Goal: Task Accomplishment & Management: Complete application form

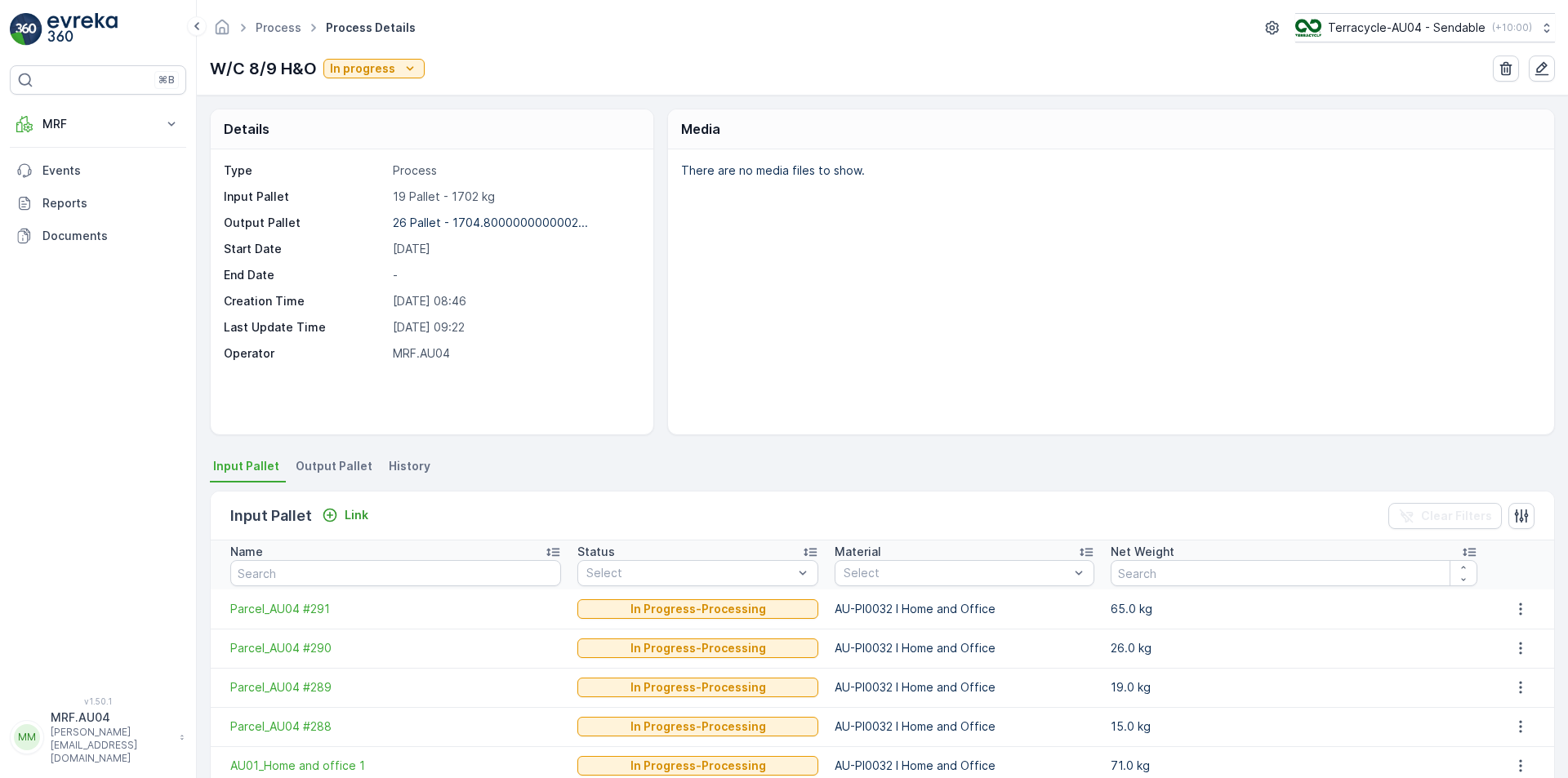
click at [309, 469] on span "Output Pallet" at bounding box center [335, 465] width 77 height 16
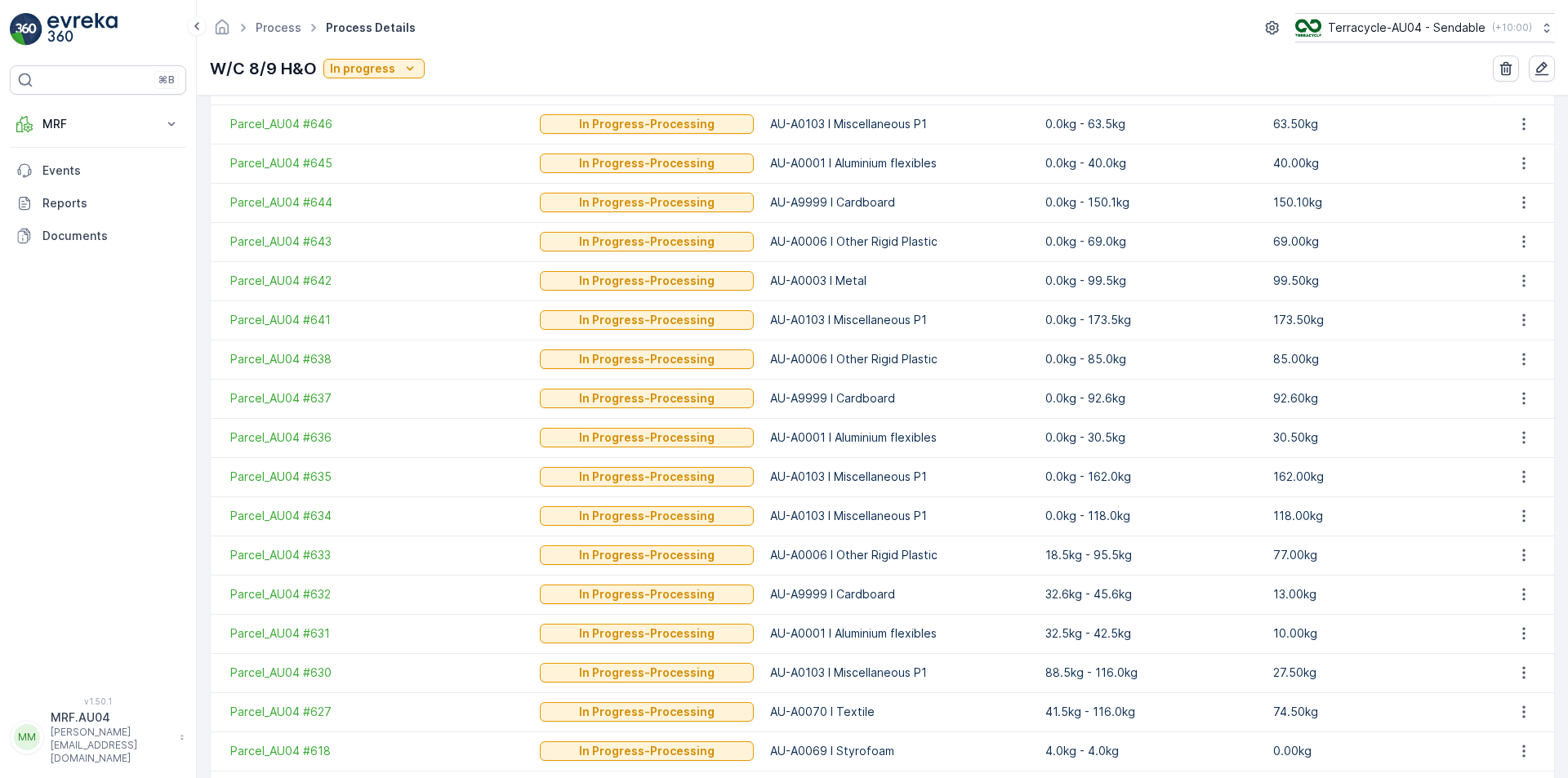
scroll to position [899, 0]
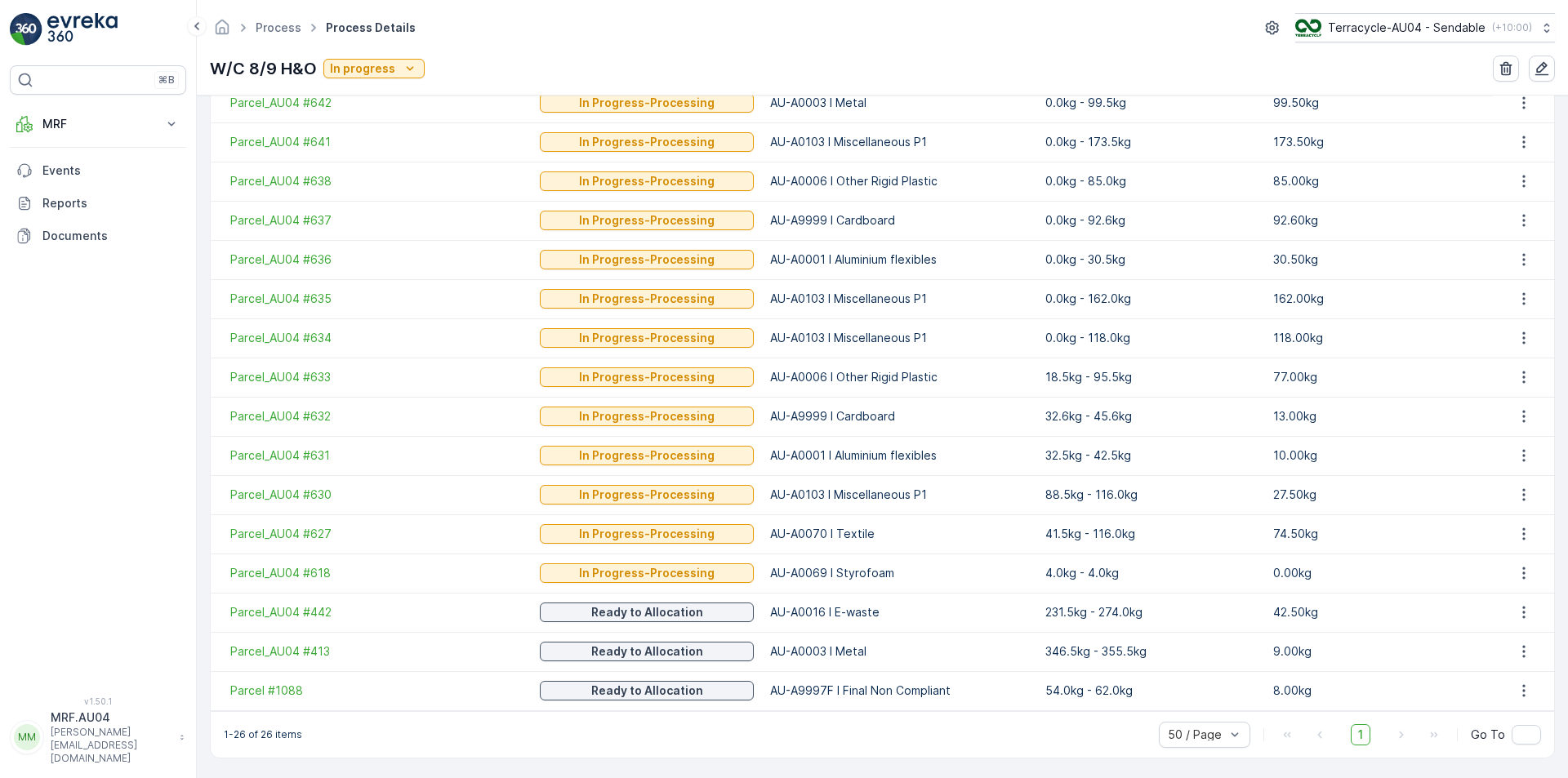
click at [1286, 579] on p "0.00kg" at bounding box center [1379, 573] width 211 height 16
click at [828, 577] on p "AU-A0069 I Styrofoam" at bounding box center [900, 573] width 258 height 16
click at [856, 573] on p "AU-A0069 I Styrofoam" at bounding box center [900, 573] width 258 height 16
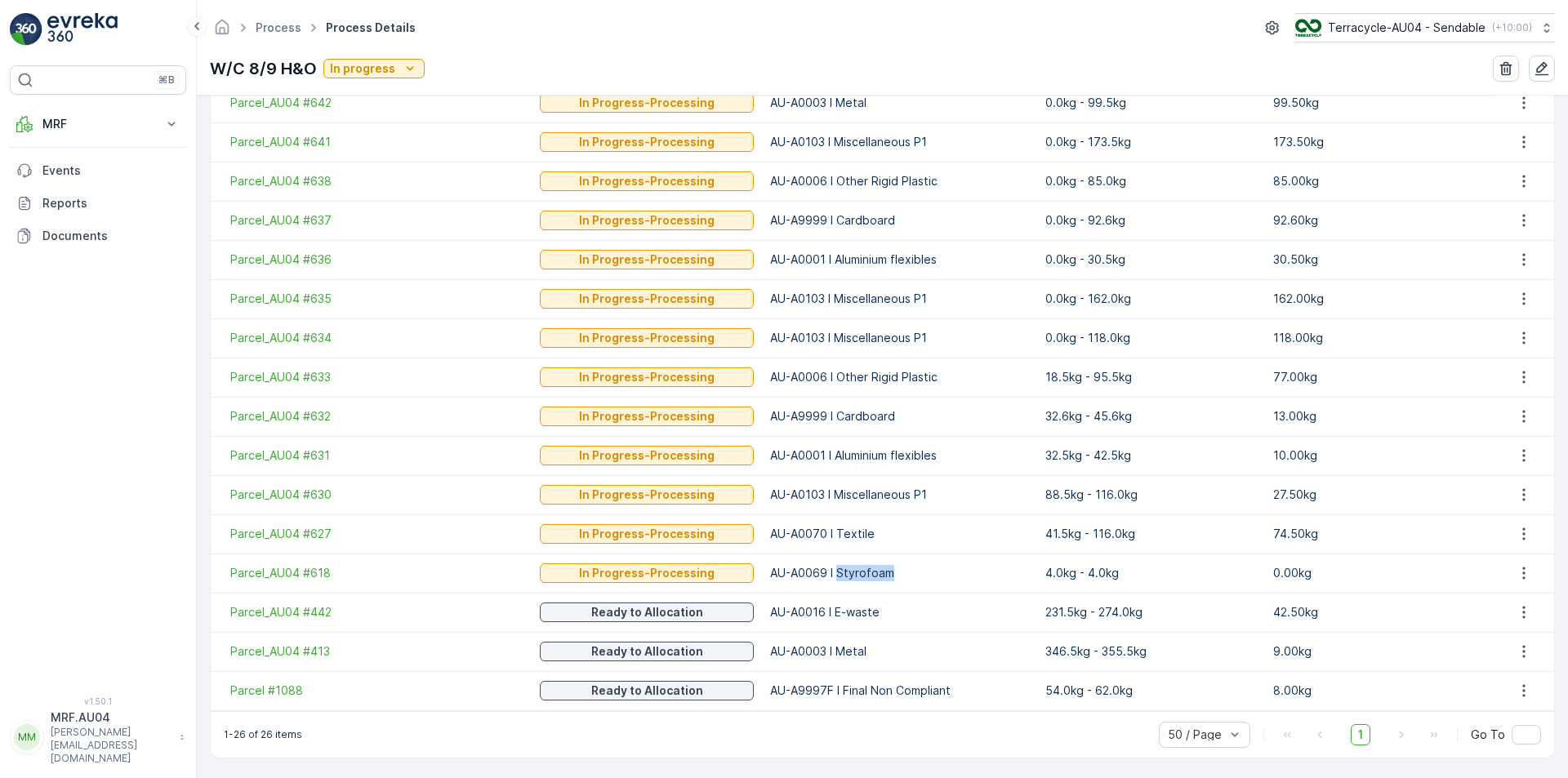
click at [856, 573] on p "AU-A0069 I Styrofoam" at bounding box center [900, 573] width 258 height 16
click at [1276, 577] on p "0.00kg" at bounding box center [1379, 573] width 211 height 16
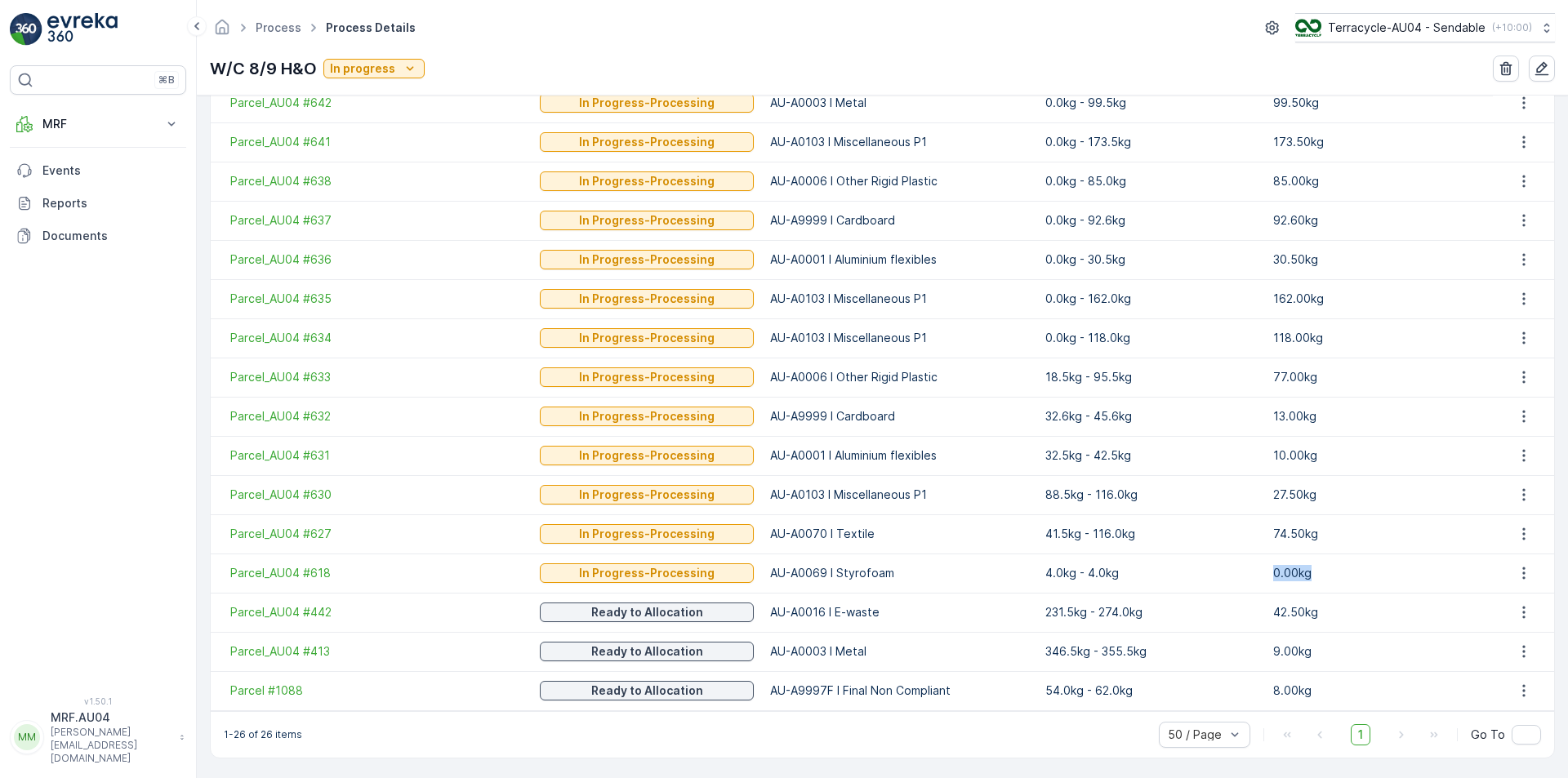
click at [1276, 577] on p "0.00kg" at bounding box center [1379, 573] width 211 height 16
drag, startPoint x: 848, startPoint y: 574, endPoint x: 926, endPoint y: 592, distance: 80.0
click at [926, 592] on td "AU-A0069 I Styrofoam" at bounding box center [899, 573] width 274 height 39
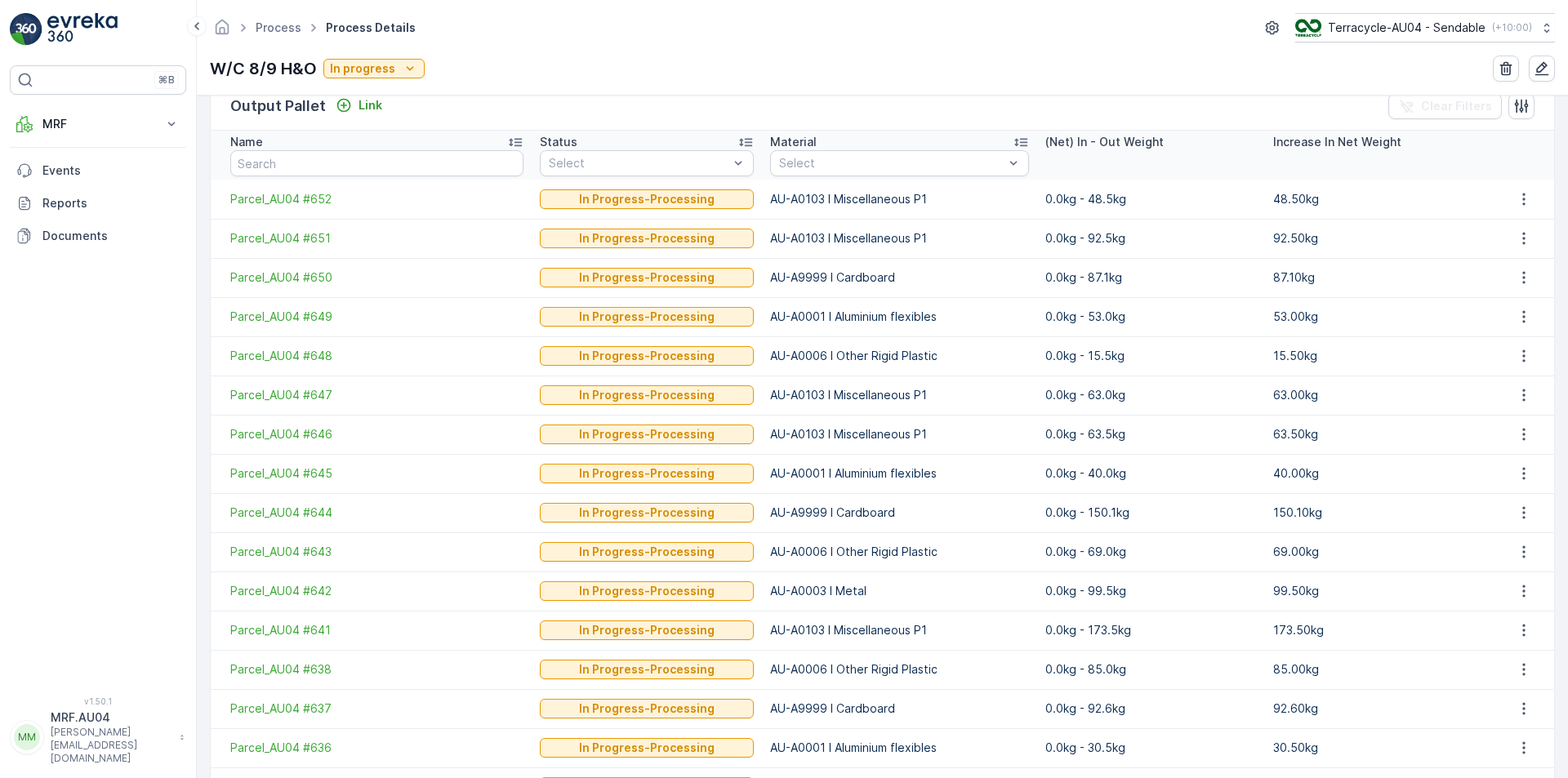
scroll to position [329, 0]
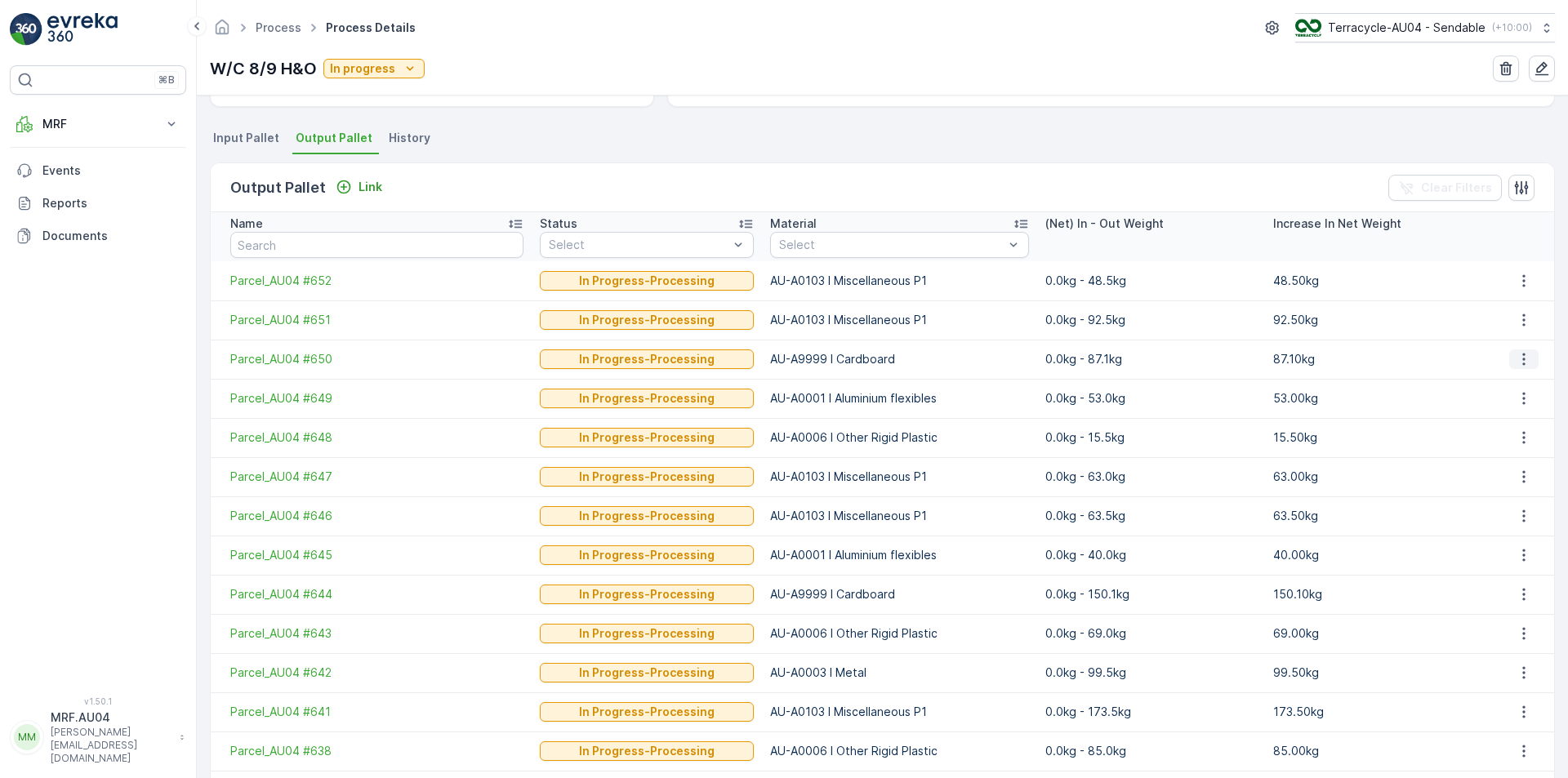
click at [1516, 360] on icon "button" at bounding box center [1524, 359] width 16 height 16
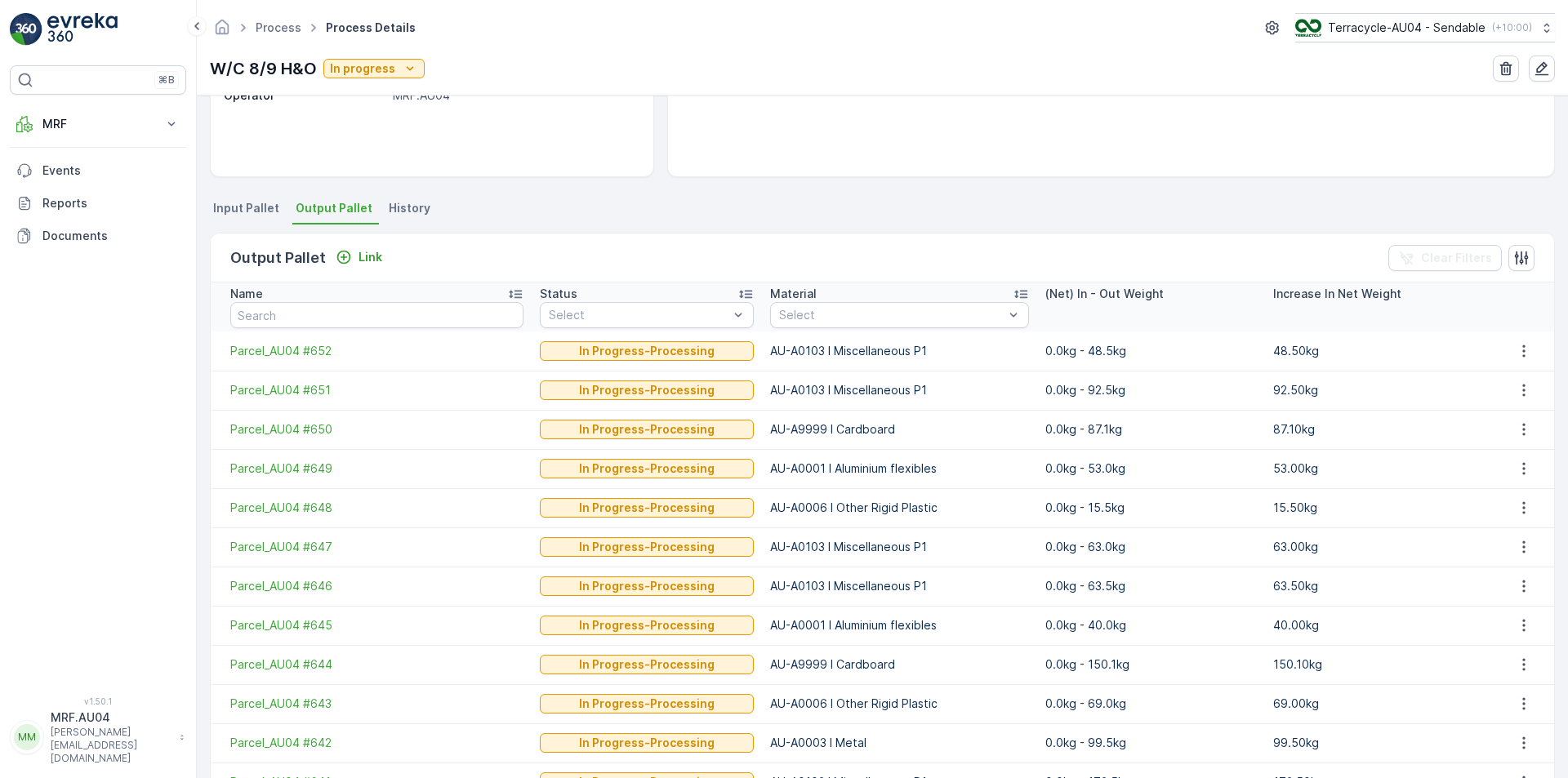
scroll to position [83, 0]
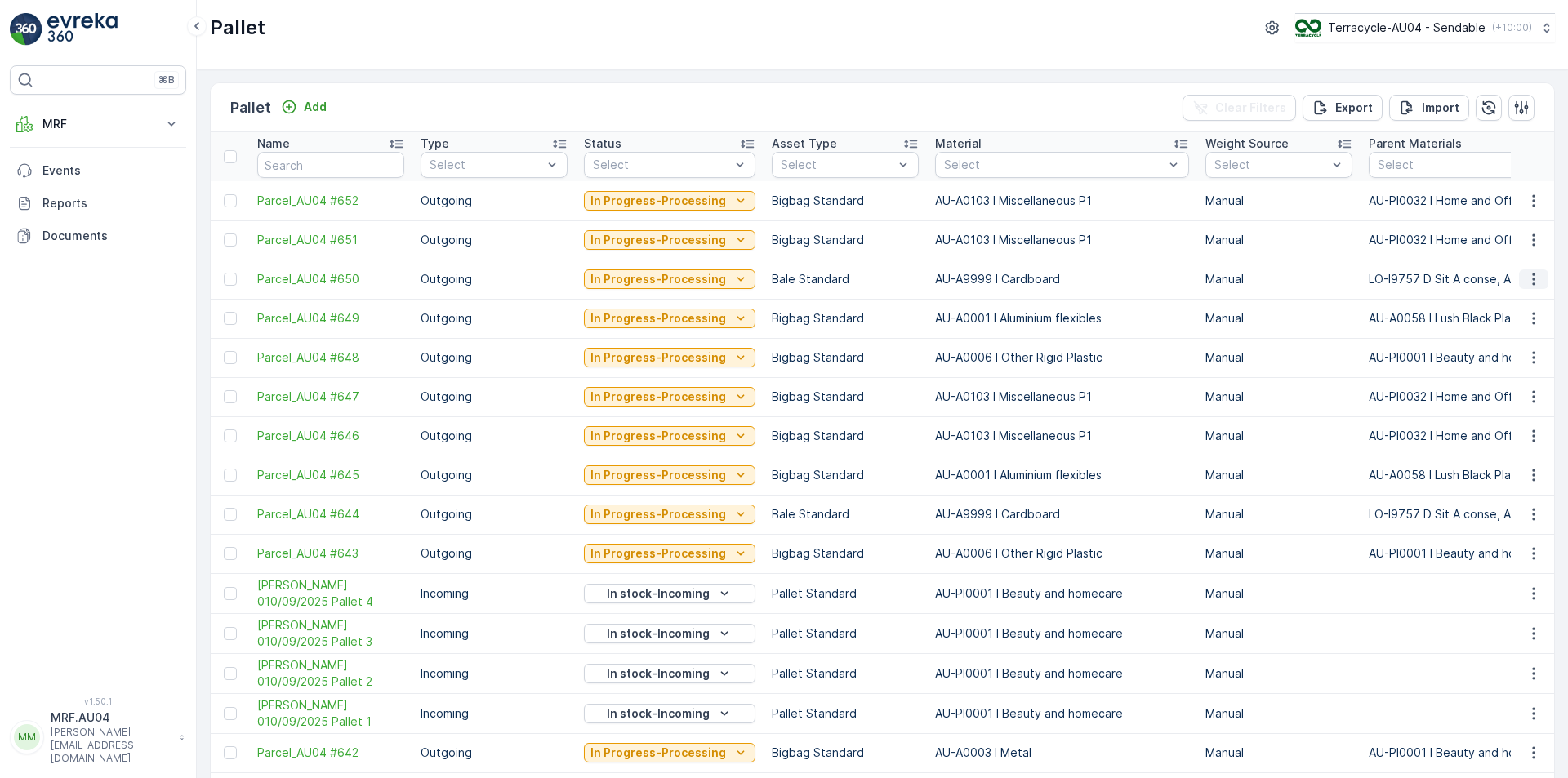
click at [1534, 274] on icon "button" at bounding box center [1534, 278] width 16 height 16
click at [1515, 321] on span "Edit Pallet" at bounding box center [1495, 326] width 55 height 16
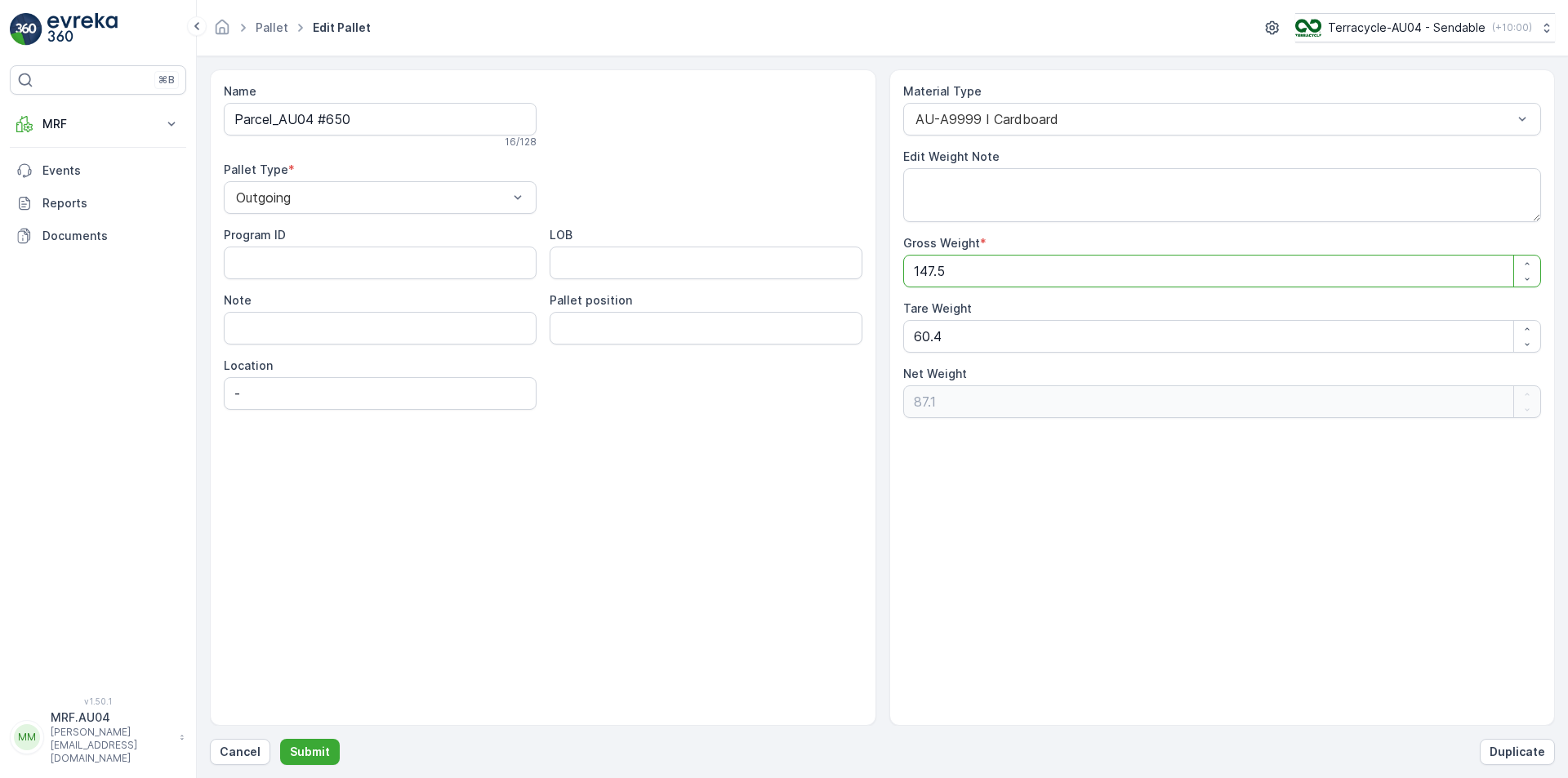
drag, startPoint x: 984, startPoint y: 271, endPoint x: 813, endPoint y: 269, distance: 171.0
click at [813, 269] on div "Name Parcel_AU04 #650 16 / 128 Pallet Type * Outgoing Program ID LOB Note Palle…" at bounding box center [882, 397] width 1345 height 656
type Weight "1"
type Weight "-59.4"
type Weight "14"
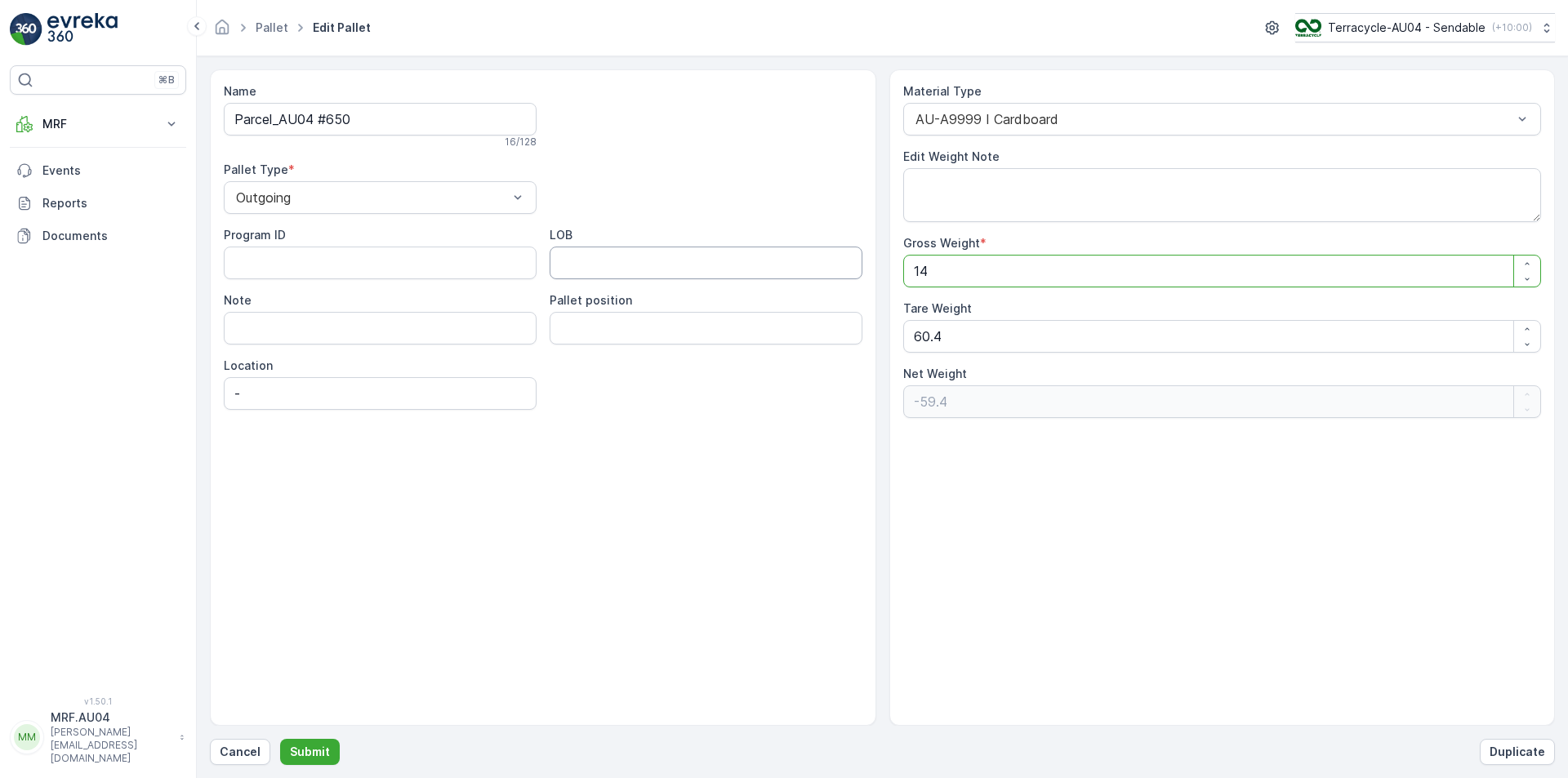
type Weight "-46.4"
type Weight "145"
type Weight "84.6"
type Weight "145.5"
type Weight "85.1"
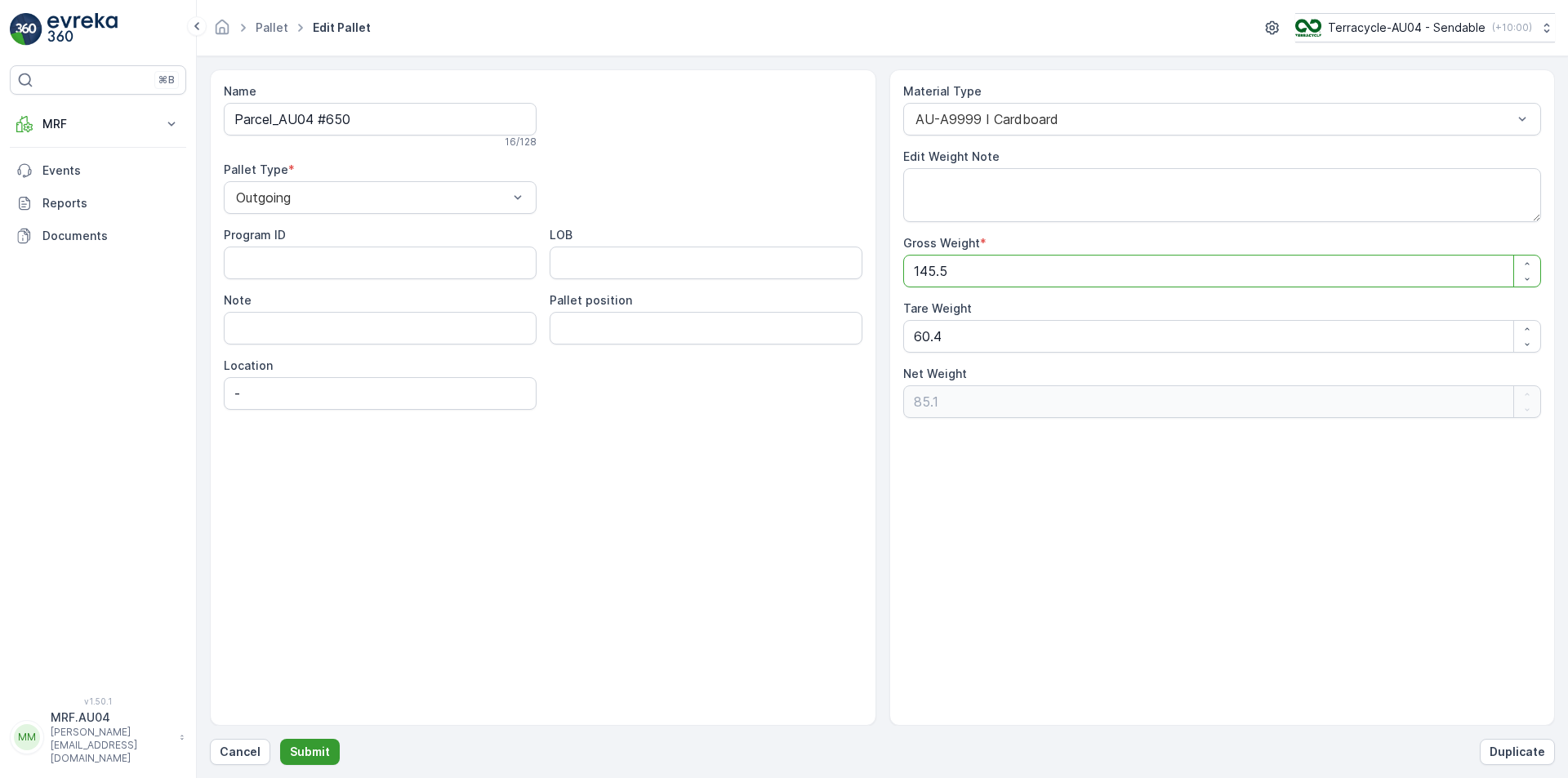
type Weight "145"
type Weight "84.6"
type Weight "14"
type Weight "-46.4"
type Weight "144"
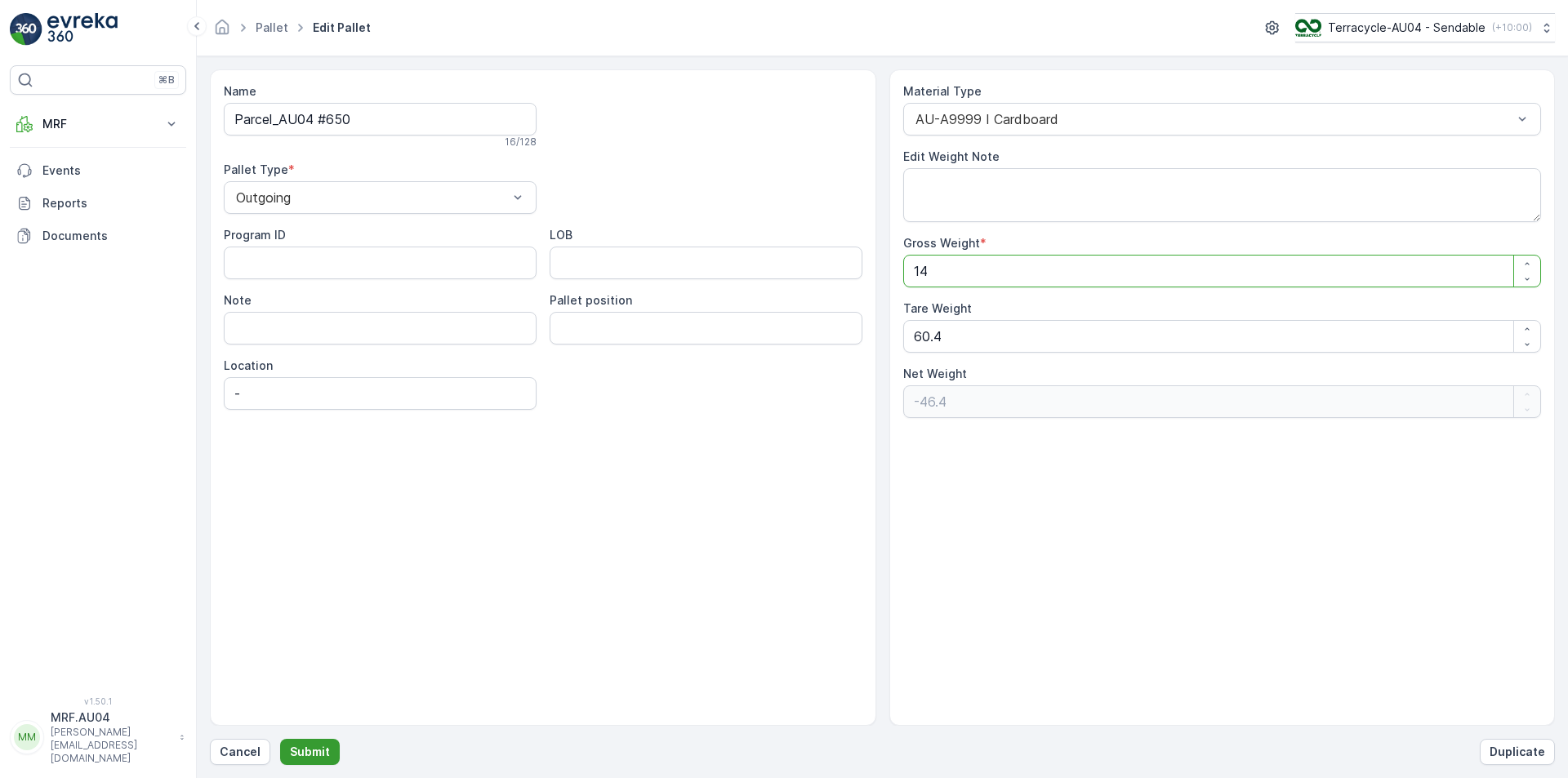
type Weight "83.6"
type Weight "144.5"
type Weight "84.1"
type Weight "144.5"
click at [316, 754] on p "Submit" at bounding box center [310, 751] width 40 height 16
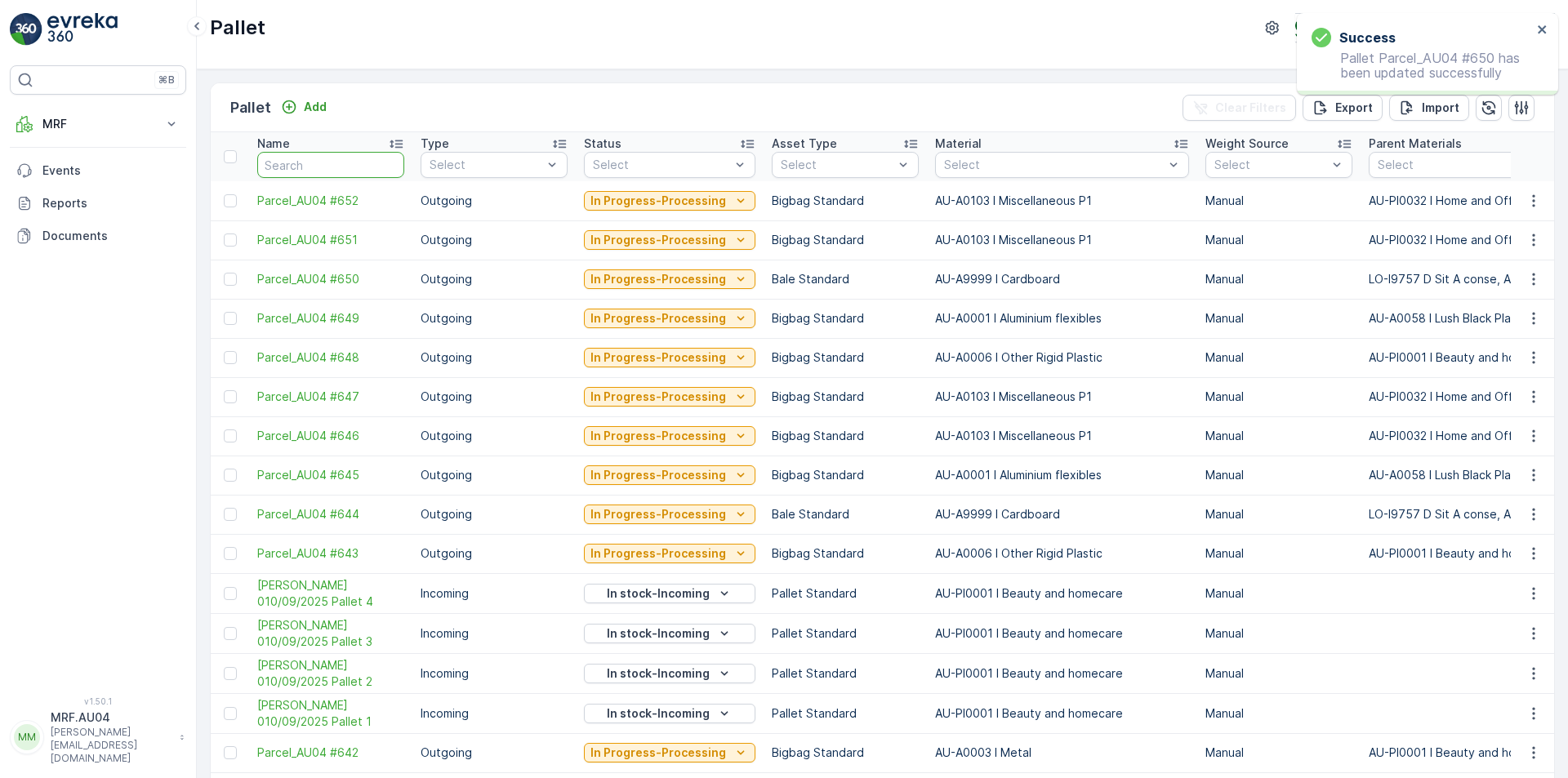
click at [305, 163] on input "text" at bounding box center [330, 164] width 147 height 26
type input "408"
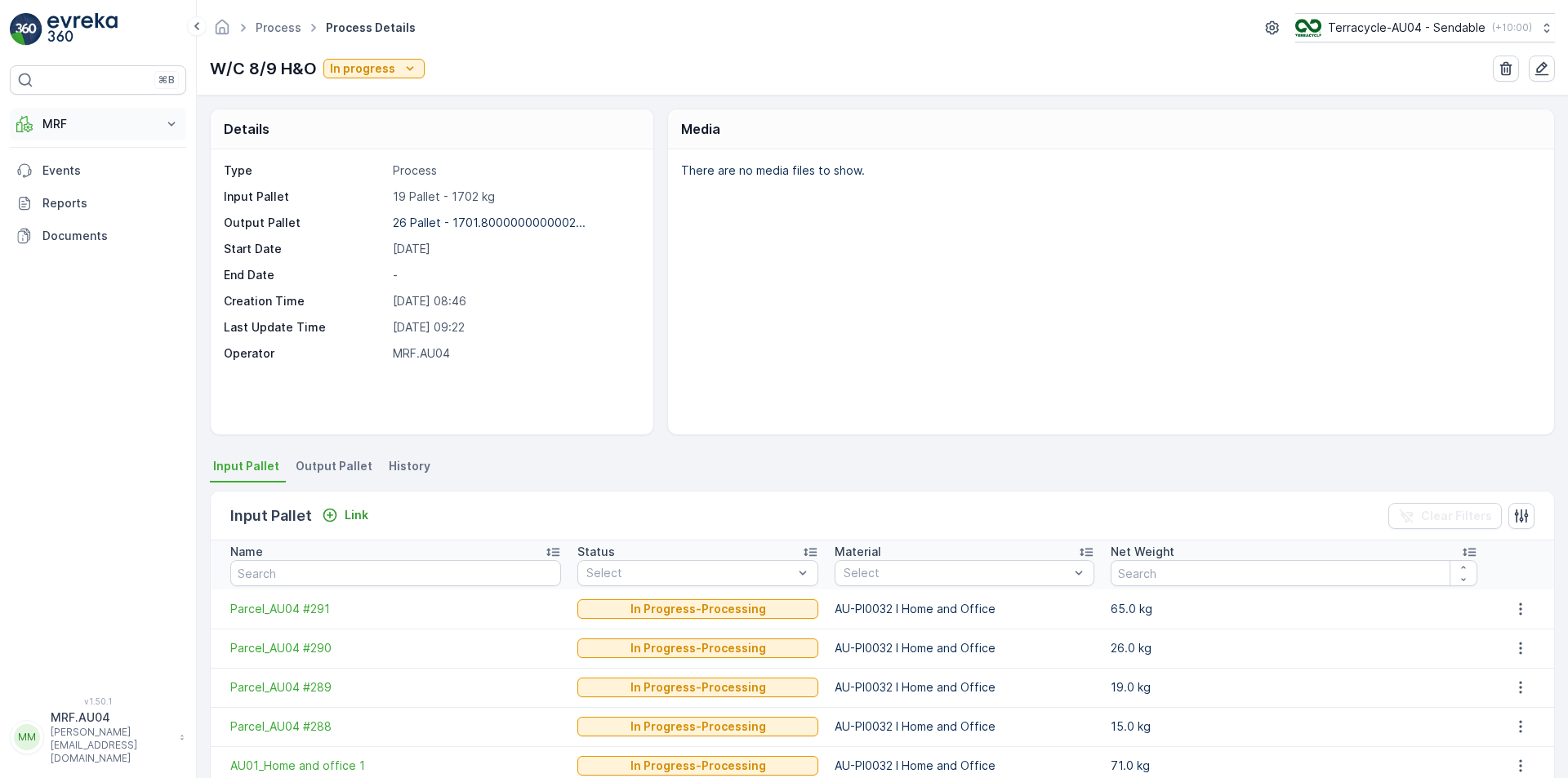
click at [85, 129] on p "MRF" at bounding box center [98, 123] width 111 height 16
click at [77, 193] on link "Pallet" at bounding box center [111, 197] width 151 height 23
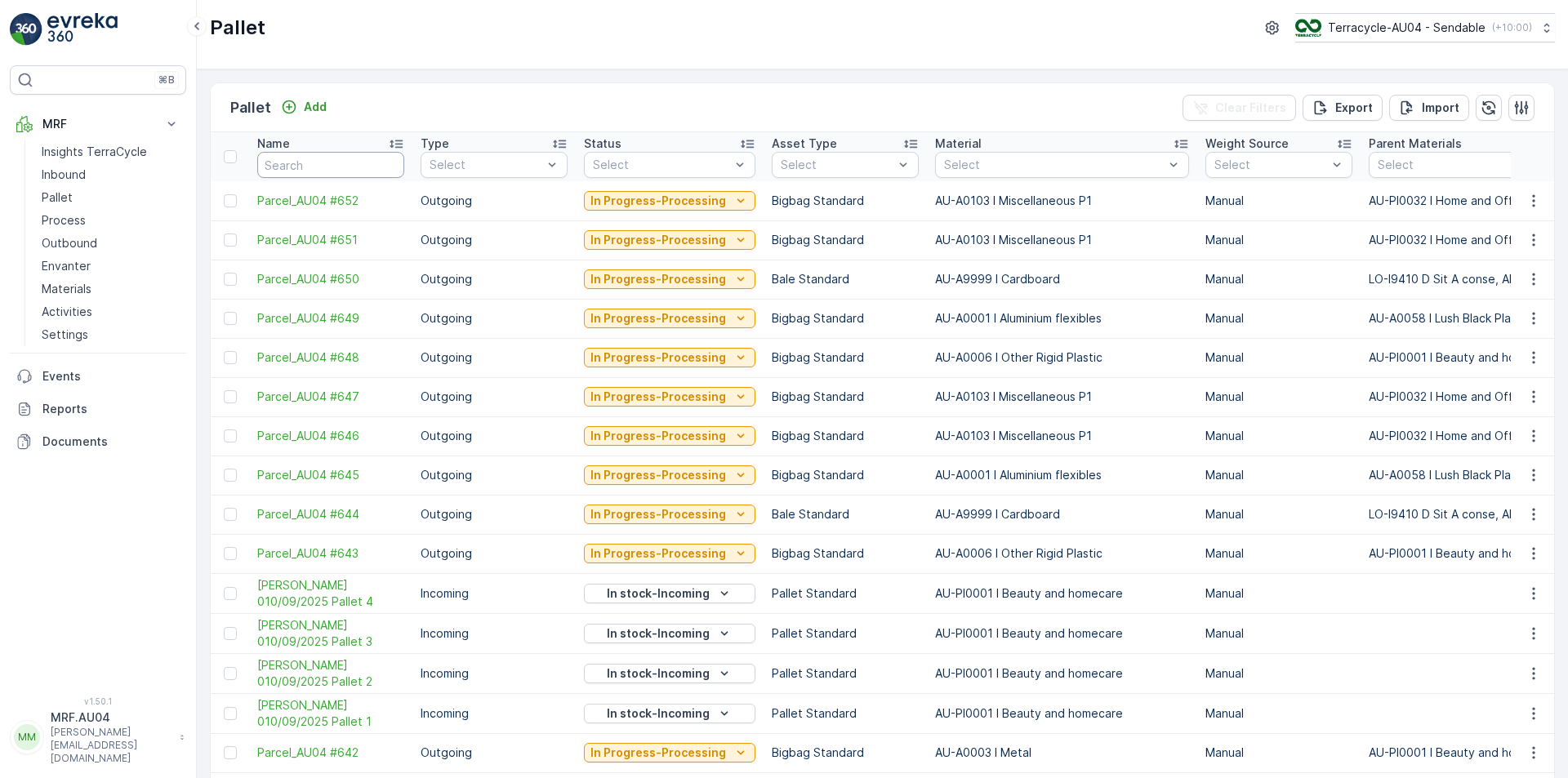
click at [350, 170] on input "text" at bounding box center [330, 164] width 147 height 26
type input "409"
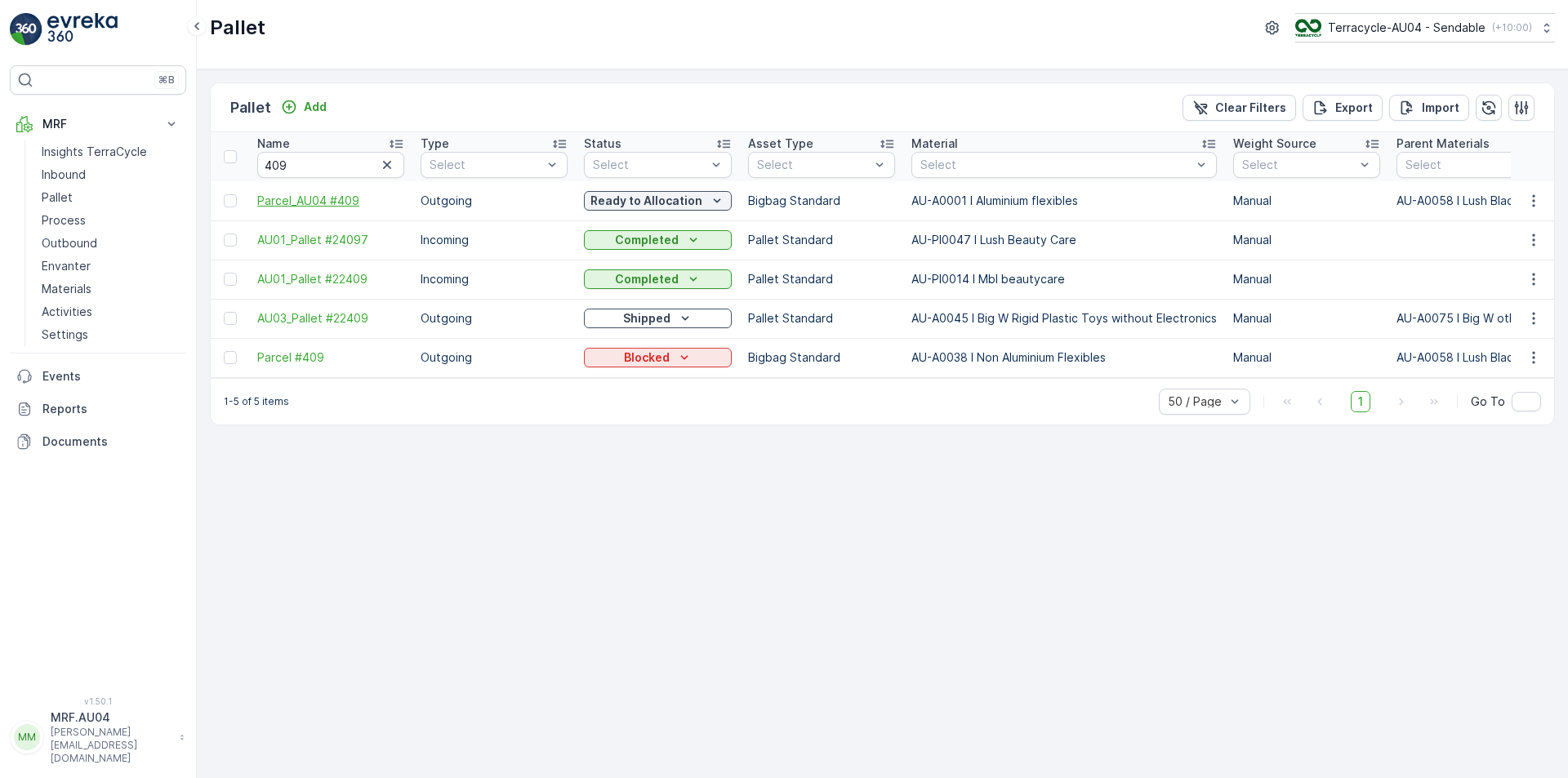
click at [337, 198] on span "Parcel_AU04 #409" at bounding box center [330, 200] width 147 height 16
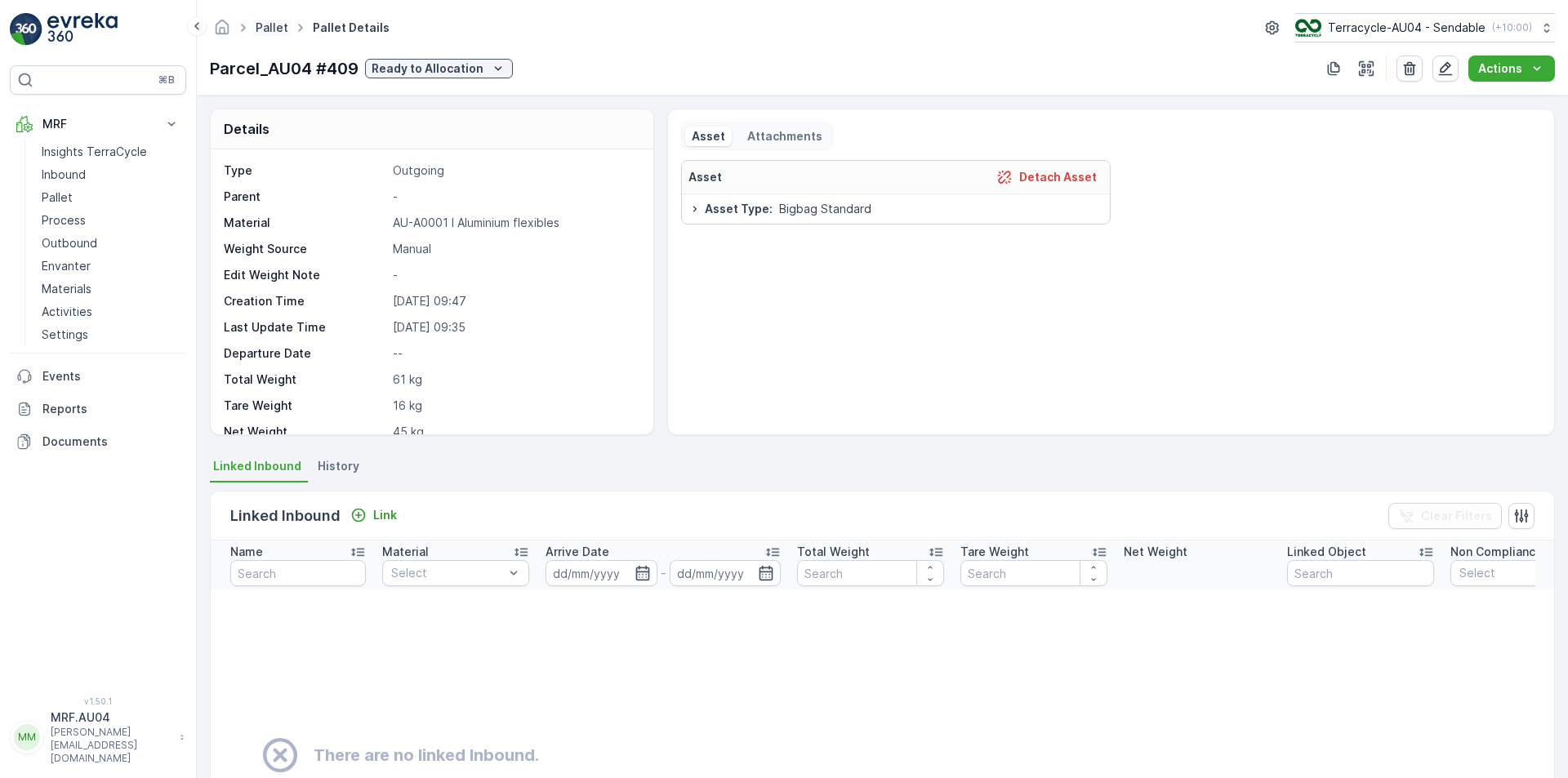
click at [278, 29] on link "Pallet" at bounding box center [272, 27] width 33 height 14
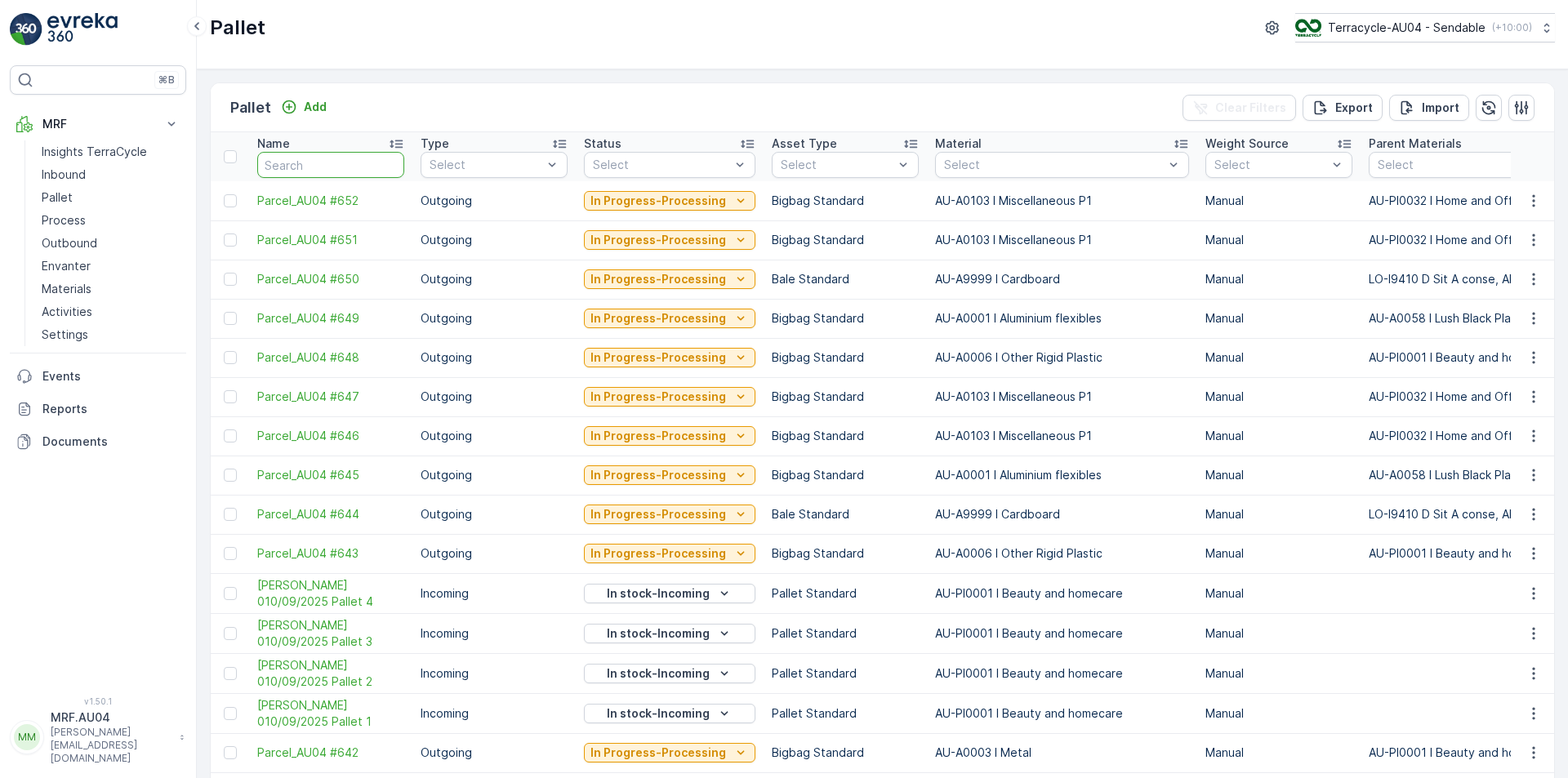
click at [331, 172] on input "text" at bounding box center [330, 164] width 147 height 26
type input "409"
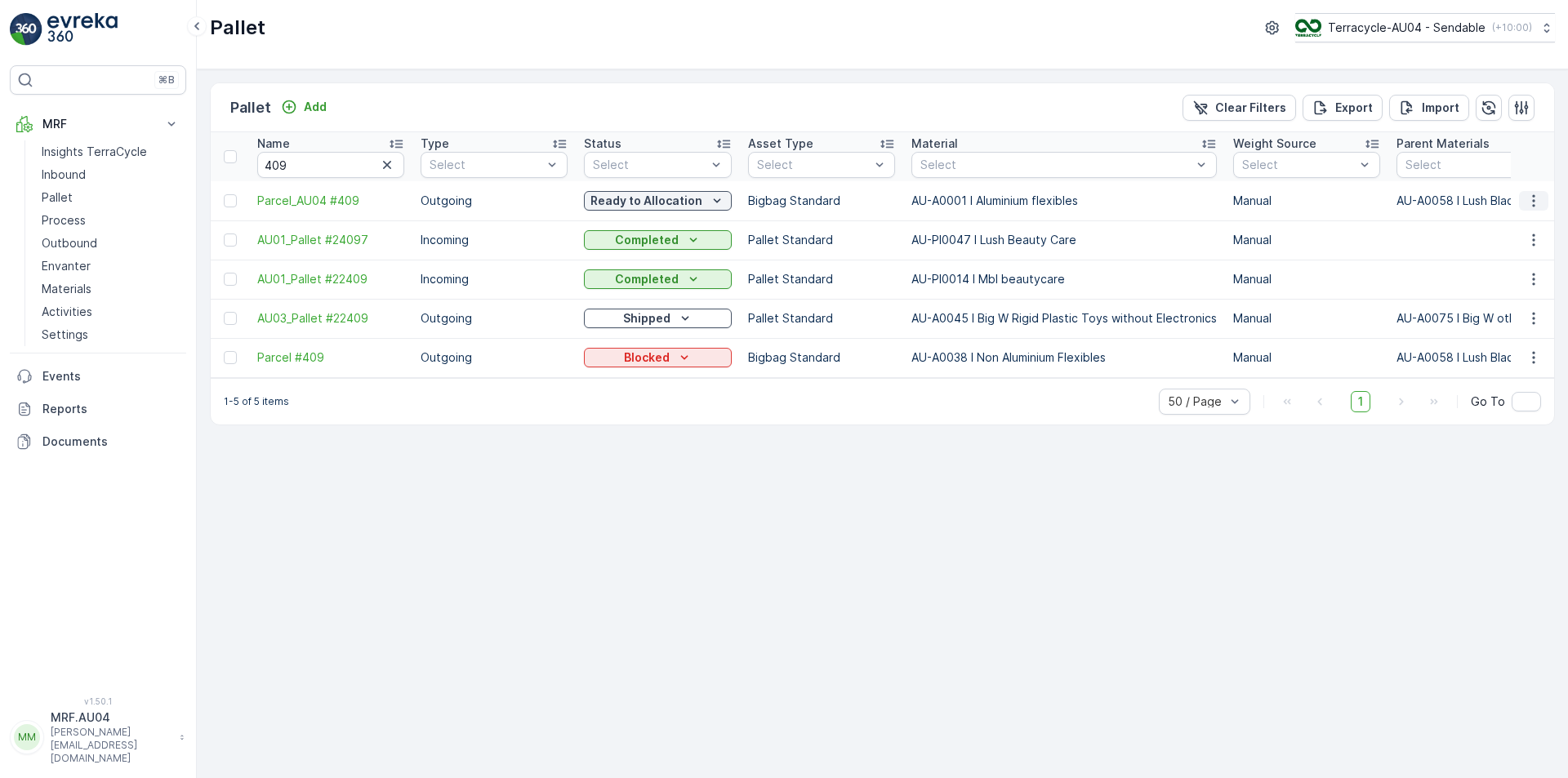
click at [1534, 208] on icon "button" at bounding box center [1534, 200] width 16 height 16
click at [1503, 252] on span "Edit Pallet" at bounding box center [1495, 247] width 55 height 16
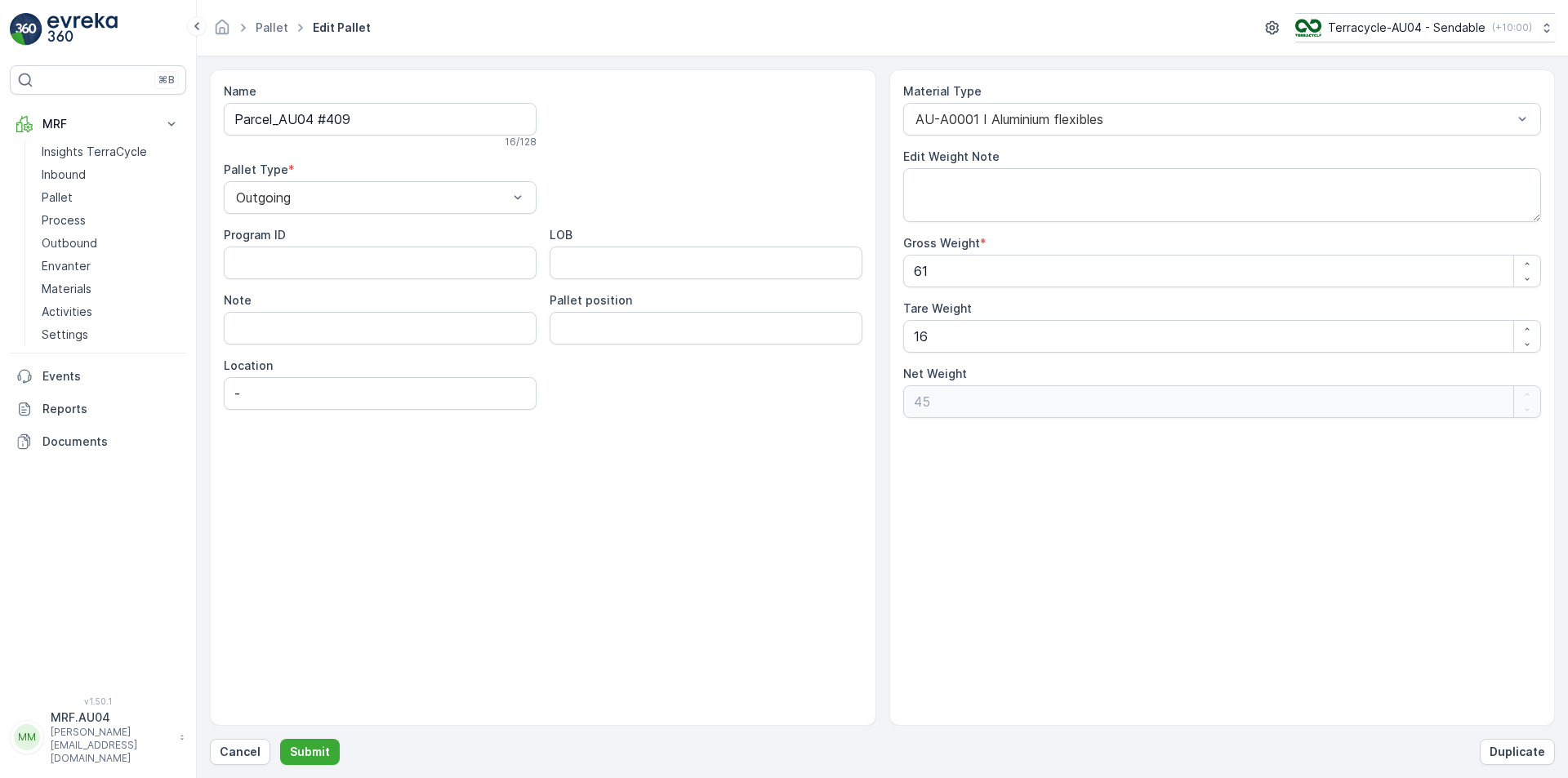
click at [325, 24] on span "Edit Pallet" at bounding box center [341, 27] width 65 height 16
click at [274, 26] on link "Pallet" at bounding box center [272, 27] width 33 height 14
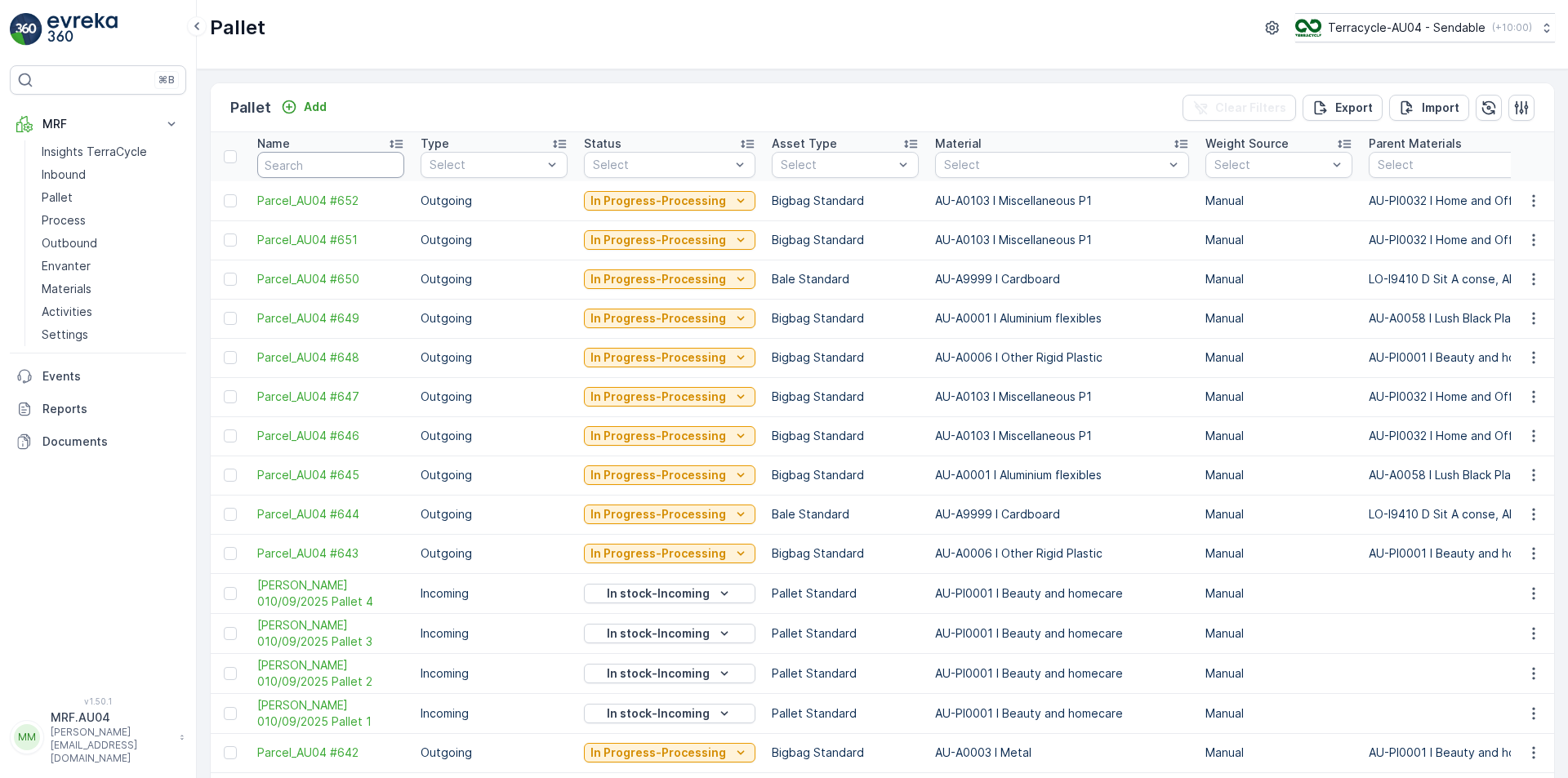
click at [318, 160] on input "text" at bounding box center [330, 164] width 147 height 26
type input "409"
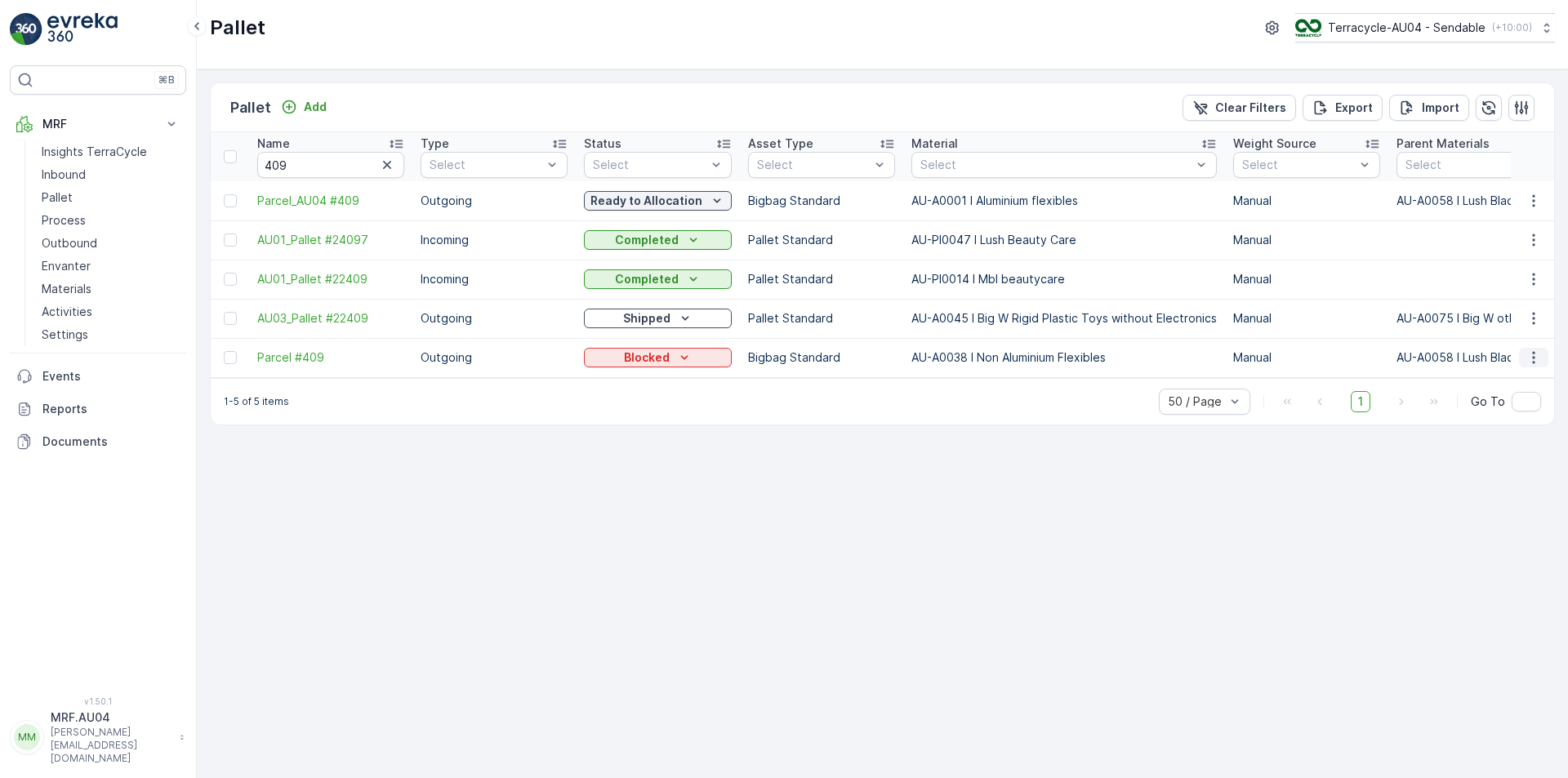
click at [1532, 350] on icon "button" at bounding box center [1534, 357] width 16 height 16
click at [1490, 403] on span "Edit Pallet" at bounding box center [1495, 404] width 55 height 16
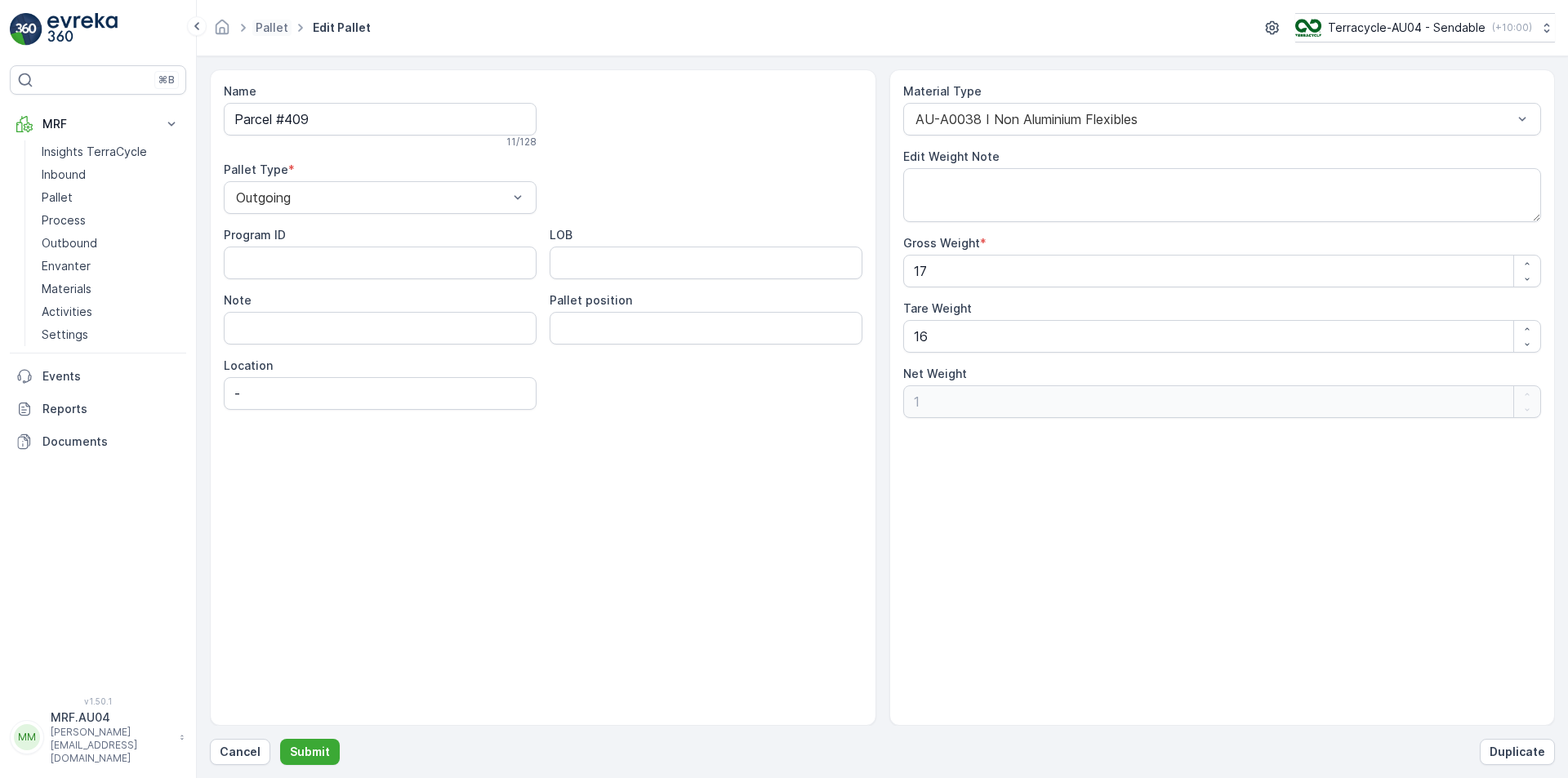
click at [288, 26] on span "Pallet" at bounding box center [272, 27] width 39 height 16
click at [290, 746] on p "Submit" at bounding box center [310, 751] width 40 height 16
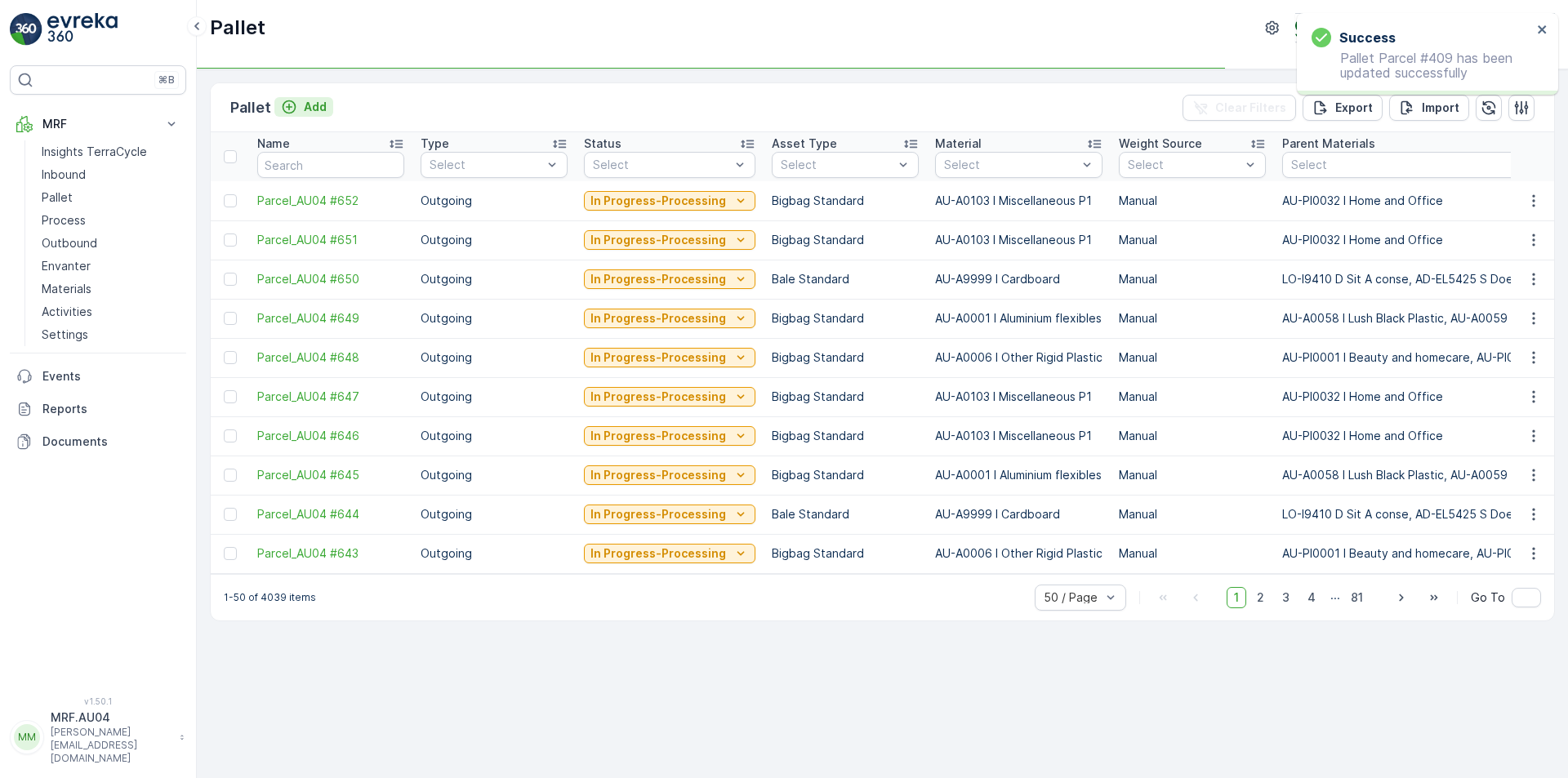
click at [298, 112] on div "Add" at bounding box center [304, 106] width 46 height 16
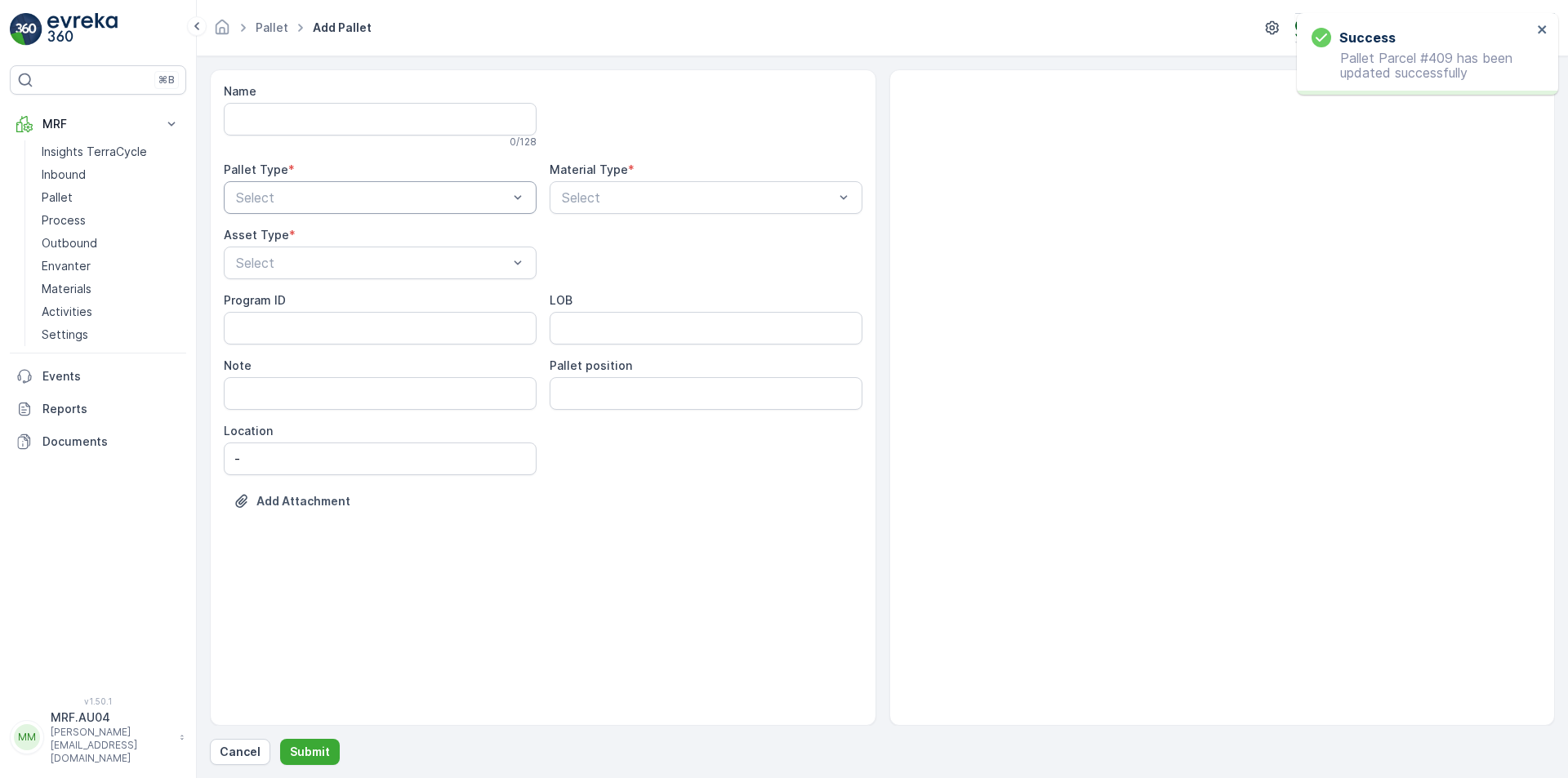
click at [343, 208] on div "Select" at bounding box center [380, 197] width 313 height 33
click at [331, 260] on div "Outgoing" at bounding box center [381, 266] width 293 height 15
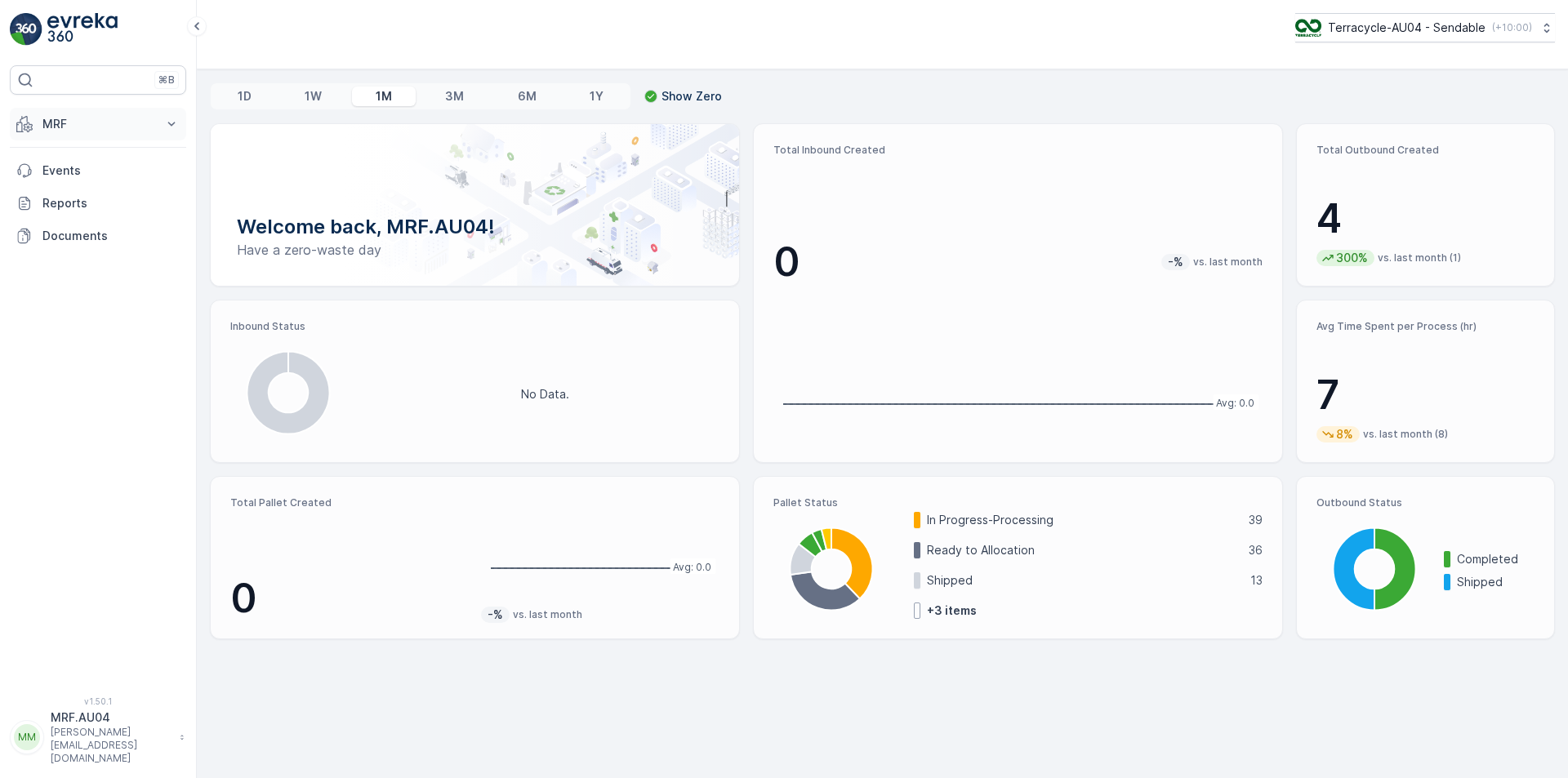
click at [116, 128] on p "MRF" at bounding box center [98, 123] width 111 height 16
click at [95, 203] on link "Pallet" at bounding box center [111, 197] width 151 height 23
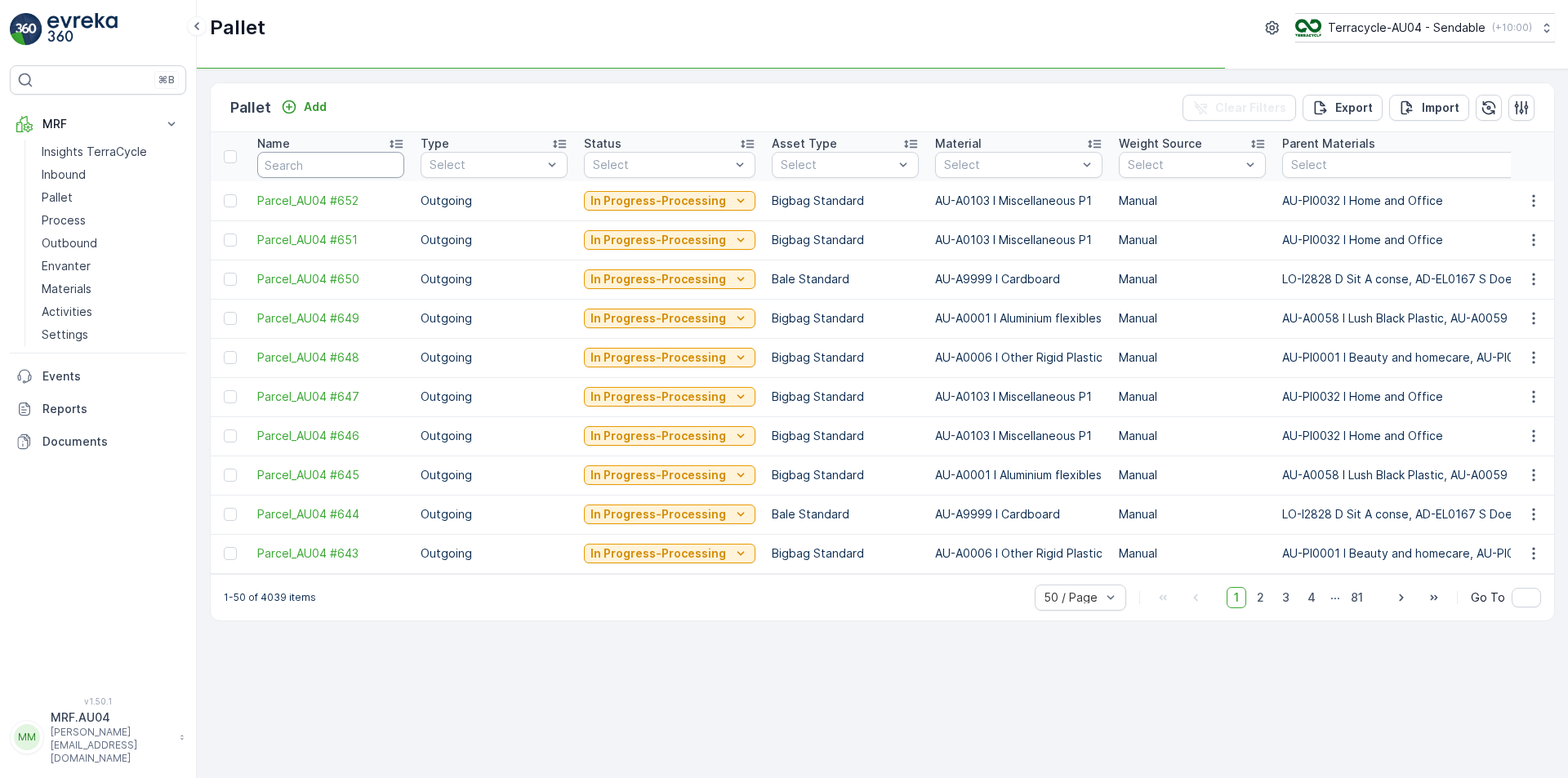
click at [350, 169] on input "text" at bounding box center [330, 164] width 147 height 26
type input "409"
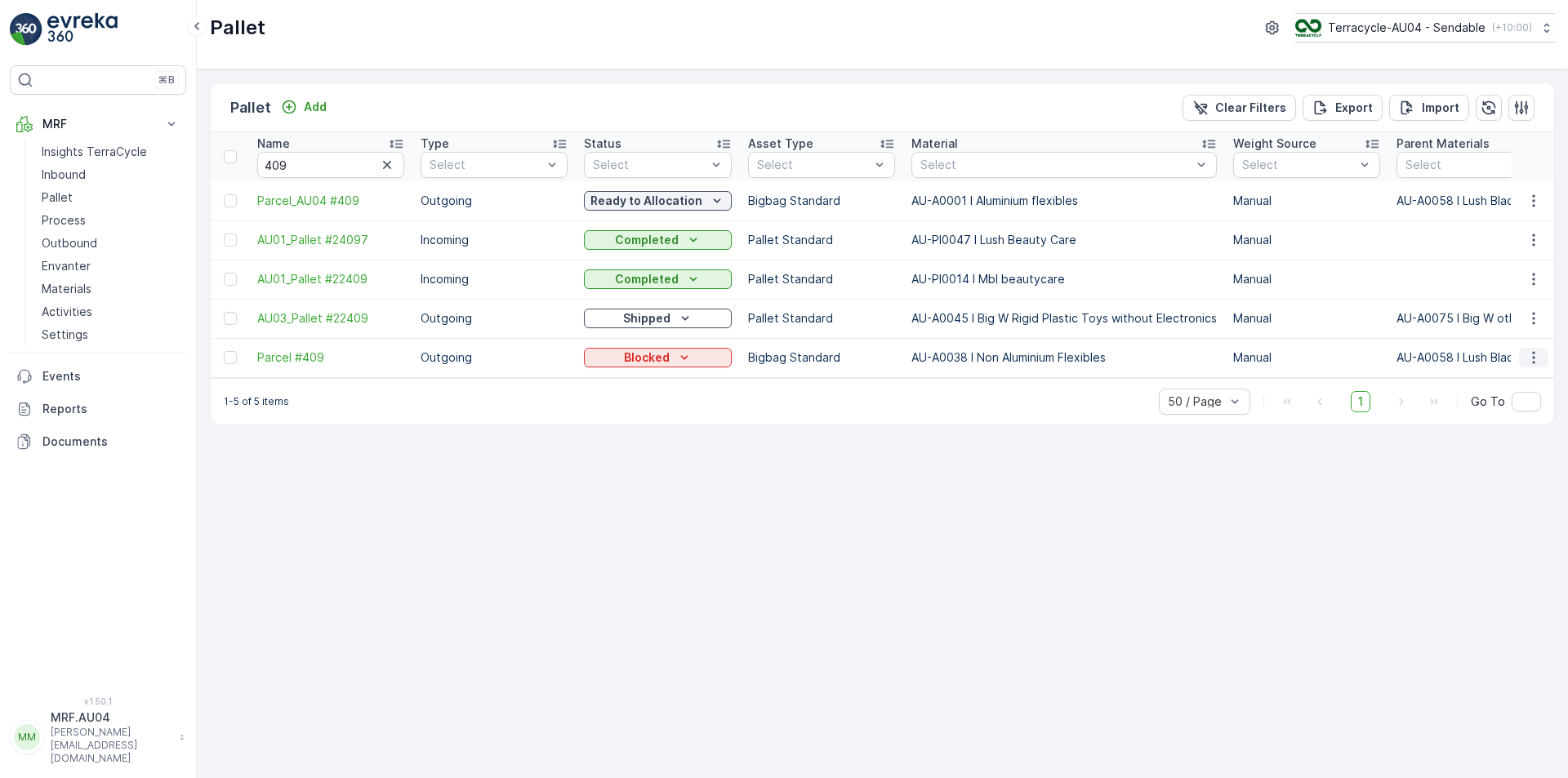
click at [1528, 365] on icon "button" at bounding box center [1534, 357] width 16 height 16
click at [1490, 411] on span "Edit Pallet" at bounding box center [1495, 404] width 55 height 16
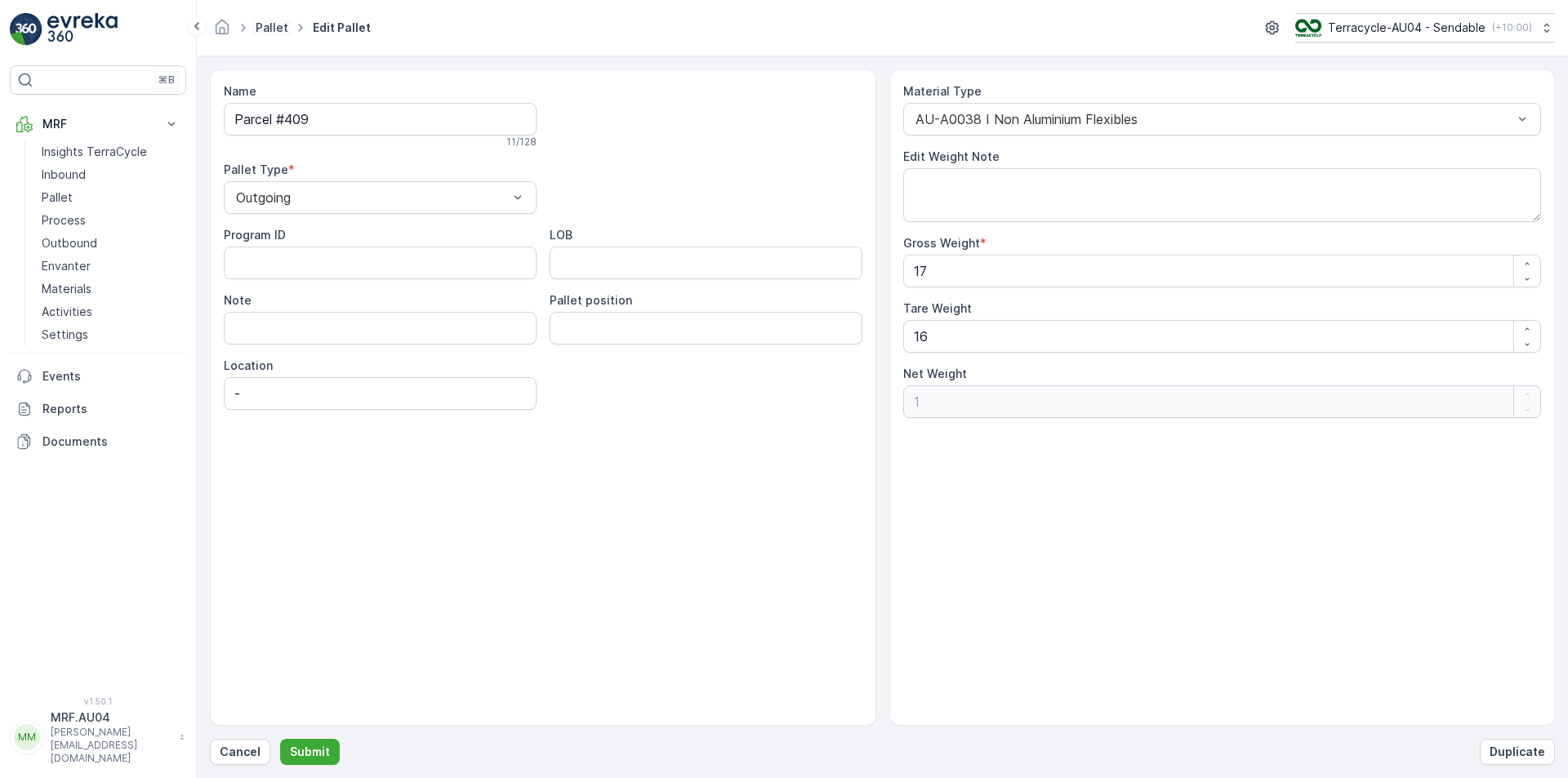
click at [286, 23] on span "Pallet" at bounding box center [272, 27] width 39 height 16
click at [200, 27] on icon at bounding box center [196, 25] width 18 height 19
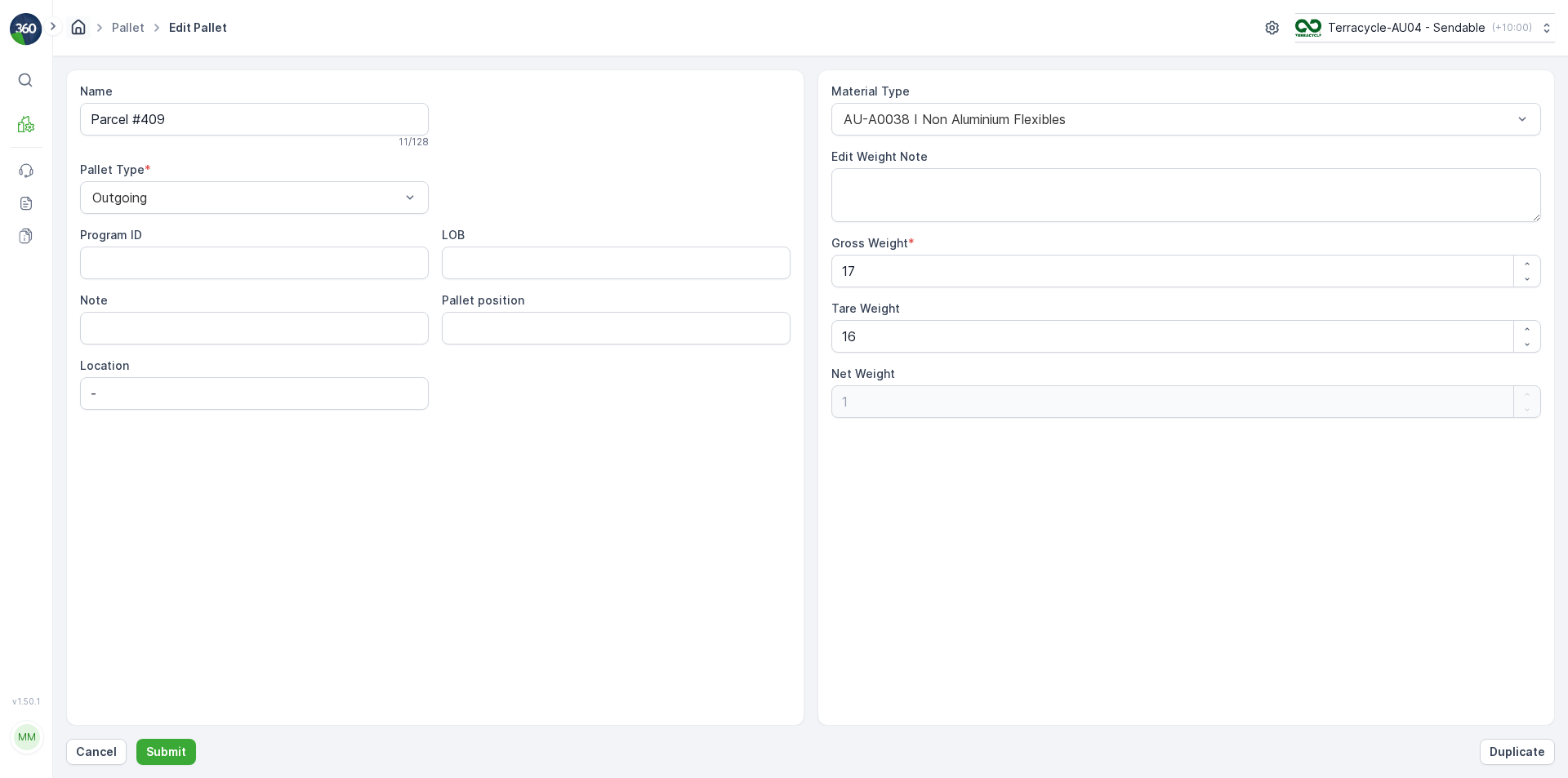
click at [84, 23] on icon "Homepage" at bounding box center [78, 26] width 18 height 18
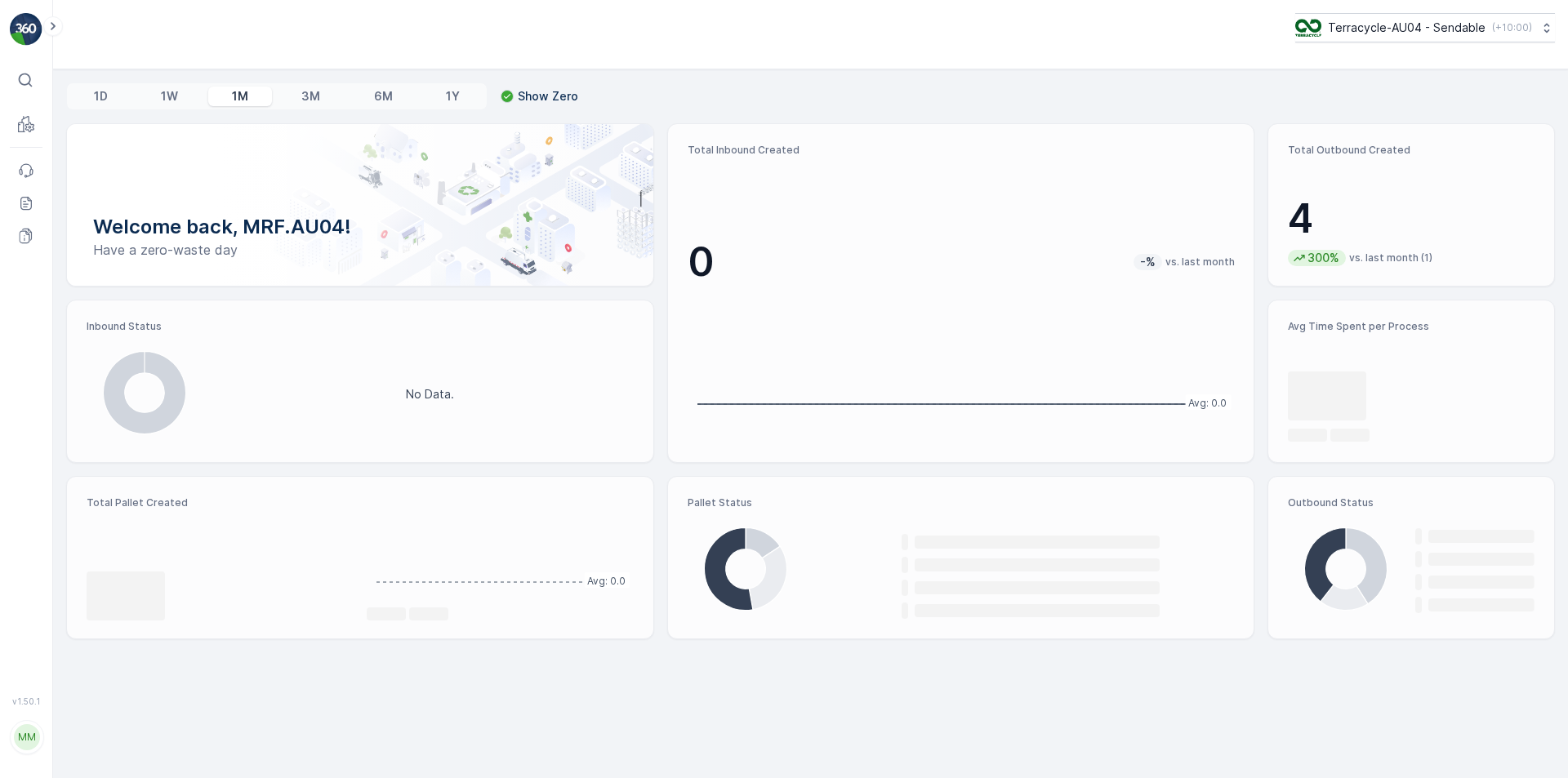
click at [14, 80] on div "⌘B" at bounding box center [26, 80] width 33 height 29
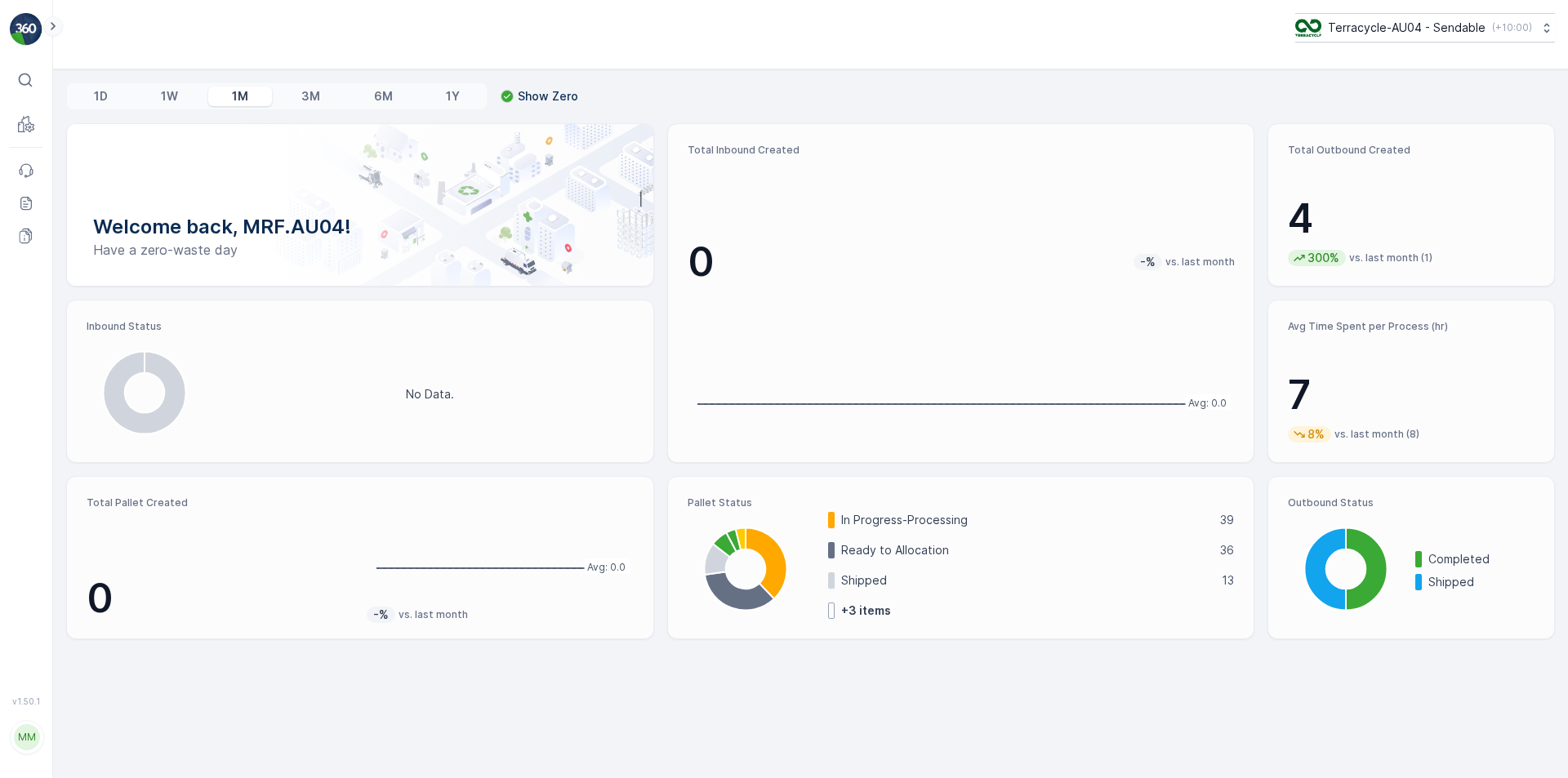
click at [54, 27] on icon at bounding box center [53, 26] width 5 height 8
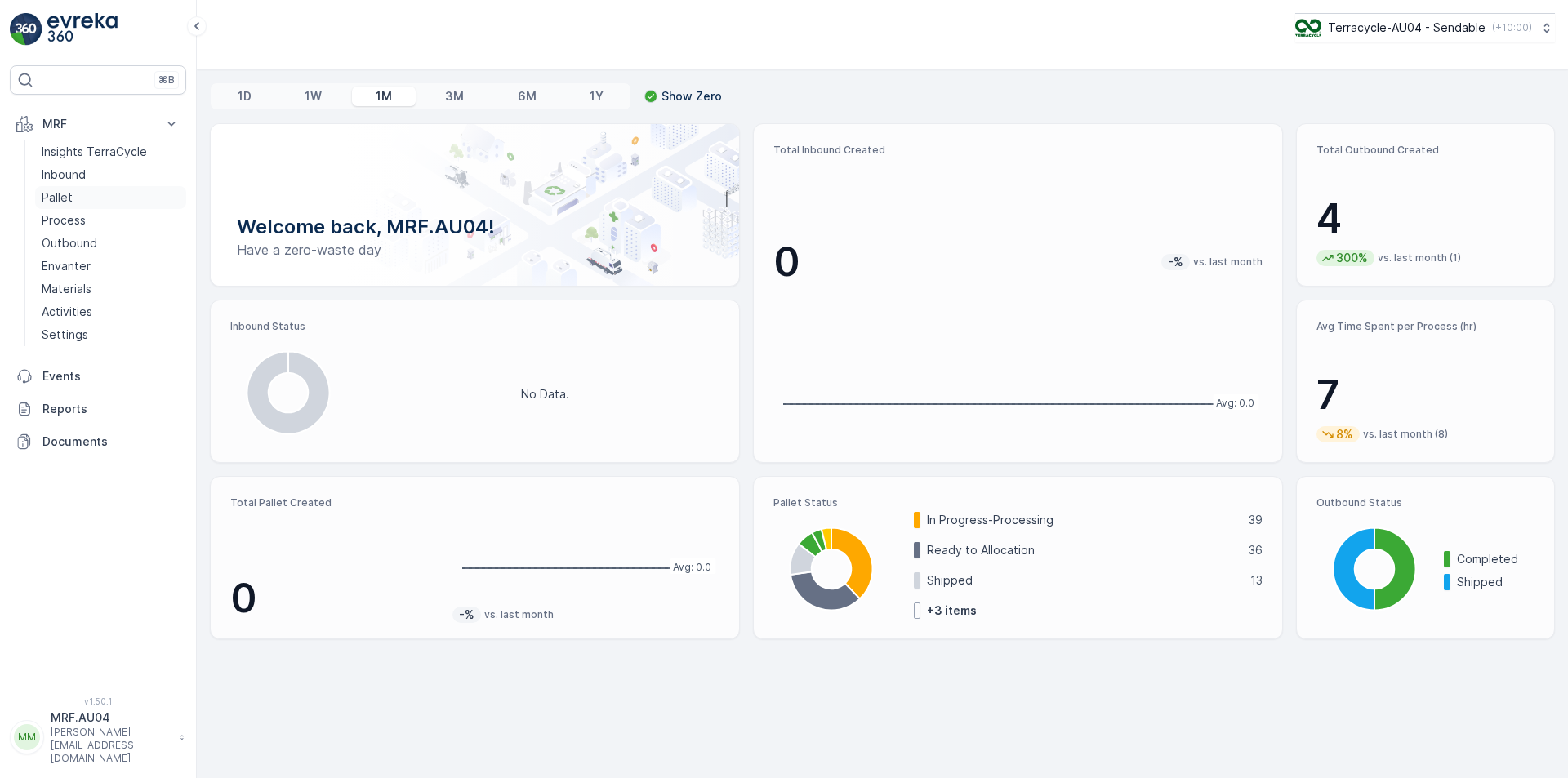
click at [60, 190] on p "Pallet" at bounding box center [57, 197] width 31 height 16
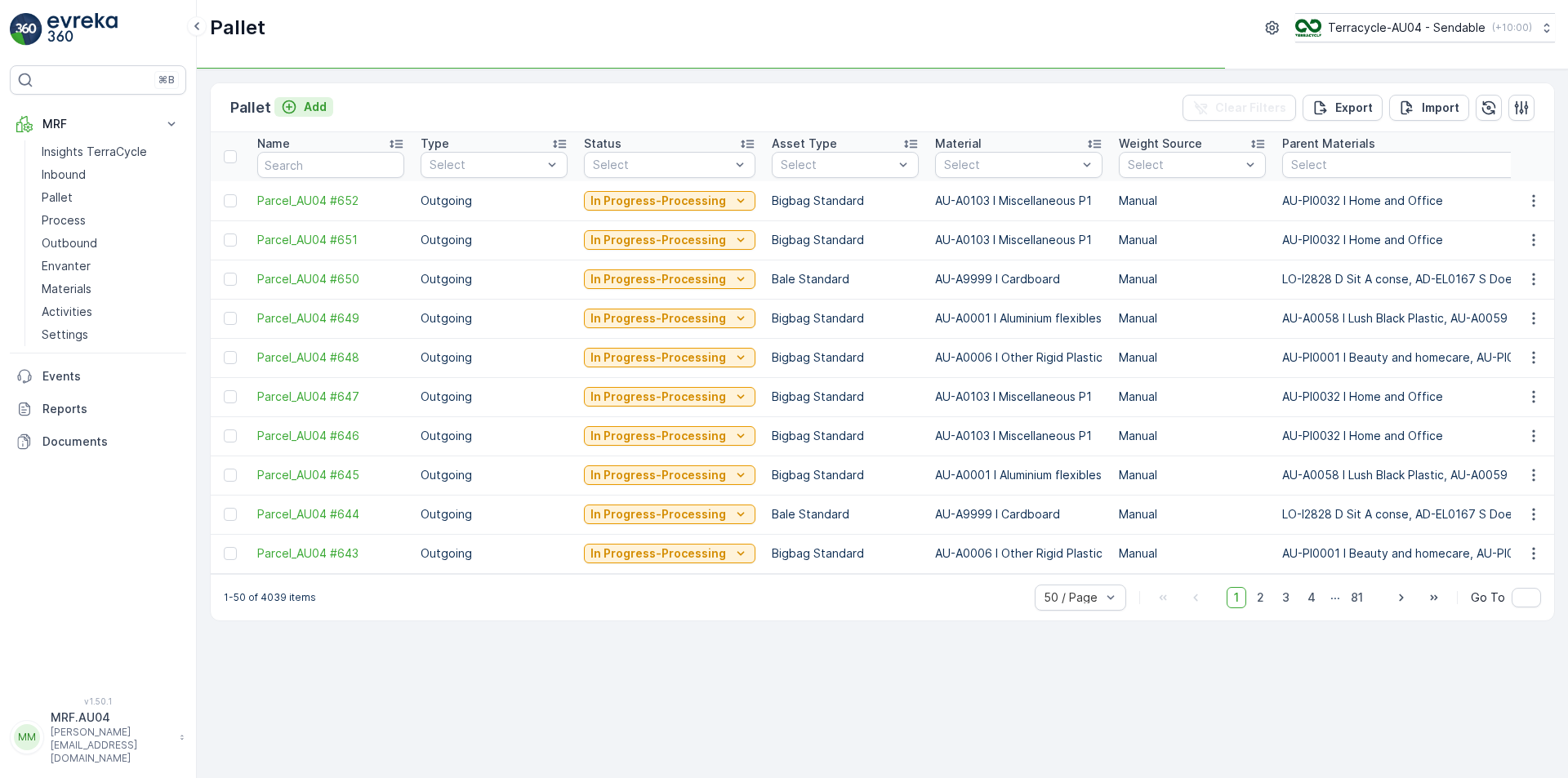
click at [295, 106] on icon "Add" at bounding box center [288, 106] width 16 height 16
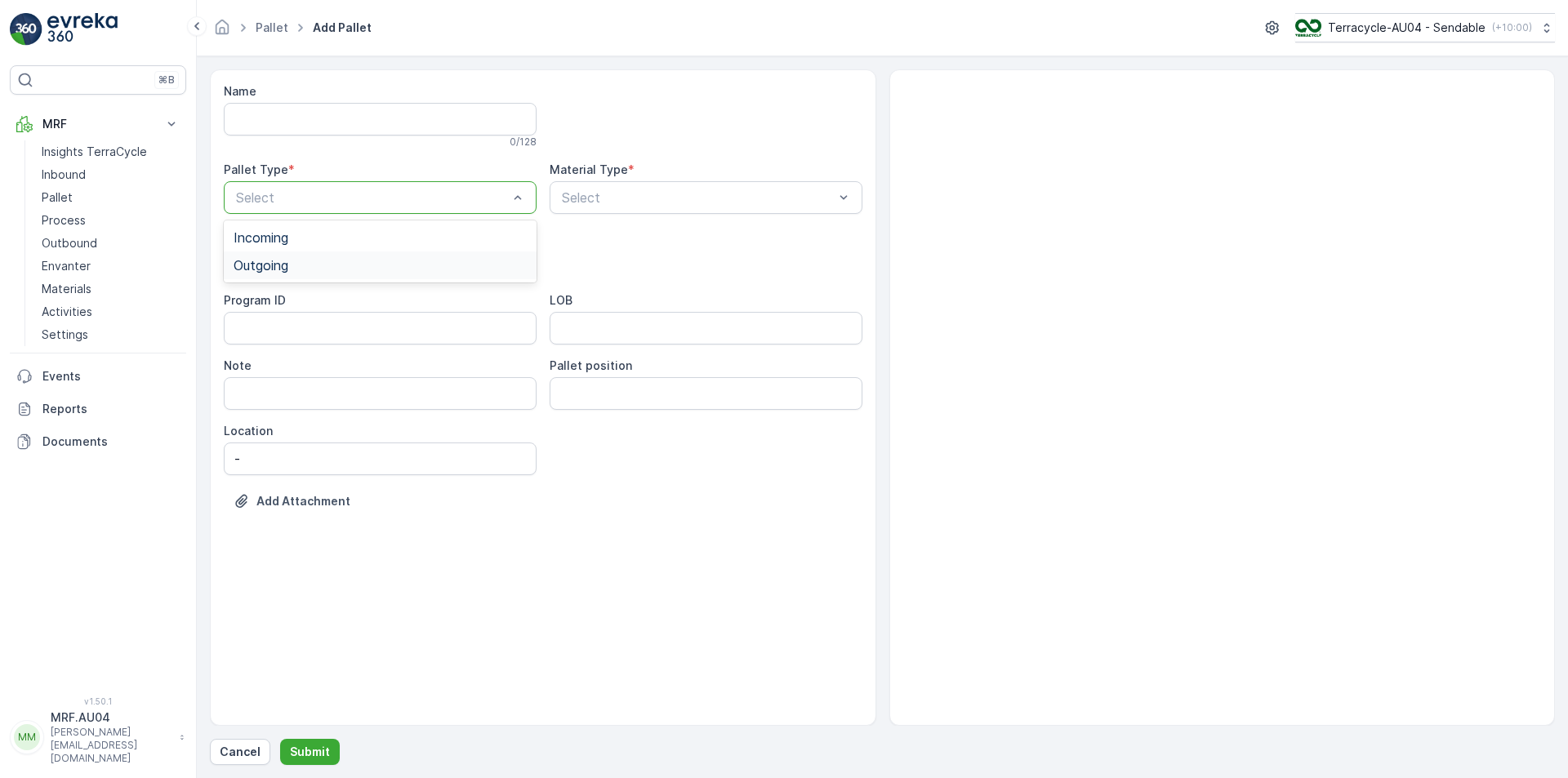
drag, startPoint x: 277, startPoint y: 251, endPoint x: 275, endPoint y: 267, distance: 16.1
click at [275, 267] on div "Incoming Outgoing" at bounding box center [380, 252] width 313 height 62
click at [275, 267] on span "Outgoing" at bounding box center [261, 266] width 55 height 15
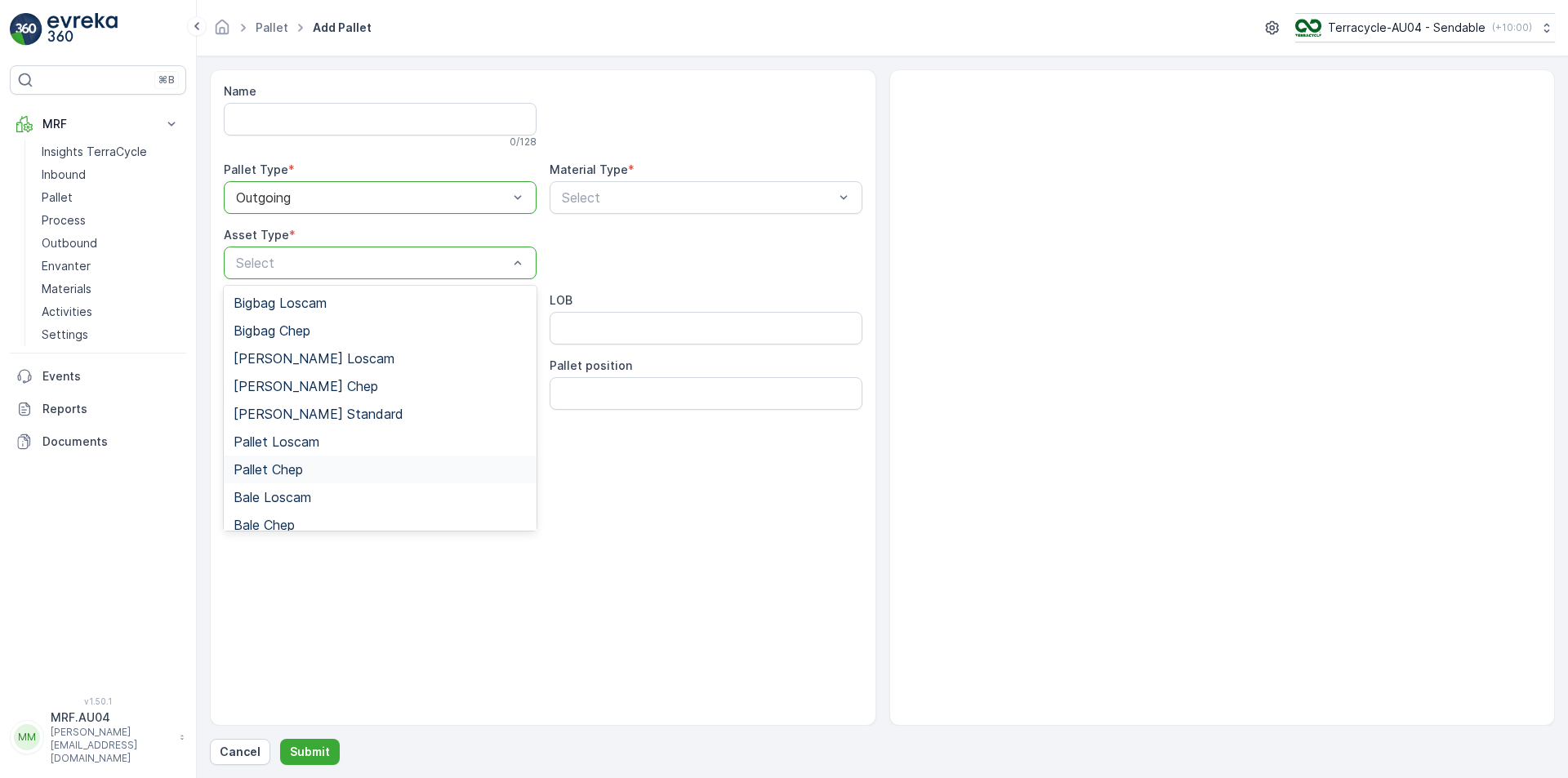
scroll to position [150, 0]
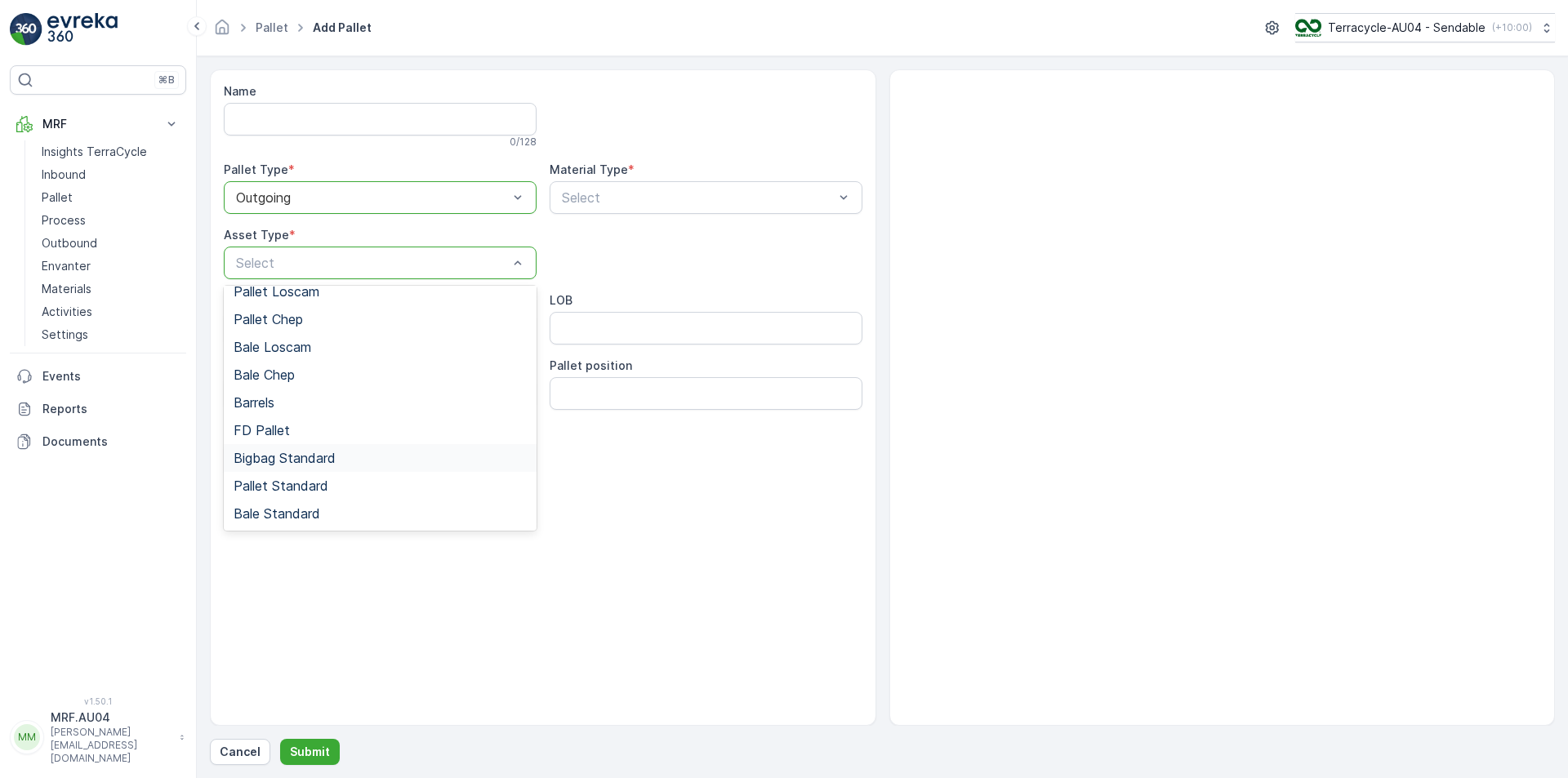
click at [290, 462] on span "Bigbag Standard" at bounding box center [285, 459] width 102 height 15
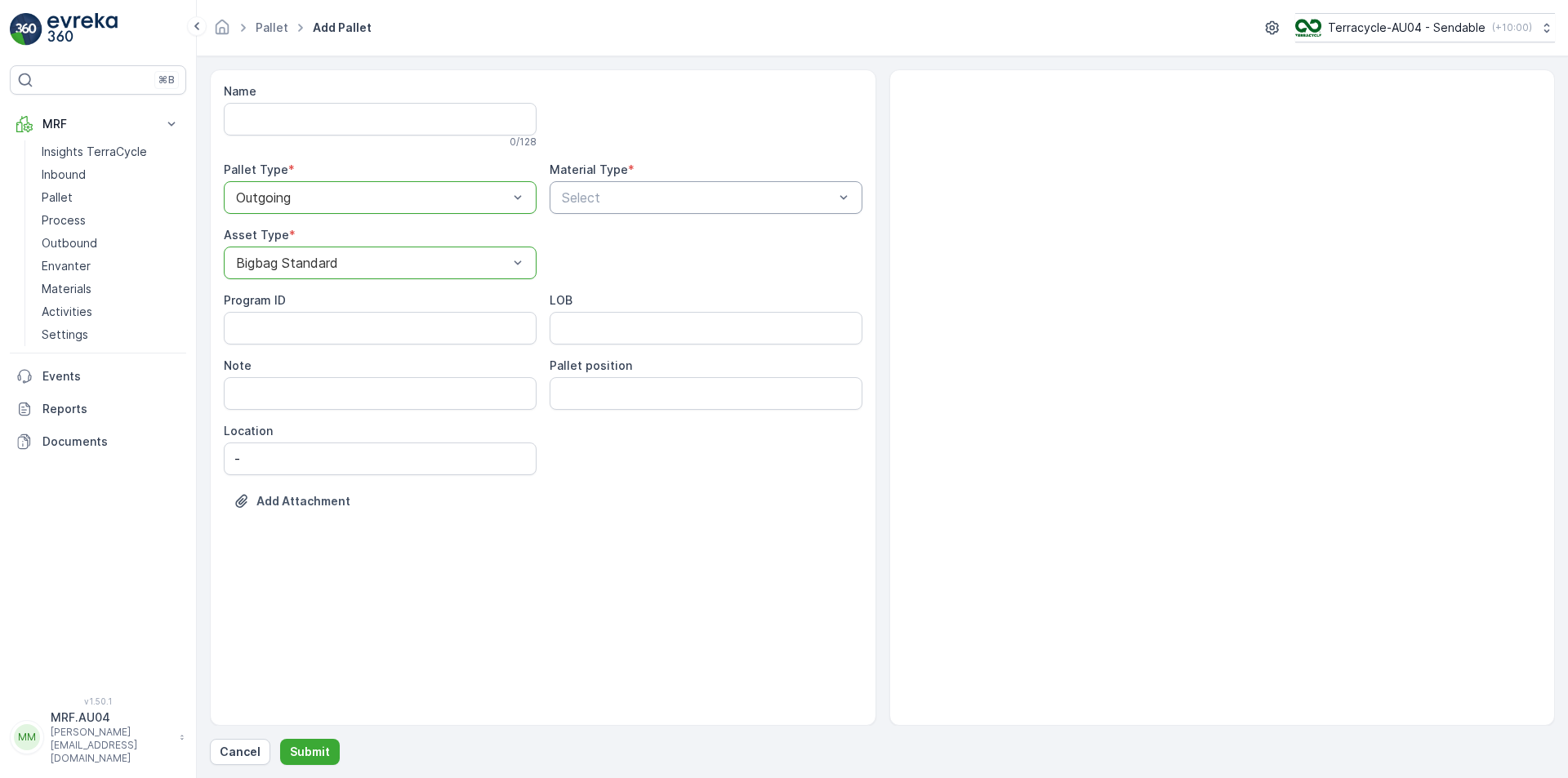
click at [604, 181] on div "Select" at bounding box center [706, 197] width 313 height 33
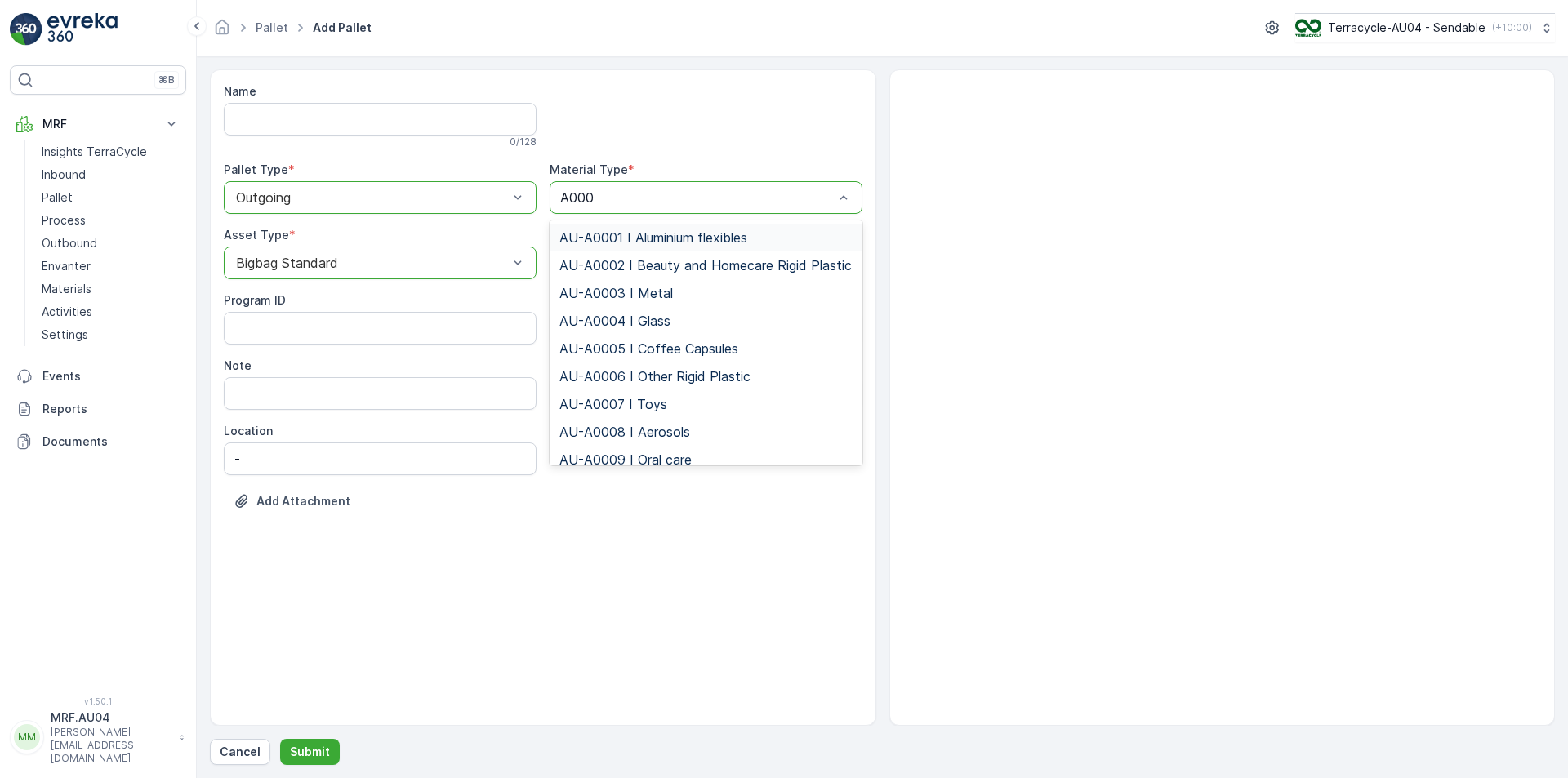
type input "A0008"
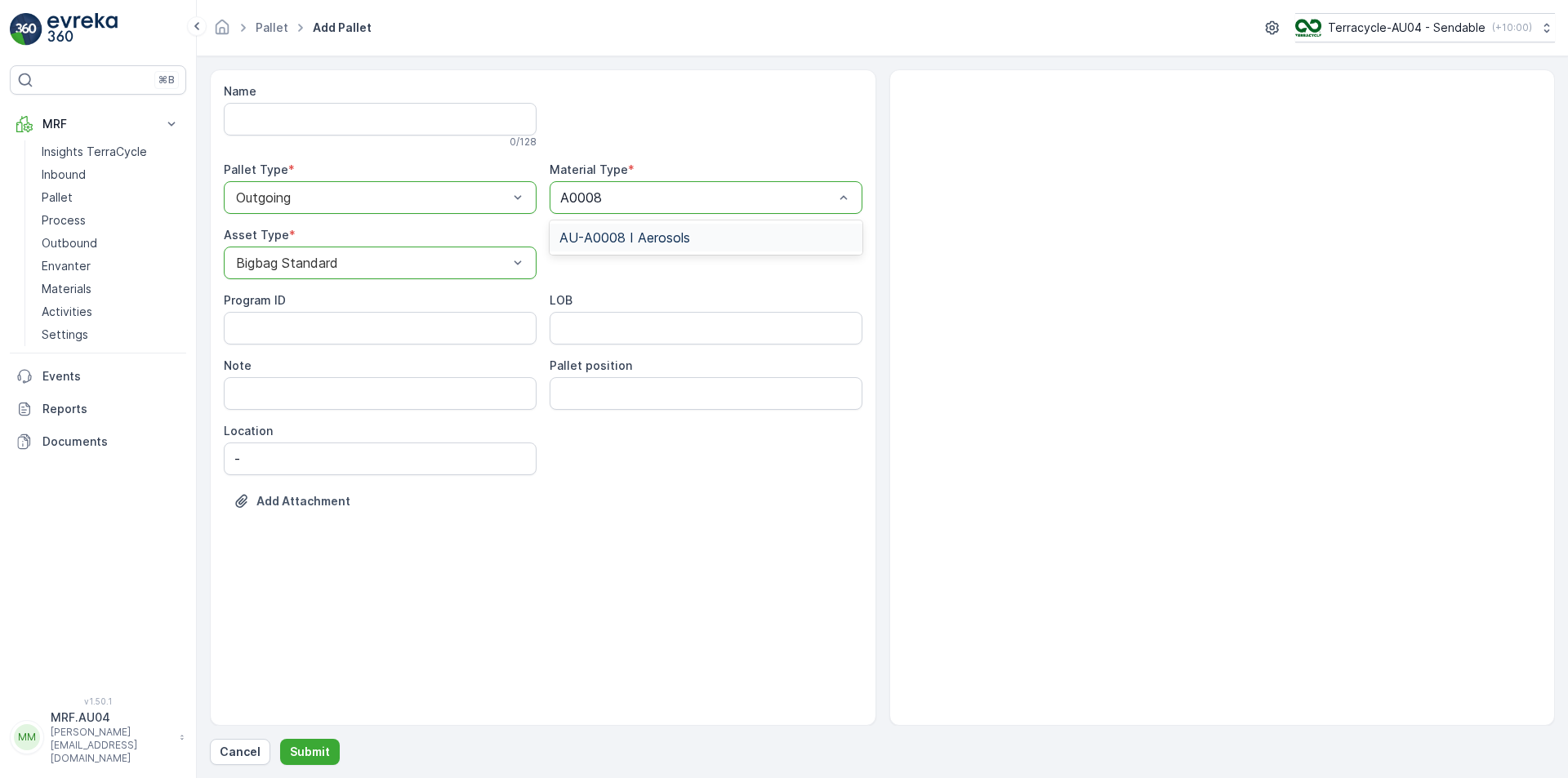
click at [637, 235] on span "AU-A0008 I Aerosols" at bounding box center [625, 238] width 131 height 15
click at [314, 755] on p "Submit" at bounding box center [310, 751] width 40 height 16
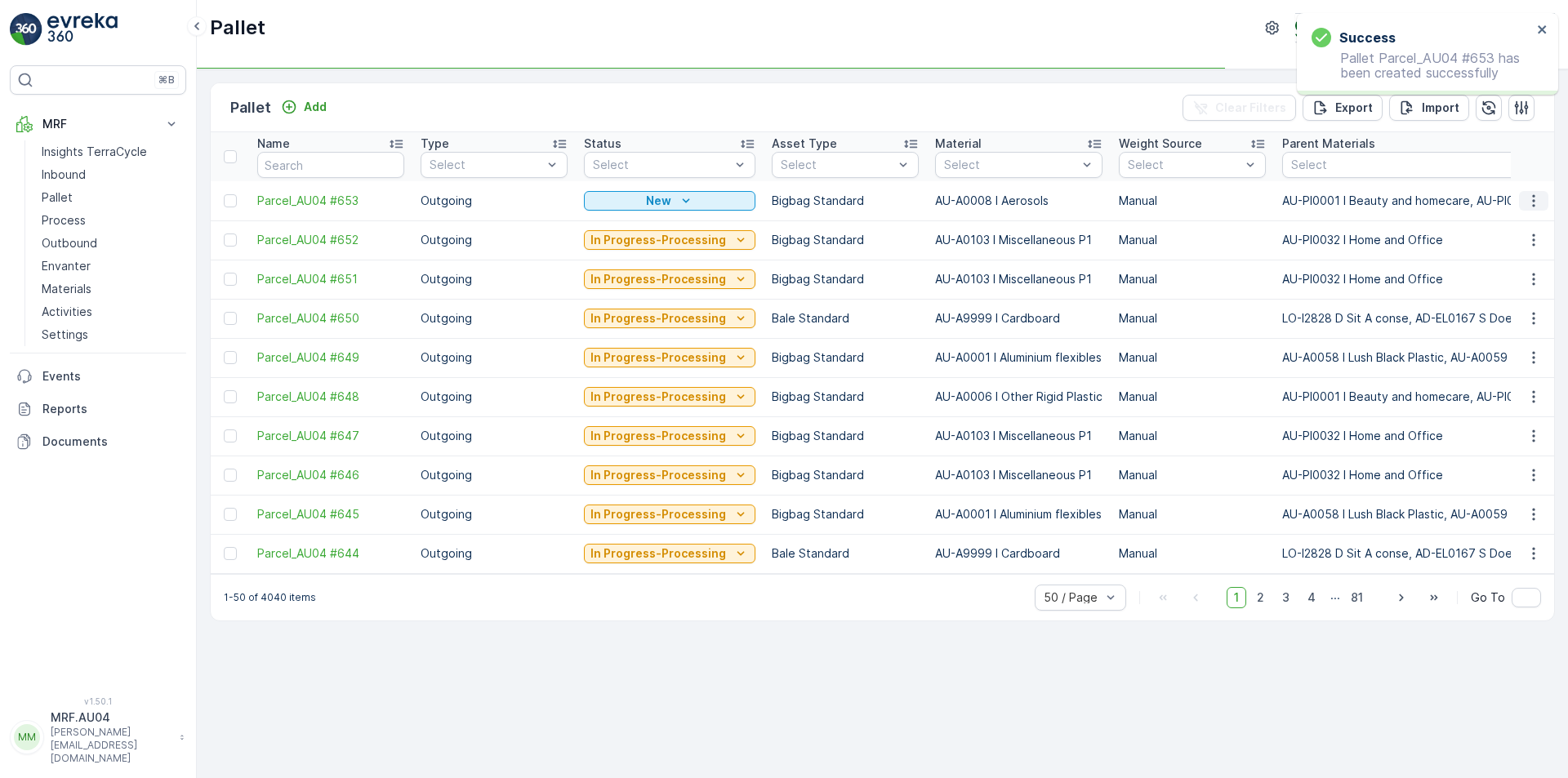
click at [1536, 205] on icon "button" at bounding box center [1534, 200] width 16 height 16
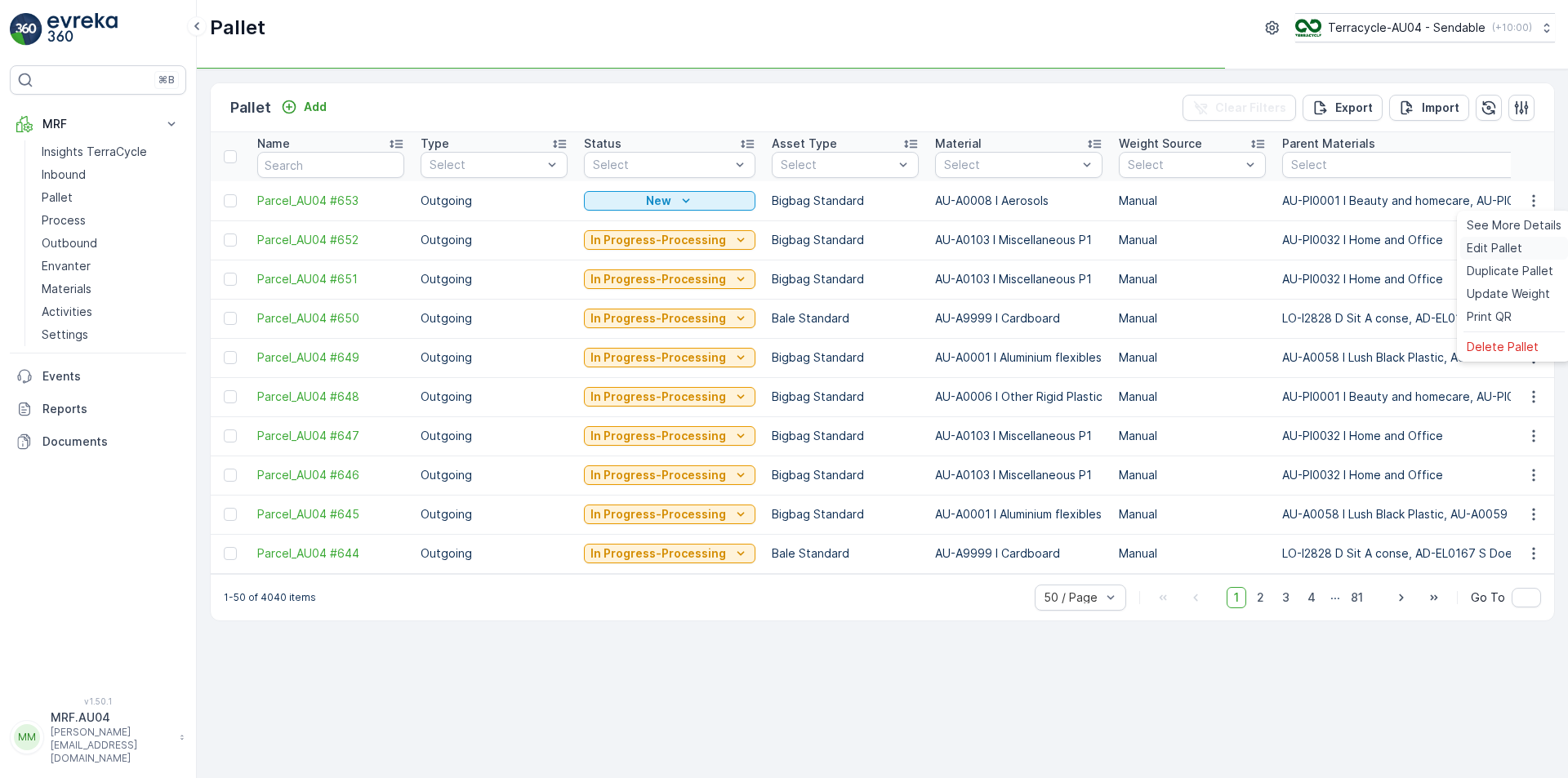
click at [1513, 253] on span "Edit Pallet" at bounding box center [1495, 247] width 55 height 16
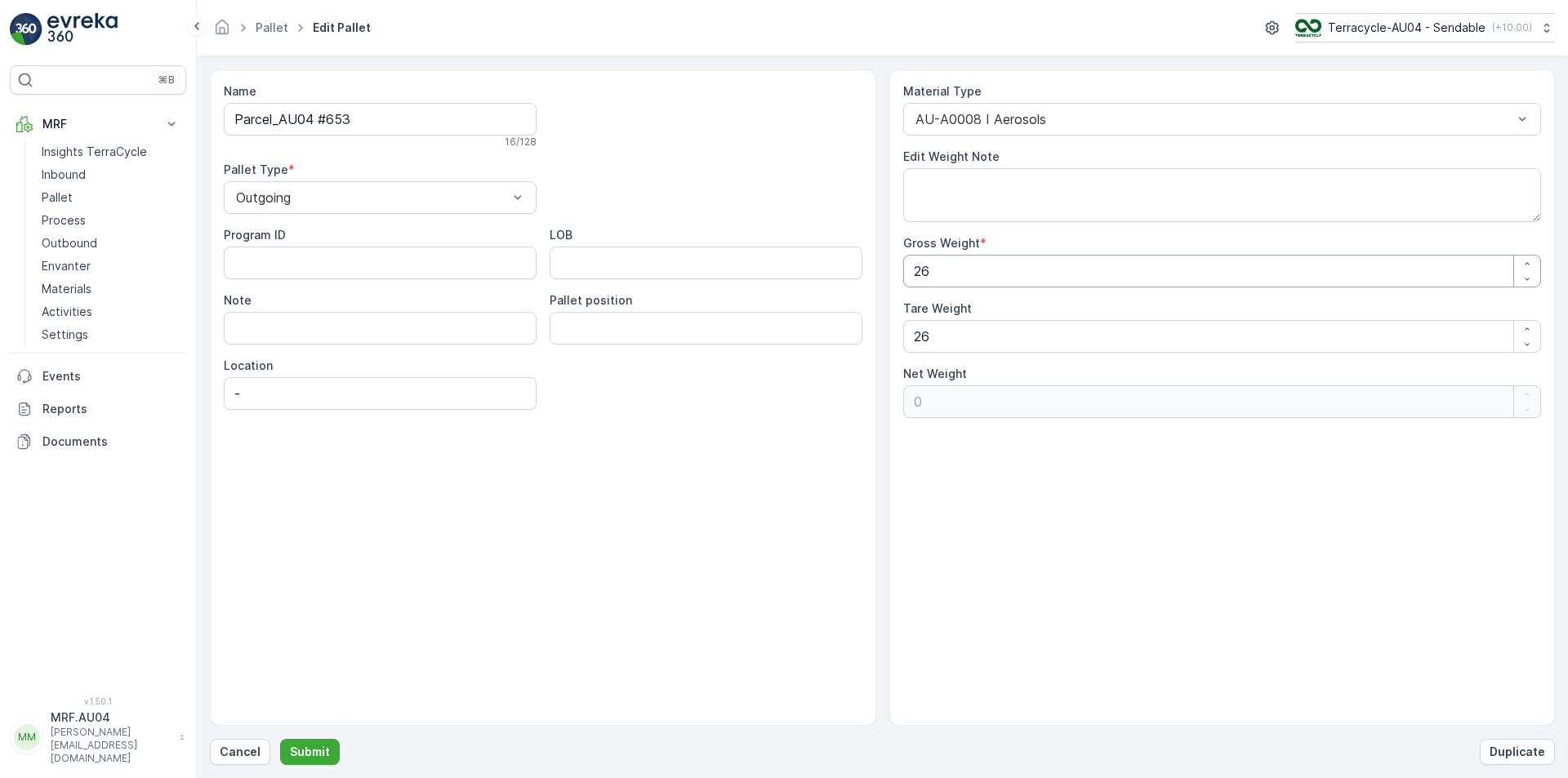
click at [544, 321] on div "Name Parcel_AU04 #653 16 / 128 Pallet Type * Outgoing Program ID LOB Note Palle…" at bounding box center [882, 397] width 1345 height 656
type Weight "1"
type Weight "-25"
type Weight "16"
type Weight "-10"
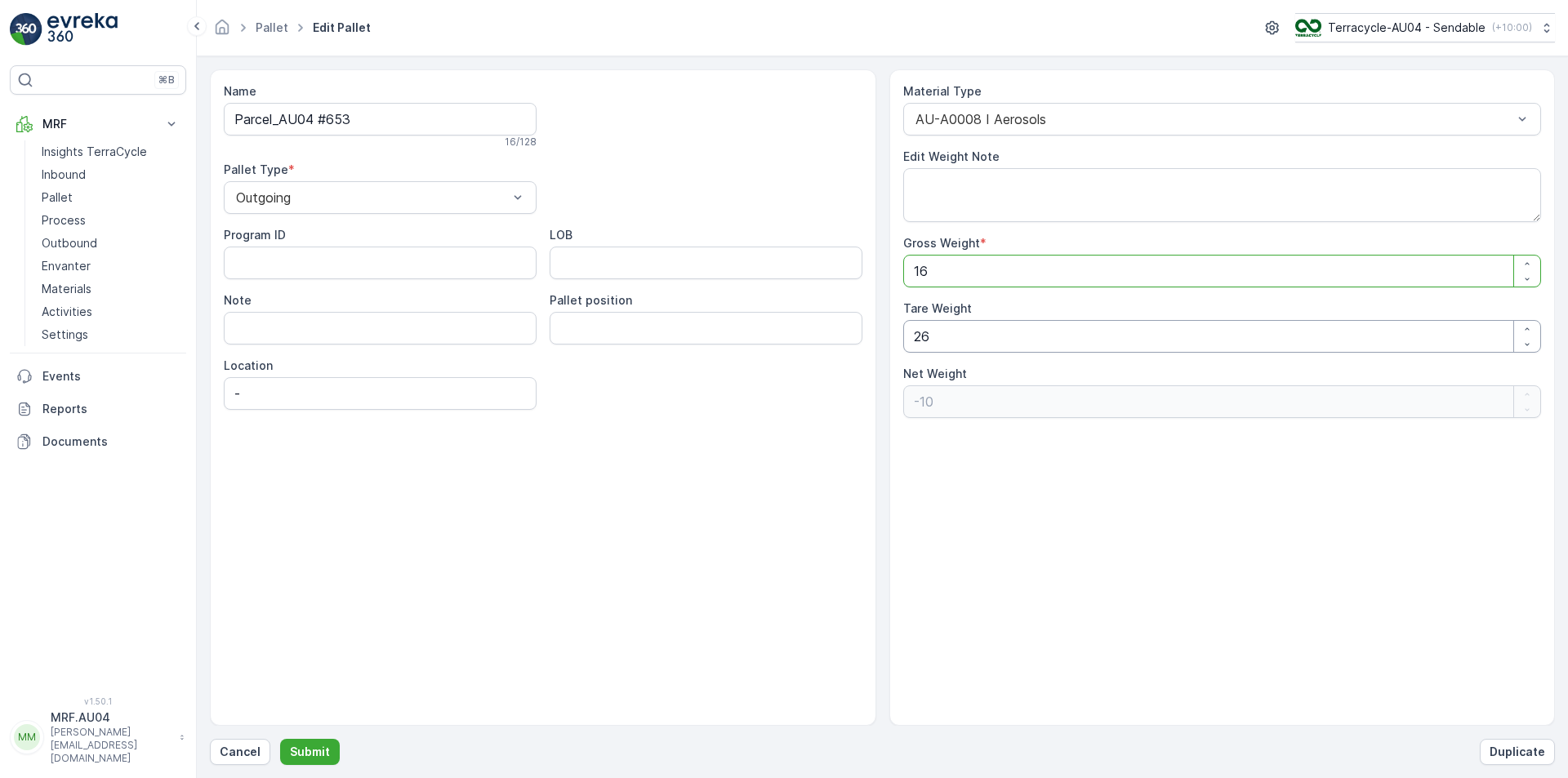
type Weight "16"
click at [650, 402] on div "Name Parcel_AU04 #653 16 / 128 Pallet Type * Outgoing Program ID LOB Note Palle…" at bounding box center [882, 397] width 1345 height 656
type Weight "1"
type Weight "15"
type Weight "16"
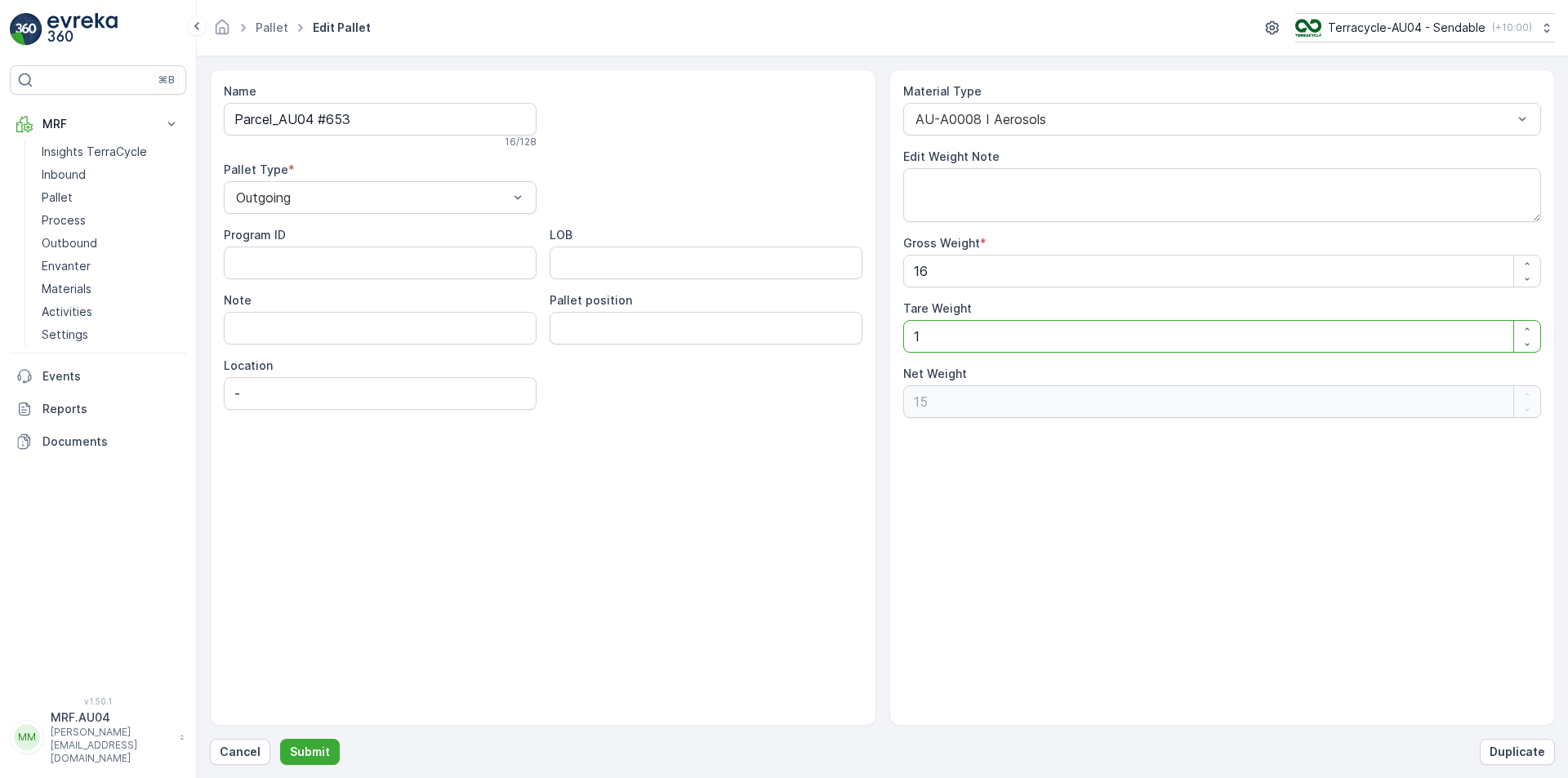
type Weight "0"
type Weight "16"
click at [303, 742] on button "Submit" at bounding box center [309, 752] width 60 height 26
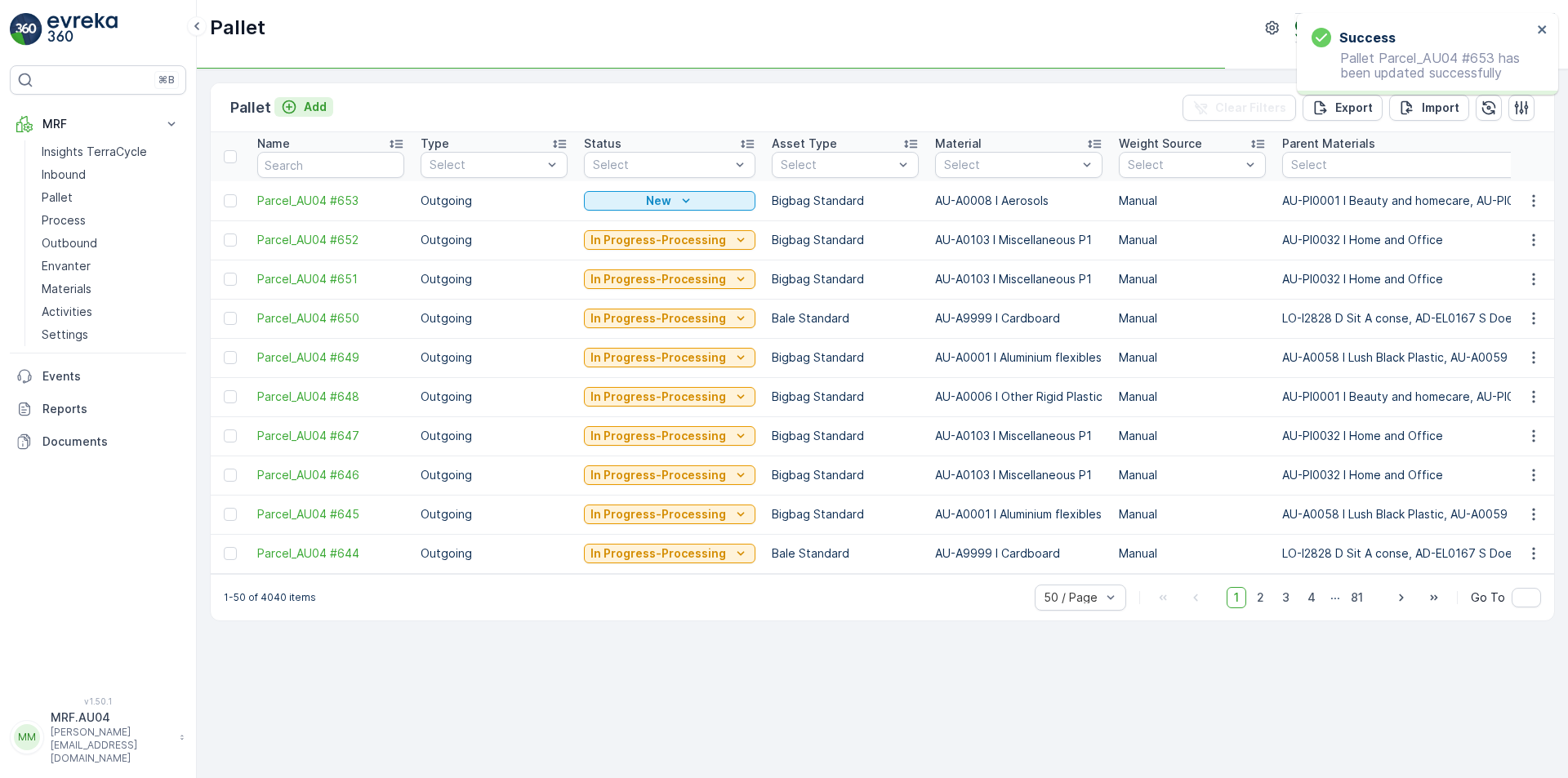
click at [290, 97] on button "Add" at bounding box center [304, 106] width 59 height 19
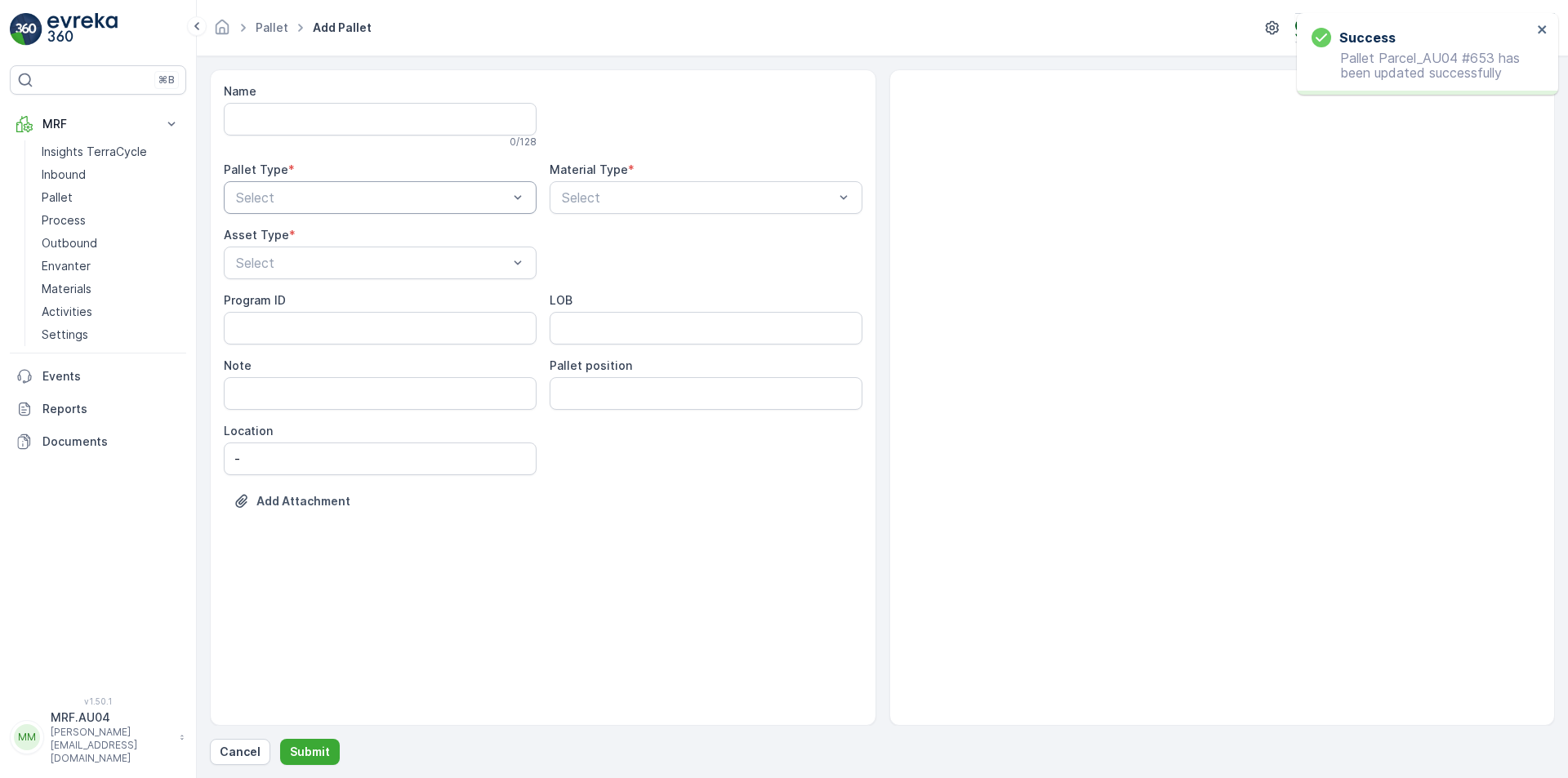
drag, startPoint x: 352, startPoint y: 169, endPoint x: 344, endPoint y: 184, distance: 17.0
click at [350, 170] on div "Pallet Type *" at bounding box center [380, 169] width 313 height 16
click at [344, 184] on div "Select" at bounding box center [380, 197] width 313 height 33
click at [324, 267] on div "Outgoing" at bounding box center [381, 266] width 293 height 15
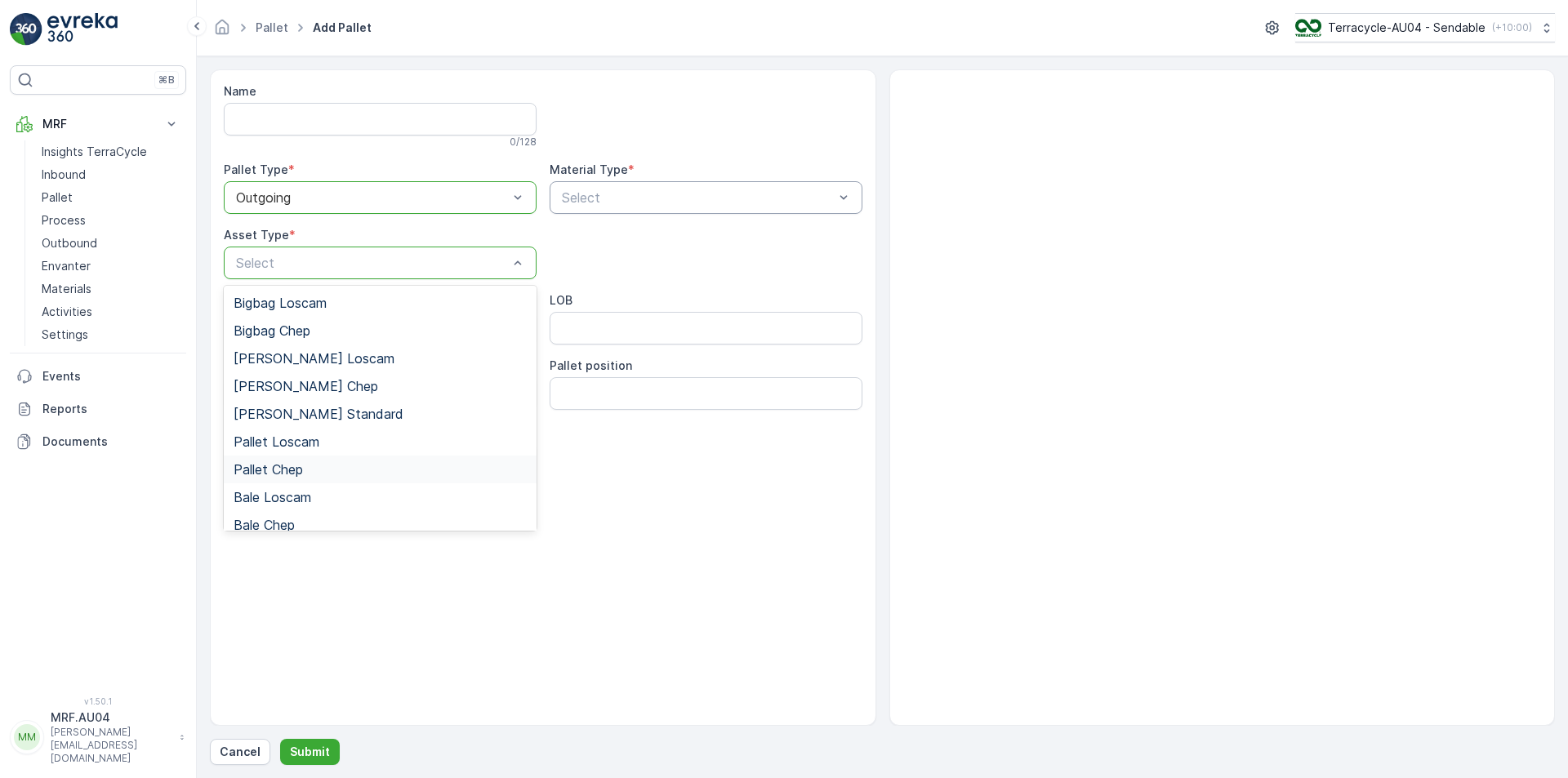
scroll to position [150, 0]
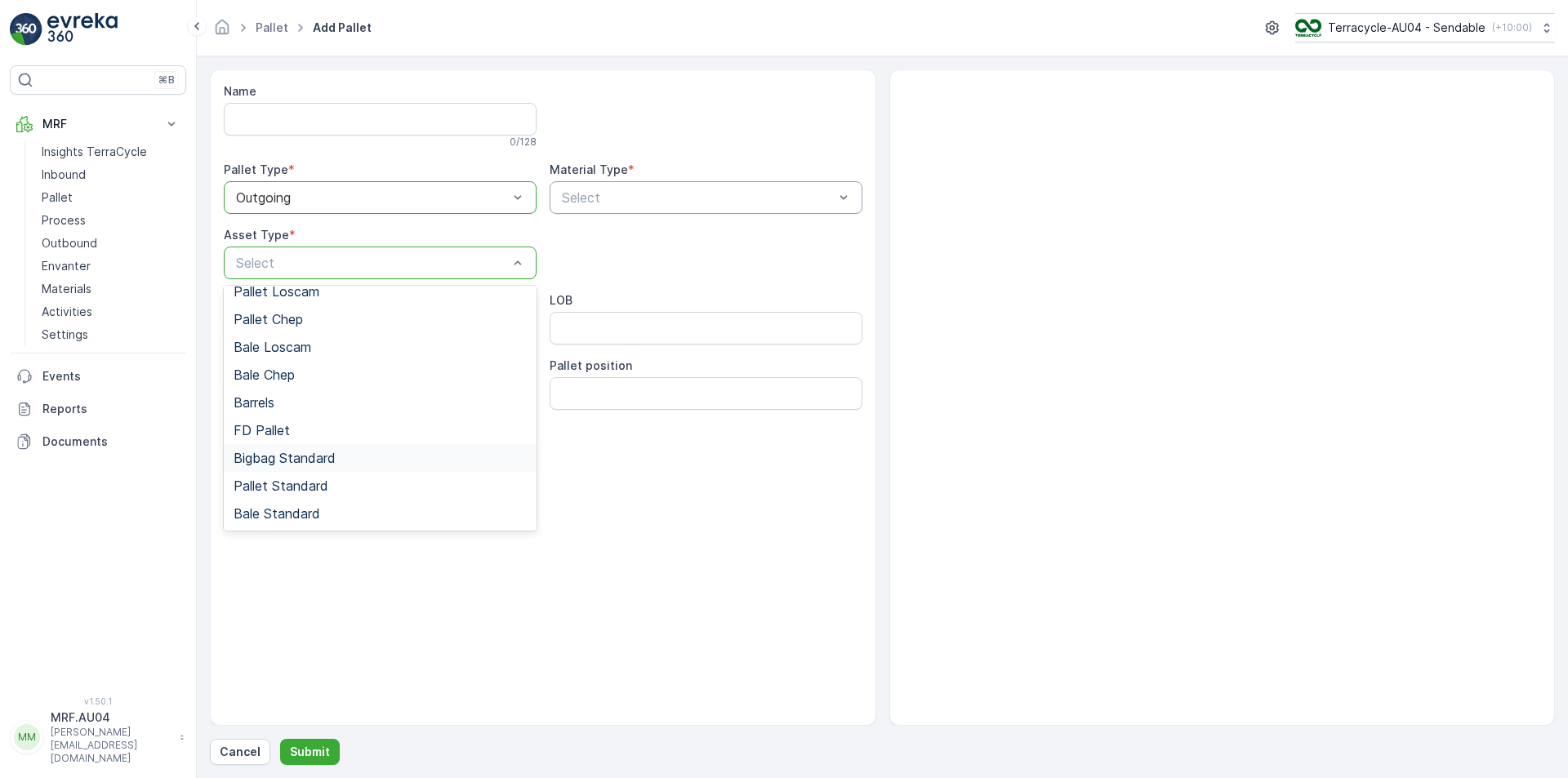
click at [265, 463] on span "Bigbag Standard" at bounding box center [285, 459] width 102 height 15
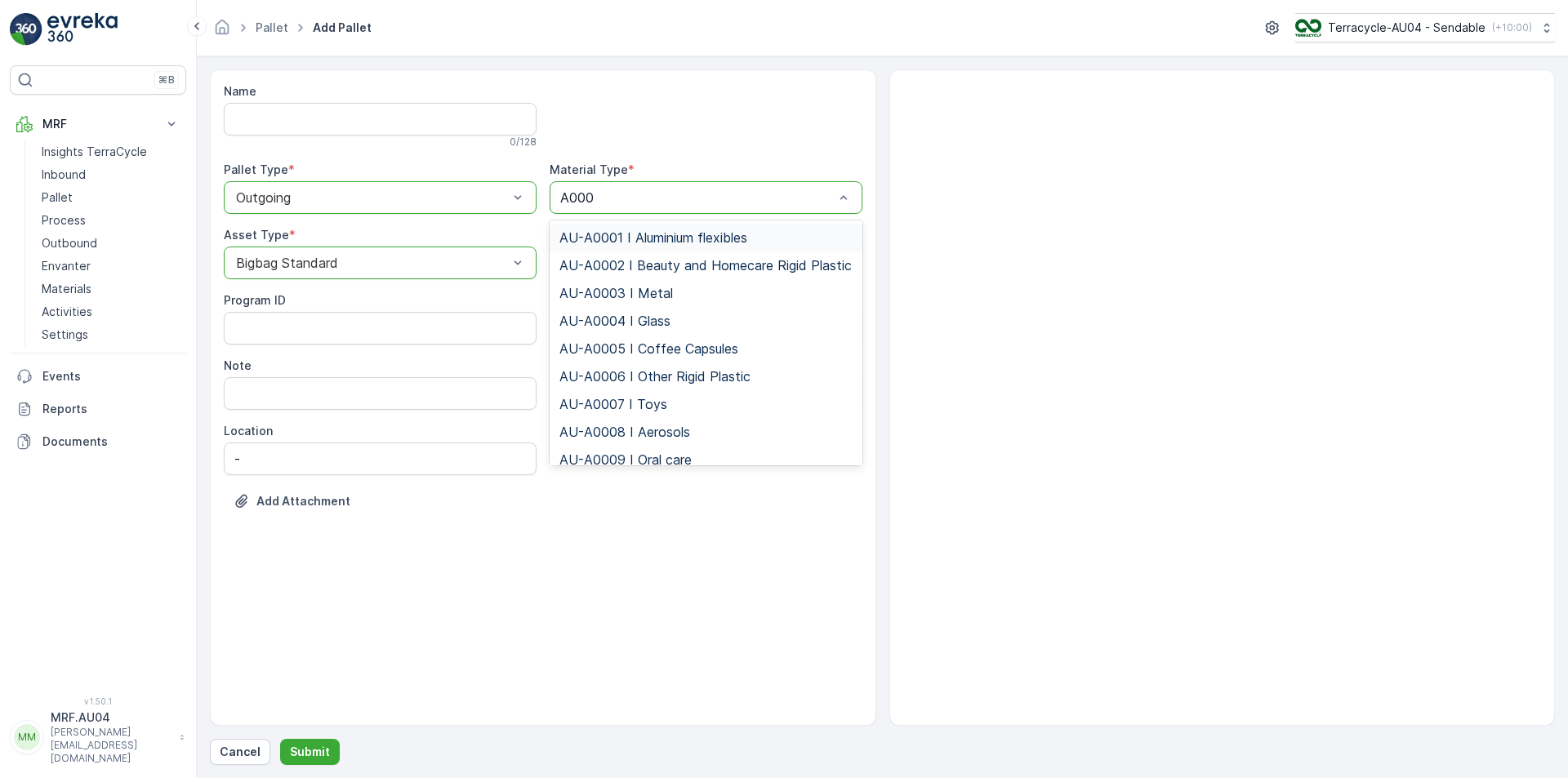
type input "A0002"
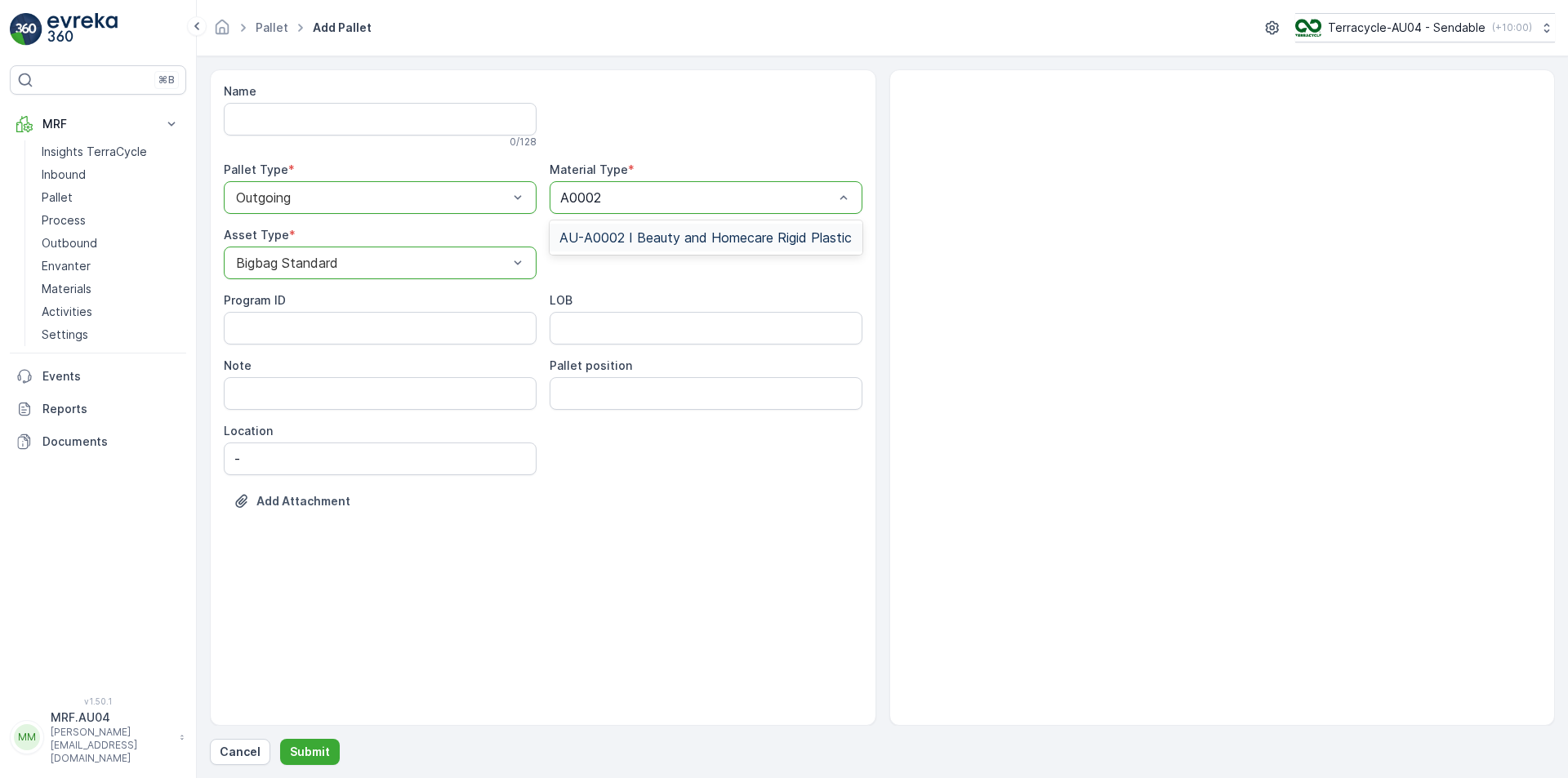
click at [740, 236] on span "AU-A0002 I Beauty and Homecare Rigid Plastic" at bounding box center [705, 238] width 293 height 15
click at [309, 752] on p "Submit" at bounding box center [310, 751] width 40 height 16
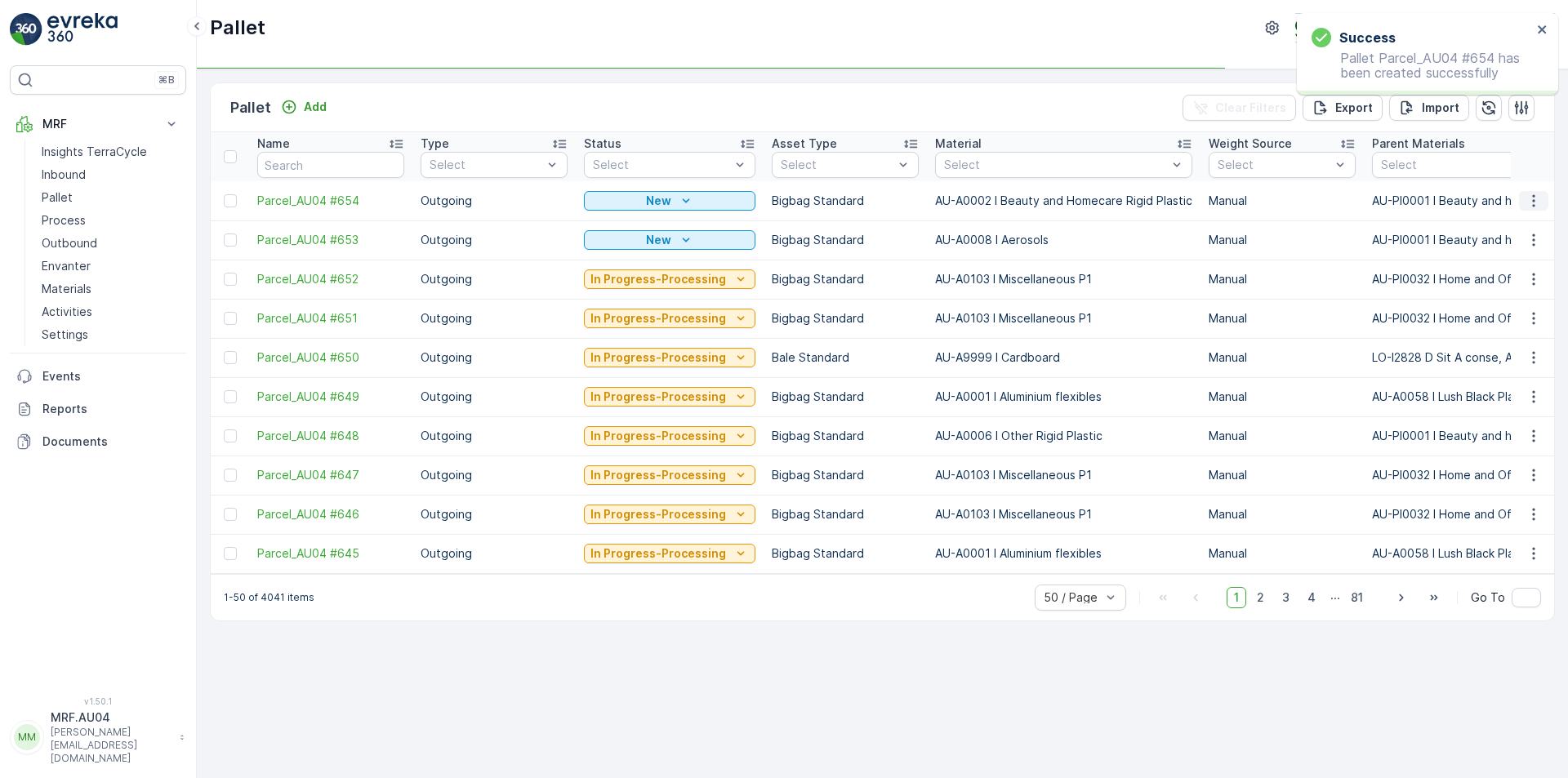
click at [1537, 205] on icon "button" at bounding box center [1534, 200] width 16 height 16
click at [1488, 249] on span "Edit Pallet" at bounding box center [1495, 247] width 55 height 16
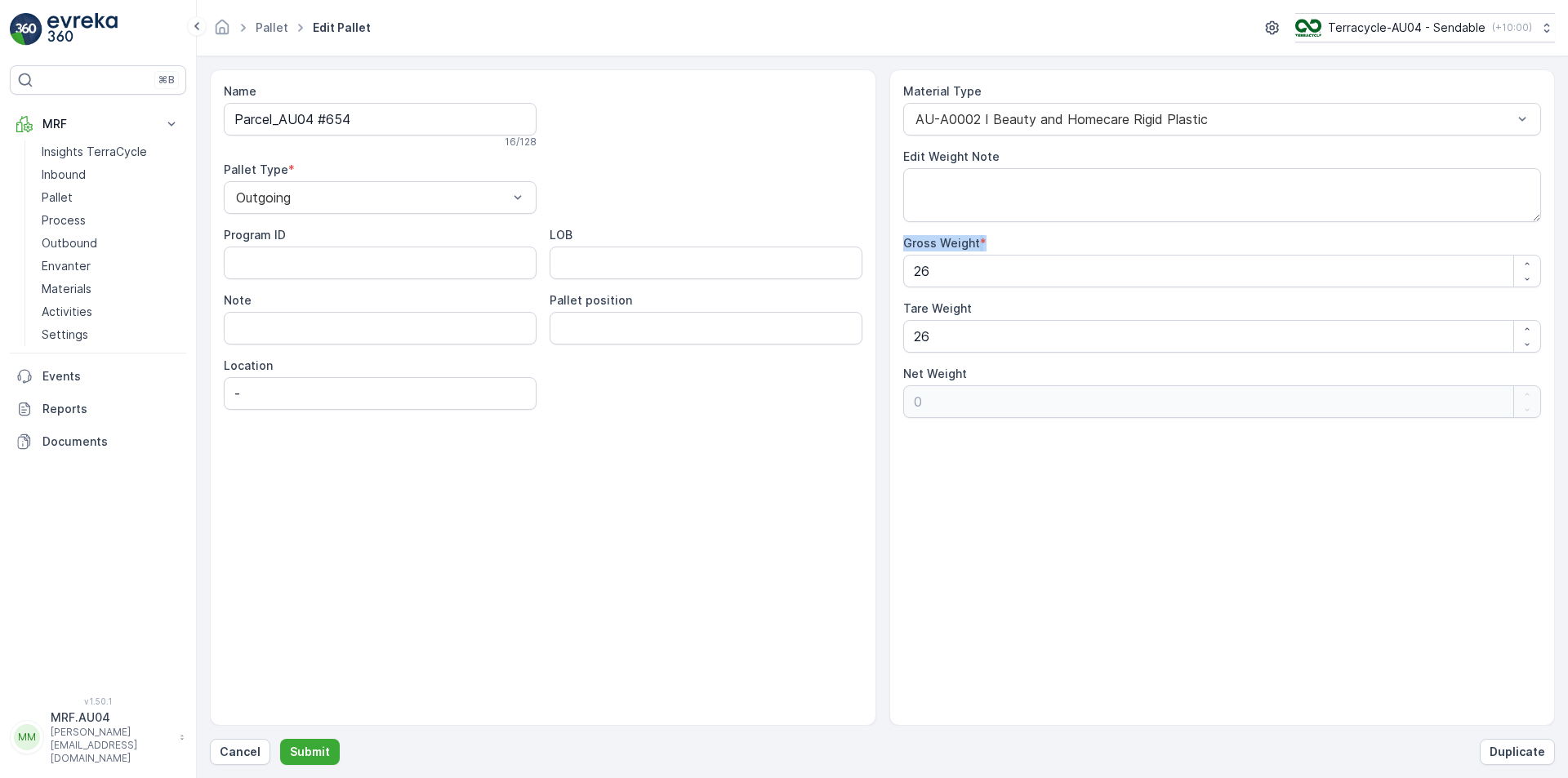
drag, startPoint x: 953, startPoint y: 239, endPoint x: 890, endPoint y: 246, distance: 63.4
click at [890, 245] on div "Material Type AU-A0002 I Beauty and Homecare Rigid Plastic Edit Weight Note Gro…" at bounding box center [1223, 397] width 667 height 656
drag, startPoint x: 956, startPoint y: 273, endPoint x: 485, endPoint y: 342, distance: 476.0
click at [525, 319] on div "Name Parcel_AU04 #654 16 / 128 Pallet Type * Outgoing Program ID LOB Note Palle…" at bounding box center [882, 397] width 1345 height 656
type Weight "1"
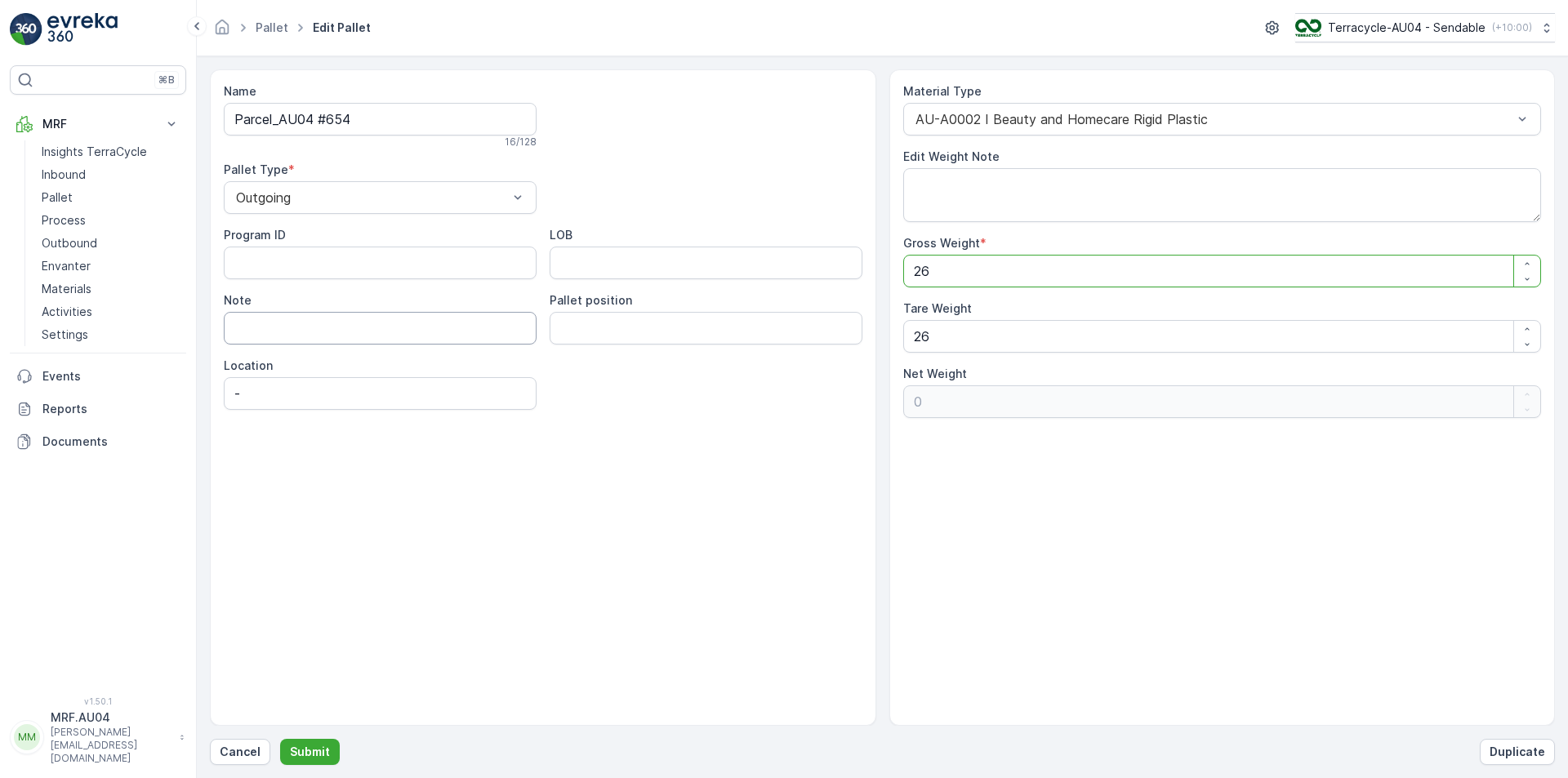
type Weight "-25"
type Weight "18"
type Weight "-8"
type Weight "18"
click at [688, 394] on div "Name Parcel_AU04 #654 16 / 128 Pallet Type * Outgoing Program ID LOB Note Palle…" at bounding box center [882, 397] width 1345 height 656
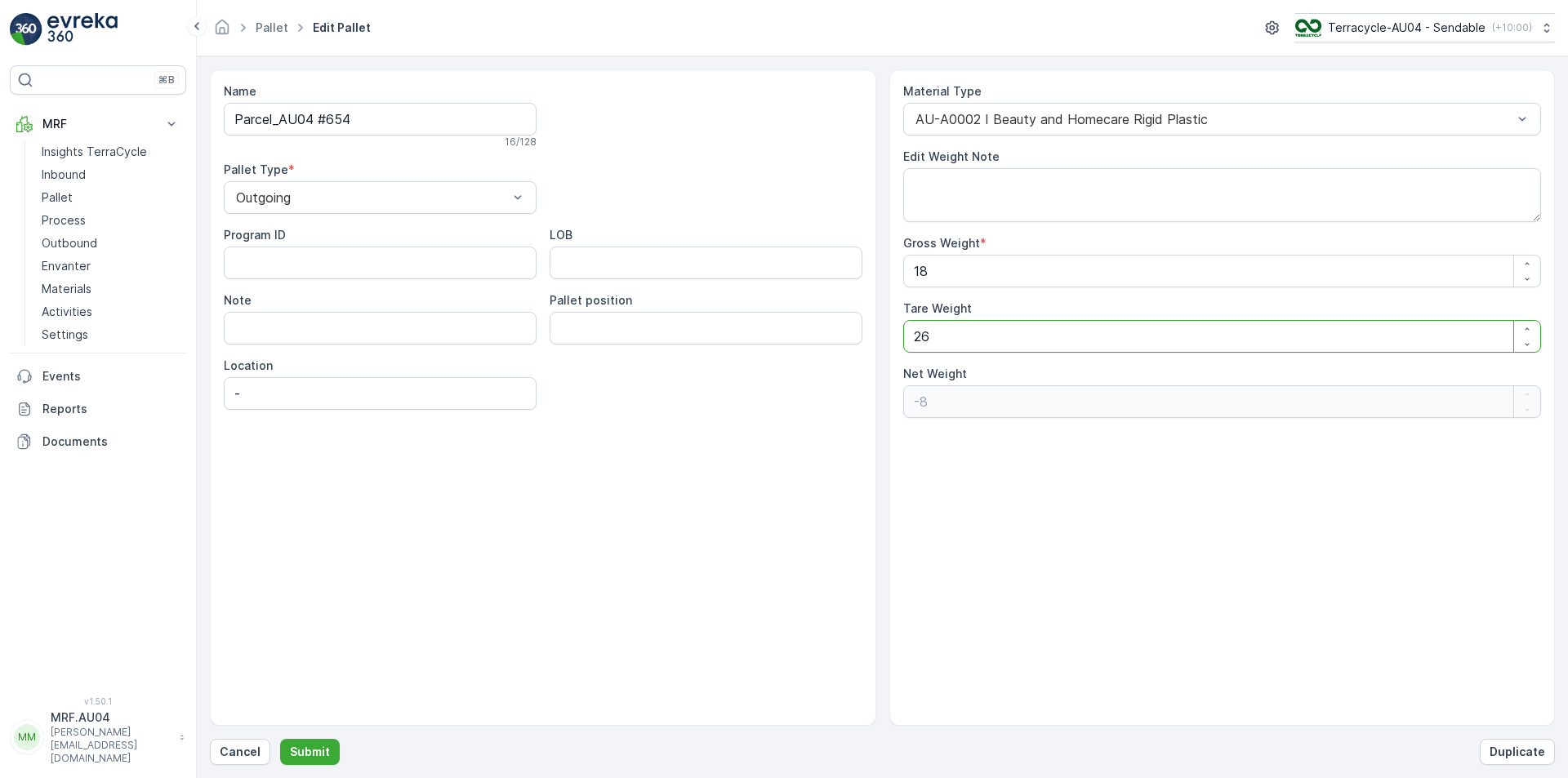
type Weight "1"
type Weight "17"
type Weight "18"
type Weight "0"
type Weight "18"
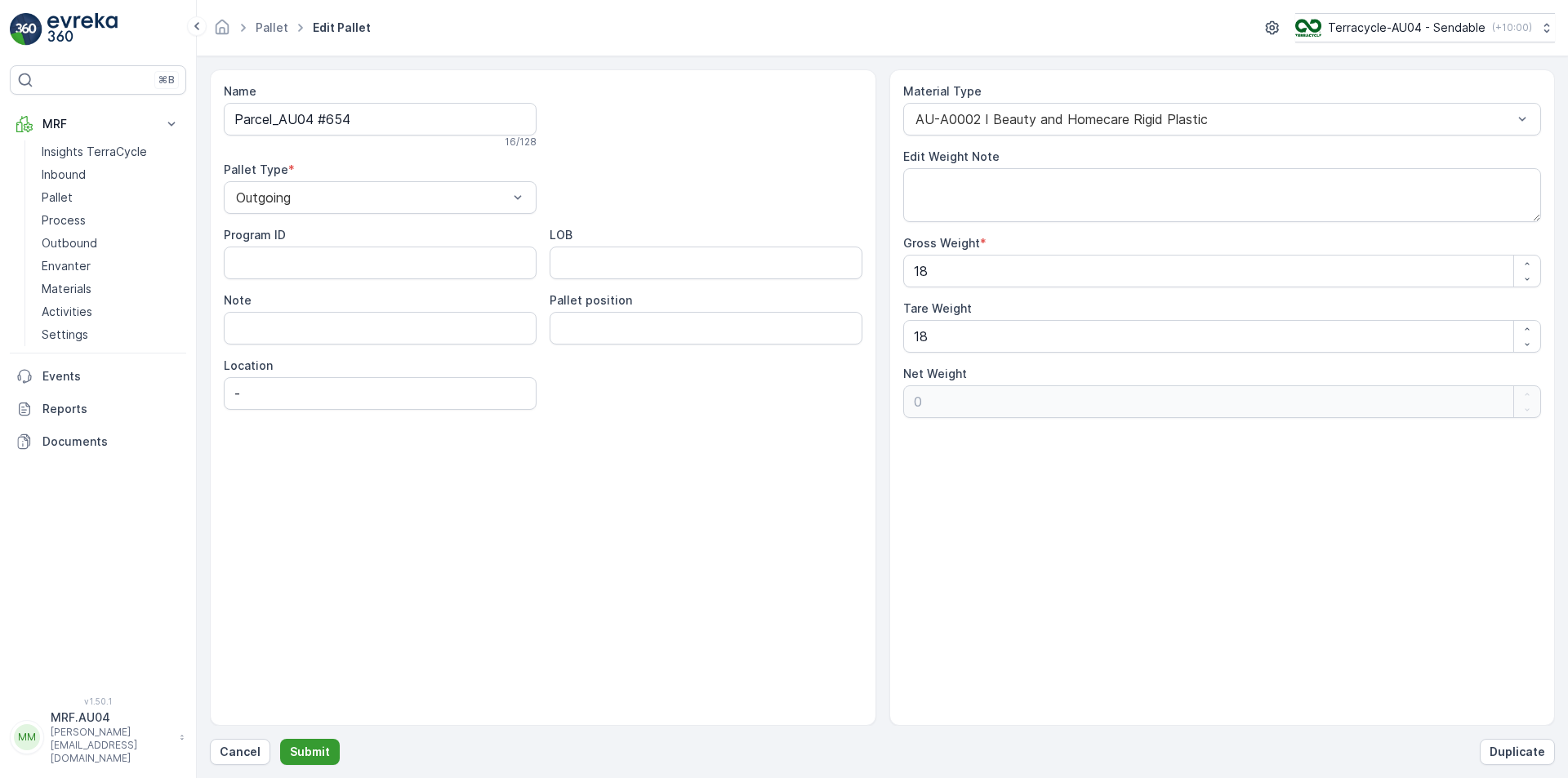
click at [299, 756] on p "Submit" at bounding box center [310, 751] width 40 height 16
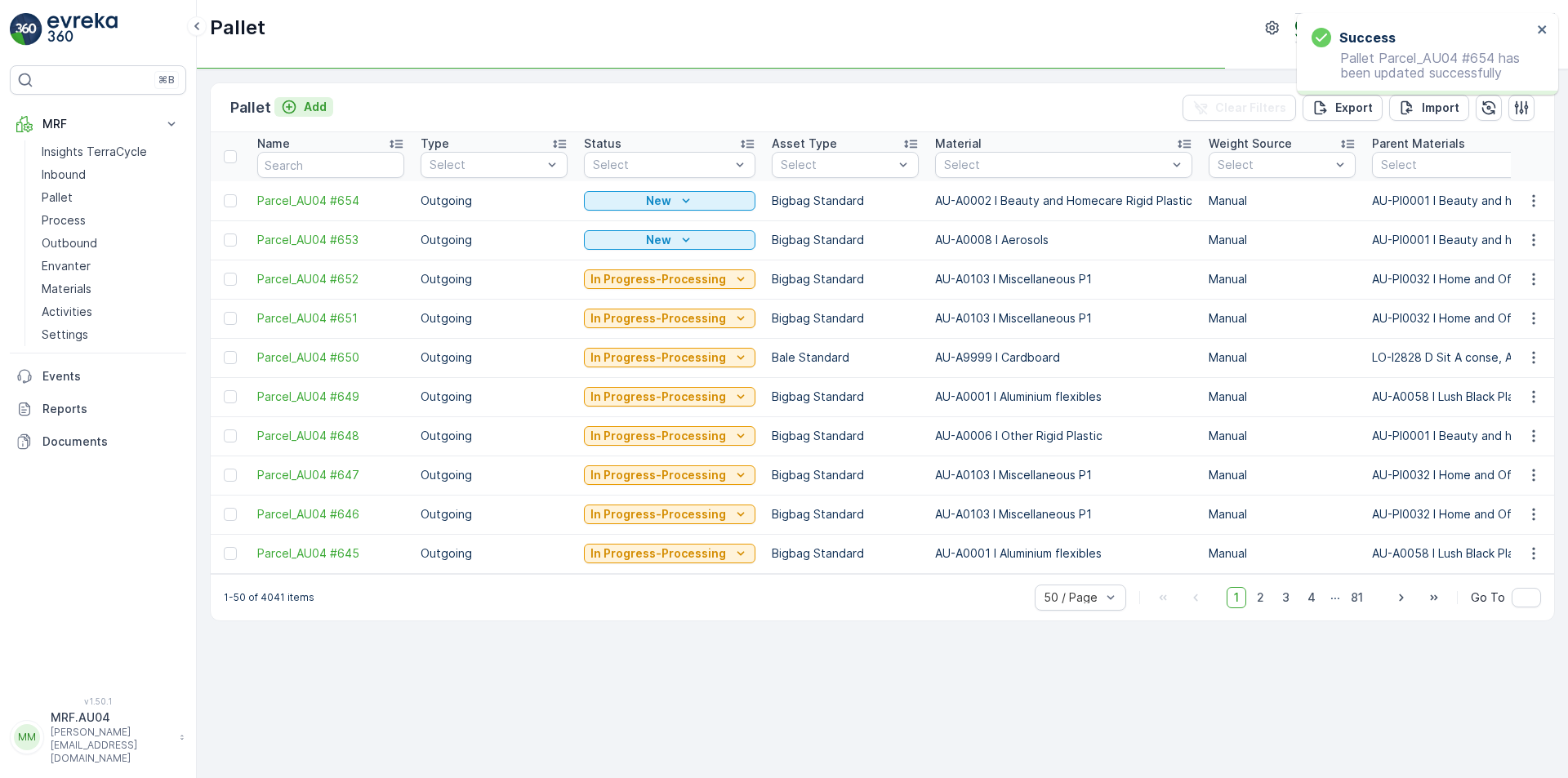
click at [319, 112] on p "Add" at bounding box center [314, 106] width 23 height 16
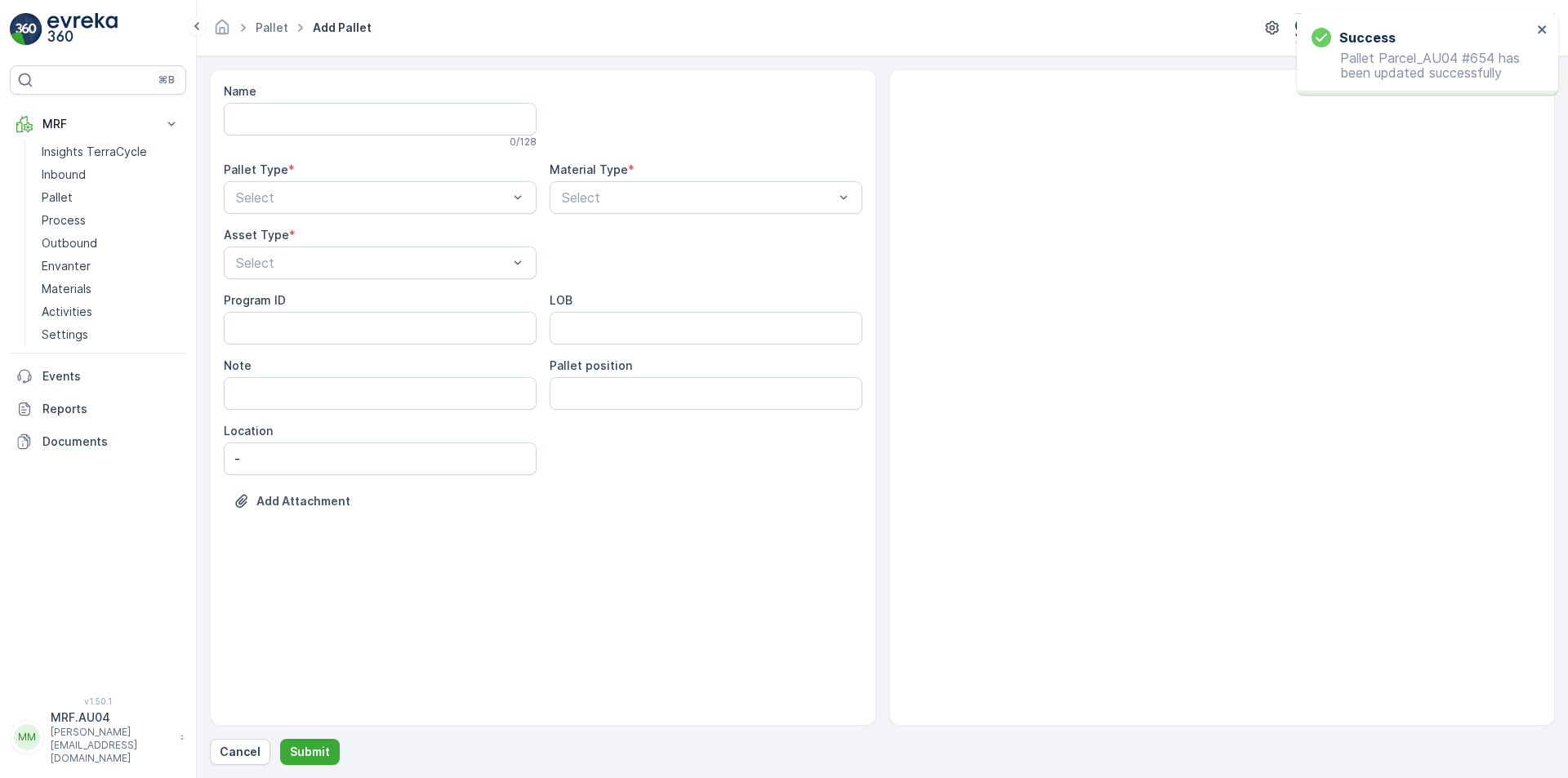
click at [364, 224] on div "Name 0 / 128 Pallet Type * Select Material Type * Select Asset Type * Select Pr…" at bounding box center [543, 309] width 639 height 451
click at [355, 216] on div "Name 0 / 128 Pallet Type * Select Material Type * Select Asset Type * Select Pr…" at bounding box center [543, 309] width 639 height 451
click at [332, 269] on div "Outgoing" at bounding box center [381, 266] width 293 height 15
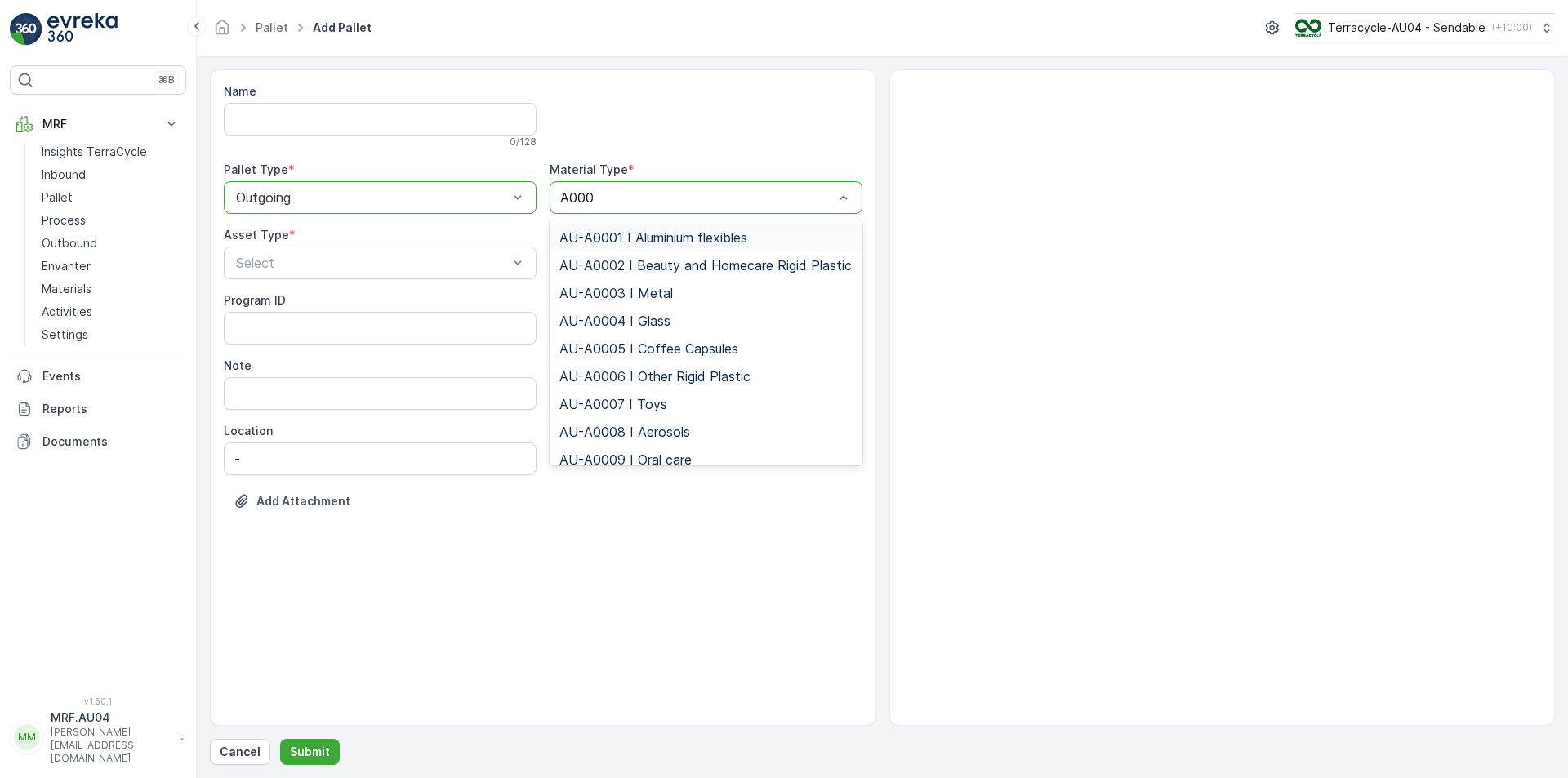
type input "A0001"
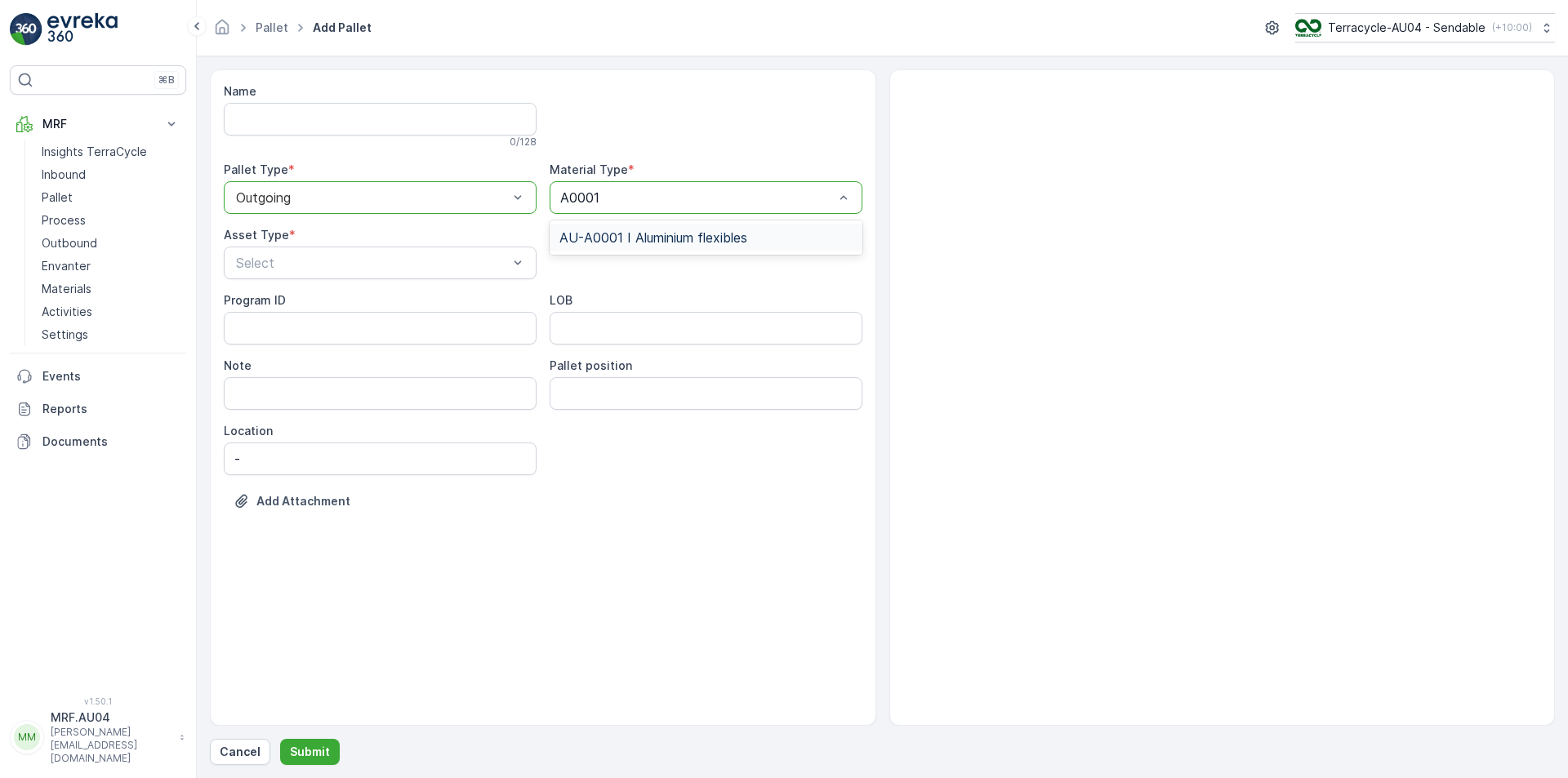
click at [727, 247] on div "AU-A0001 I Aluminium flexibles" at bounding box center [706, 237] width 313 height 28
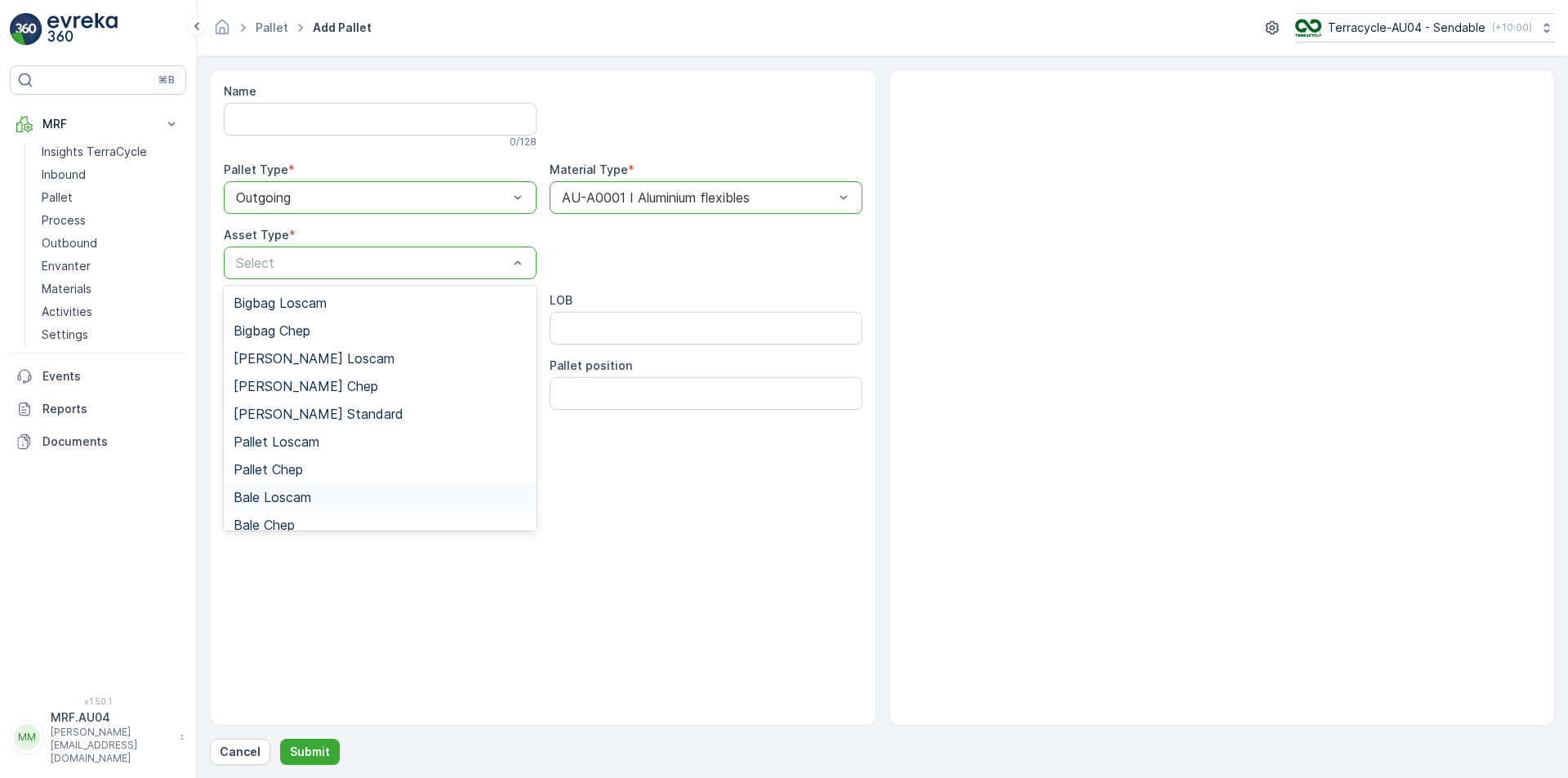
scroll to position [150, 0]
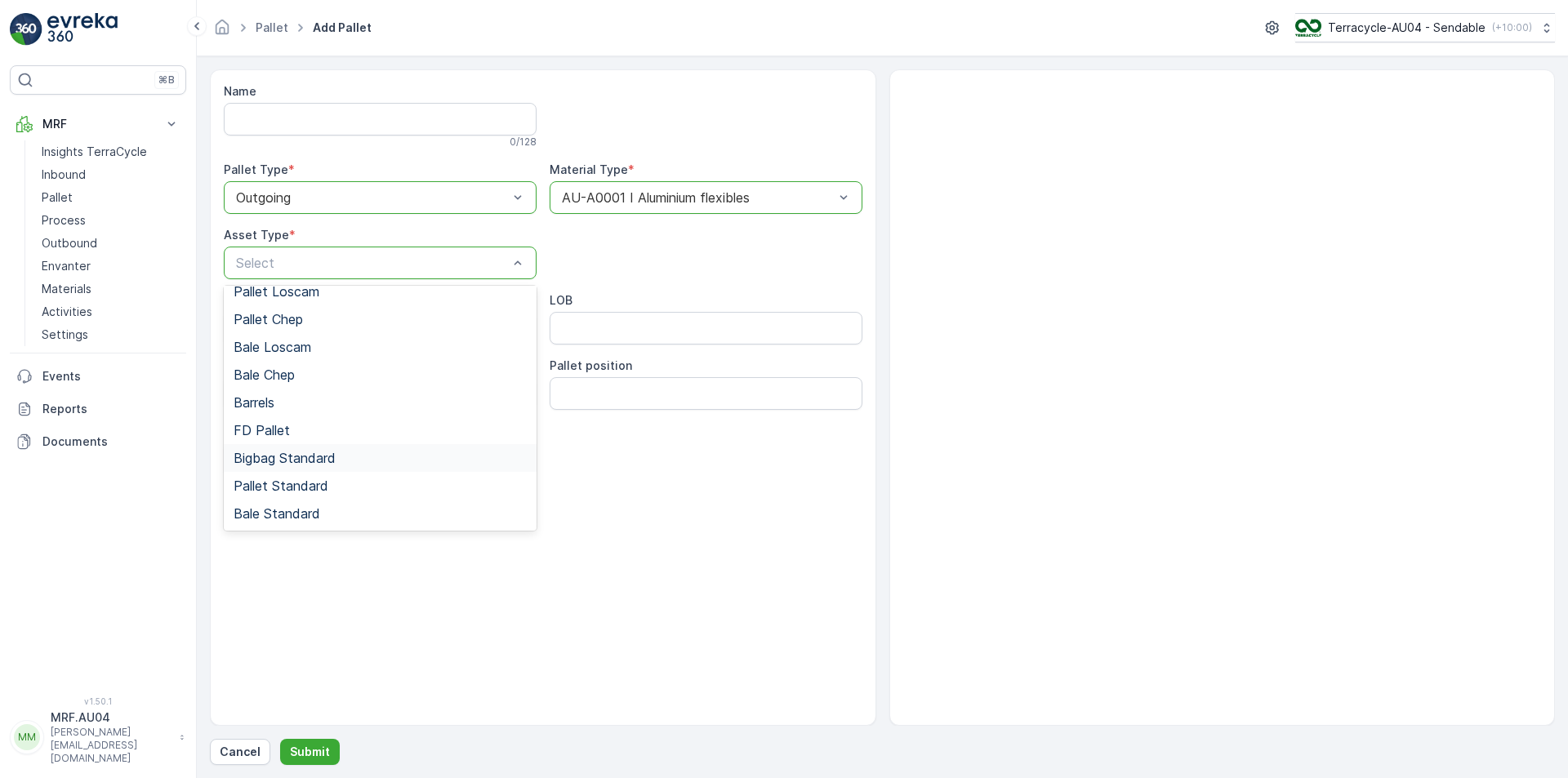
click at [279, 456] on span "Bigbag Standard" at bounding box center [285, 459] width 102 height 15
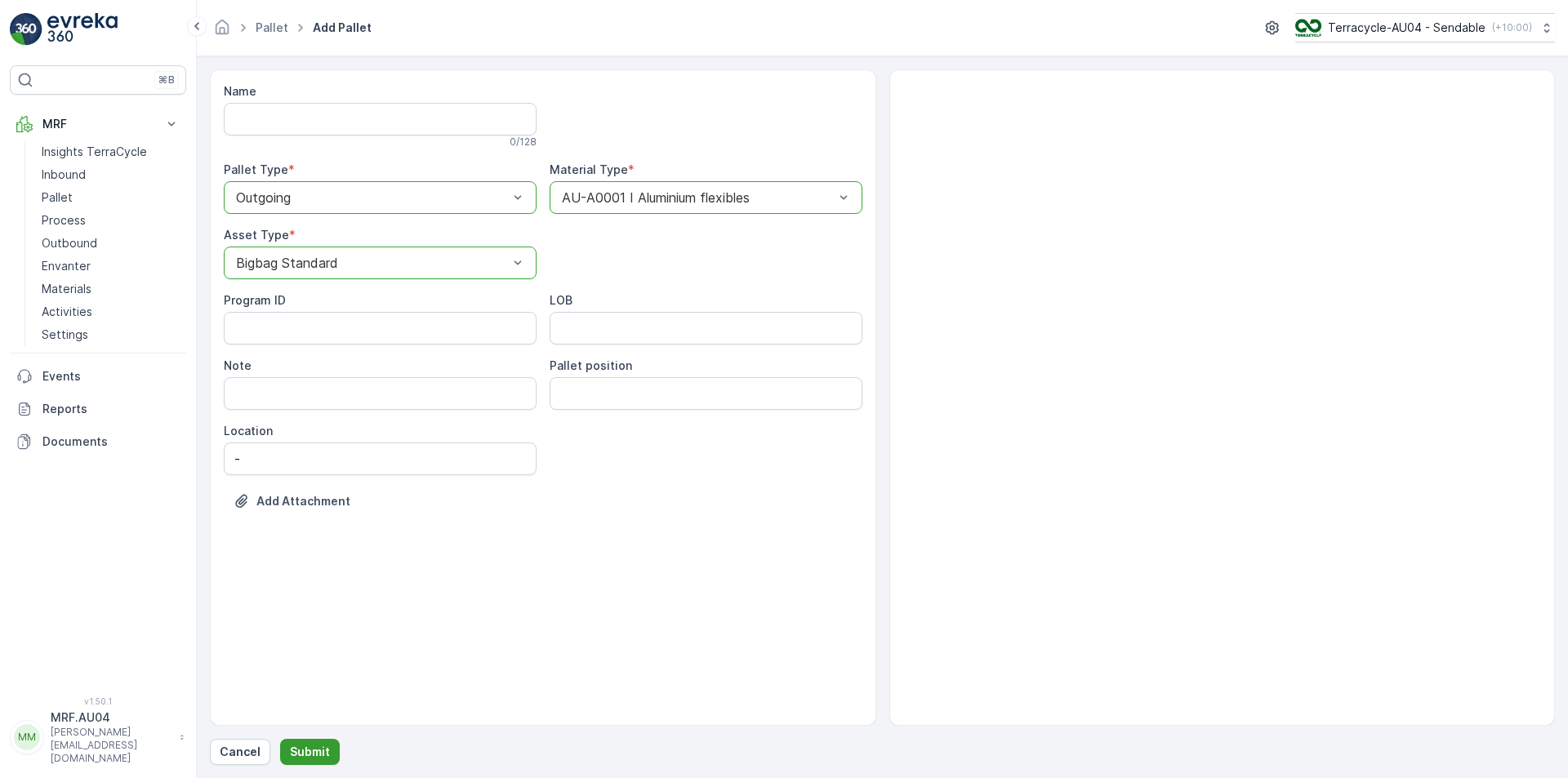
click at [309, 747] on p "Submit" at bounding box center [310, 751] width 40 height 16
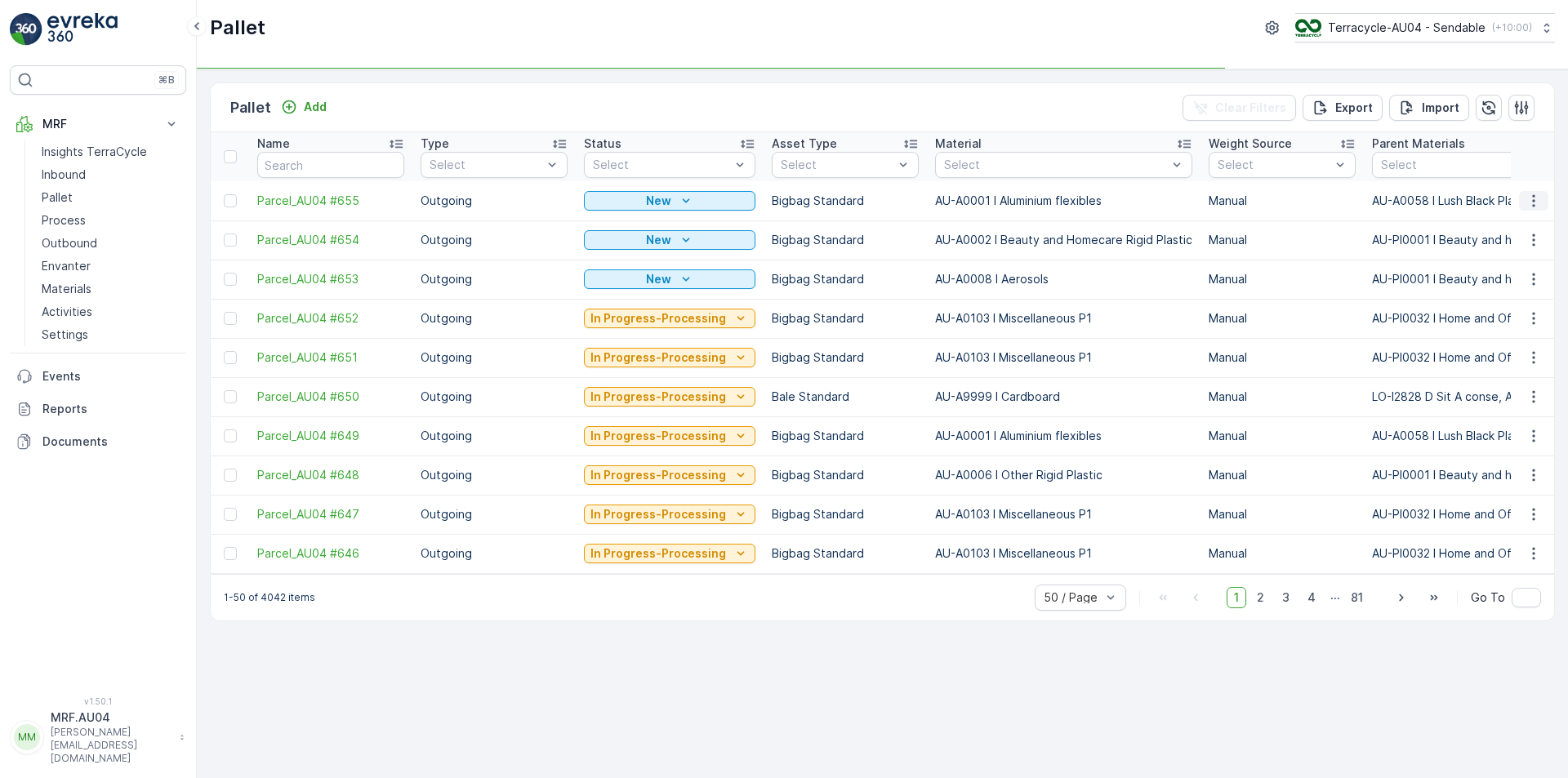
click at [1538, 197] on icon "button" at bounding box center [1534, 200] width 16 height 16
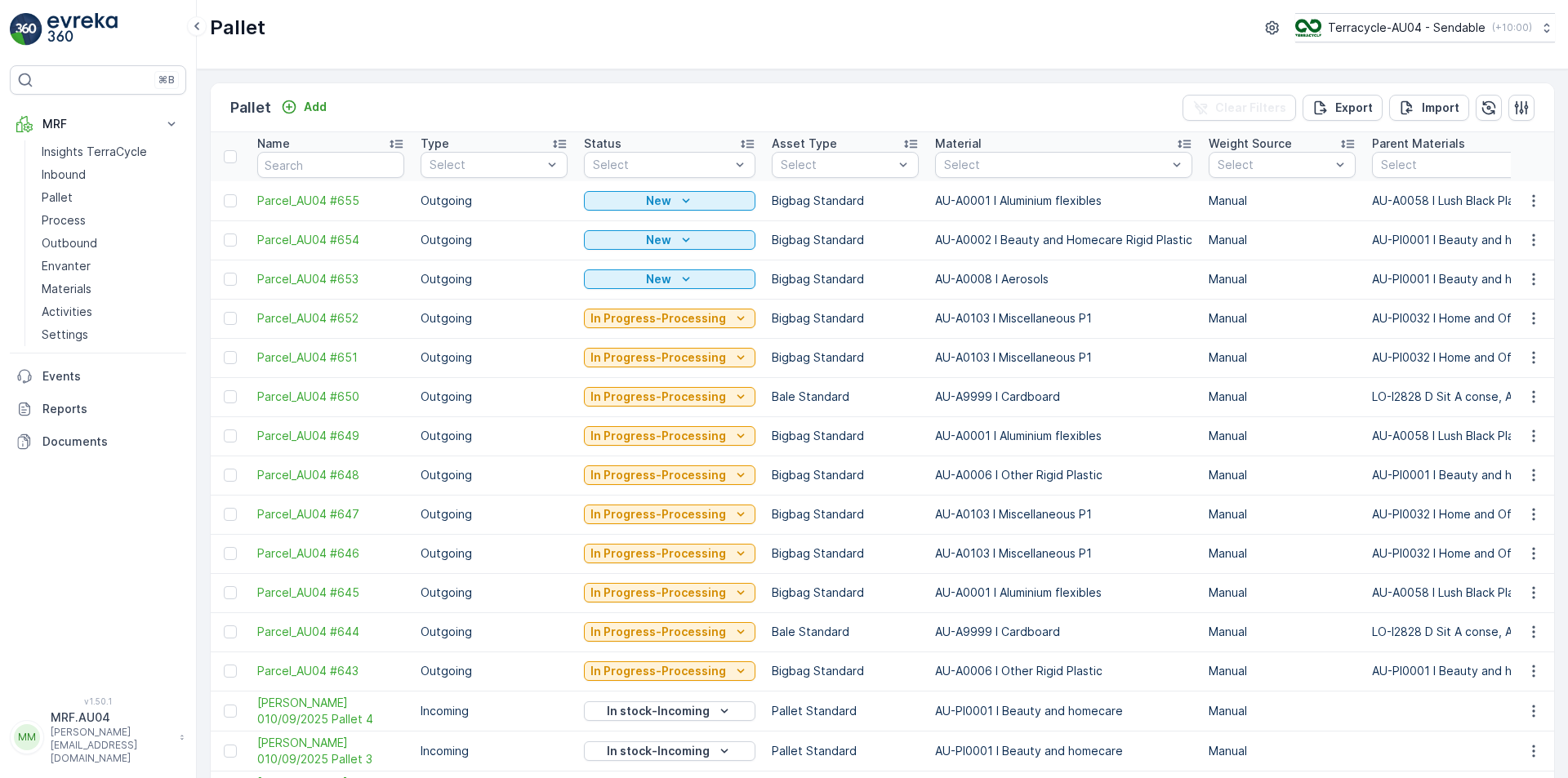
click at [1511, 249] on td at bounding box center [1533, 240] width 44 height 39
click at [1531, 208] on icon "button" at bounding box center [1534, 200] width 16 height 16
click at [1488, 243] on span "Edit Pallet" at bounding box center [1495, 247] width 55 height 16
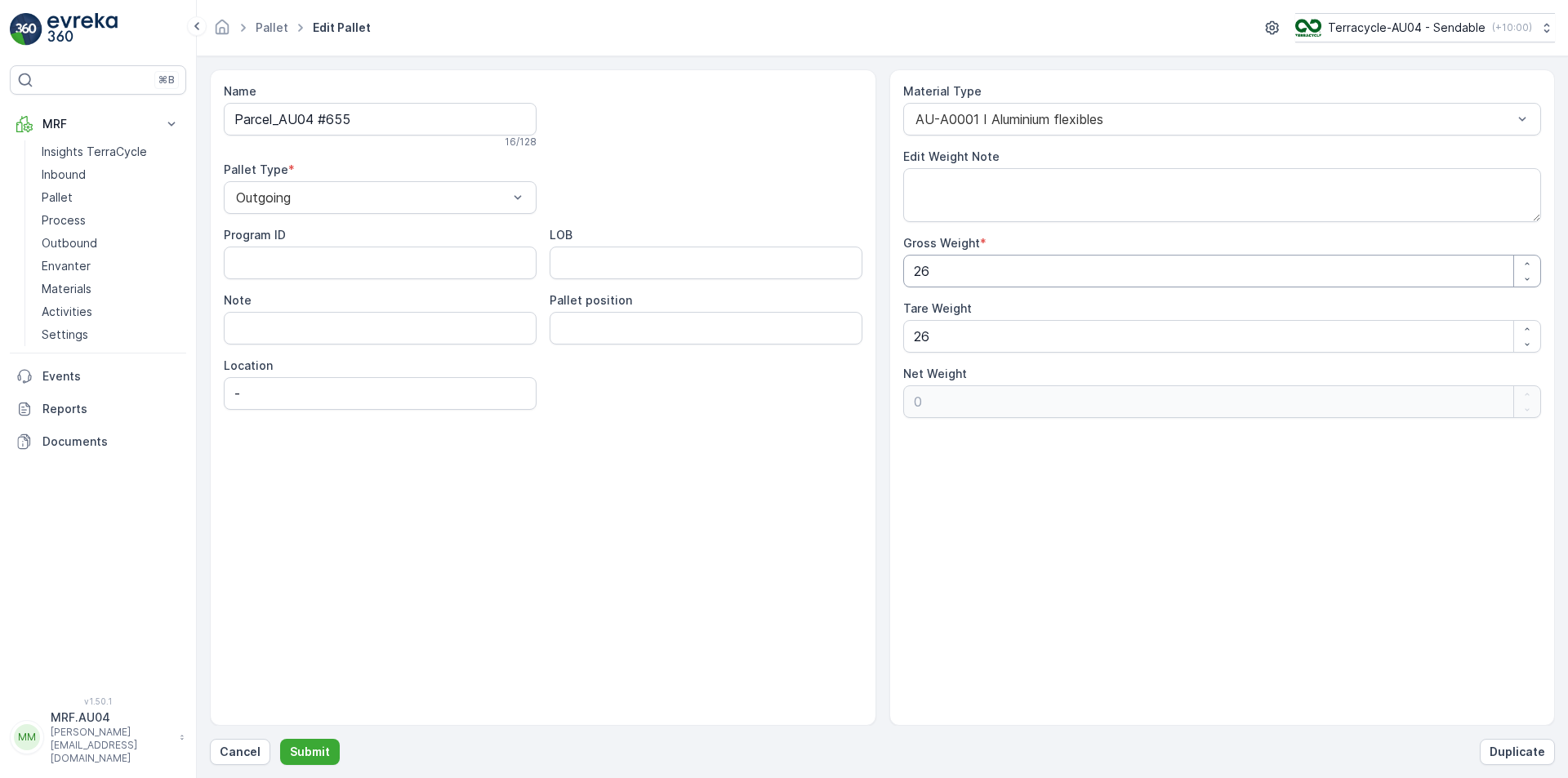
drag, startPoint x: 589, startPoint y: 315, endPoint x: 527, endPoint y: 319, distance: 62.1
click at [540, 319] on div "Name Parcel_AU04 #655 16 / 128 Pallet Type * Outgoing Program ID LOB Note Palle…" at bounding box center [882, 397] width 1345 height 656
type Weight "1"
type Weight "-25"
type Weight "13"
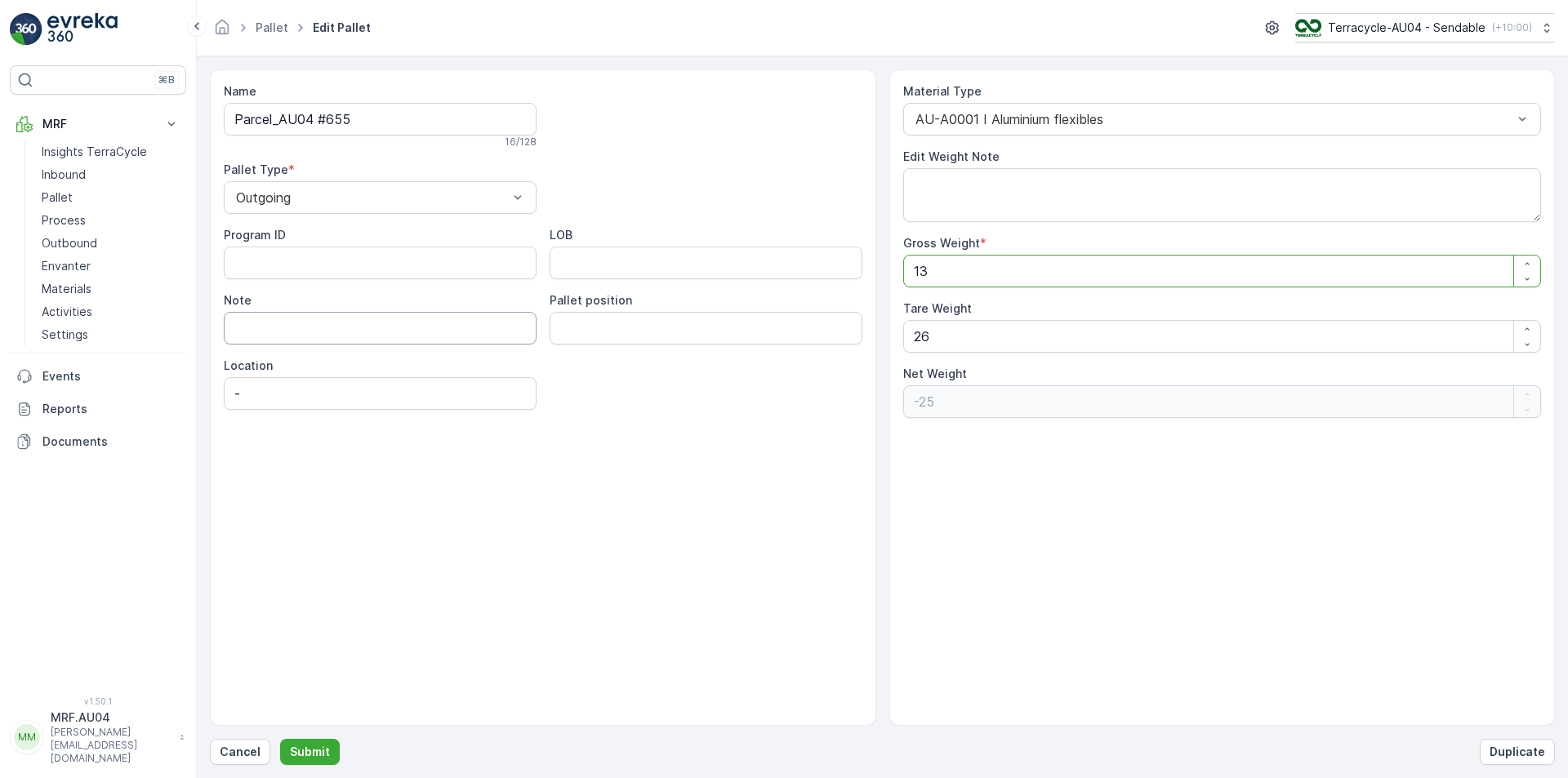
type Weight "-13"
type Weight "13.5"
type Weight "-12.5"
type Weight "13.5"
drag, startPoint x: 726, startPoint y: 385, endPoint x: 491, endPoint y: 392, distance: 235.1
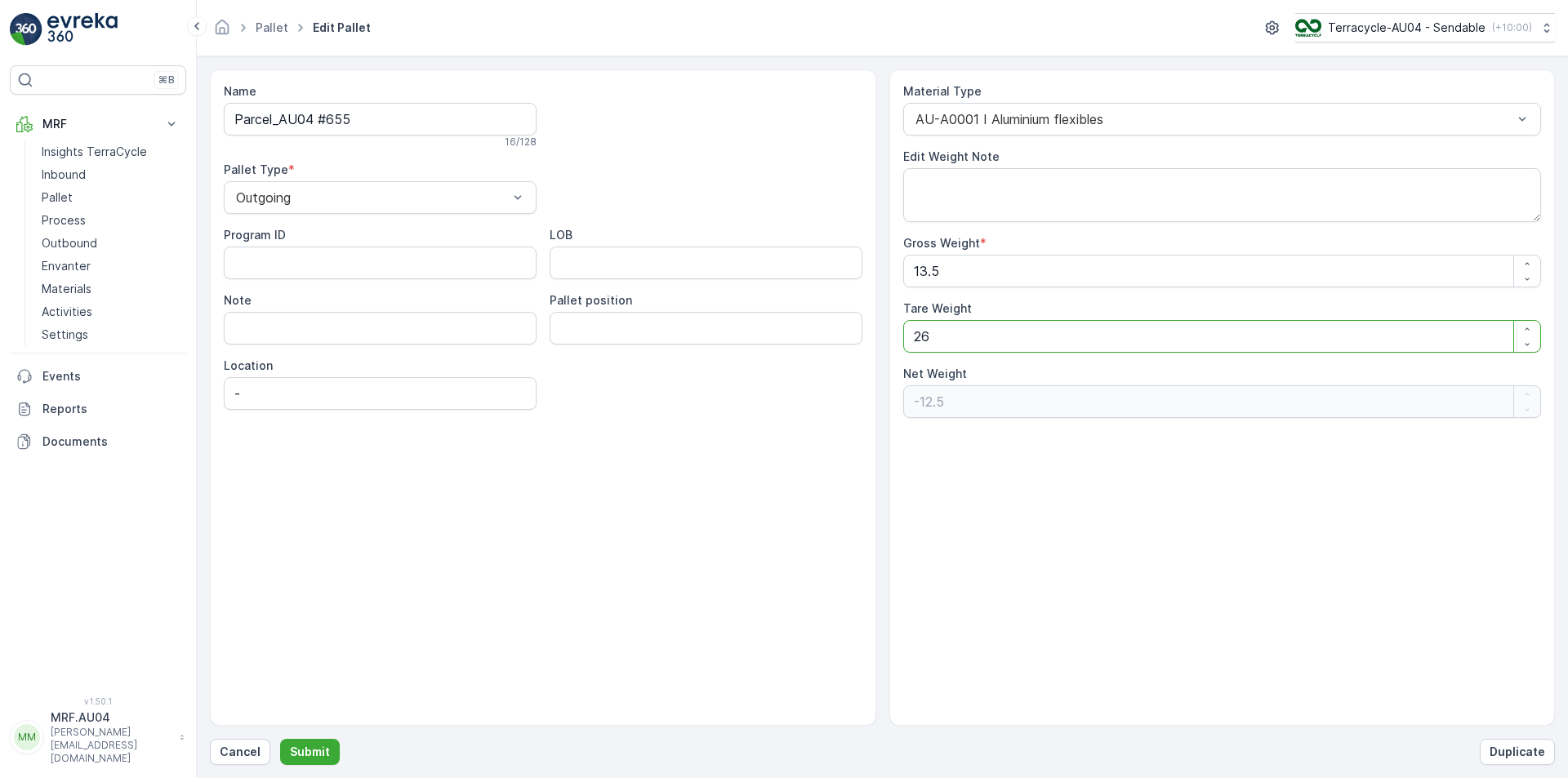
click at [611, 394] on div "Name Parcel_AU04 #655 16 / 128 Pallet Type * Outgoing Program ID LOB Note Palle…" at bounding box center [882, 397] width 1345 height 656
type Weight "1"
type Weight "12.5"
type Weight "13"
type Weight "0.5"
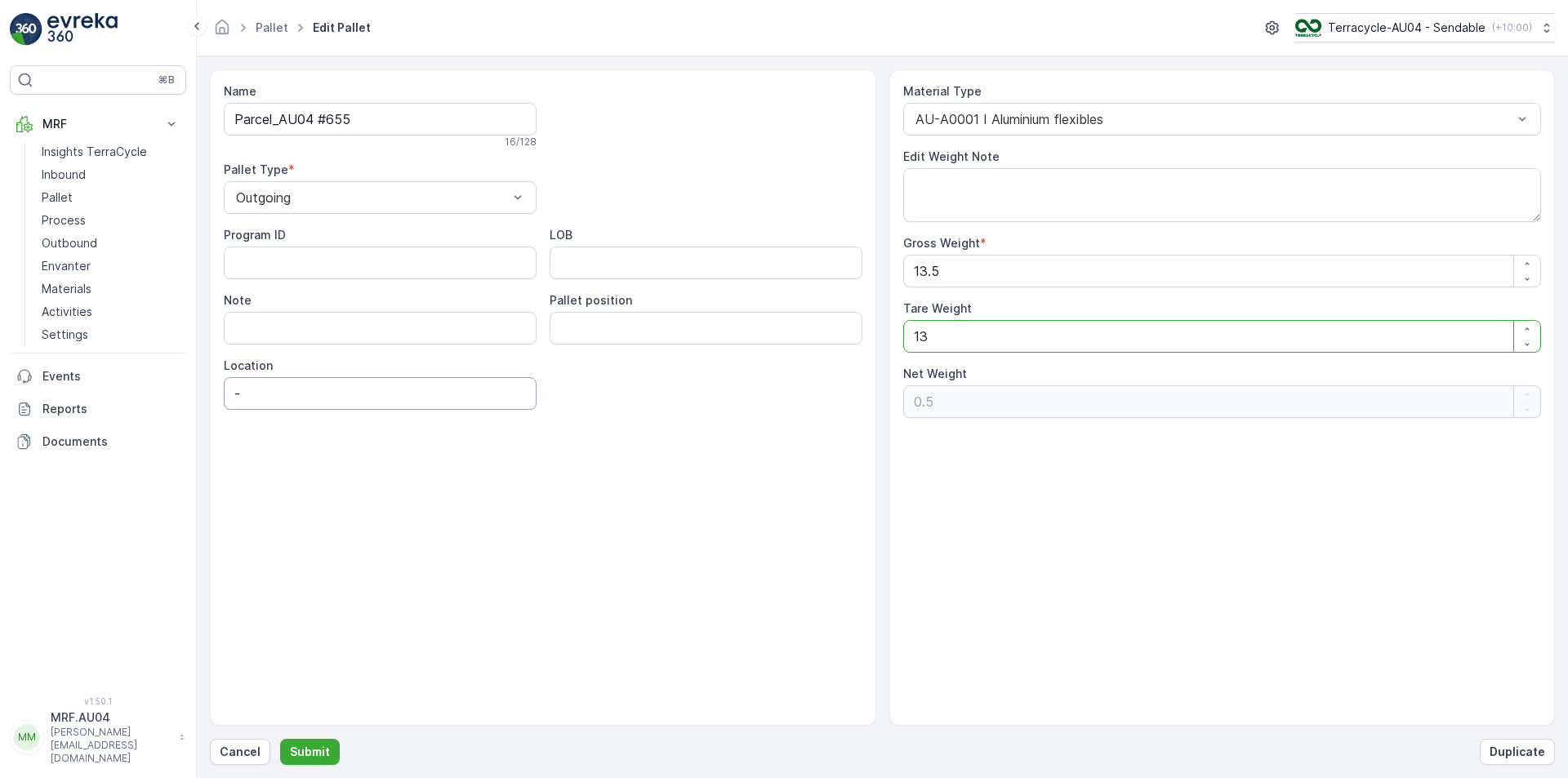
type Weight "13.5"
type Weight "0"
type Weight "13.5"
click at [331, 756] on button "Submit" at bounding box center [309, 752] width 60 height 26
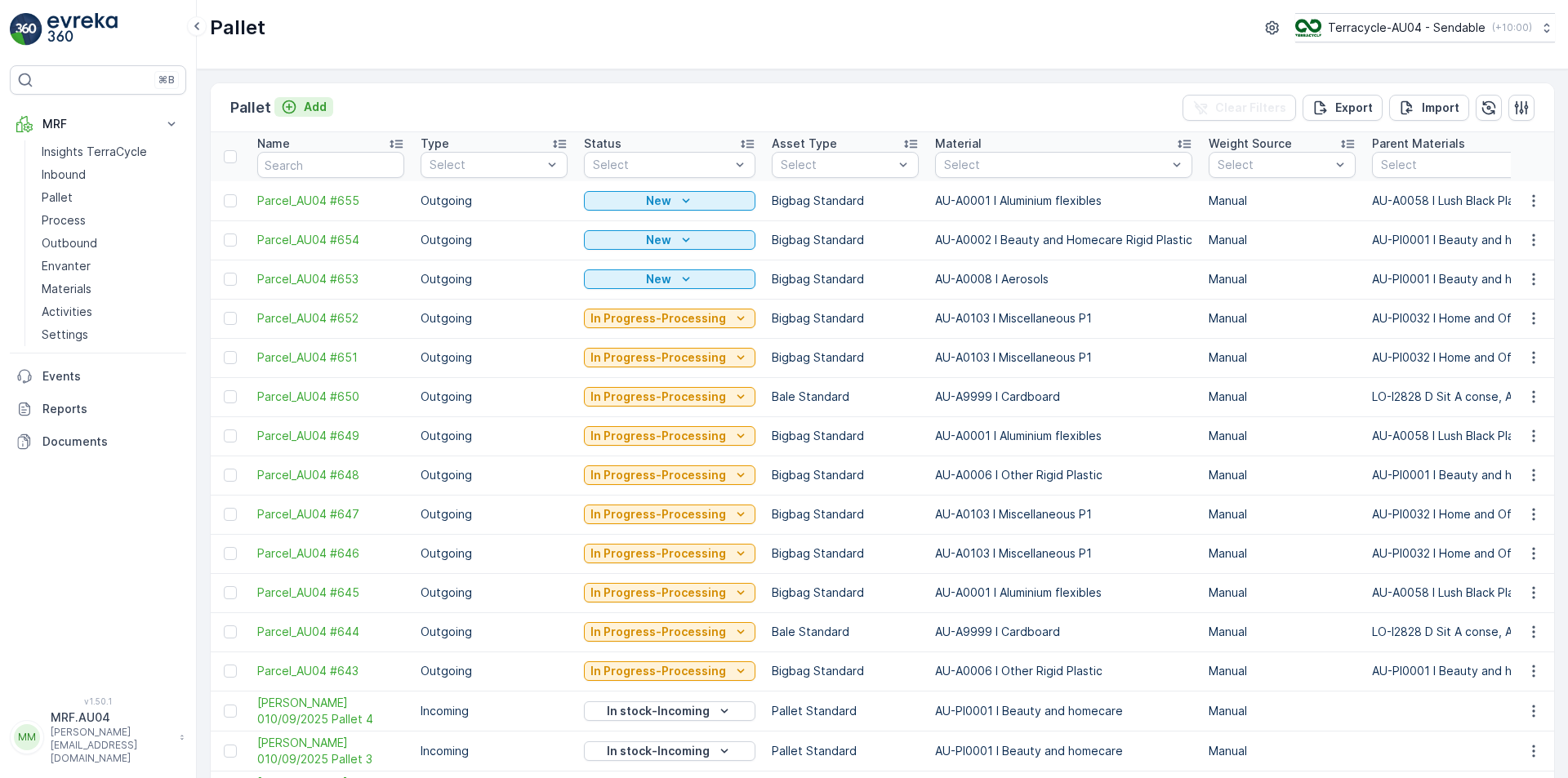
click at [313, 100] on p "Add" at bounding box center [314, 106] width 23 height 16
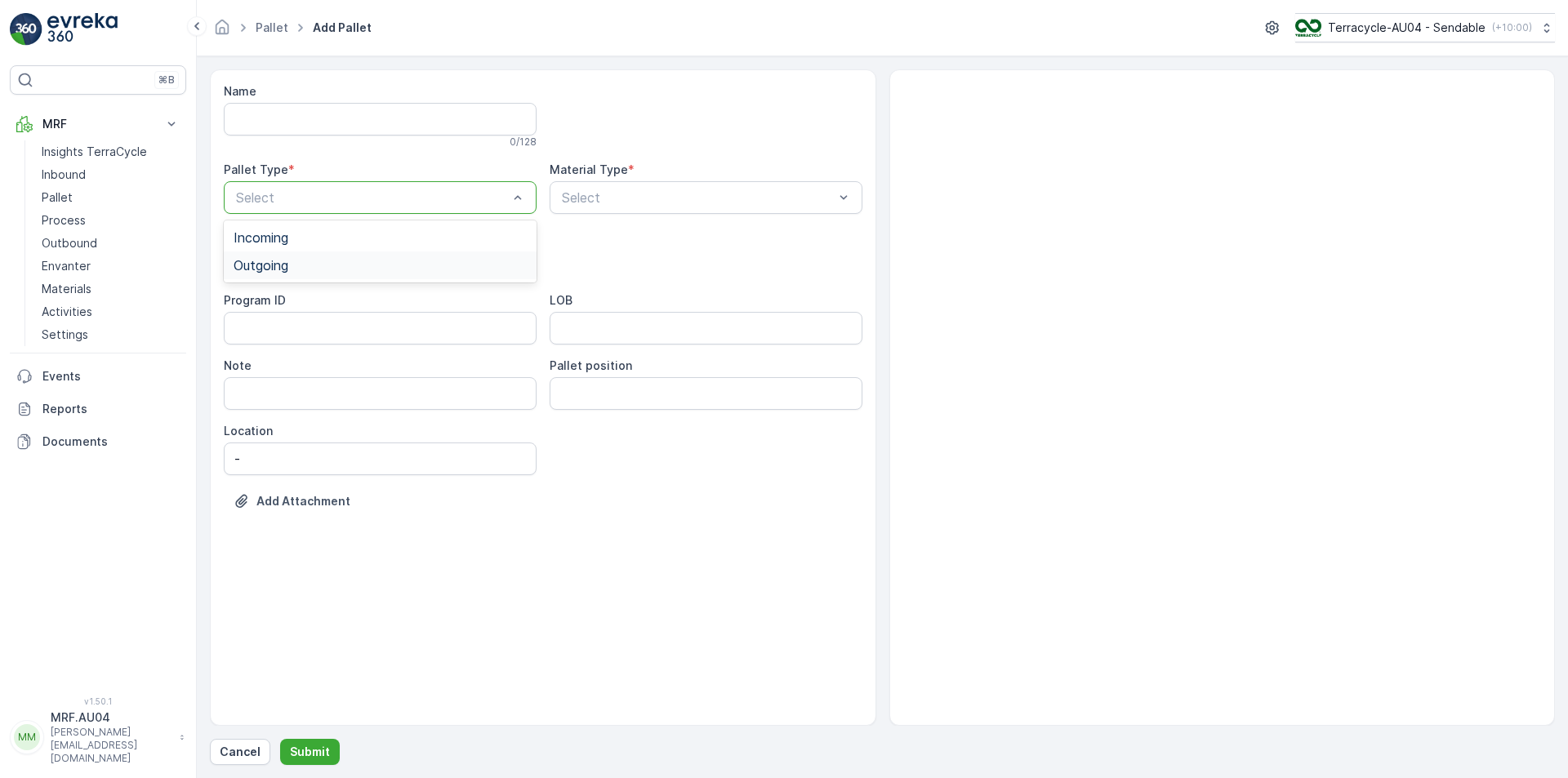
click at [270, 271] on span "Outgoing" at bounding box center [261, 266] width 55 height 15
click at [697, 187] on div "Select" at bounding box center [706, 197] width 313 height 33
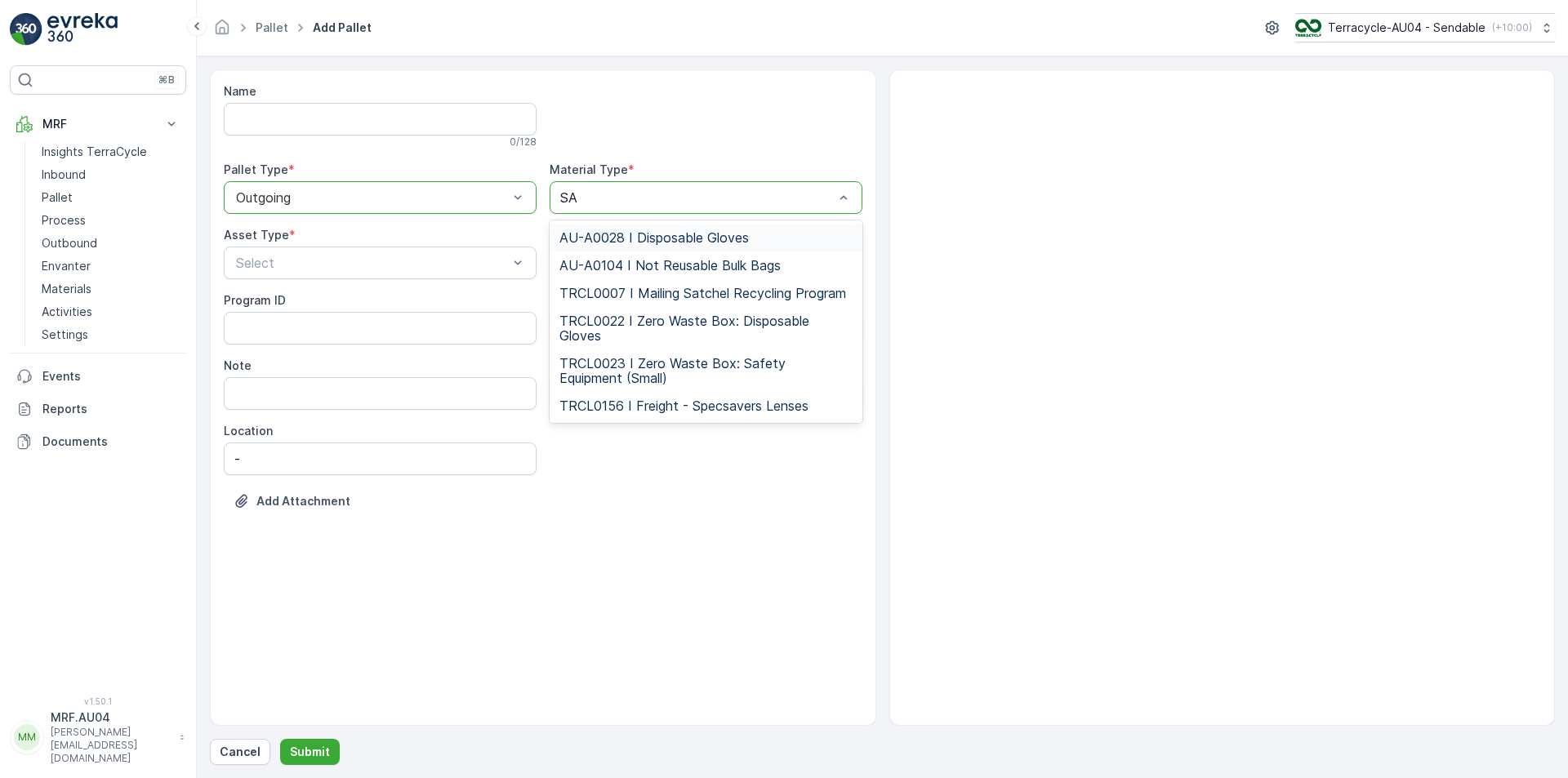
type input "S"
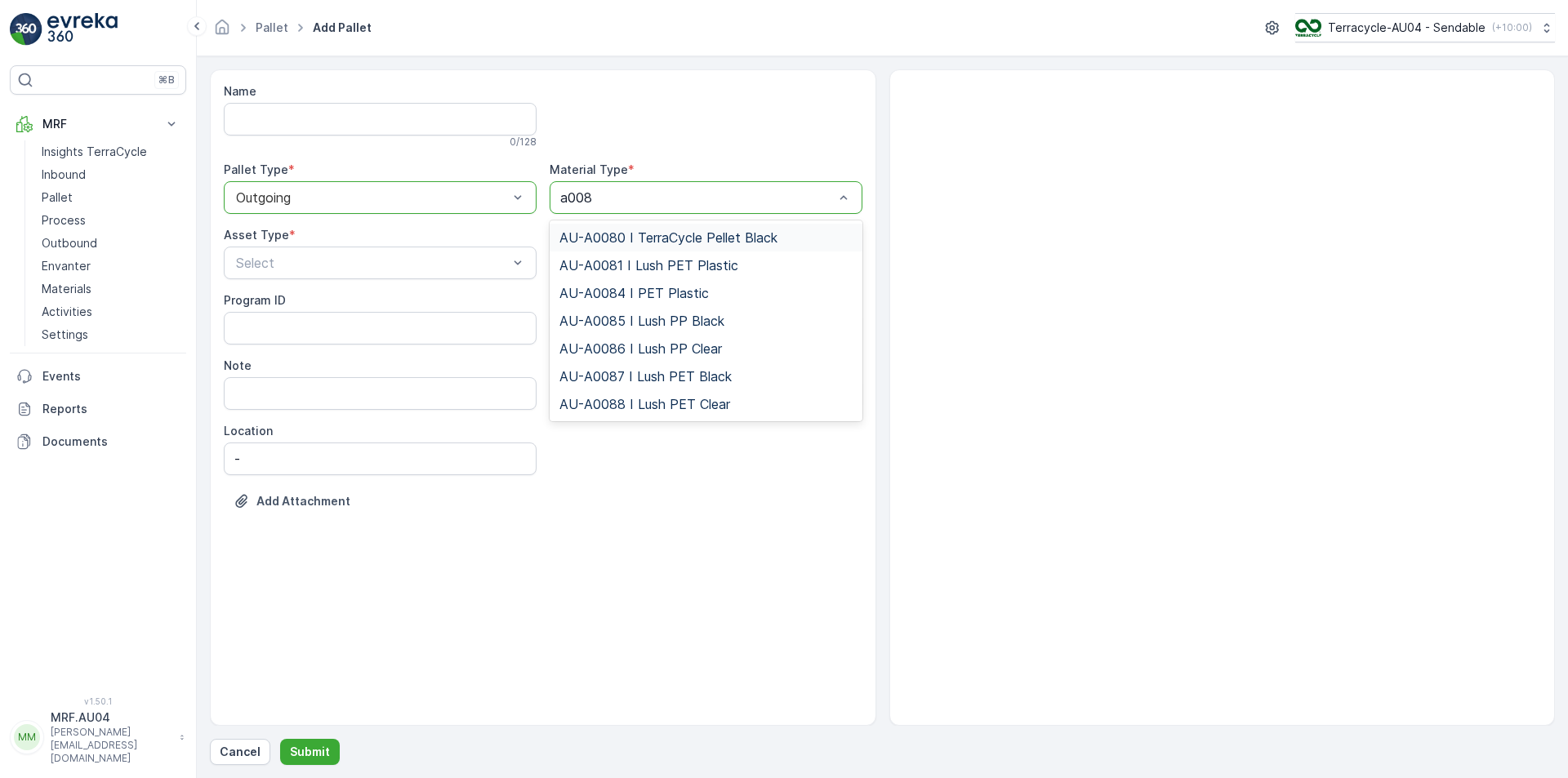
type input "a0084"
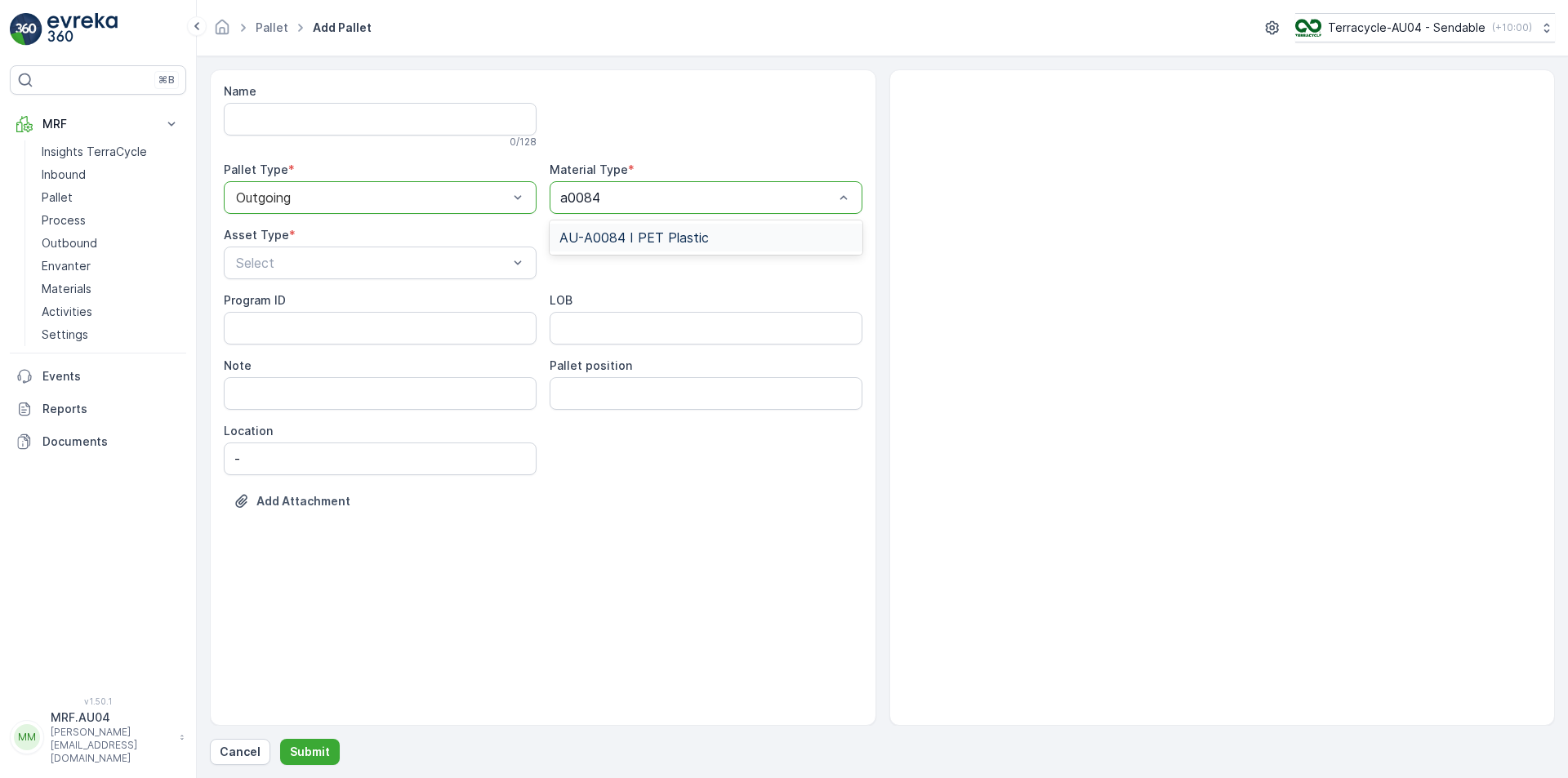
click at [597, 232] on span "AU-A0084 I PET Plastic" at bounding box center [634, 238] width 149 height 15
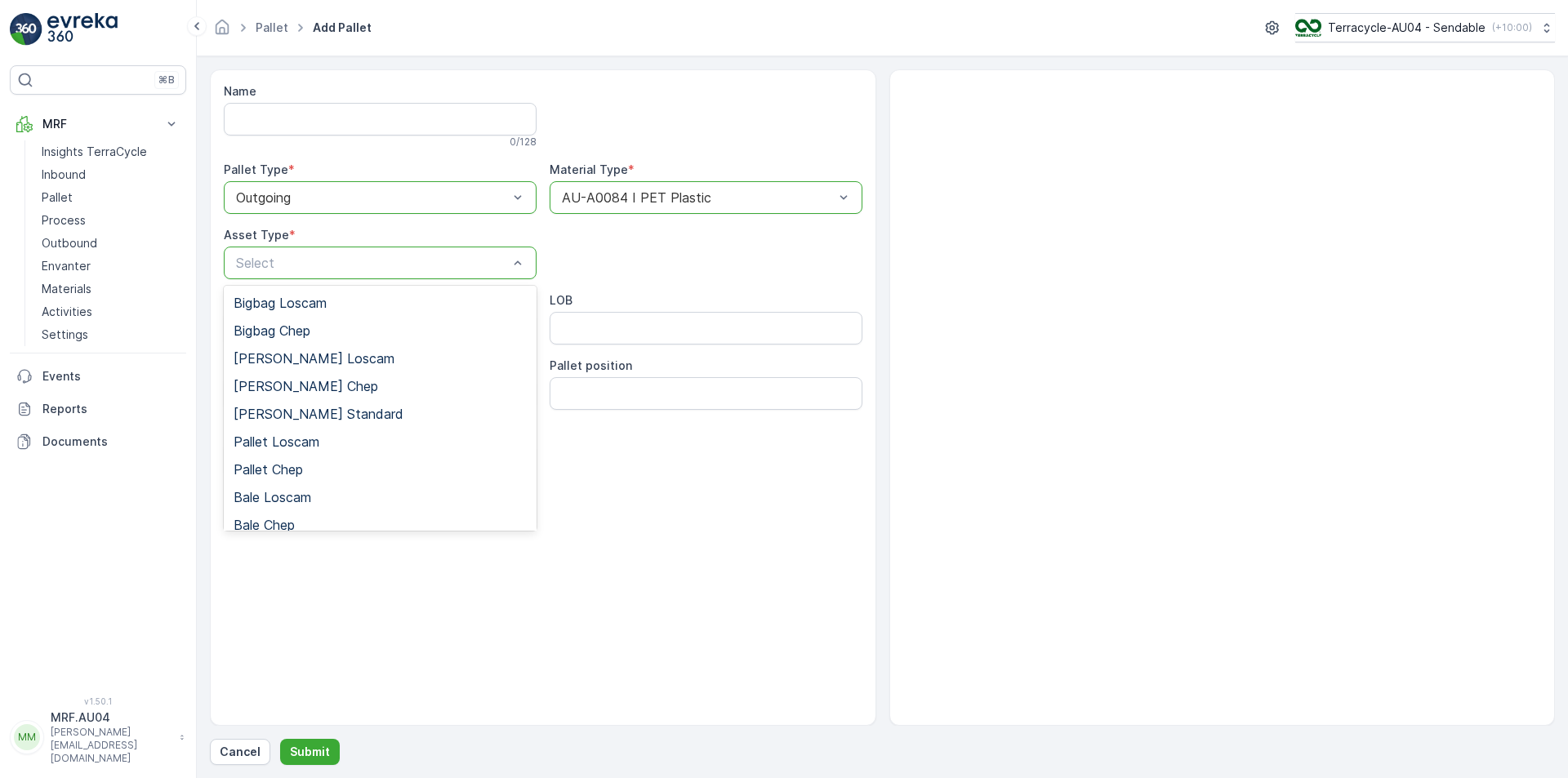
scroll to position [150, 0]
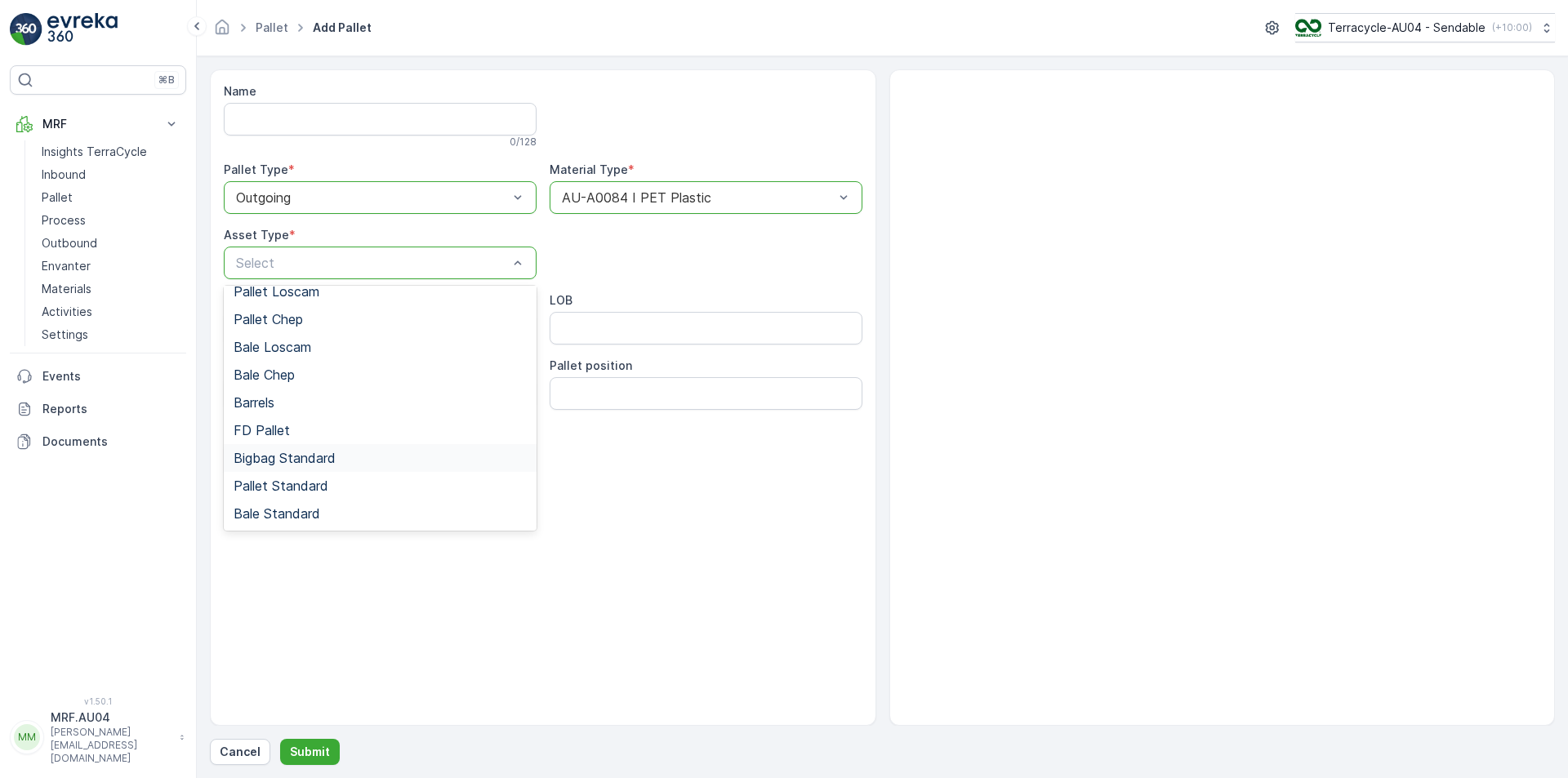
click at [271, 467] on div "Bigbag Standard" at bounding box center [380, 458] width 313 height 28
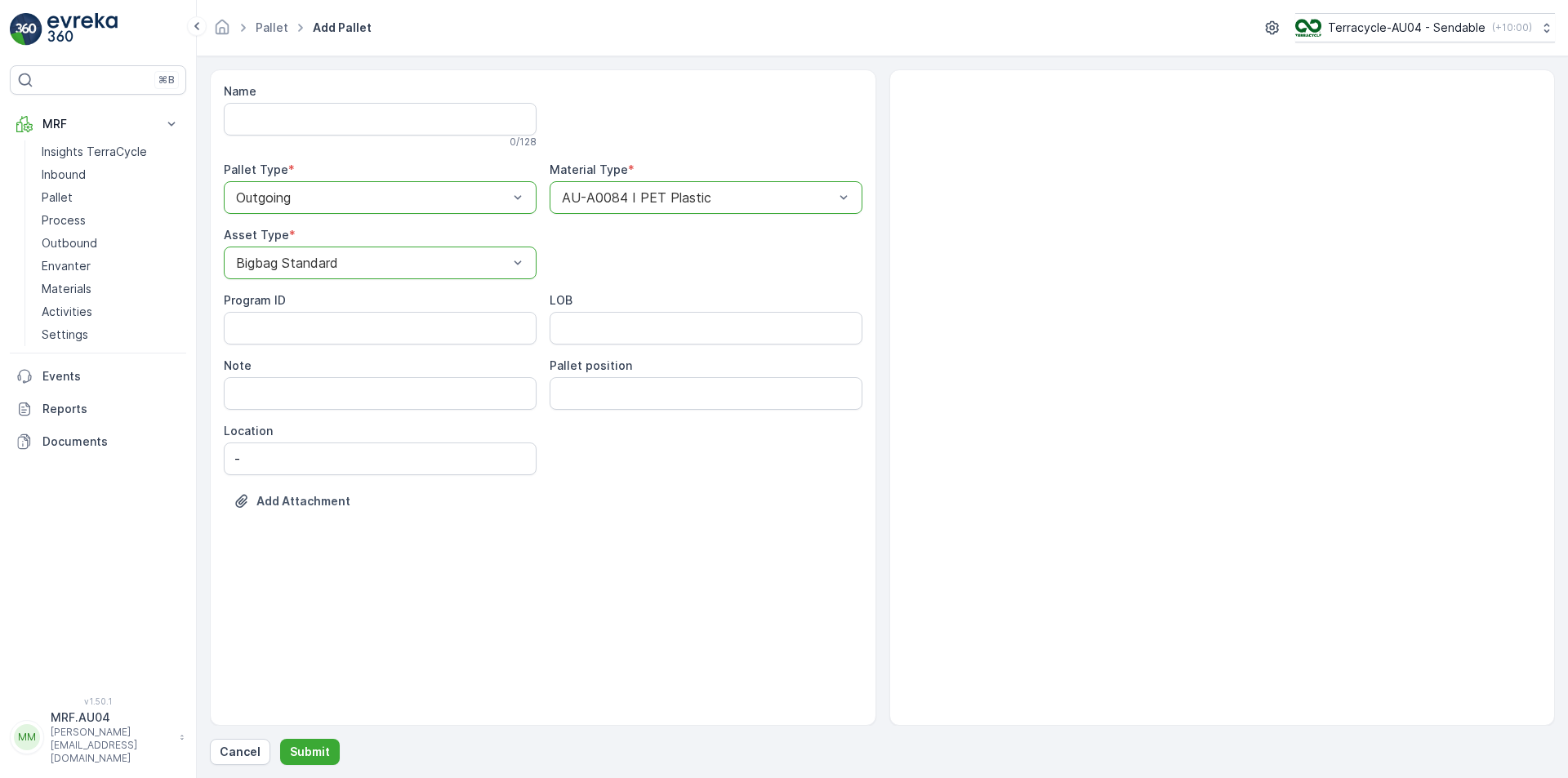
click at [293, 765] on form "Name 0 / 128 Pallet Type * option Outgoing, selected. Outgoing Material Type * …" at bounding box center [883, 417] width 1372 height 722
click at [295, 754] on p "Submit" at bounding box center [310, 751] width 40 height 16
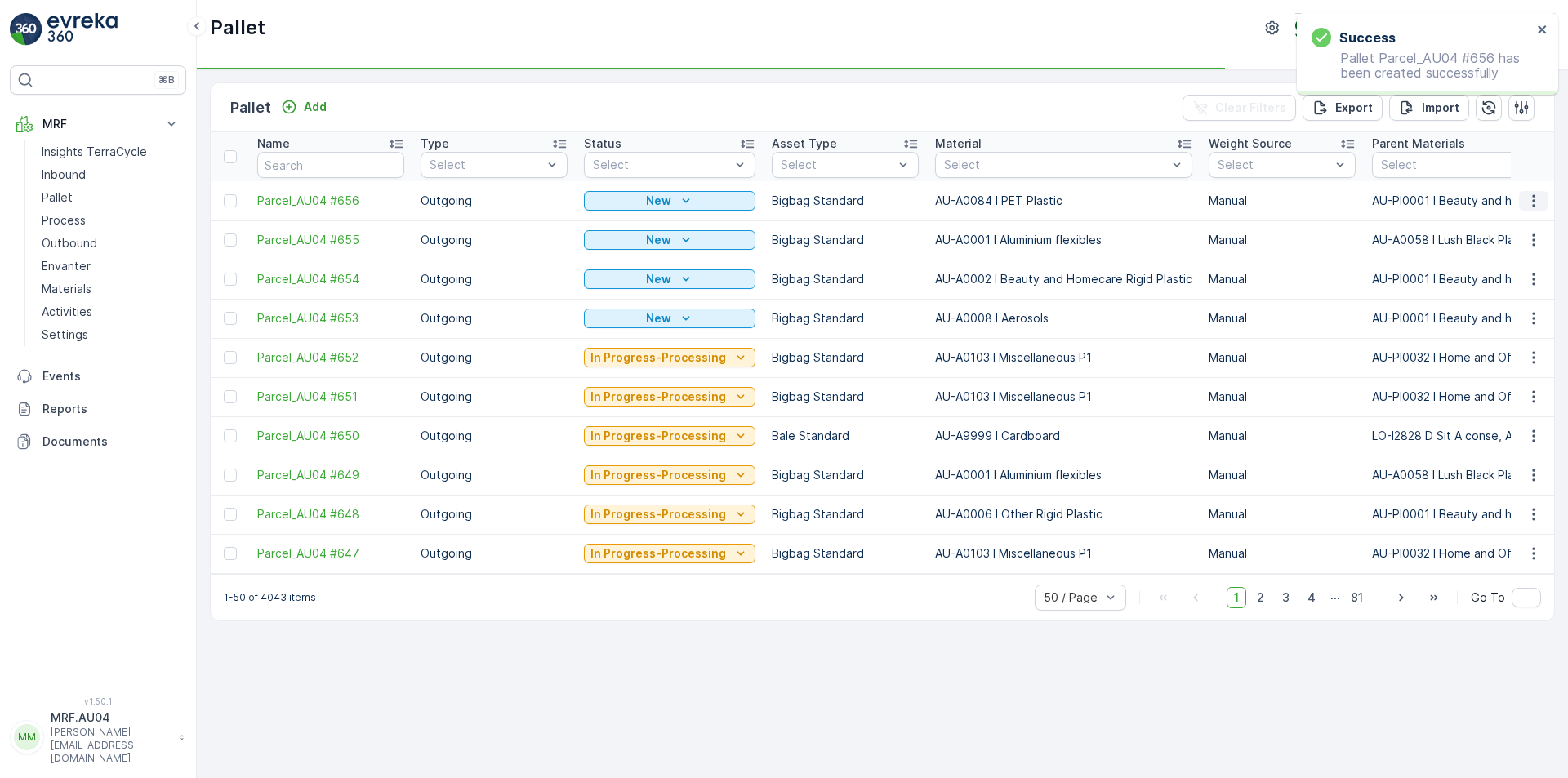
click at [1522, 195] on button "button" at bounding box center [1534, 200] width 29 height 19
click at [1480, 241] on span "Edit Pallet" at bounding box center [1495, 247] width 55 height 16
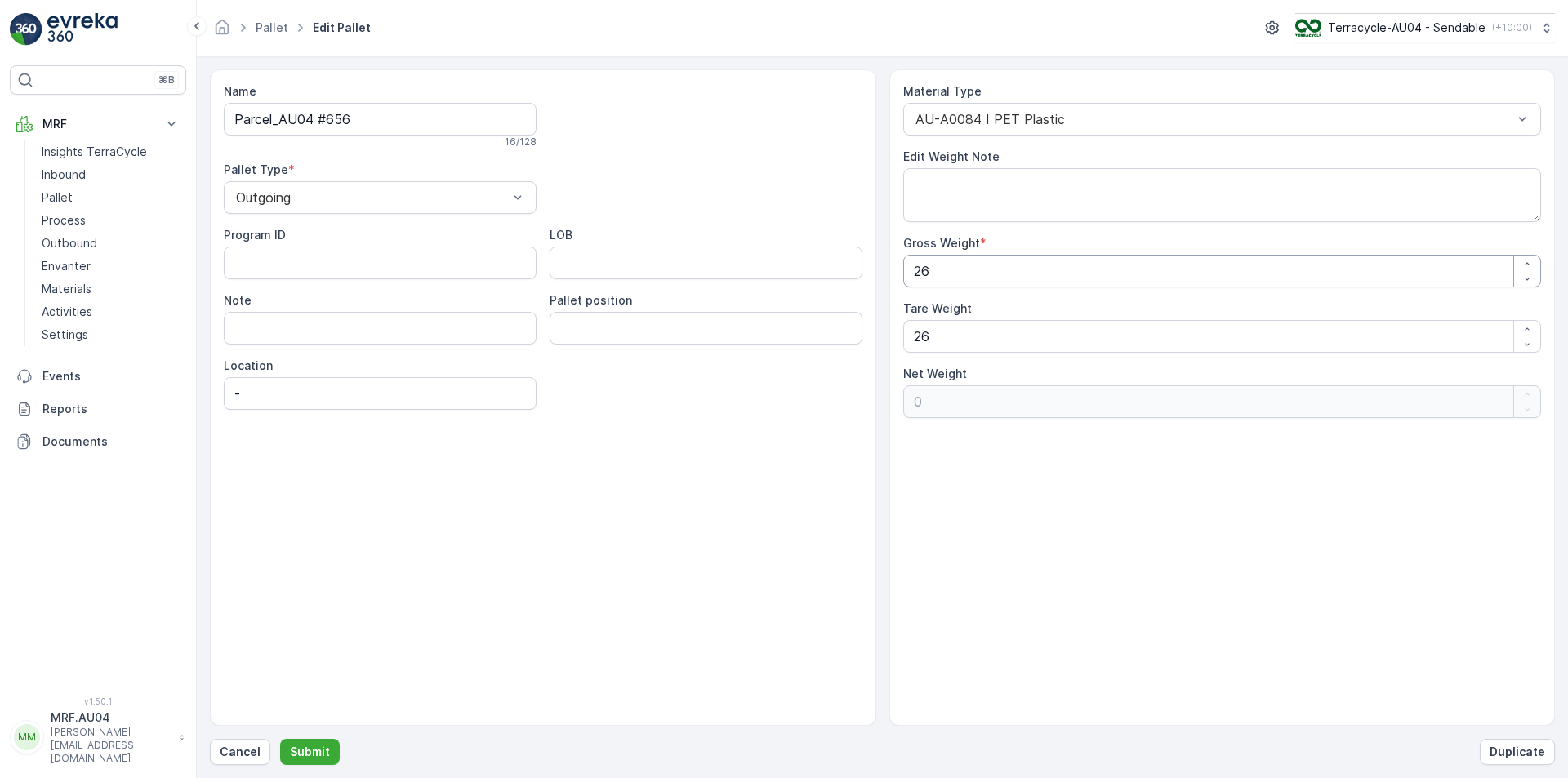
click at [612, 290] on div "Name Parcel_AU04 #656 16 / 128 Pallet Type * Outgoing Program ID LOB Note Palle…" at bounding box center [882, 397] width 1345 height 656
type Weight "1"
type Weight "-25"
type Weight "16"
type Weight "-10"
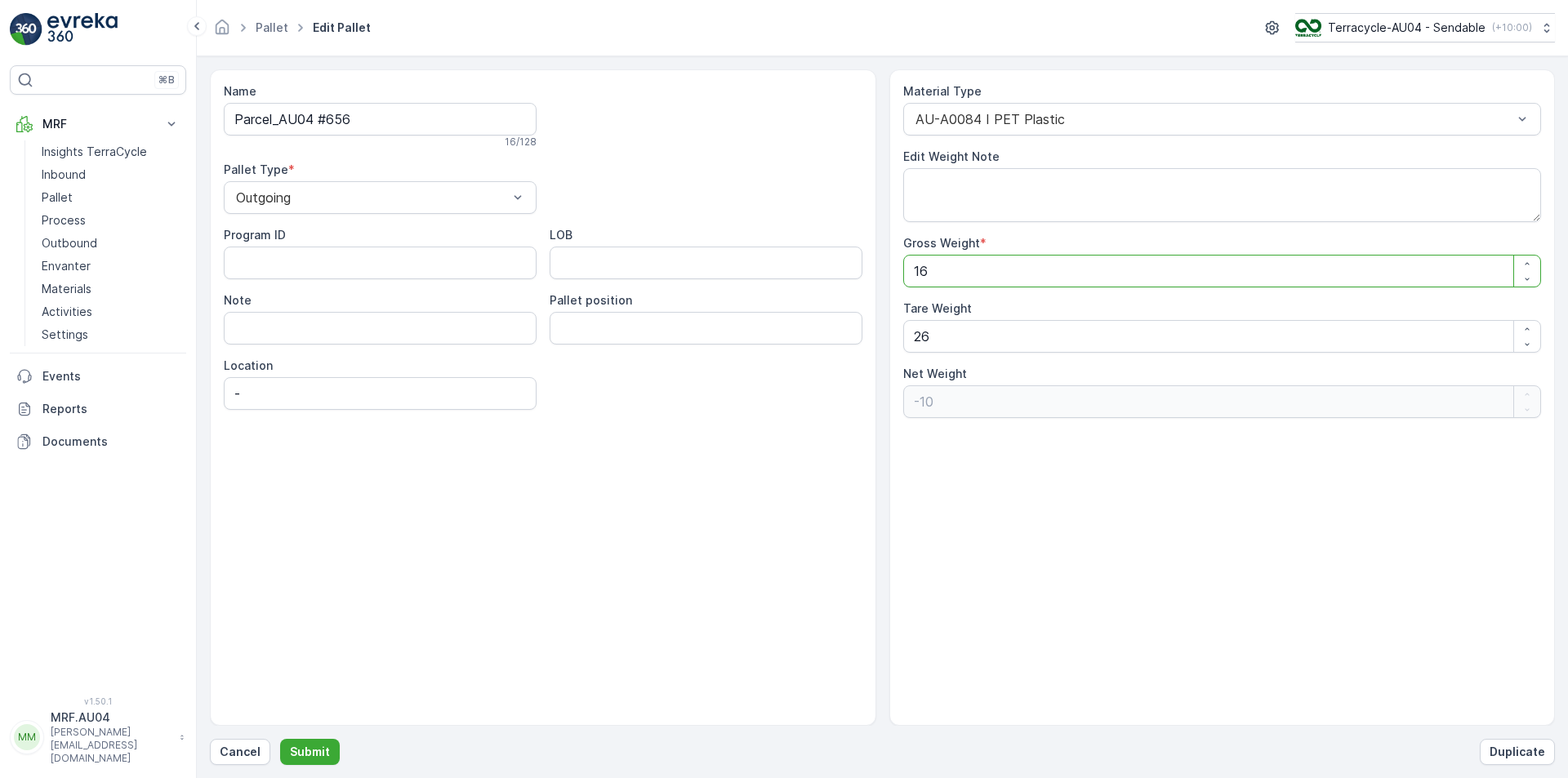
type Weight "16.5"
type Weight "-9.5"
type Weight "16.5"
drag, startPoint x: 1009, startPoint y: 337, endPoint x: 780, endPoint y: 347, distance: 229.2
click at [788, 346] on div "Name Parcel_AU04 #656 16 / 128 Pallet Type * Outgoing Program ID LOB Note Palle…" at bounding box center [882, 397] width 1345 height 656
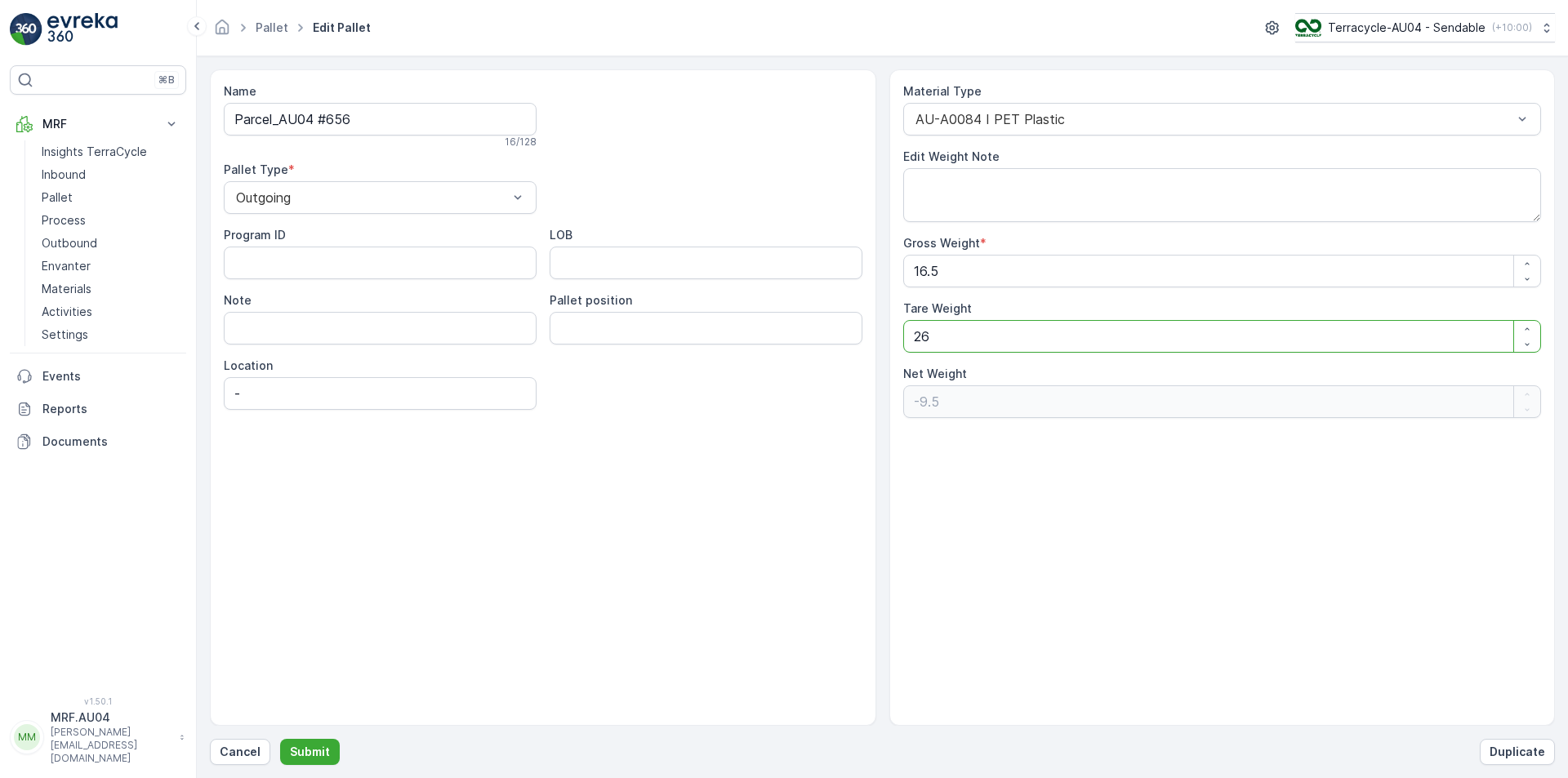
type Weight "1"
type Weight "15.5"
type Weight "16"
type Weight "0.5"
type Weight "16.5"
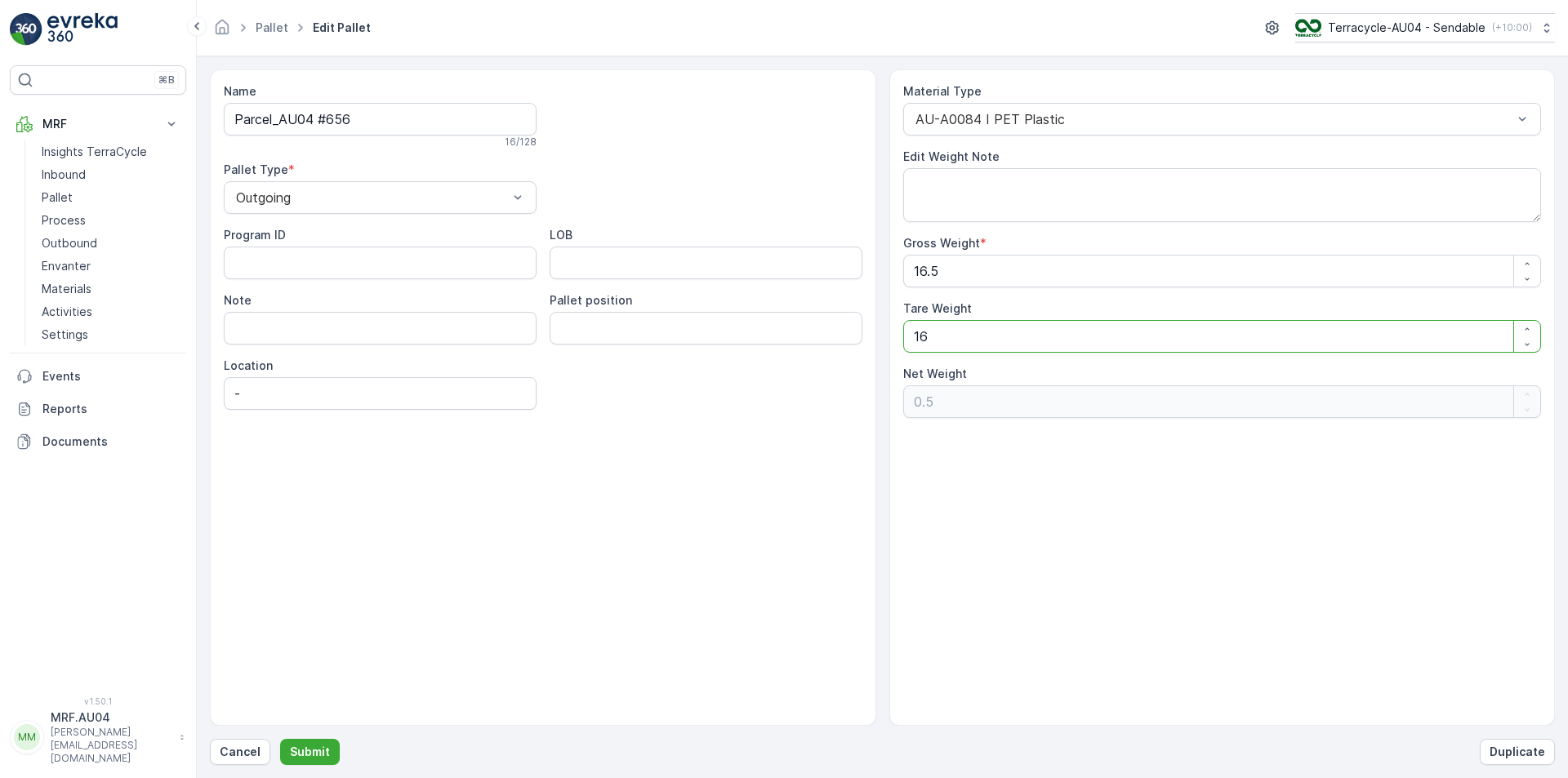
type Weight "0"
type Weight "16.5"
click at [325, 755] on p "Submit" at bounding box center [310, 751] width 40 height 16
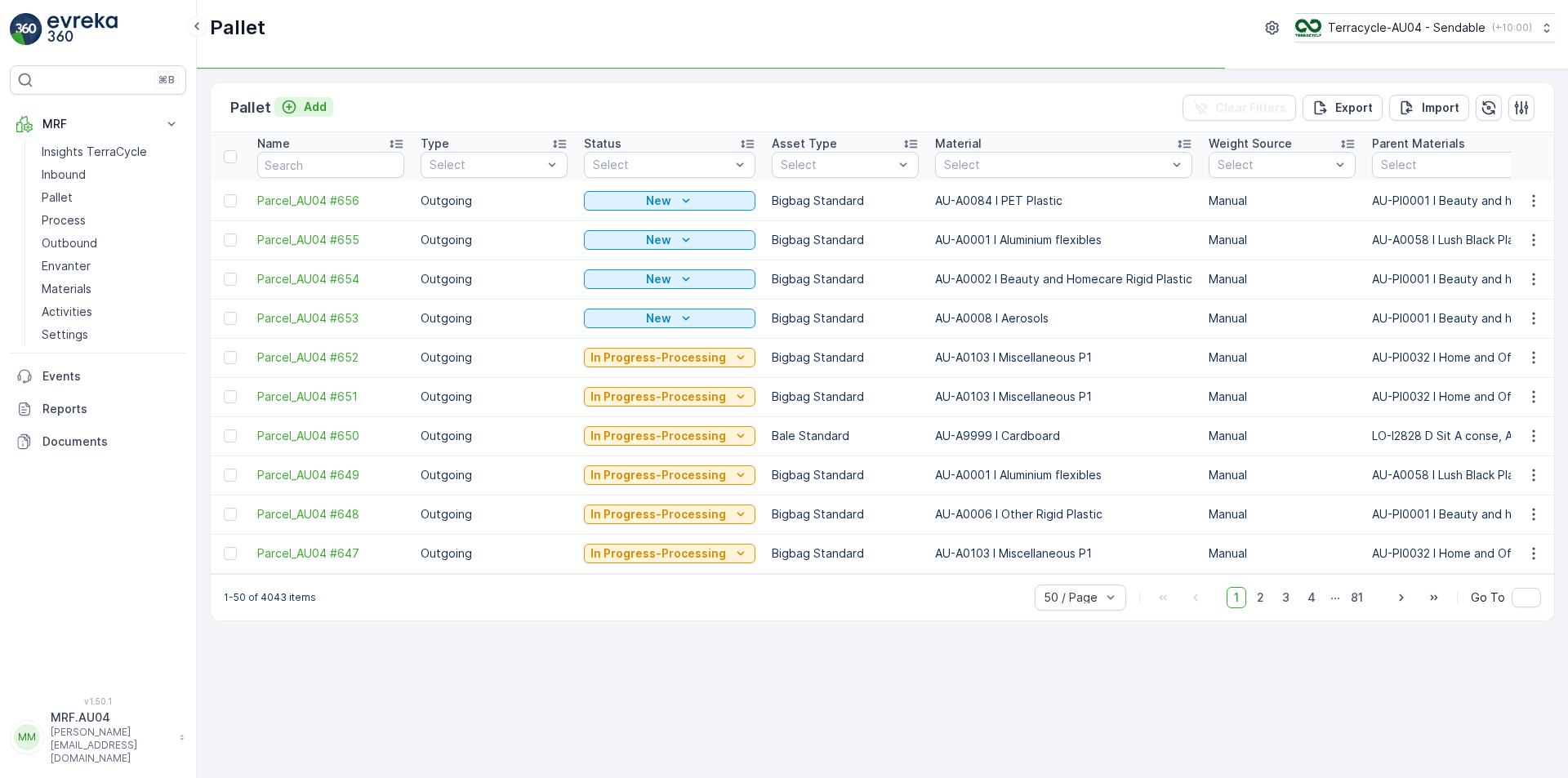
click at [314, 98] on button "Add" at bounding box center [304, 106] width 59 height 19
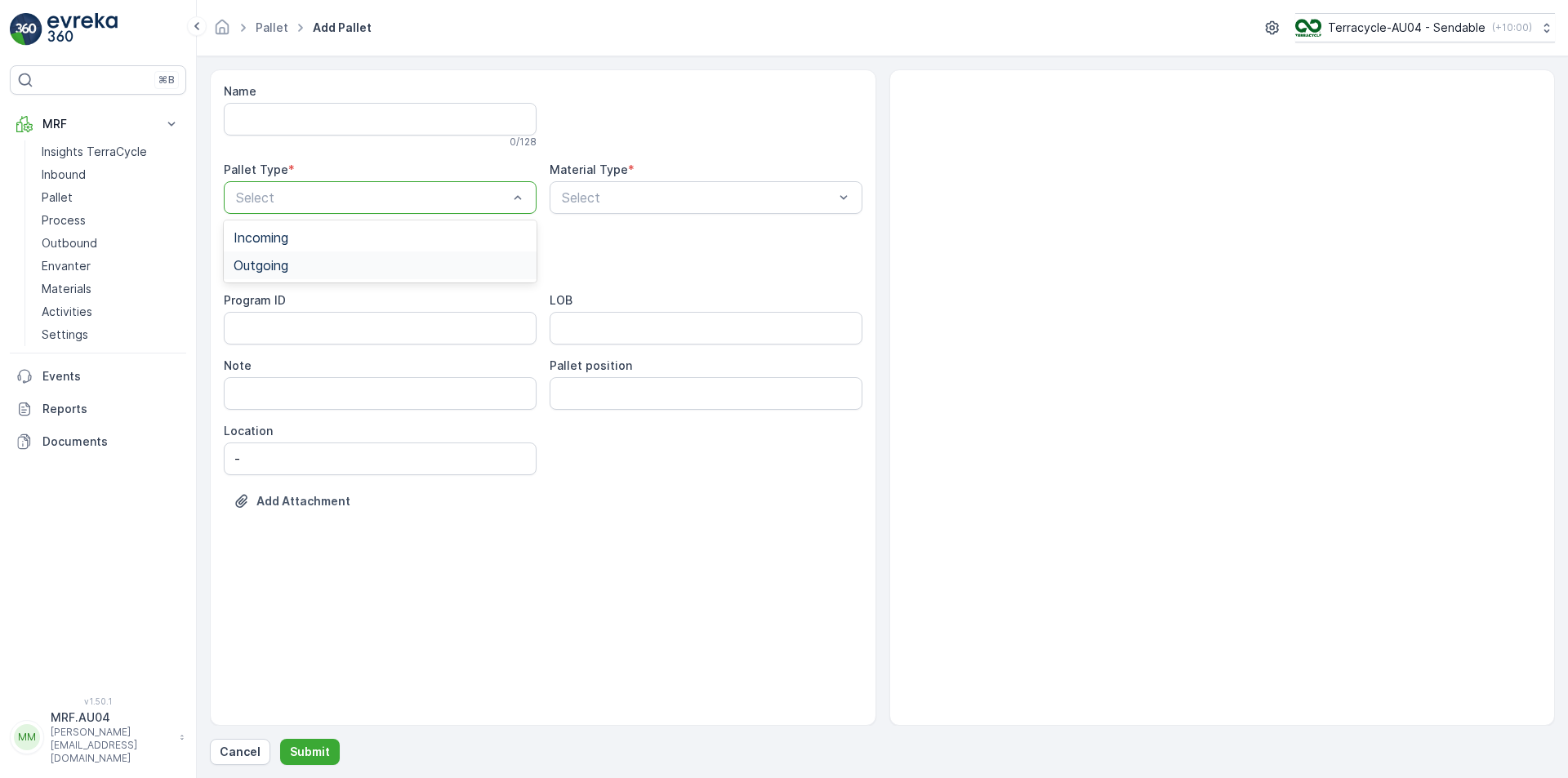
click at [312, 264] on div "Outgoing" at bounding box center [381, 266] width 293 height 15
click at [596, 207] on div "Select" at bounding box center [706, 197] width 313 height 33
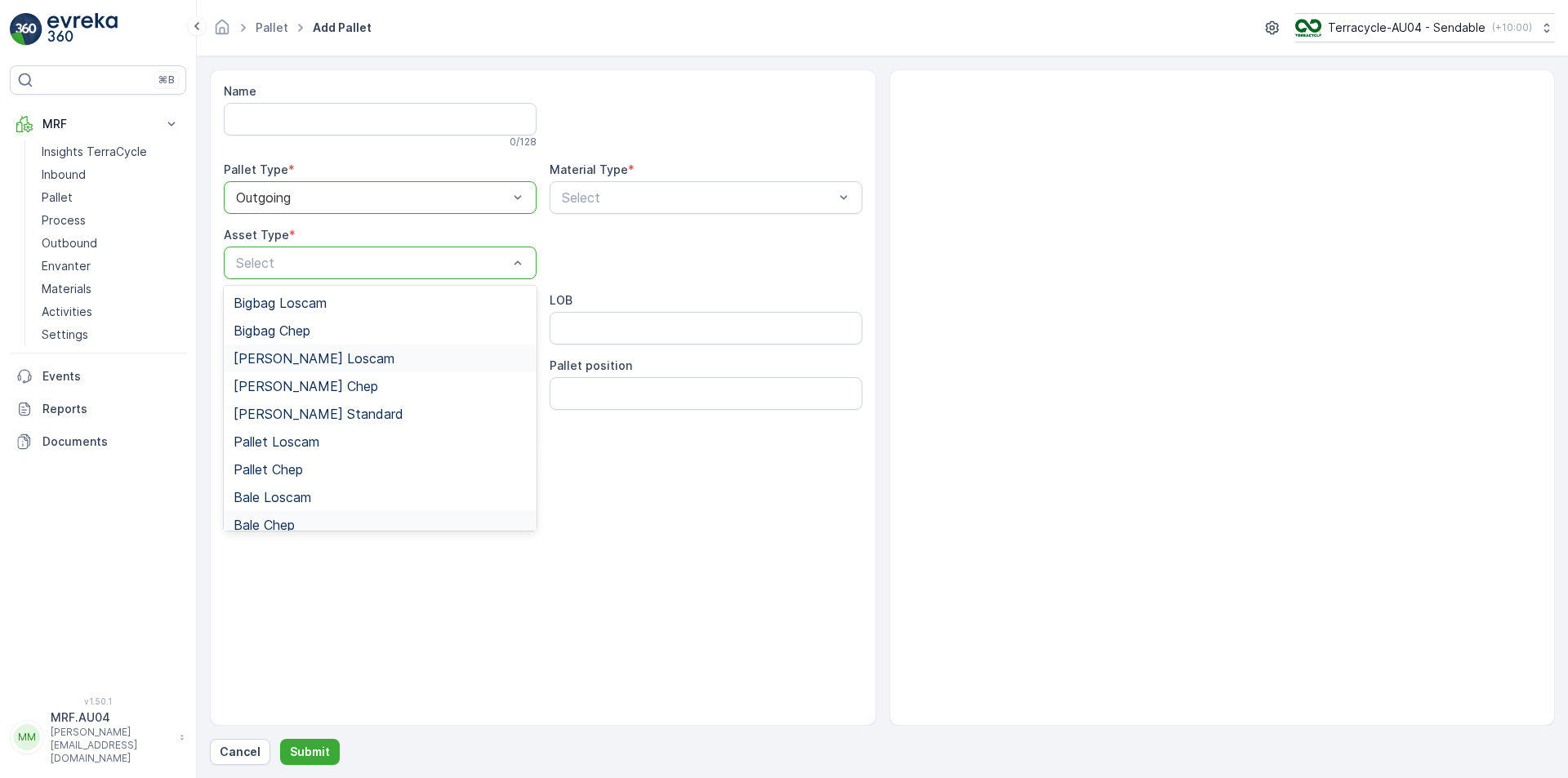
scroll to position [150, 0]
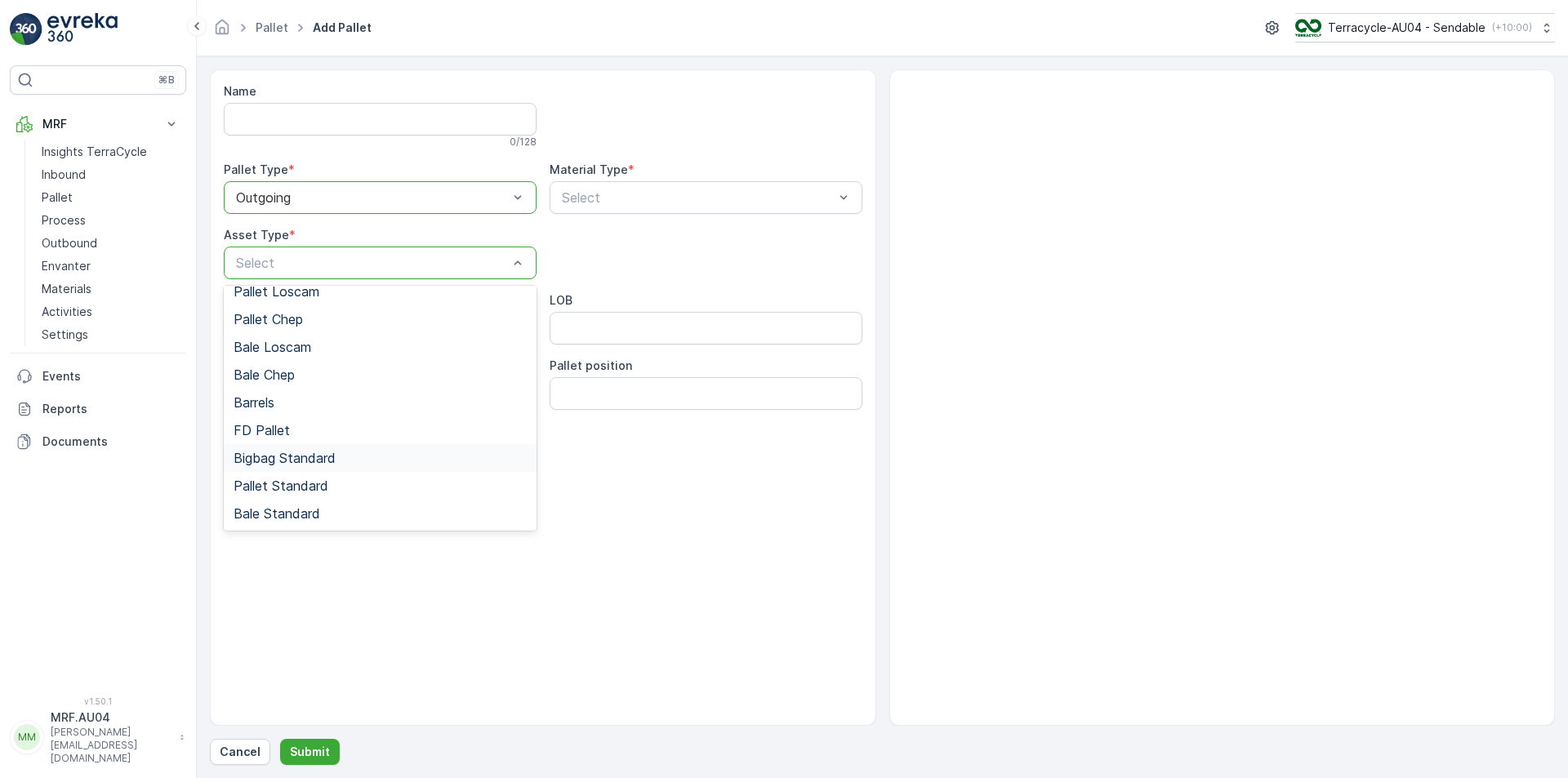
click at [305, 461] on span "Bigbag Standard" at bounding box center [285, 459] width 102 height 15
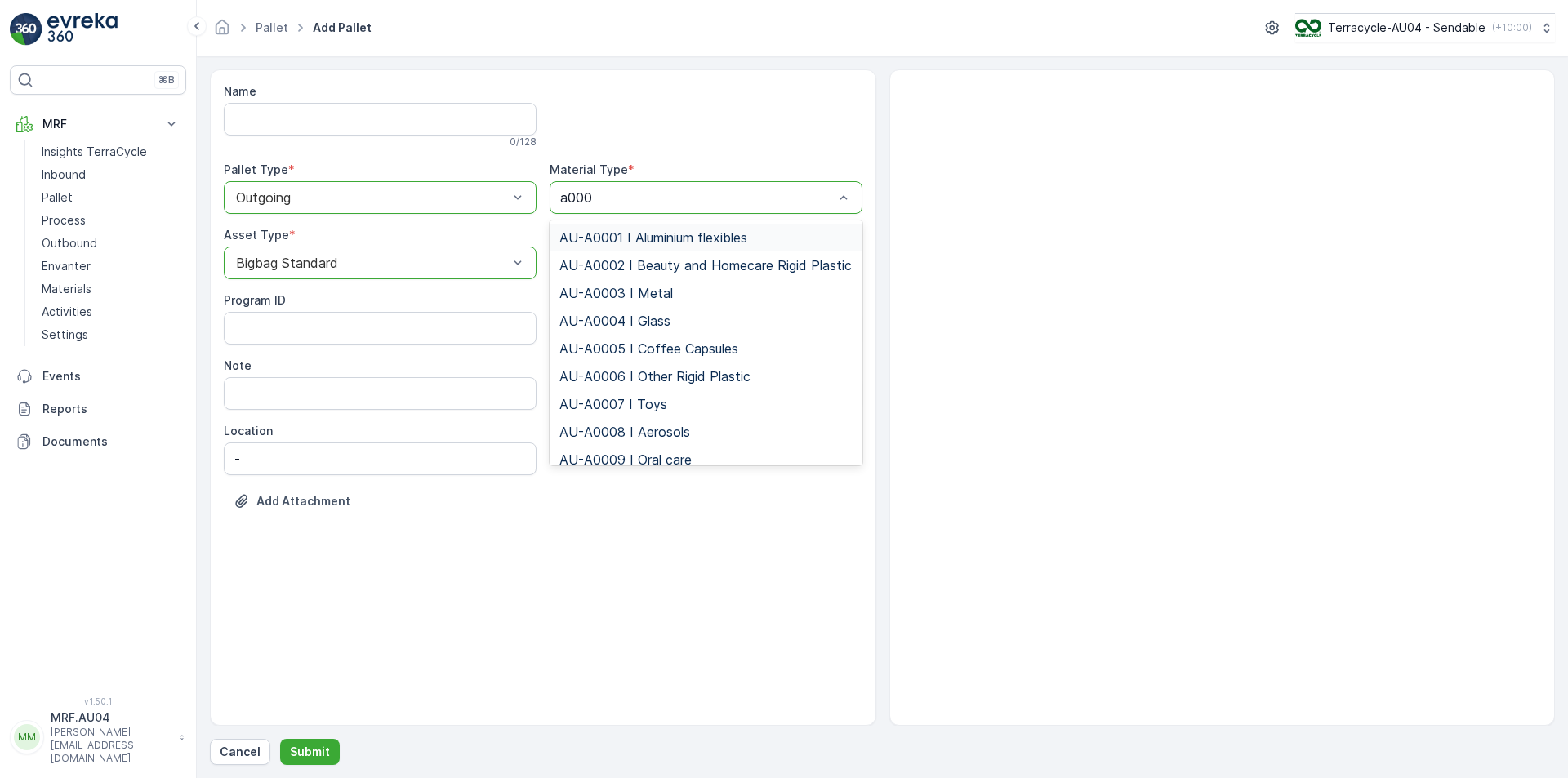
type input "a0004"
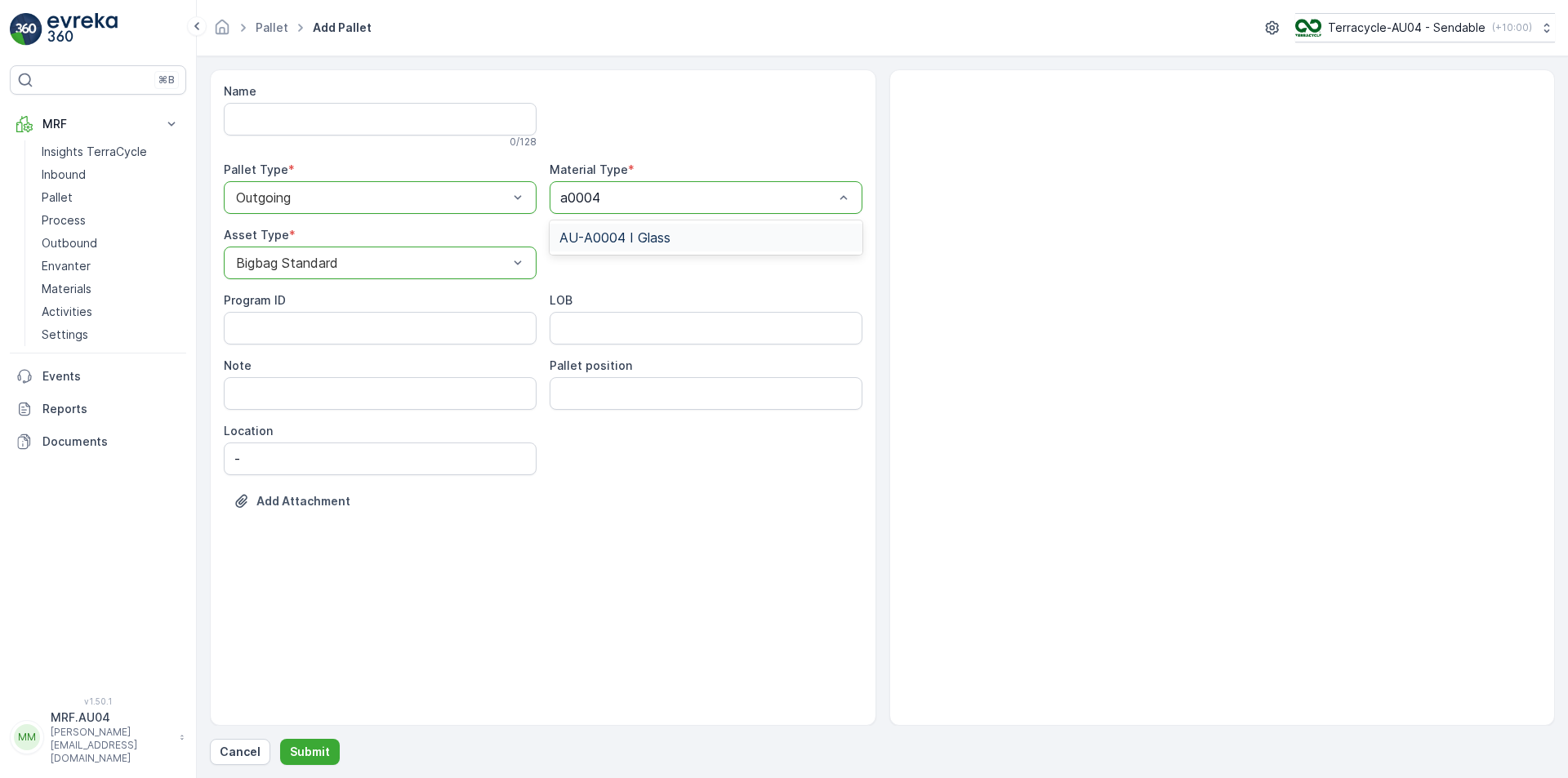
click at [659, 238] on span "AU-A0004 I Glass" at bounding box center [615, 238] width 111 height 15
click at [324, 751] on p "Submit" at bounding box center [310, 751] width 40 height 16
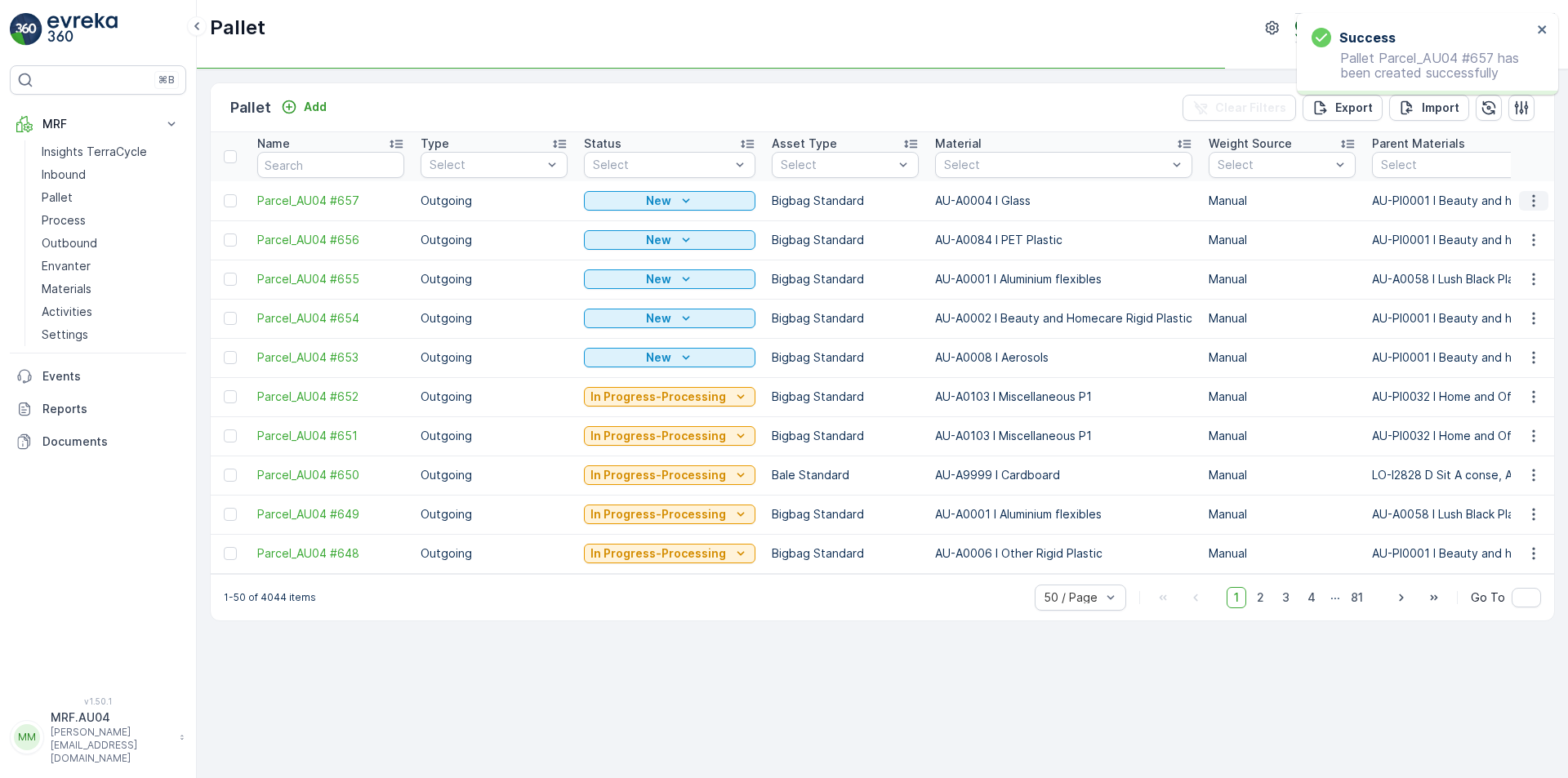
click at [1544, 206] on button "button" at bounding box center [1534, 200] width 29 height 19
click at [1485, 244] on span "Edit Pallet" at bounding box center [1495, 247] width 55 height 16
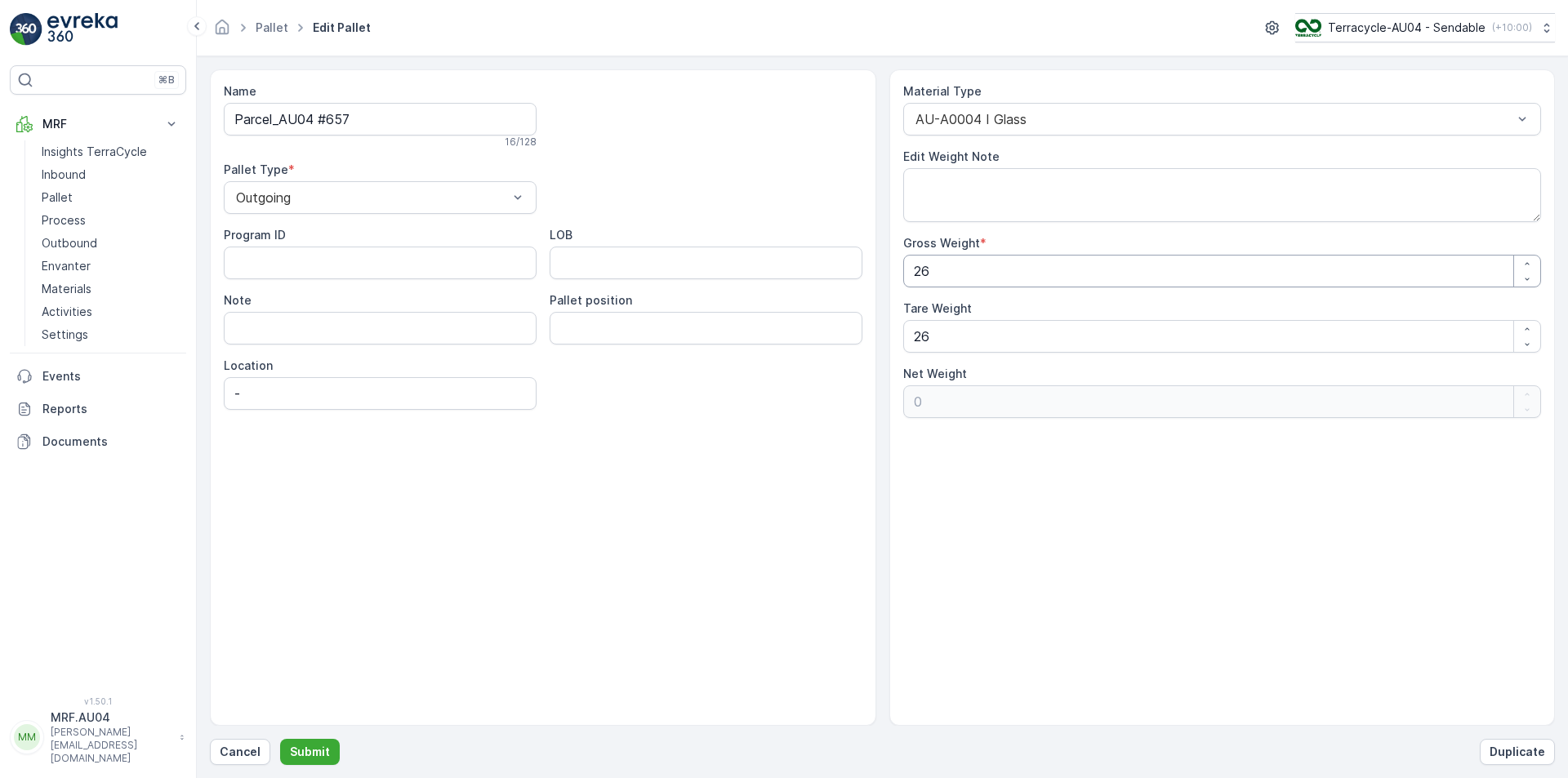
drag, startPoint x: 667, startPoint y: 272, endPoint x: 282, endPoint y: 308, distance: 386.7
click at [347, 303] on div "Name Parcel_AU04 #657 16 / 128 Pallet Type * Outgoing Program ID LOB Note Palle…" at bounding box center [882, 397] width 1345 height 656
type Weight "2"
type Weight "-24"
type Weight "24"
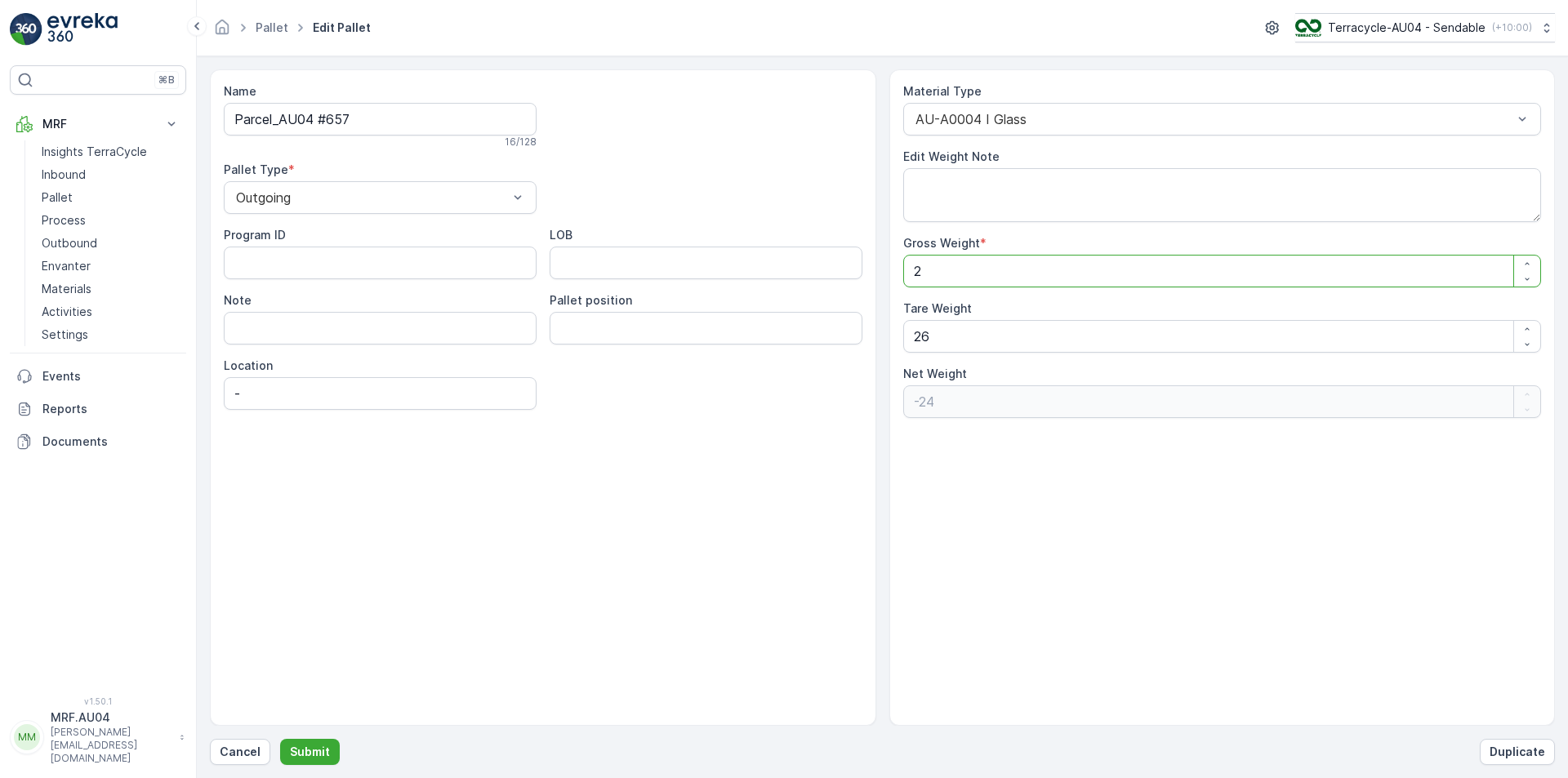
type Weight "-2"
type Weight "24"
drag, startPoint x: 766, startPoint y: 331, endPoint x: 740, endPoint y: 329, distance: 26.1
click at [740, 329] on div "Name Parcel_AU04 #657 16 / 128 Pallet Type * Outgoing Program ID LOB Note Palle…" at bounding box center [882, 397] width 1345 height 656
type Weight "2"
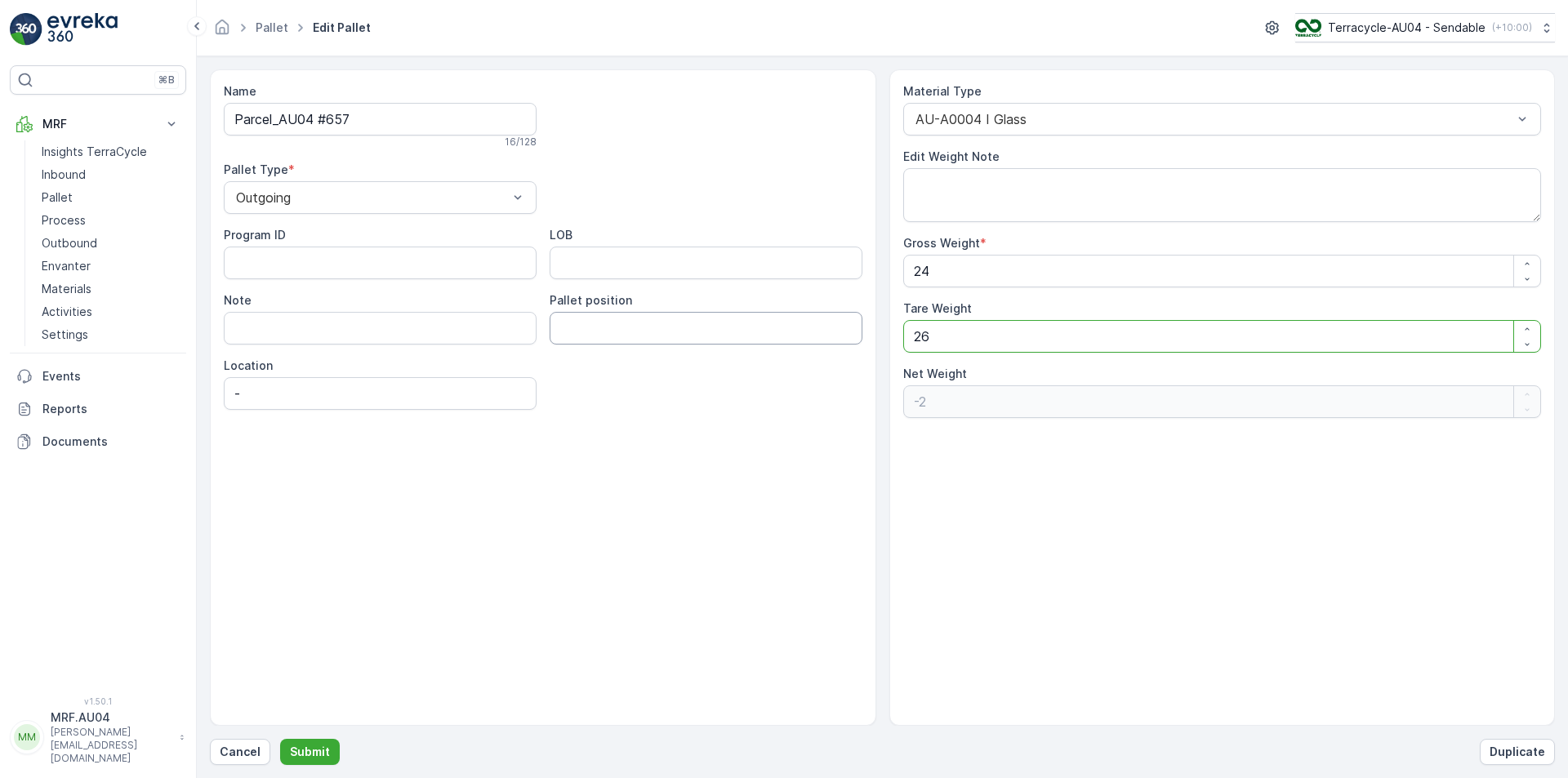
type Weight "22"
type Weight "24"
type Weight "0"
type Weight "24"
click at [304, 767] on form "Name Parcel_AU04 #657 16 / 128 Pallet Type * Outgoing Program ID LOB Note Palle…" at bounding box center [883, 417] width 1372 height 722
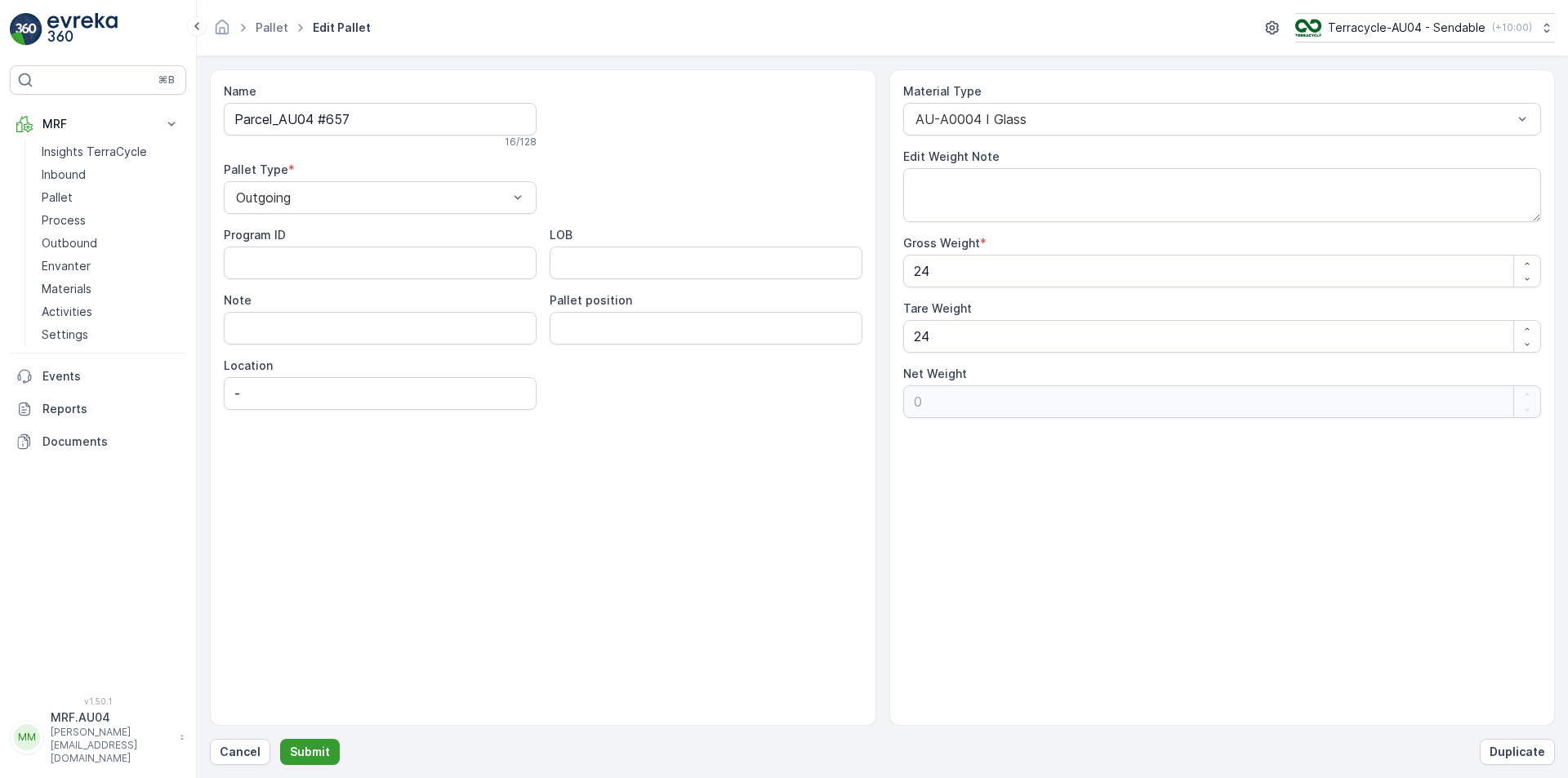
click at [306, 758] on p "Submit" at bounding box center [310, 751] width 40 height 16
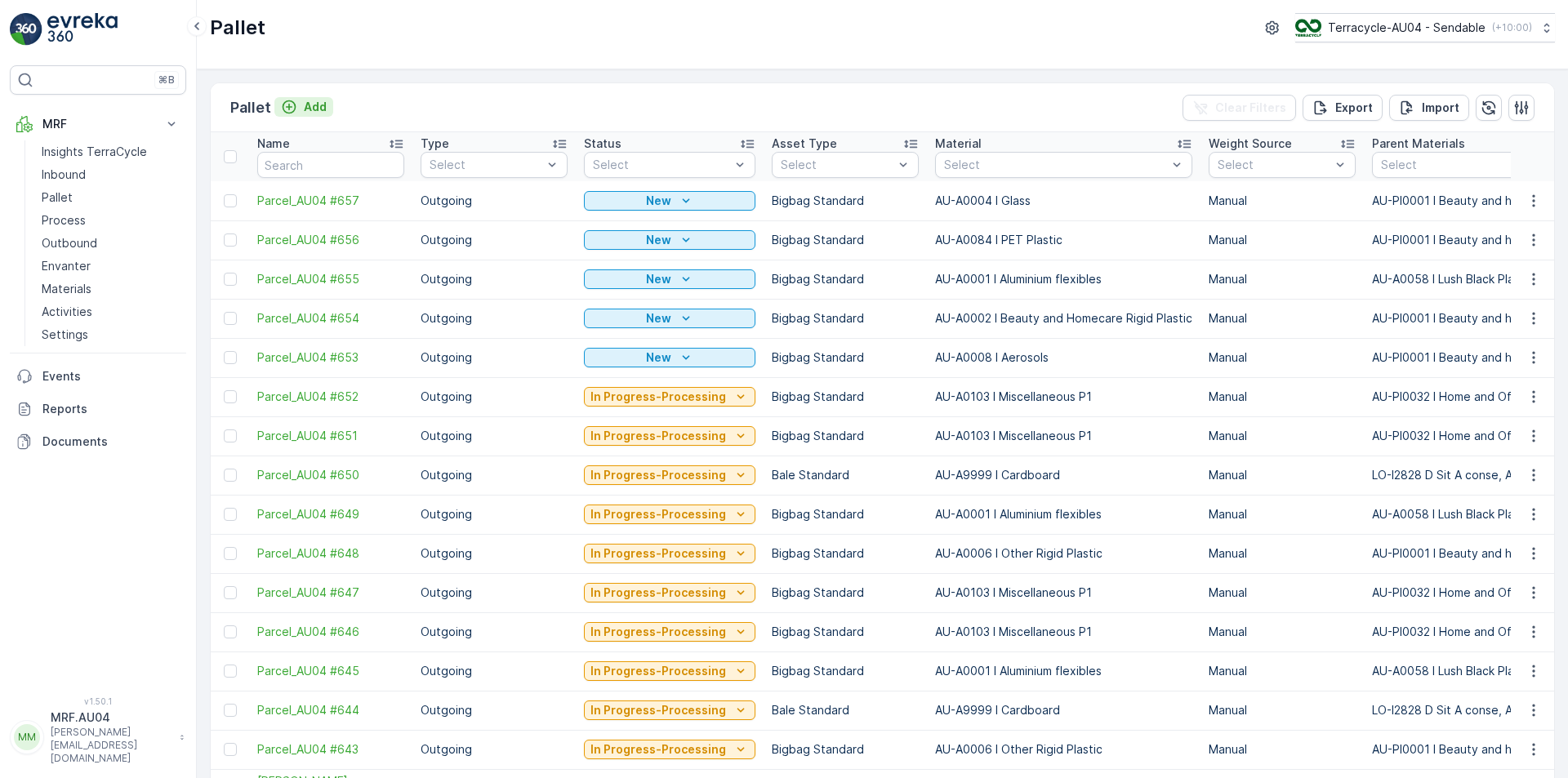
click at [308, 112] on p "Add" at bounding box center [314, 106] width 23 height 16
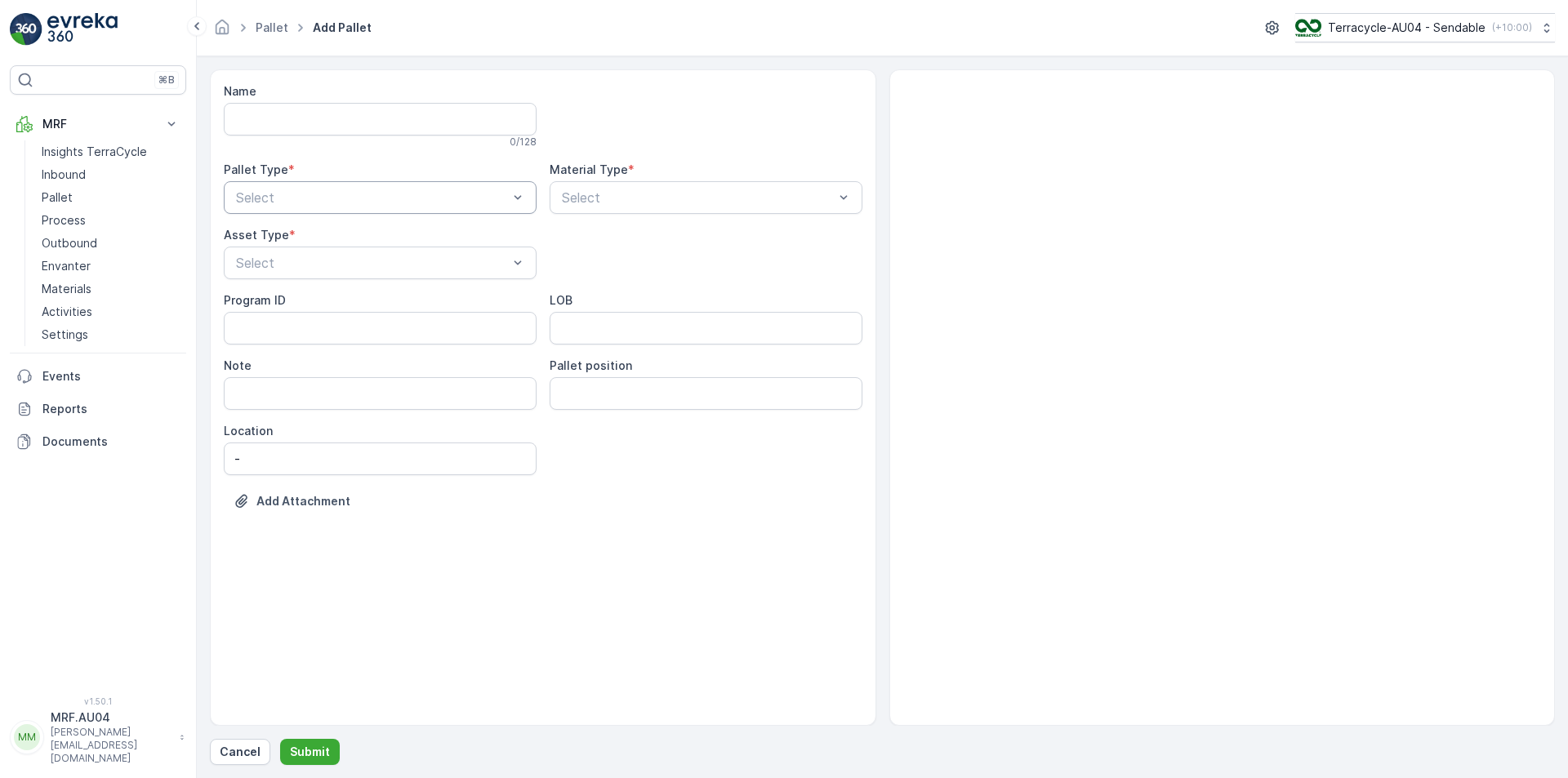
click at [403, 187] on div "Select" at bounding box center [380, 197] width 313 height 33
click at [390, 265] on div "Outgoing" at bounding box center [381, 266] width 293 height 15
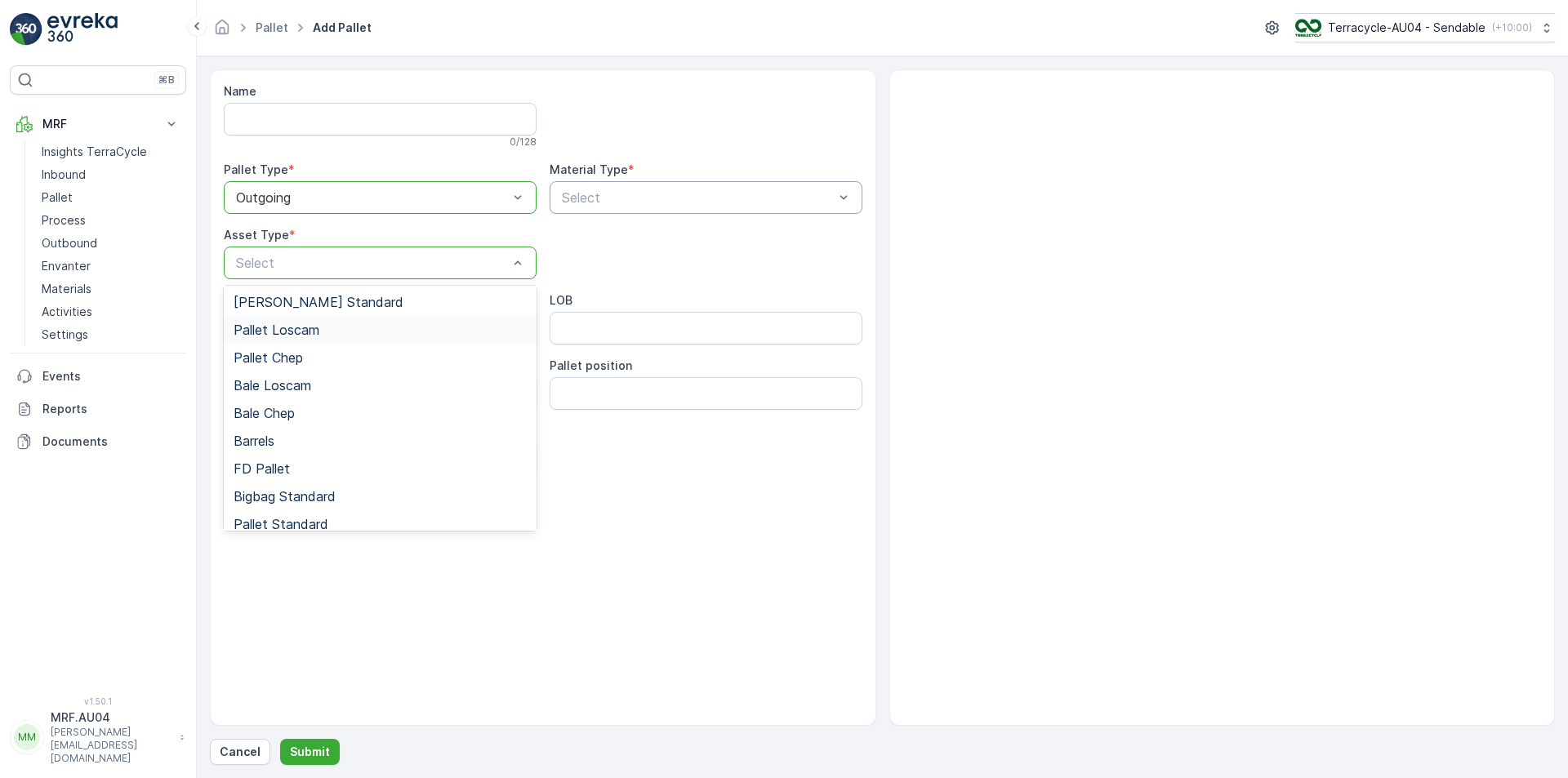
scroll to position [150, 0]
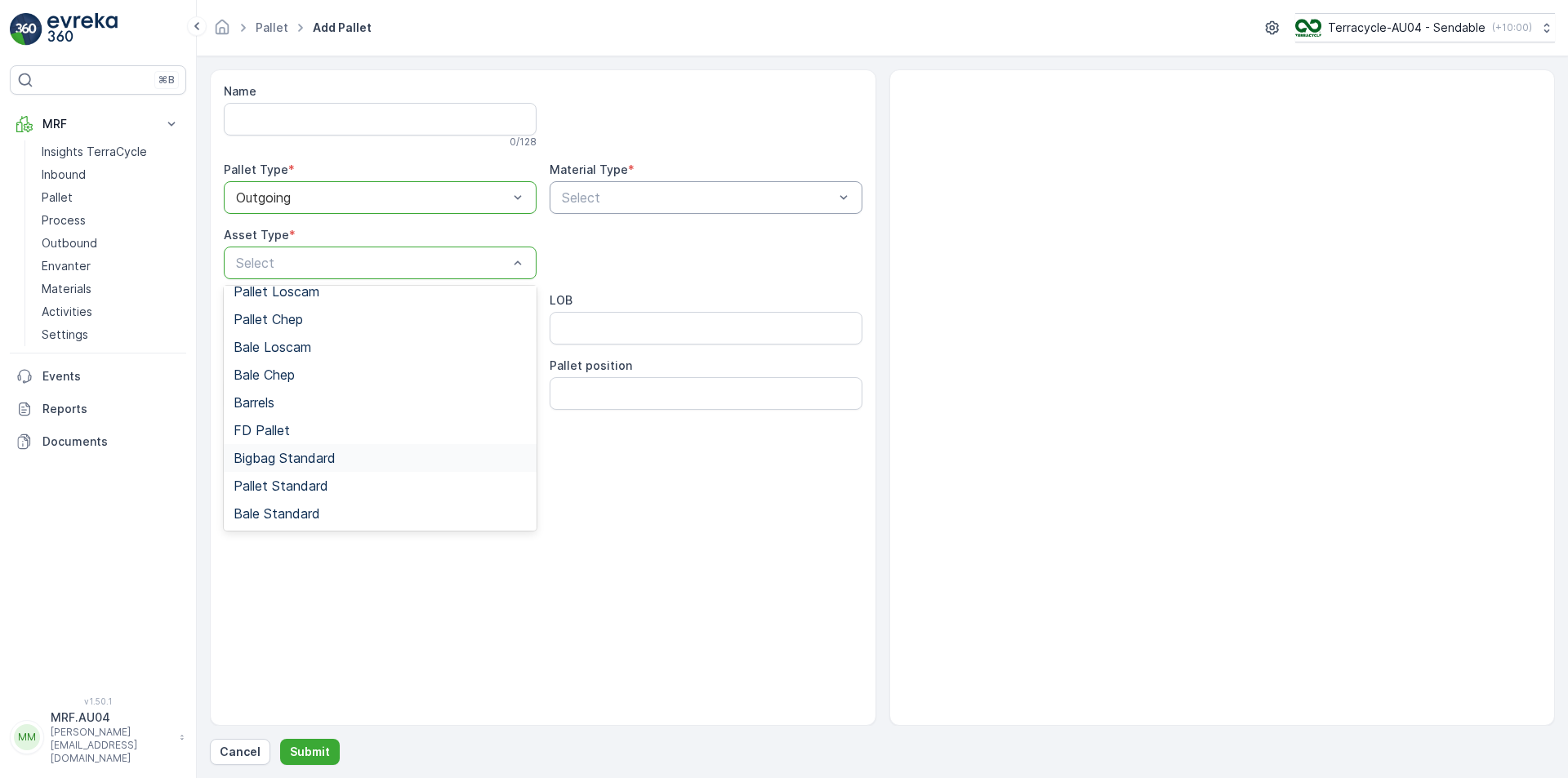
click at [296, 454] on span "Bigbag Standard" at bounding box center [285, 459] width 102 height 15
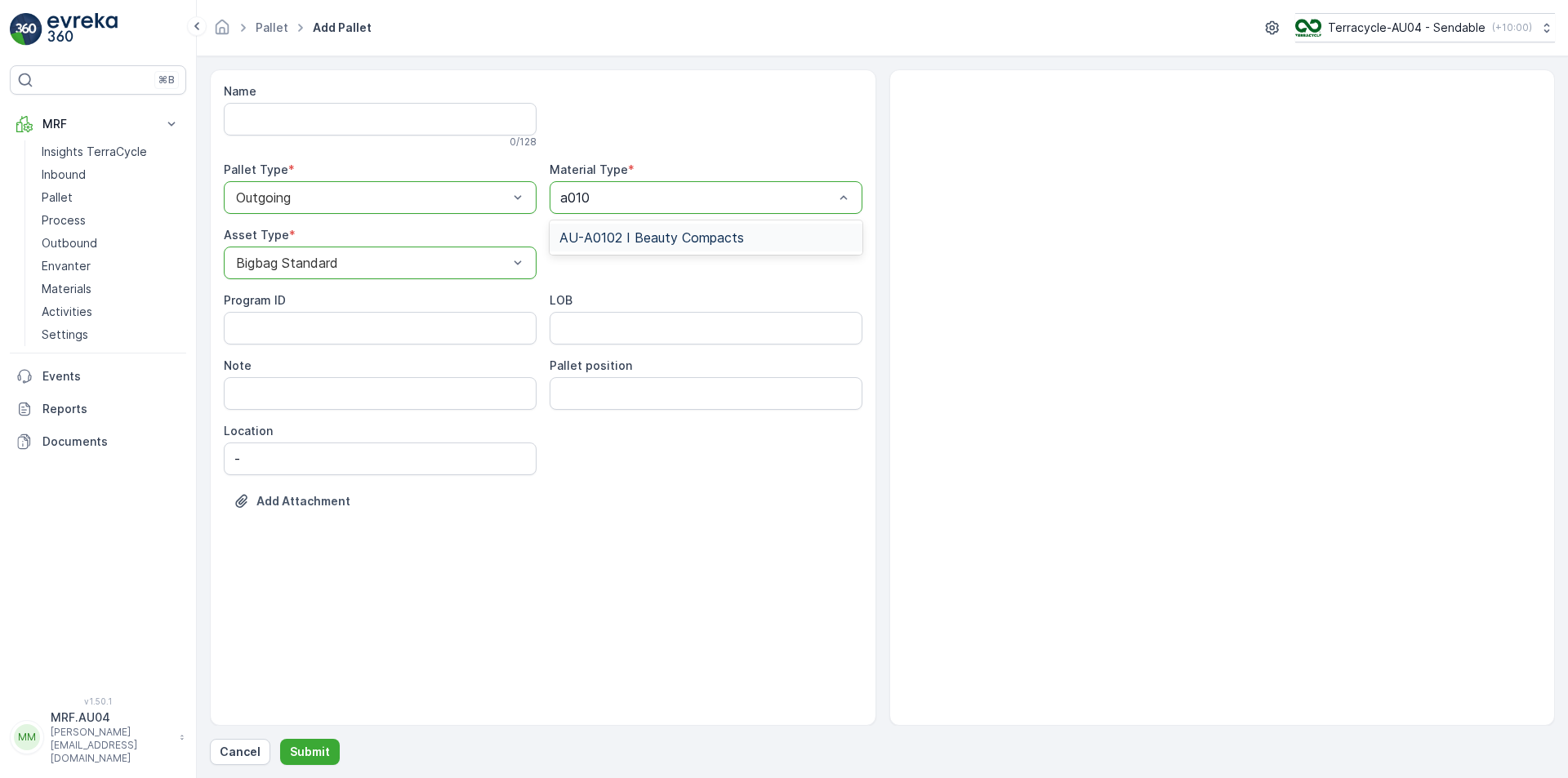
type input "a0102"
click at [643, 226] on div "AU-A0102 I Beauty Compacts" at bounding box center [706, 237] width 313 height 28
click at [329, 748] on button "Submit" at bounding box center [309, 752] width 60 height 26
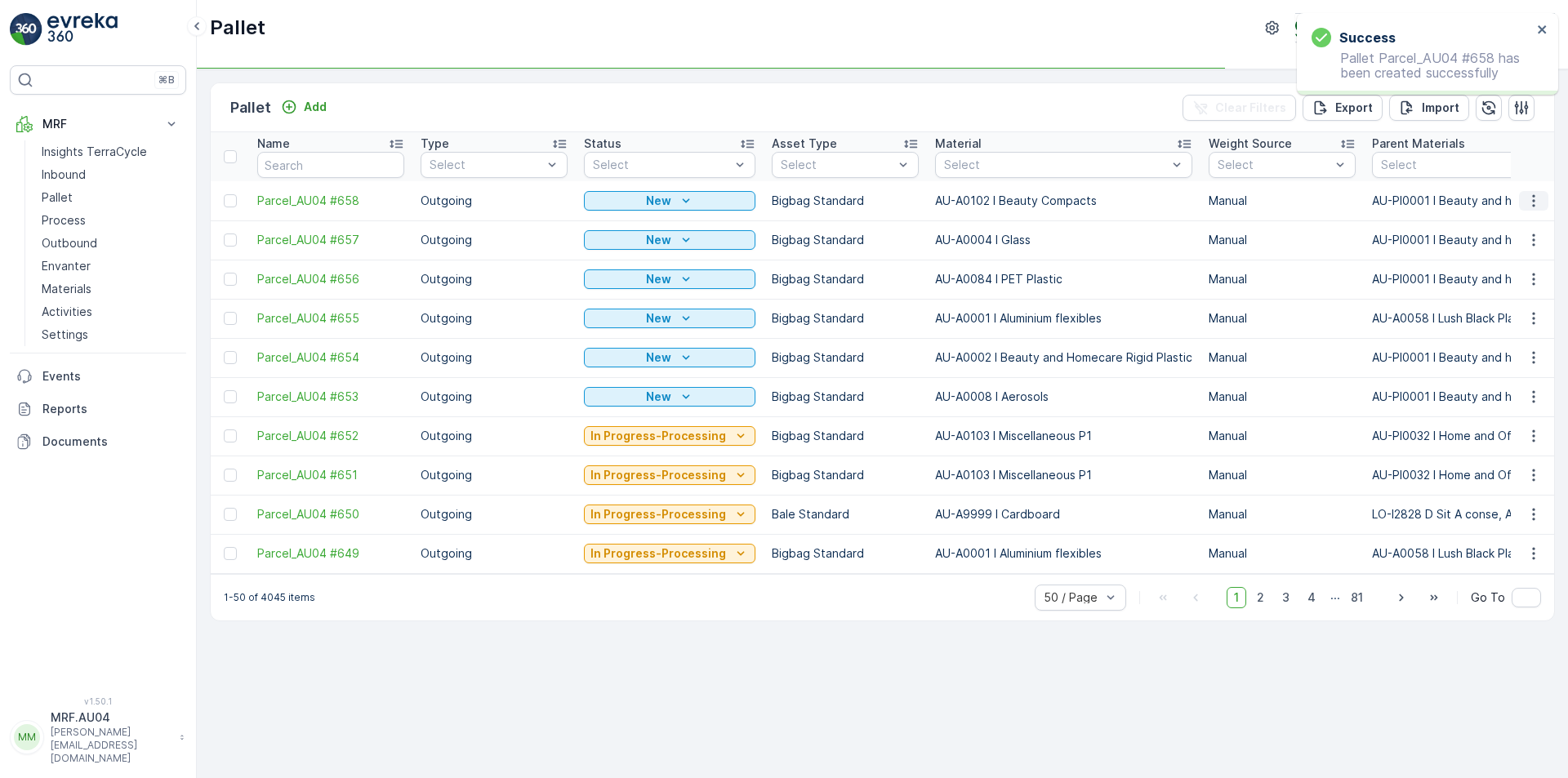
click at [1536, 207] on icon "button" at bounding box center [1534, 200] width 16 height 16
click at [1510, 247] on span "Edit Pallet" at bounding box center [1495, 247] width 55 height 16
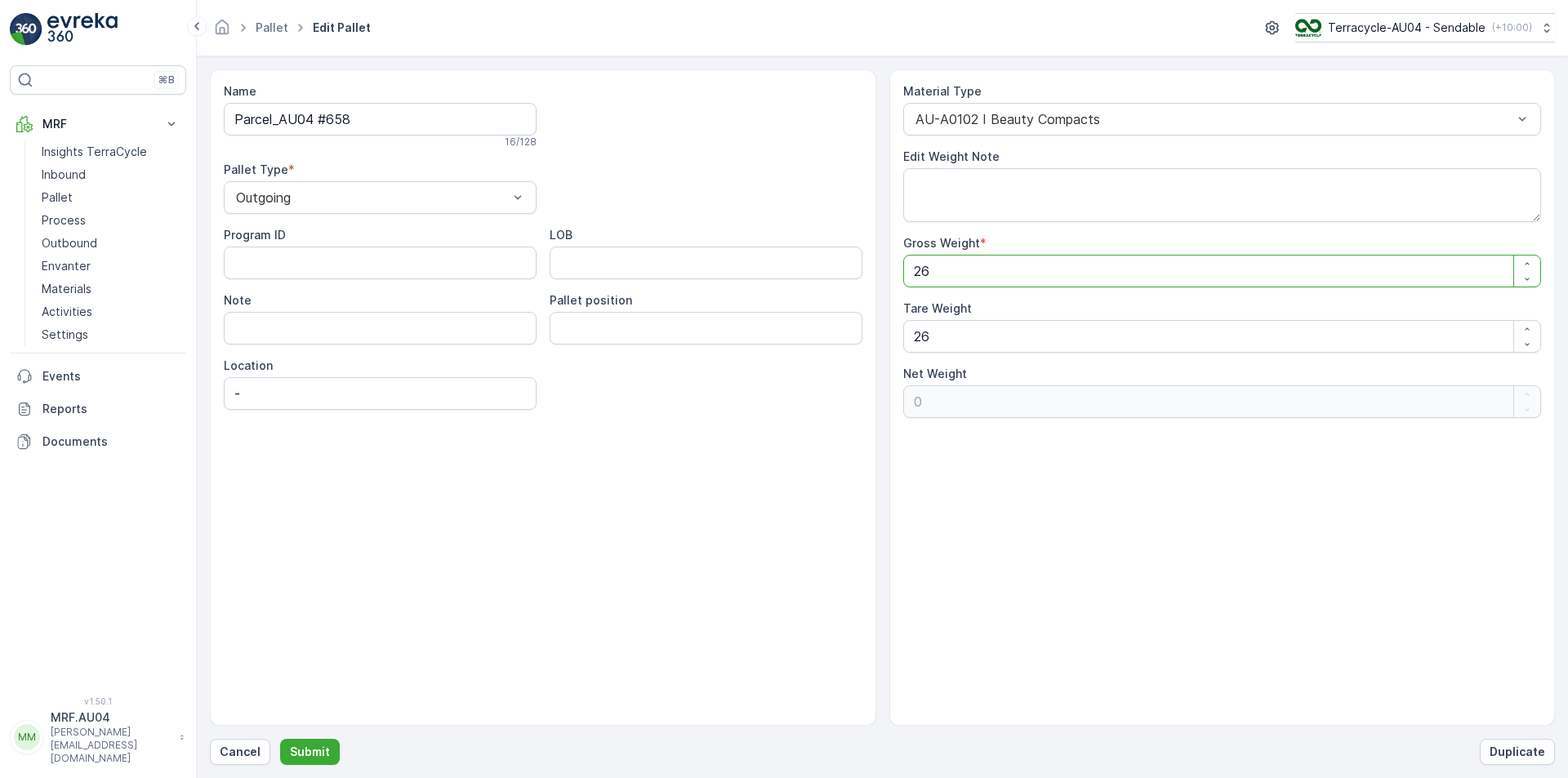
drag, startPoint x: 972, startPoint y: 287, endPoint x: 584, endPoint y: 349, distance: 392.9
click at [584, 349] on div "Name Parcel_AU04 #658 16 / 128 Pallet Type * Outgoing Program ID LOB Note Palle…" at bounding box center [882, 397] width 1345 height 656
type Weight "1"
type Weight "-25"
type Weight "15"
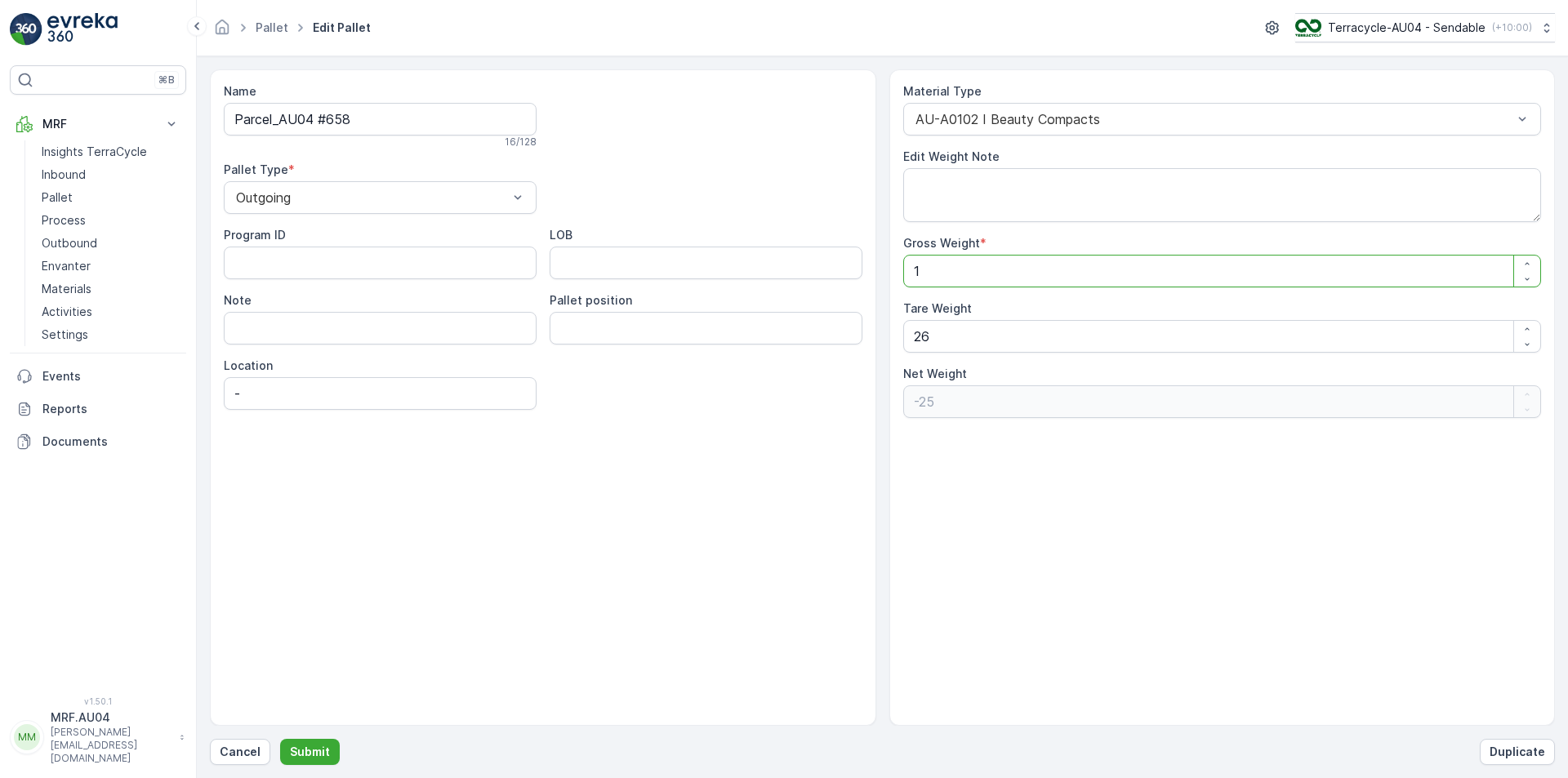
type Weight "-11"
type Weight "15"
drag, startPoint x: 978, startPoint y: 334, endPoint x: 782, endPoint y: 343, distance: 196.2
click at [782, 343] on div "Name Parcel_AU04 #658 16 / 128 Pallet Type * Outgoing Program ID LOB Note Palle…" at bounding box center [882, 397] width 1345 height 656
type Weight "1"
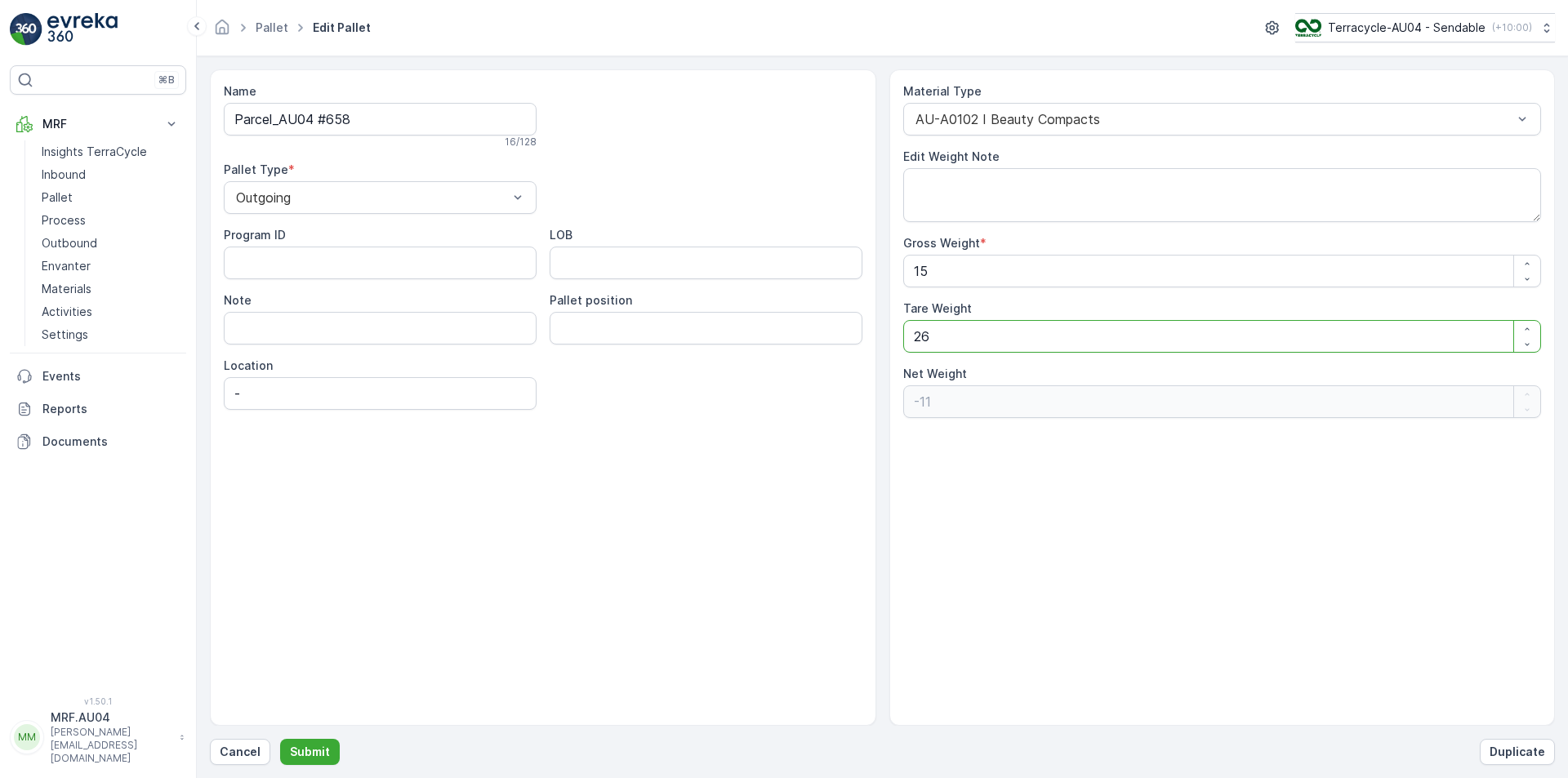
type Weight "14"
type Weight "15"
type Weight "0"
type Weight "15"
click at [327, 741] on button "Submit" at bounding box center [309, 752] width 60 height 26
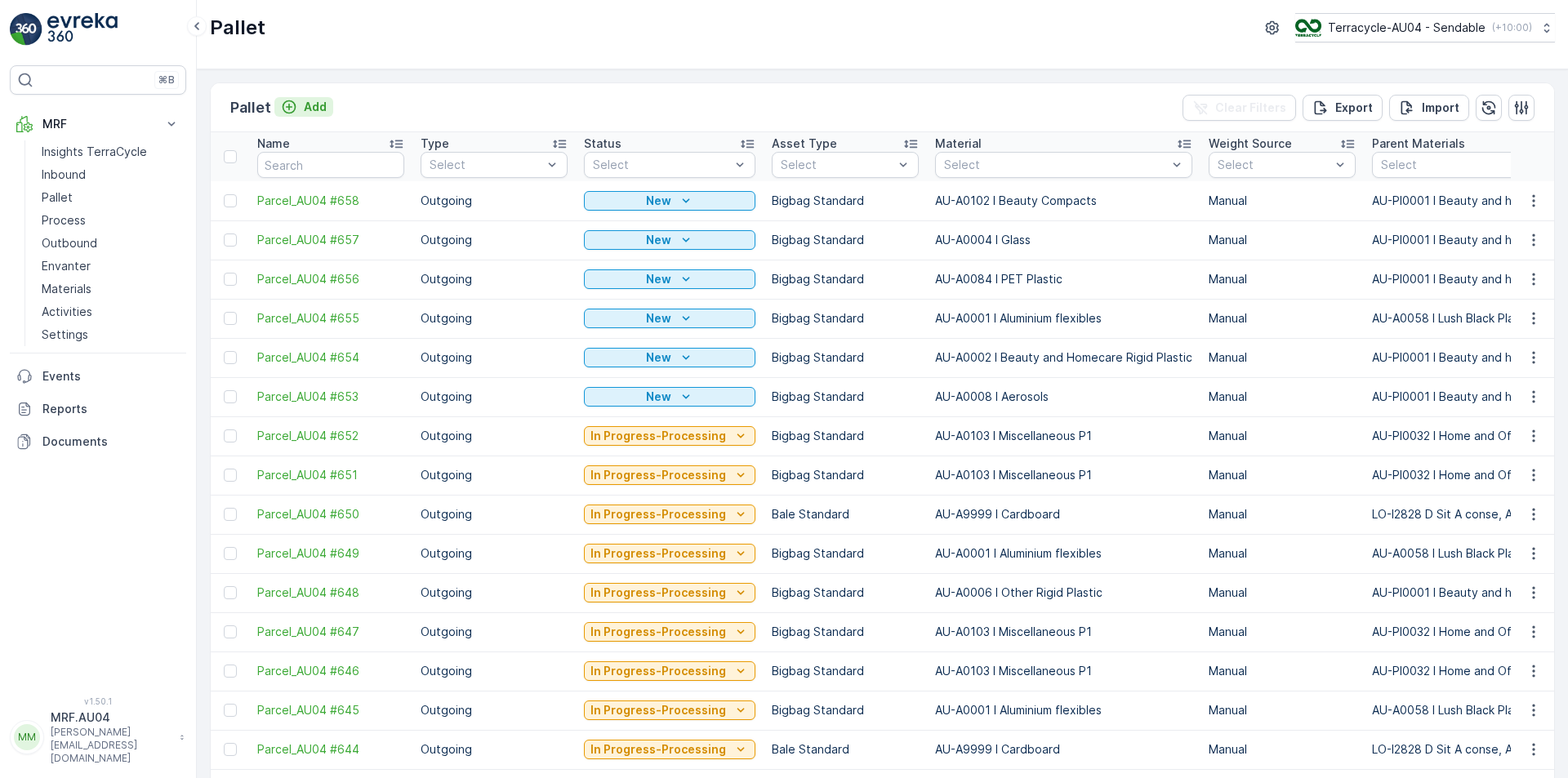
click at [311, 102] on p "Add" at bounding box center [314, 106] width 23 height 16
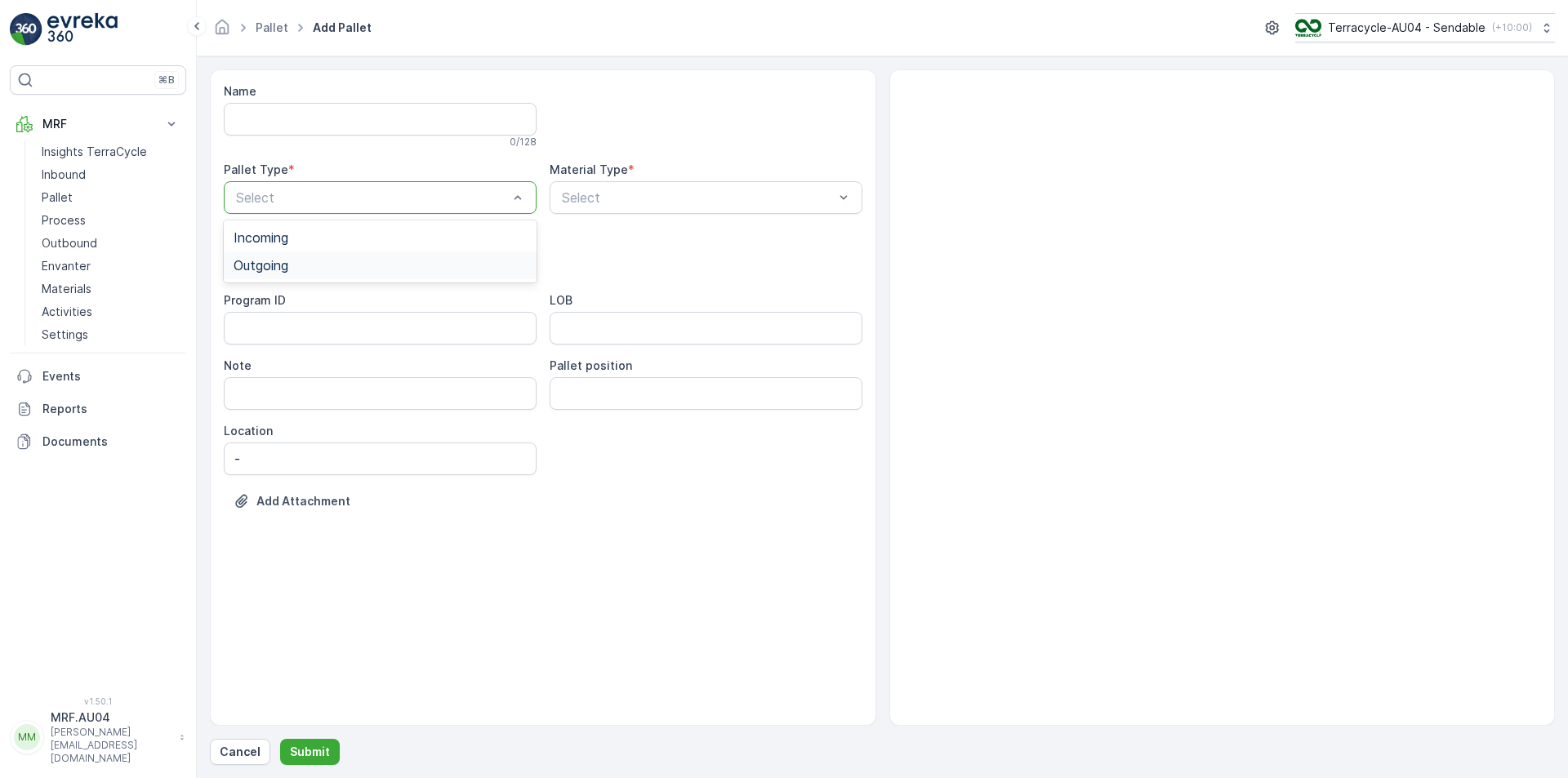
click at [346, 266] on div "Outgoing" at bounding box center [381, 266] width 293 height 15
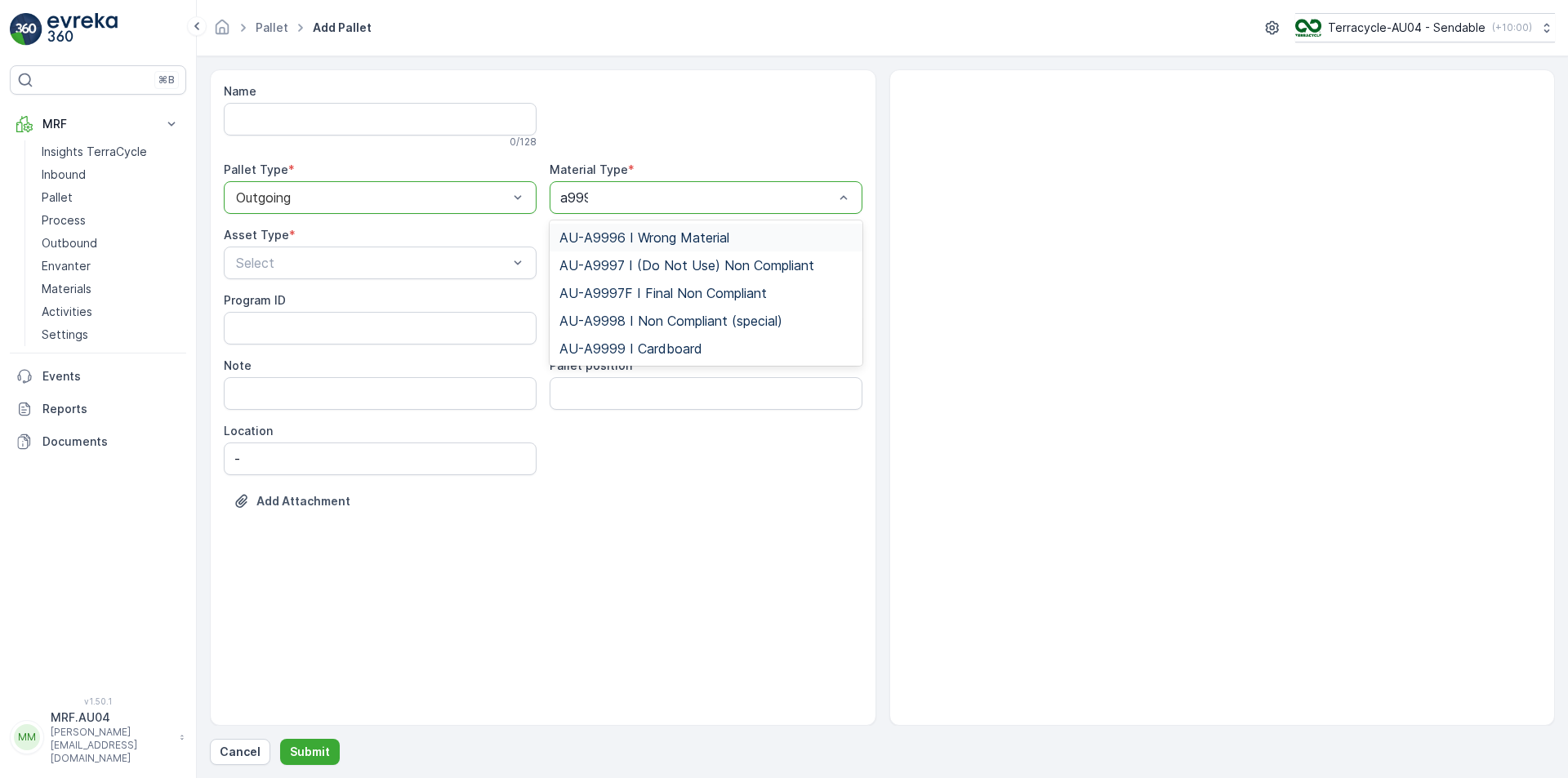
type input "a9996"
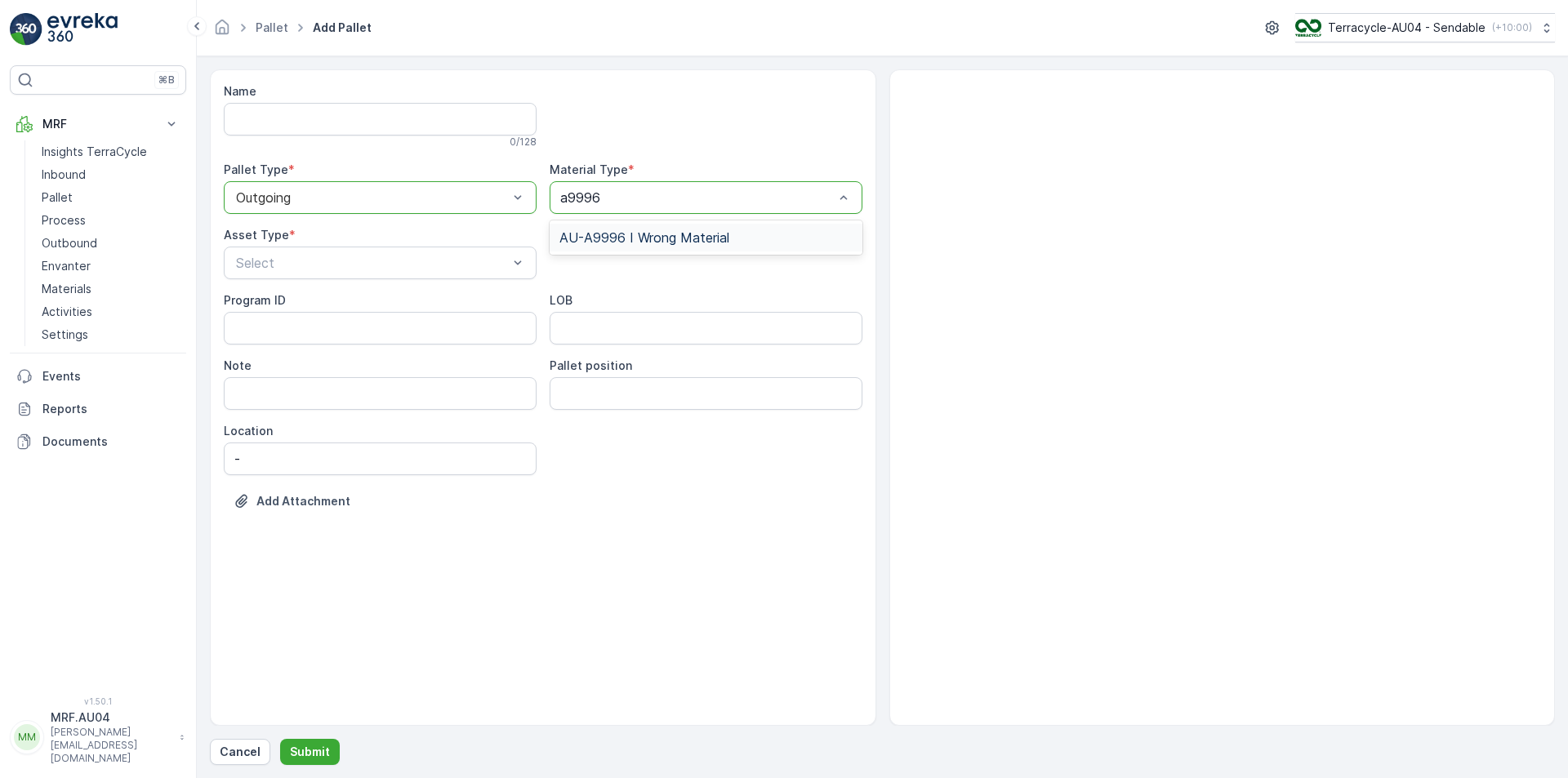
click at [682, 246] on div "AU-A9996 I Wrong Material" at bounding box center [706, 237] width 313 height 28
click at [423, 283] on div "Name 0 / 128 Pallet Type * option Outgoing, selected. Outgoing Material Type * …" at bounding box center [543, 309] width 639 height 451
click at [422, 275] on div "Select" at bounding box center [380, 262] width 313 height 33
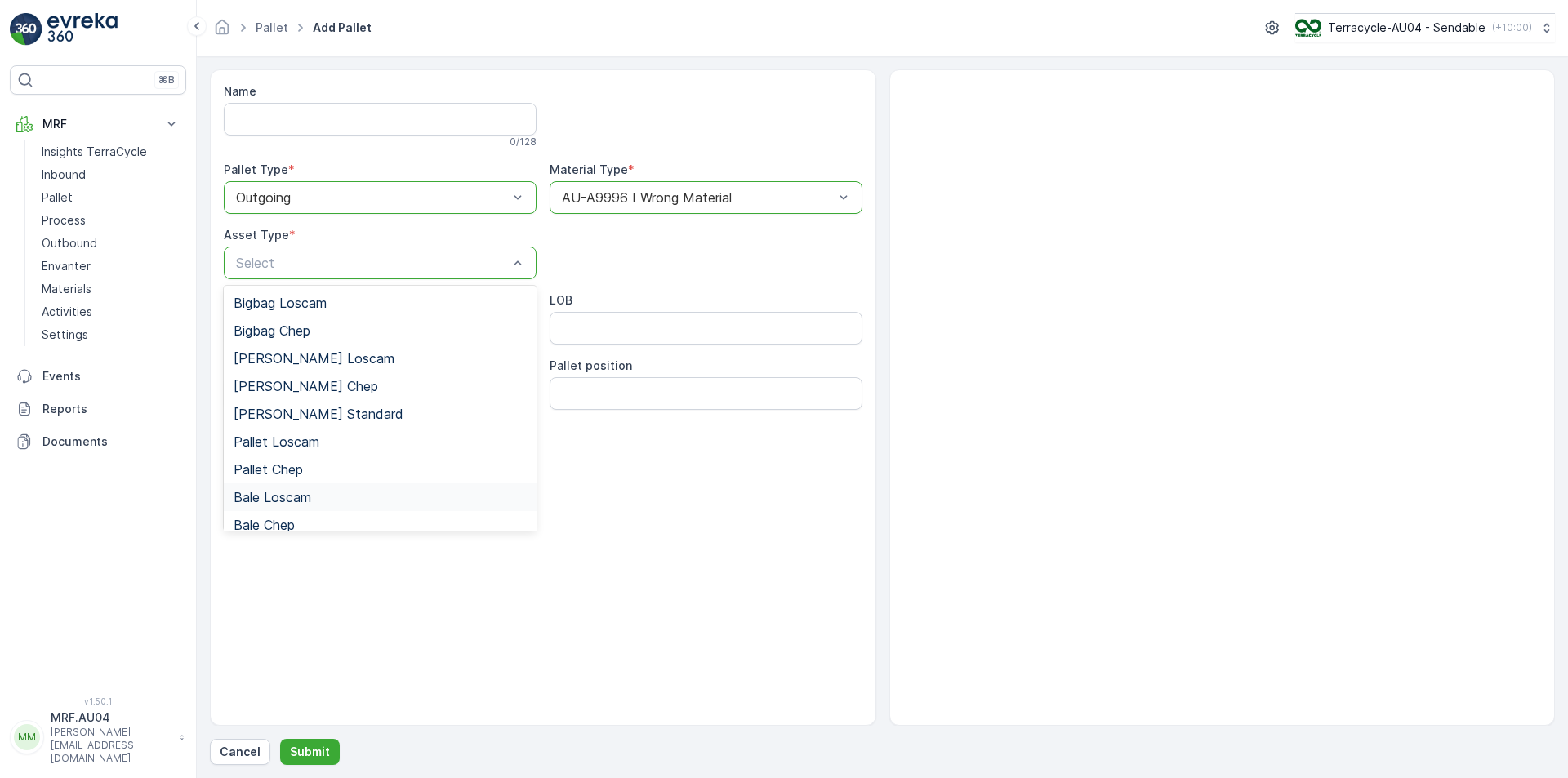
scroll to position [150, 0]
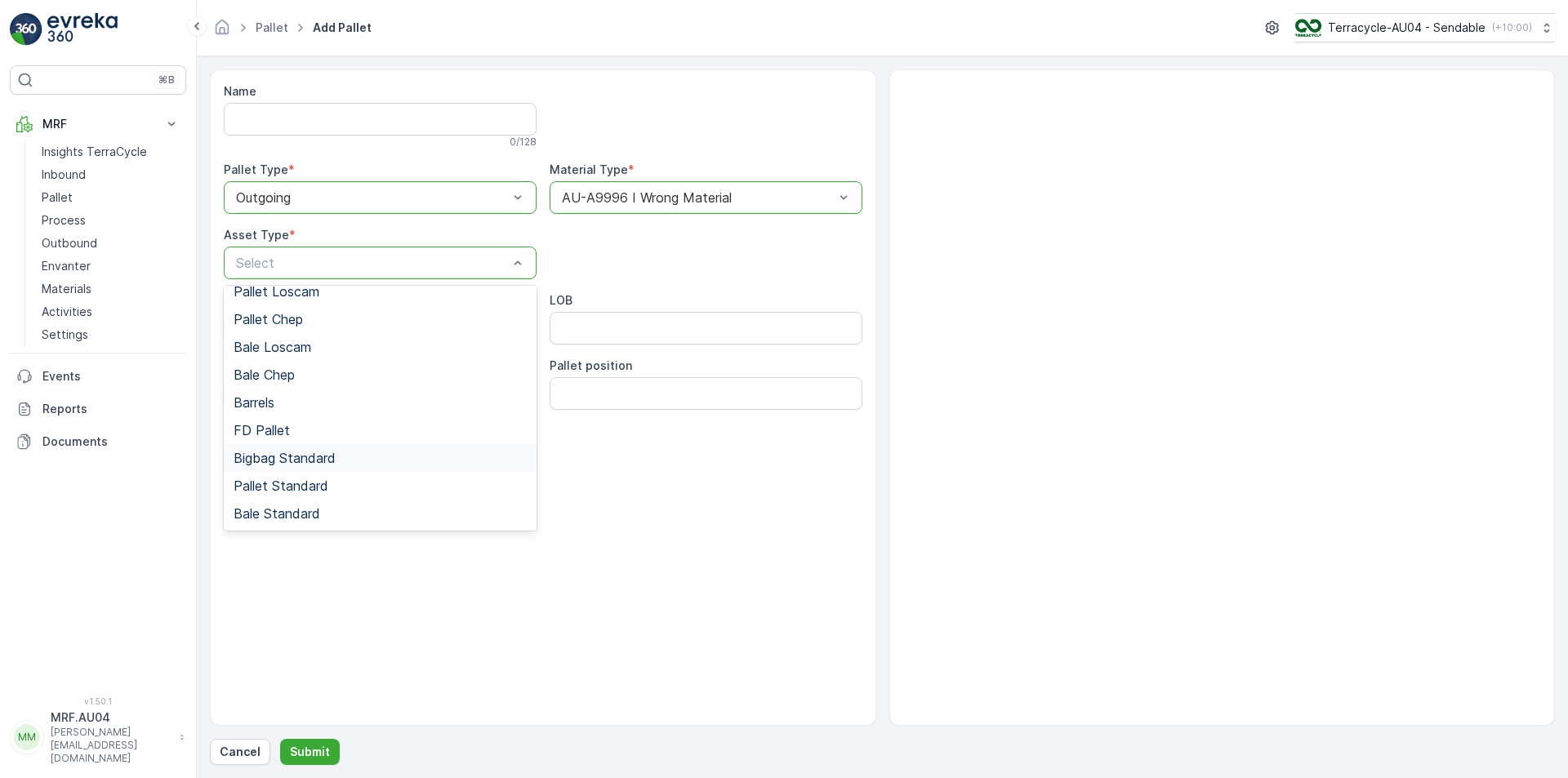
click at [283, 451] on span "Bigbag Standard" at bounding box center [285, 459] width 102 height 15
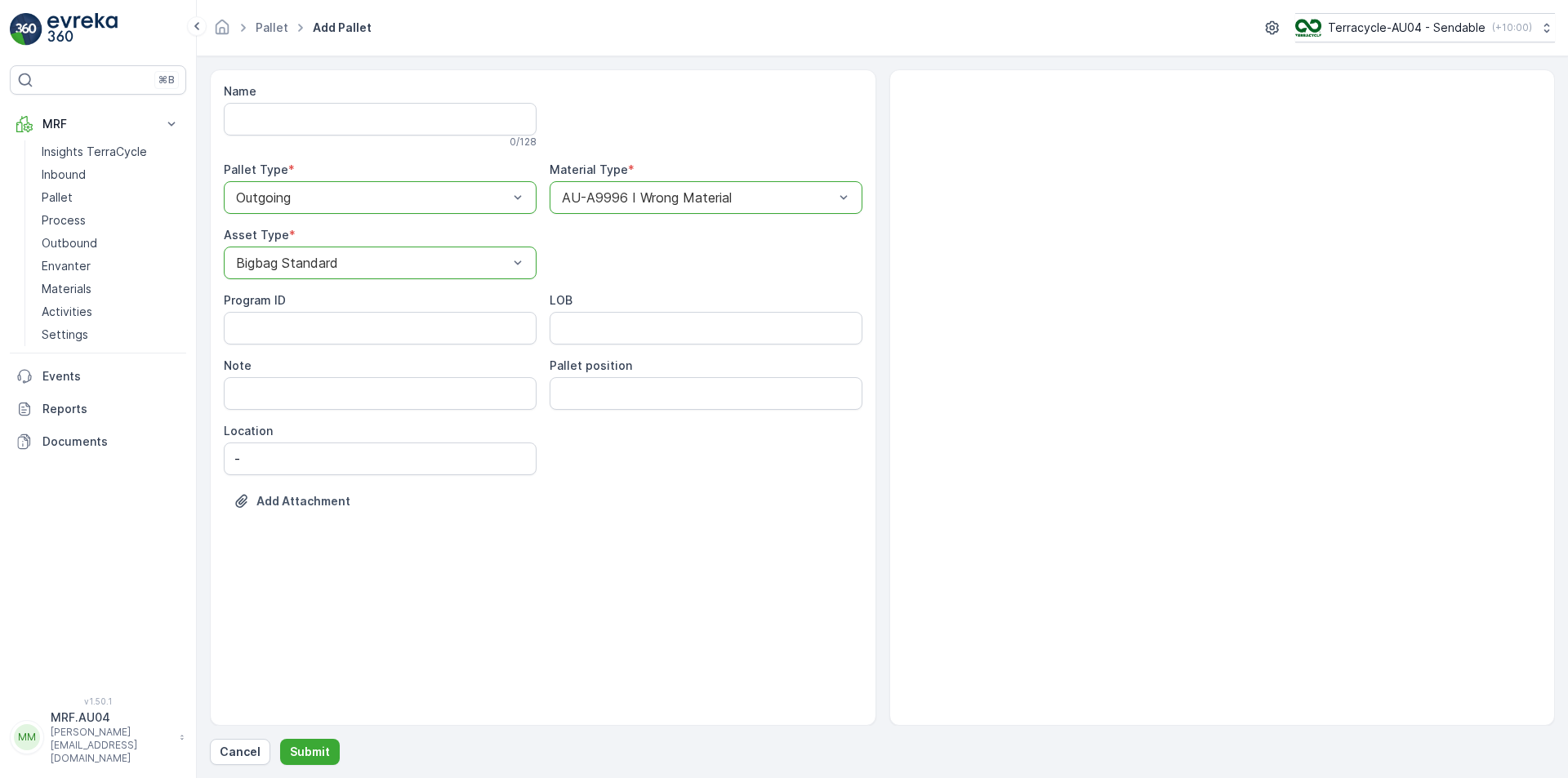
click at [309, 768] on form "Name 0 / 128 Pallet Type * option Outgoing, selected. Outgoing Material Type * …" at bounding box center [883, 417] width 1372 height 722
click at [307, 751] on p "Submit" at bounding box center [310, 751] width 40 height 16
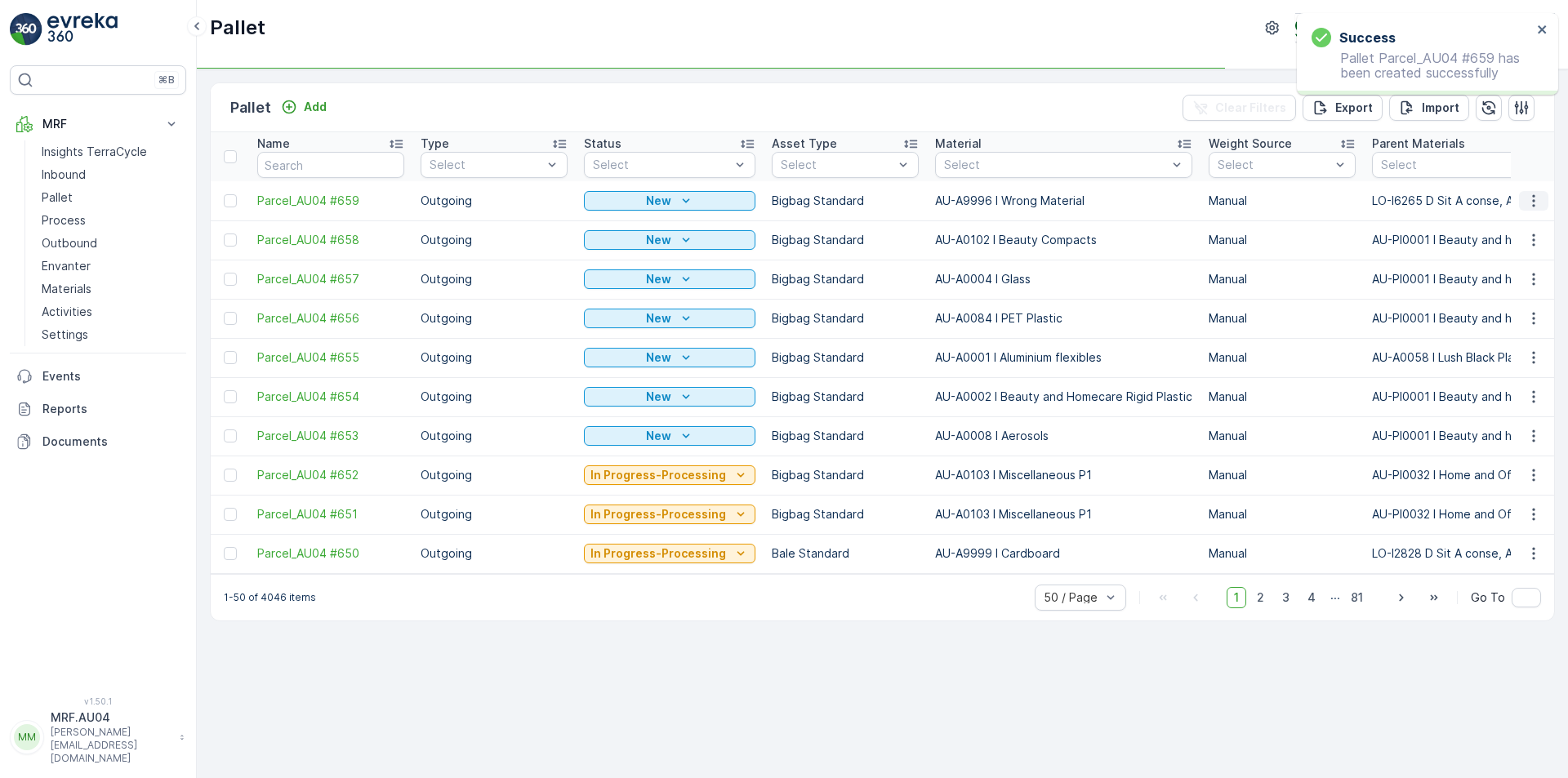
click at [1534, 199] on icon "button" at bounding box center [1534, 200] width 16 height 16
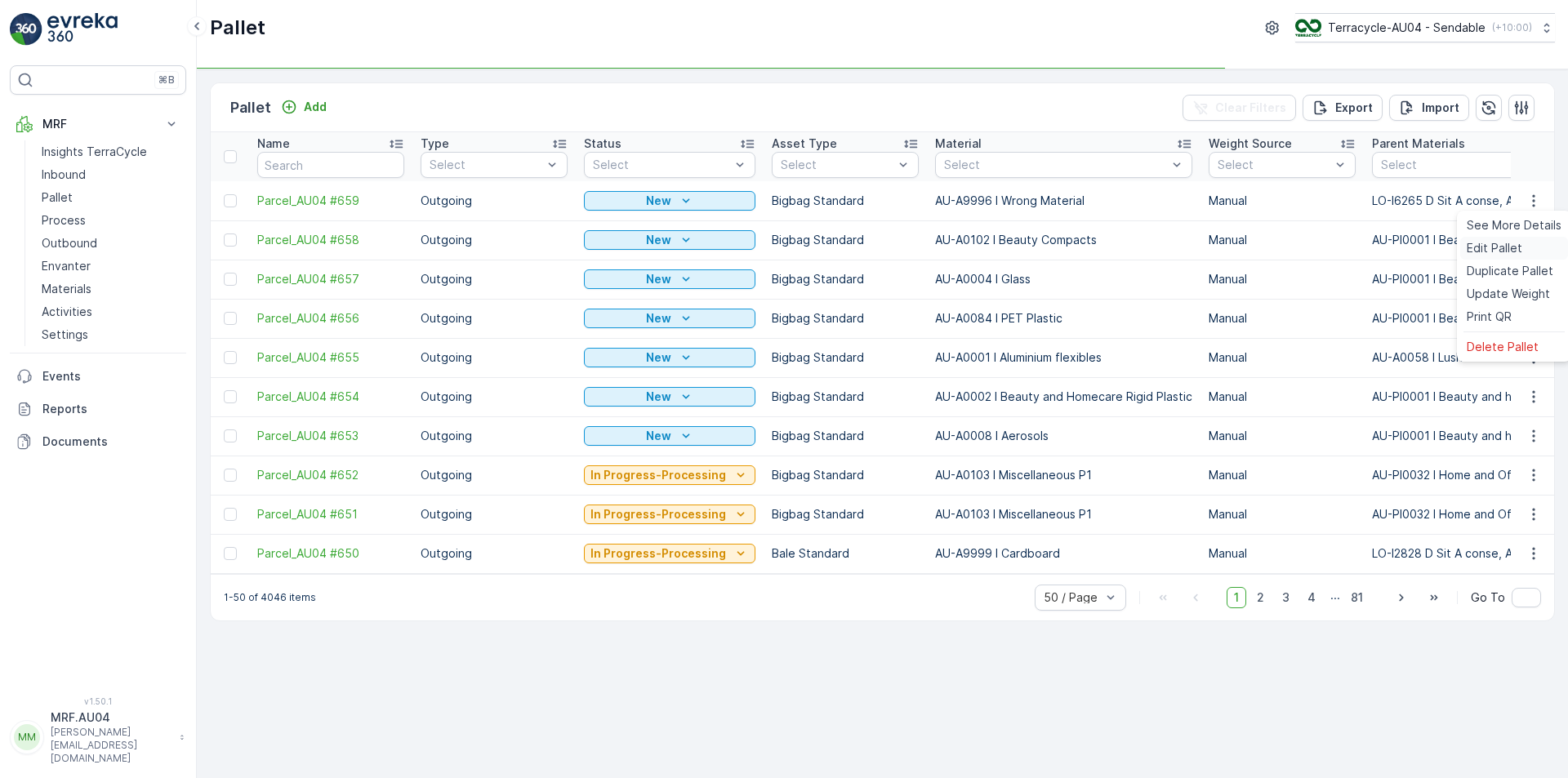
click at [1482, 240] on span "Edit Pallet" at bounding box center [1495, 247] width 55 height 16
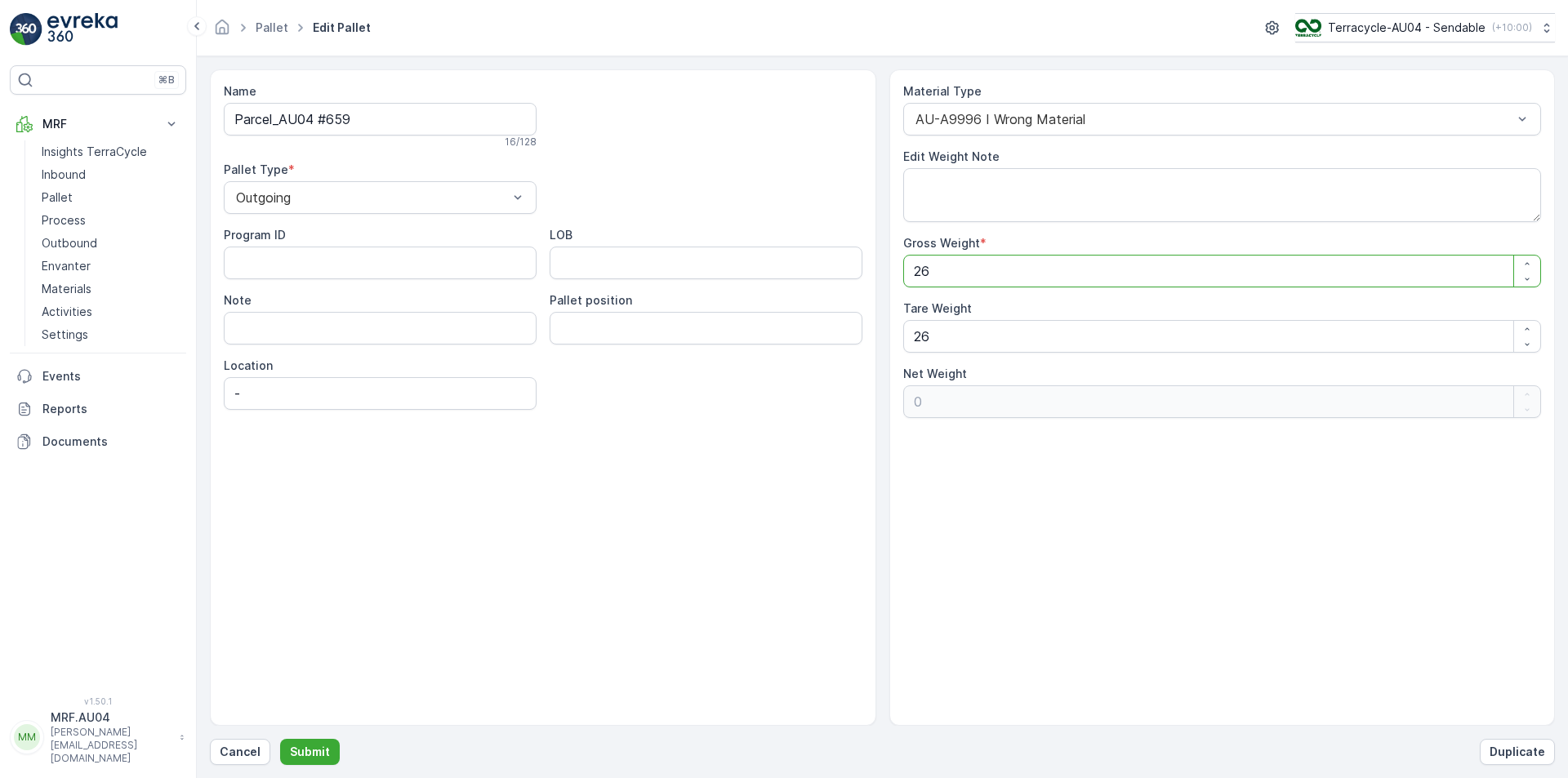
drag, startPoint x: 971, startPoint y: 262, endPoint x: 547, endPoint y: 252, distance: 424.1
click at [669, 261] on div "Name Parcel_AU04 #659 16 / 128 Pallet Type * Outgoing Program ID LOB Note Palle…" at bounding box center [882, 397] width 1345 height 656
type Weight "1"
type Weight "-25"
type Weight "17"
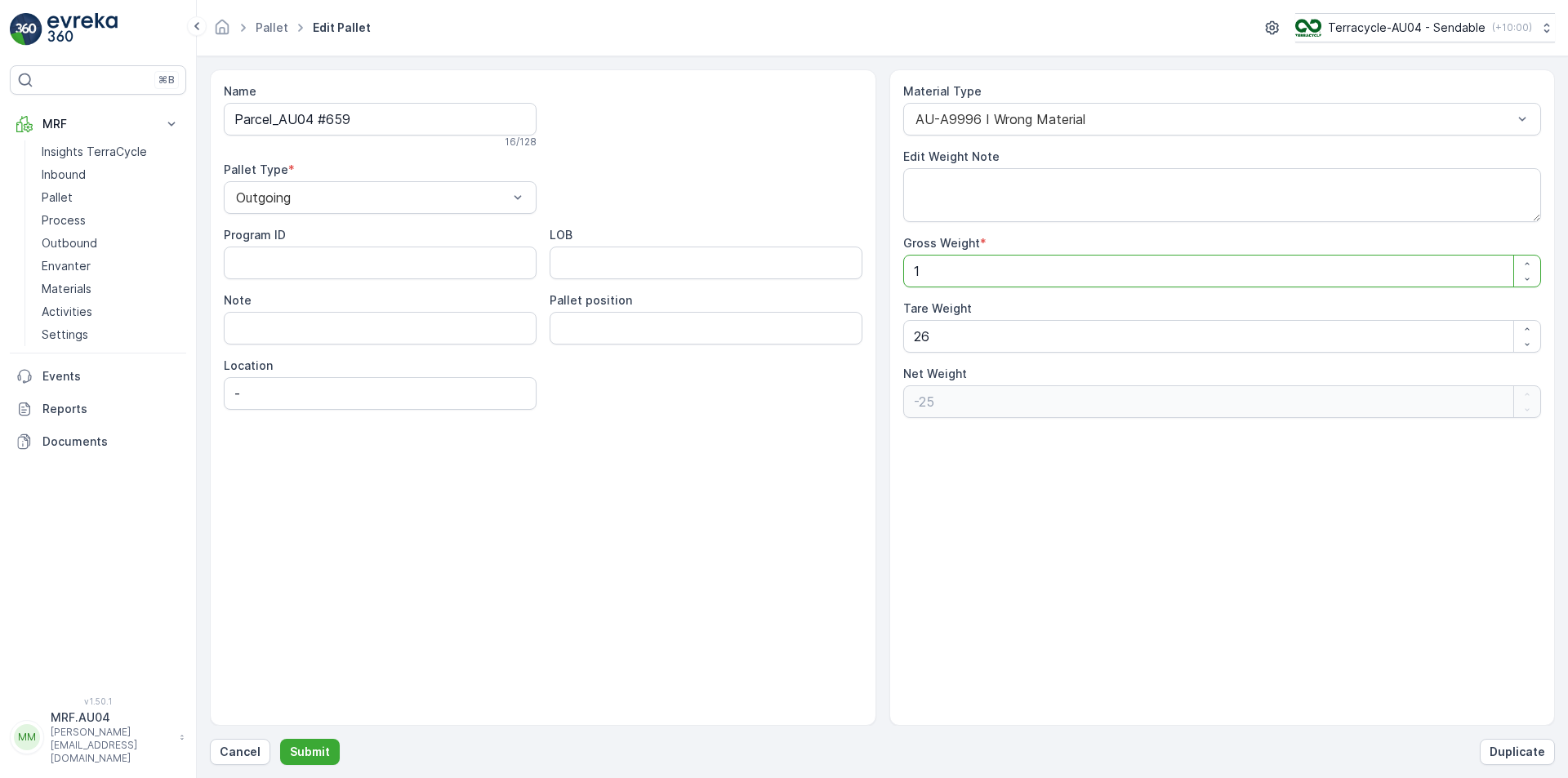
type Weight "-9"
type Weight "17"
drag, startPoint x: 953, startPoint y: 333, endPoint x: 768, endPoint y: 304, distance: 187.3
click at [830, 329] on div "Name Parcel_AU04 #659 16 / 128 Pallet Type * Outgoing Program ID LOB Note Palle…" at bounding box center [882, 397] width 1345 height 656
type Weight "1"
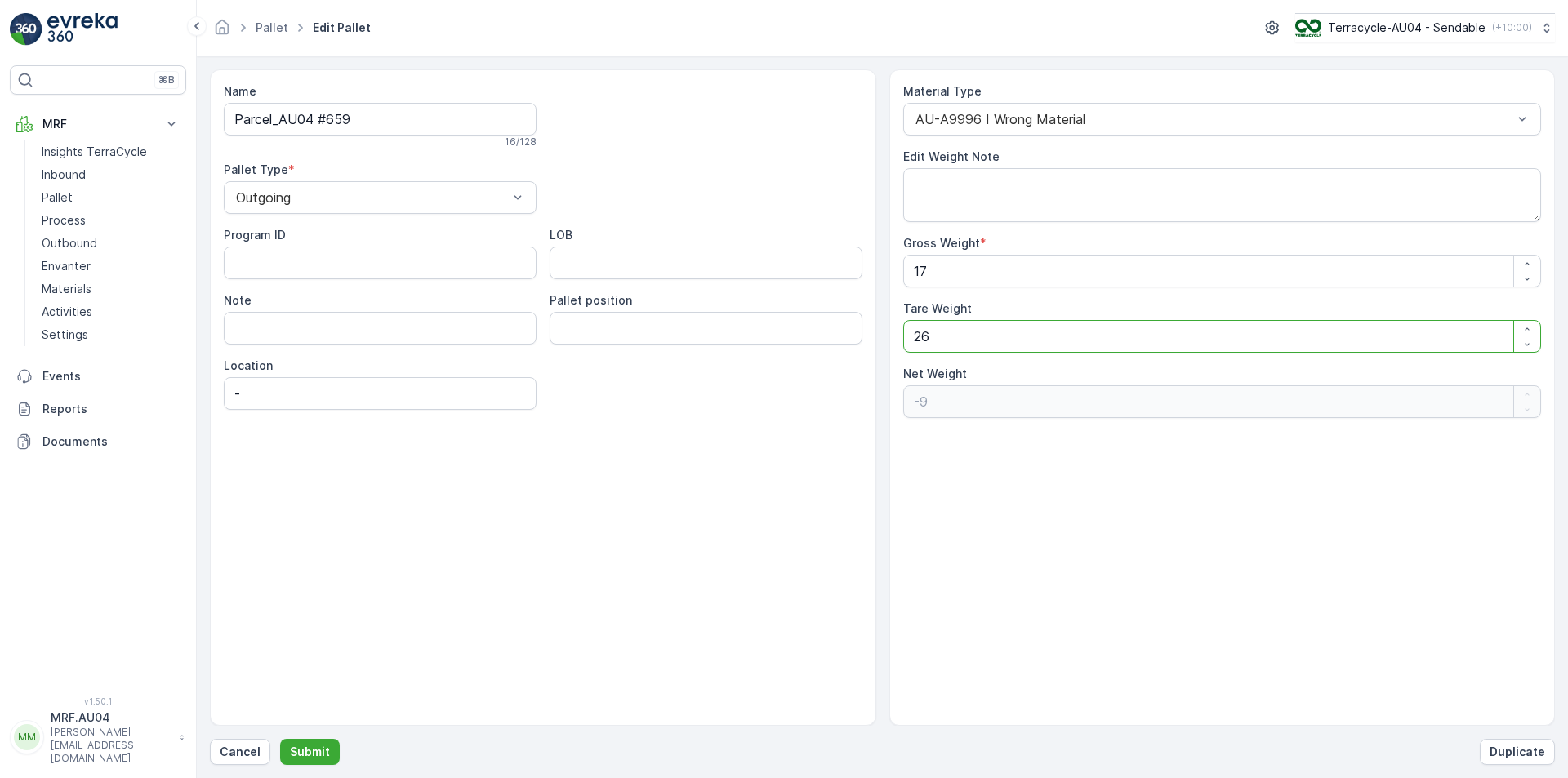
type Weight "16"
type Weight "17"
type Weight "0"
type Weight "17"
click at [313, 747] on p "Submit" at bounding box center [310, 751] width 40 height 16
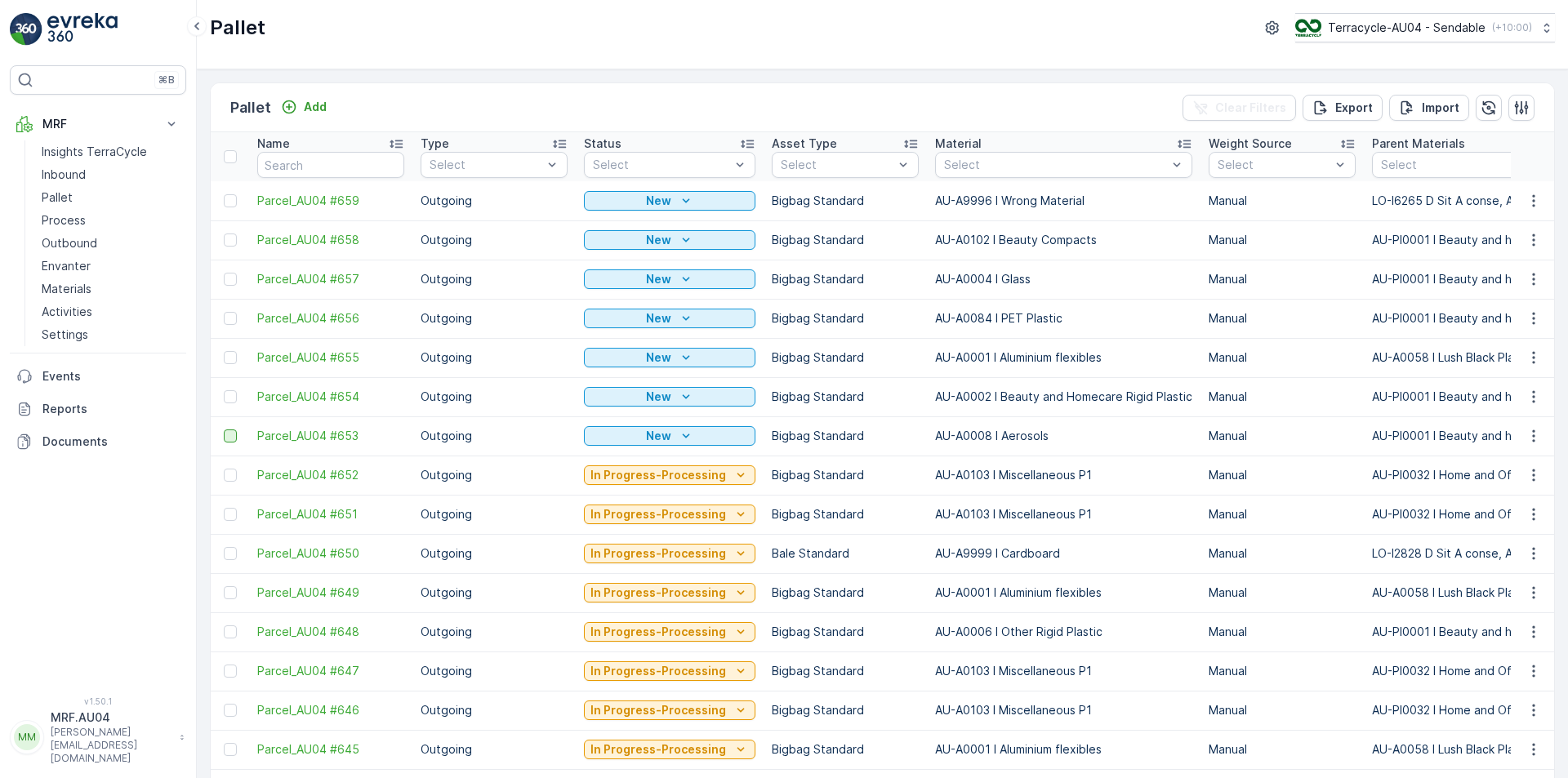
click at [227, 440] on div at bounding box center [231, 436] width 13 height 13
click at [224, 429] on input "checkbox" at bounding box center [224, 429] width 0 height 0
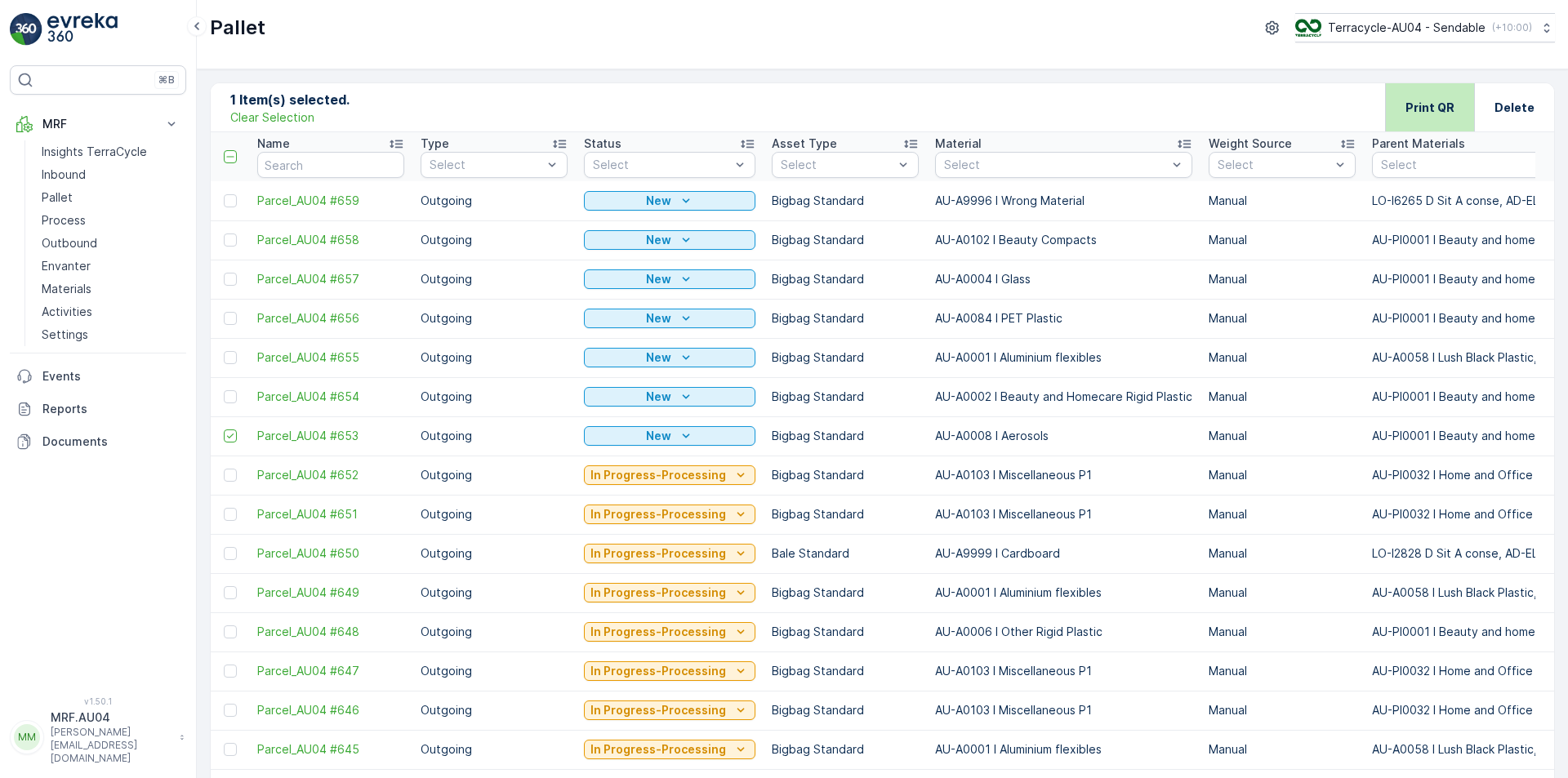
click at [1434, 101] on p "Print QR" at bounding box center [1430, 107] width 49 height 16
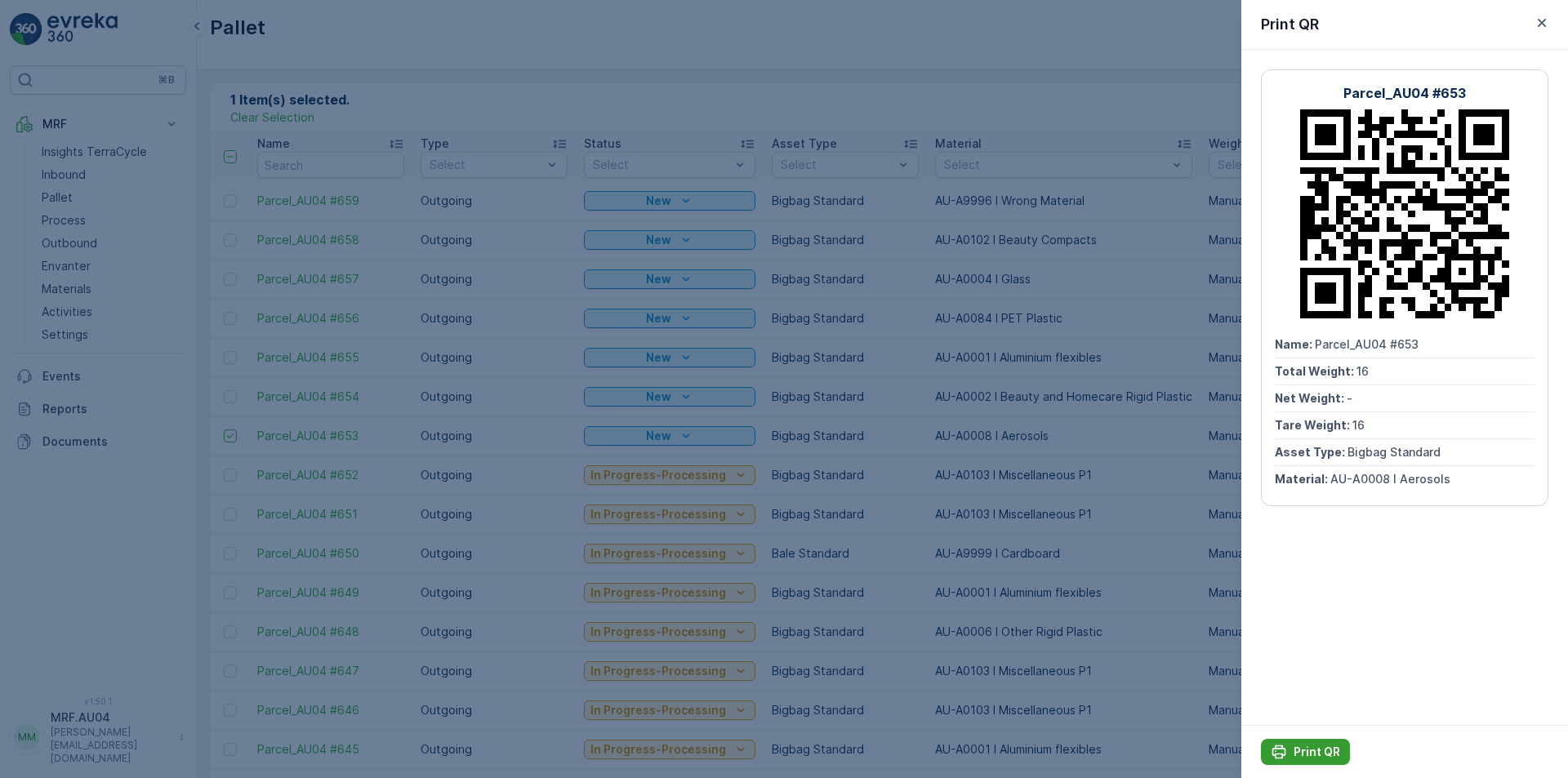
click at [1310, 750] on p "Print QR" at bounding box center [1317, 751] width 47 height 16
click at [1545, 29] on icon "button" at bounding box center [1541, 23] width 16 height 16
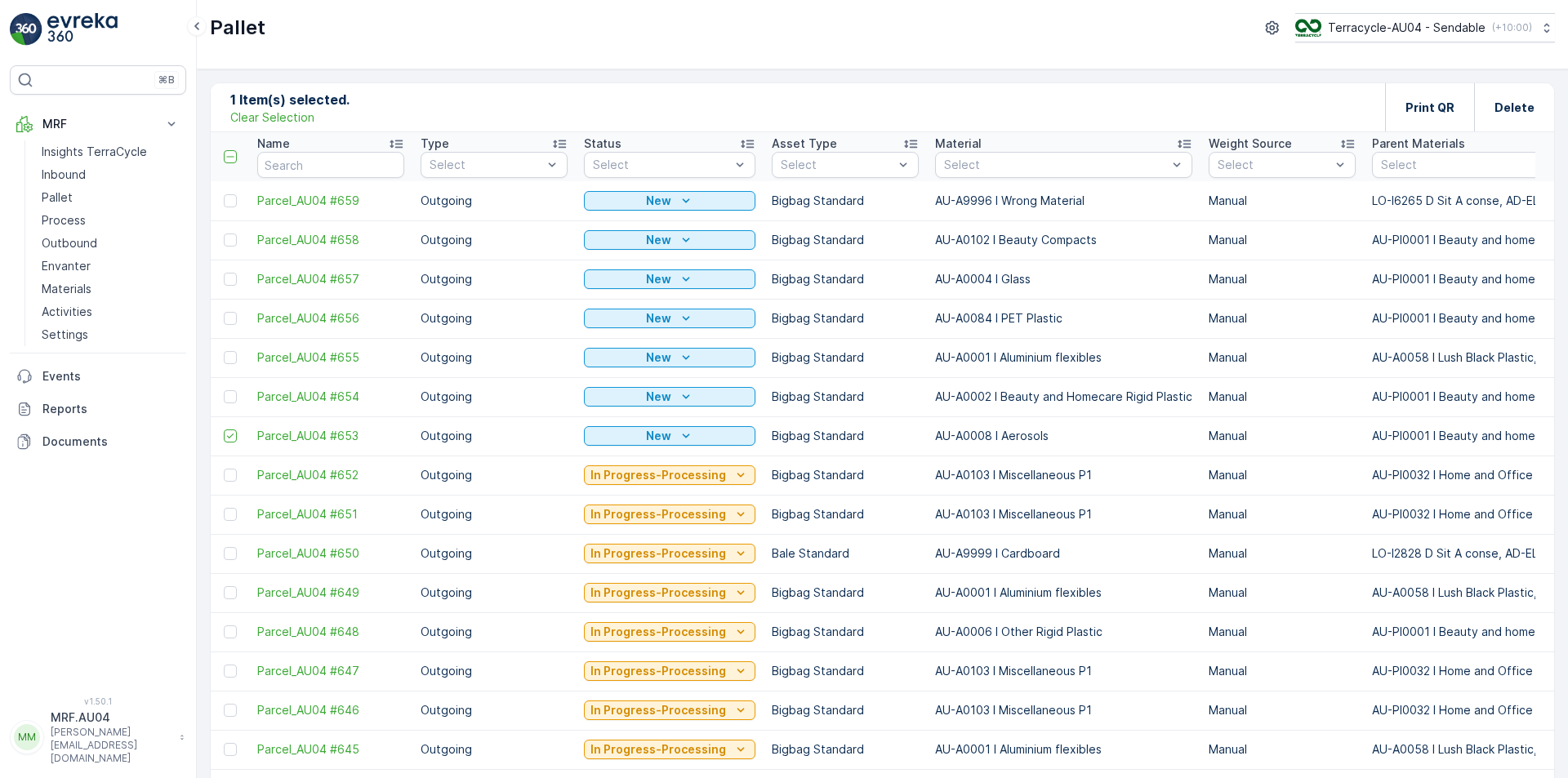
click at [223, 438] on td at bounding box center [230, 436] width 39 height 39
click at [236, 426] on td at bounding box center [230, 436] width 39 height 39
click at [235, 427] on td at bounding box center [230, 436] width 39 height 39
click at [231, 428] on td at bounding box center [230, 436] width 39 height 39
click at [231, 439] on icon at bounding box center [231, 436] width 12 height 12
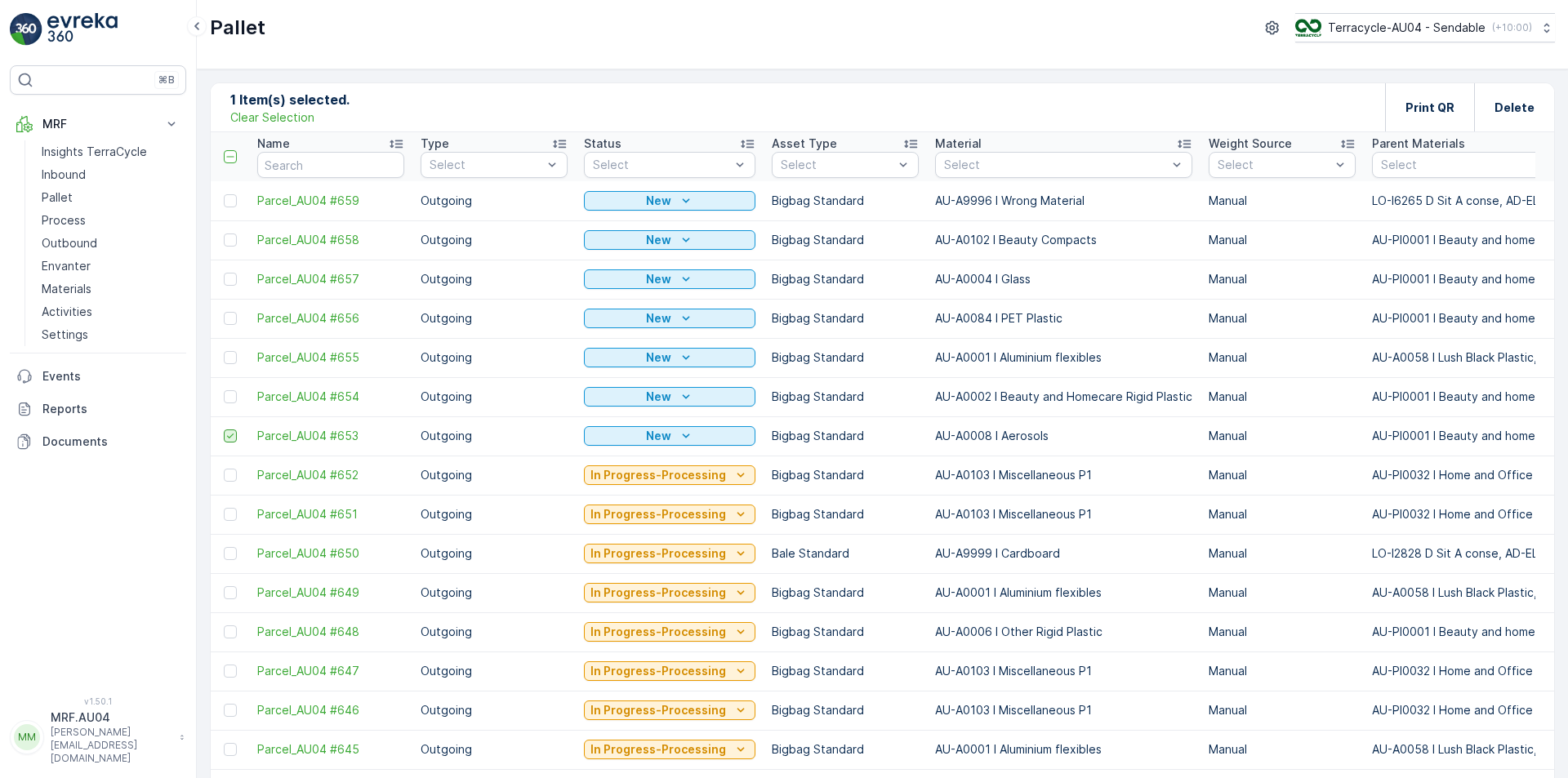
click at [224, 429] on input "checkbox" at bounding box center [224, 429] width 0 height 0
click at [231, 401] on div at bounding box center [231, 397] width 13 height 13
click at [224, 391] on input "checkbox" at bounding box center [224, 391] width 0 height 0
click at [1428, 89] on div "Print QR" at bounding box center [1430, 106] width 49 height 48
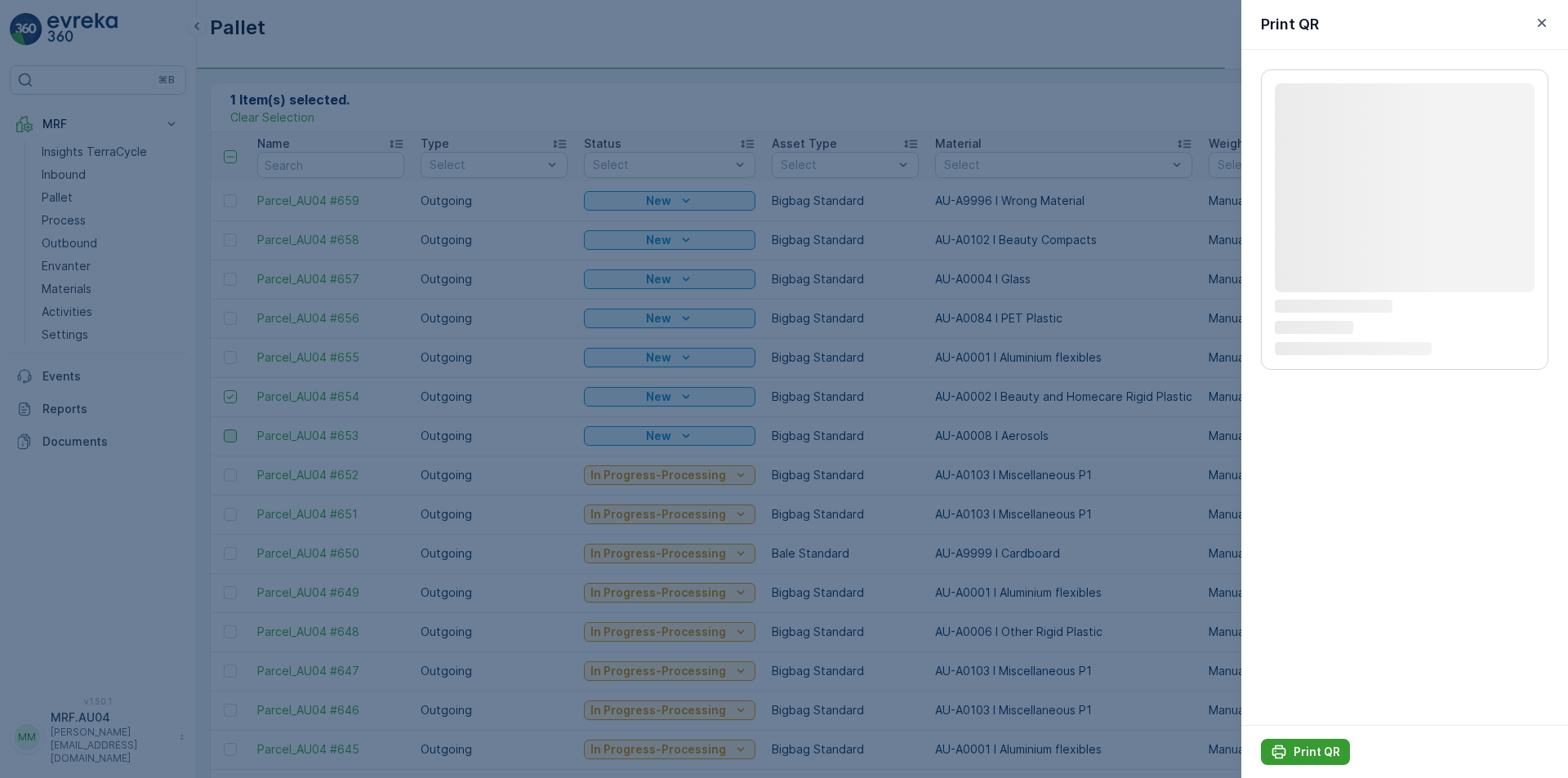
click at [1332, 744] on p "Print QR" at bounding box center [1317, 751] width 47 height 16
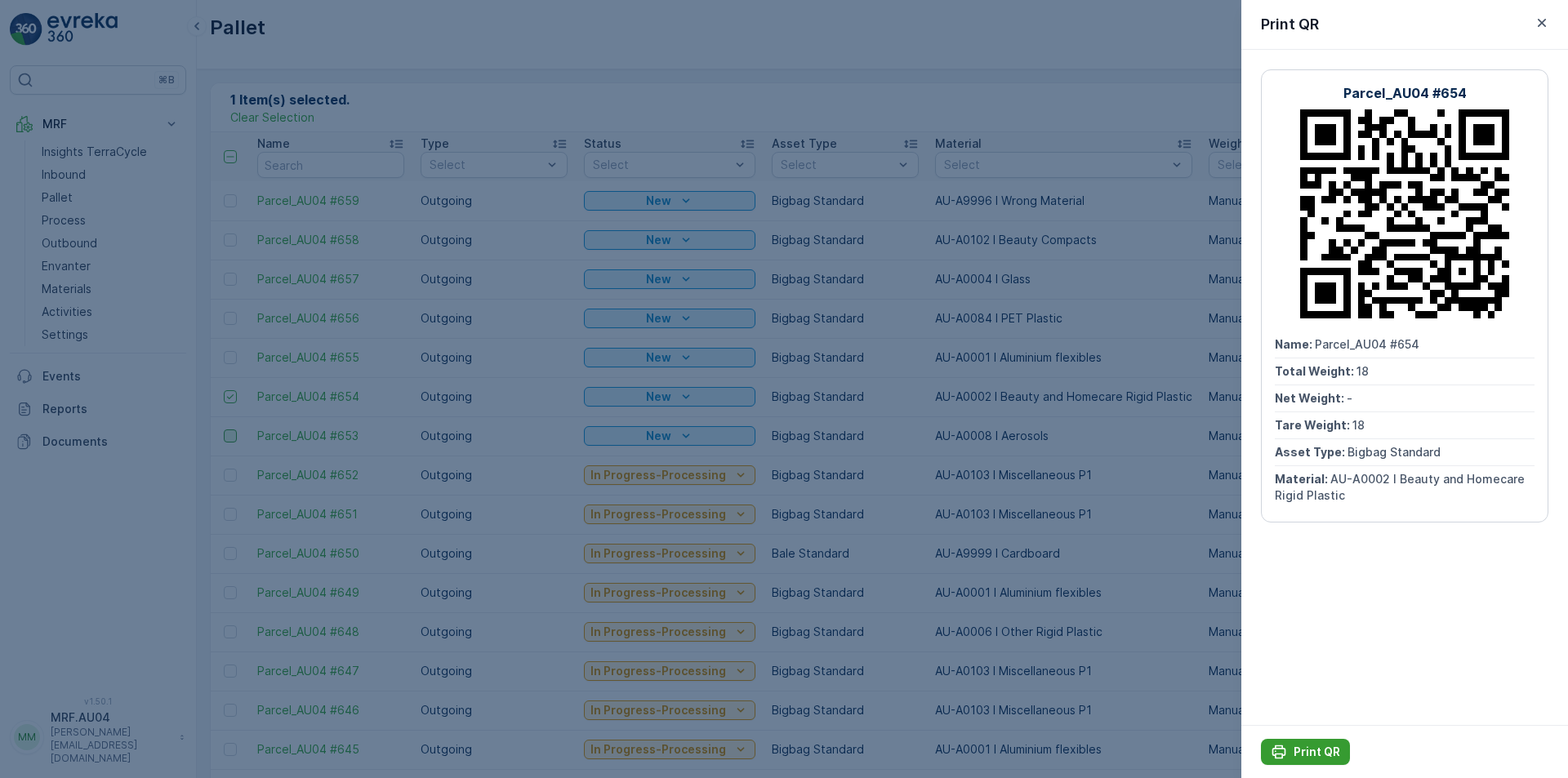
click at [1285, 761] on button "Print QR" at bounding box center [1306, 752] width 89 height 26
click at [1548, 21] on icon "button" at bounding box center [1541, 23] width 16 height 16
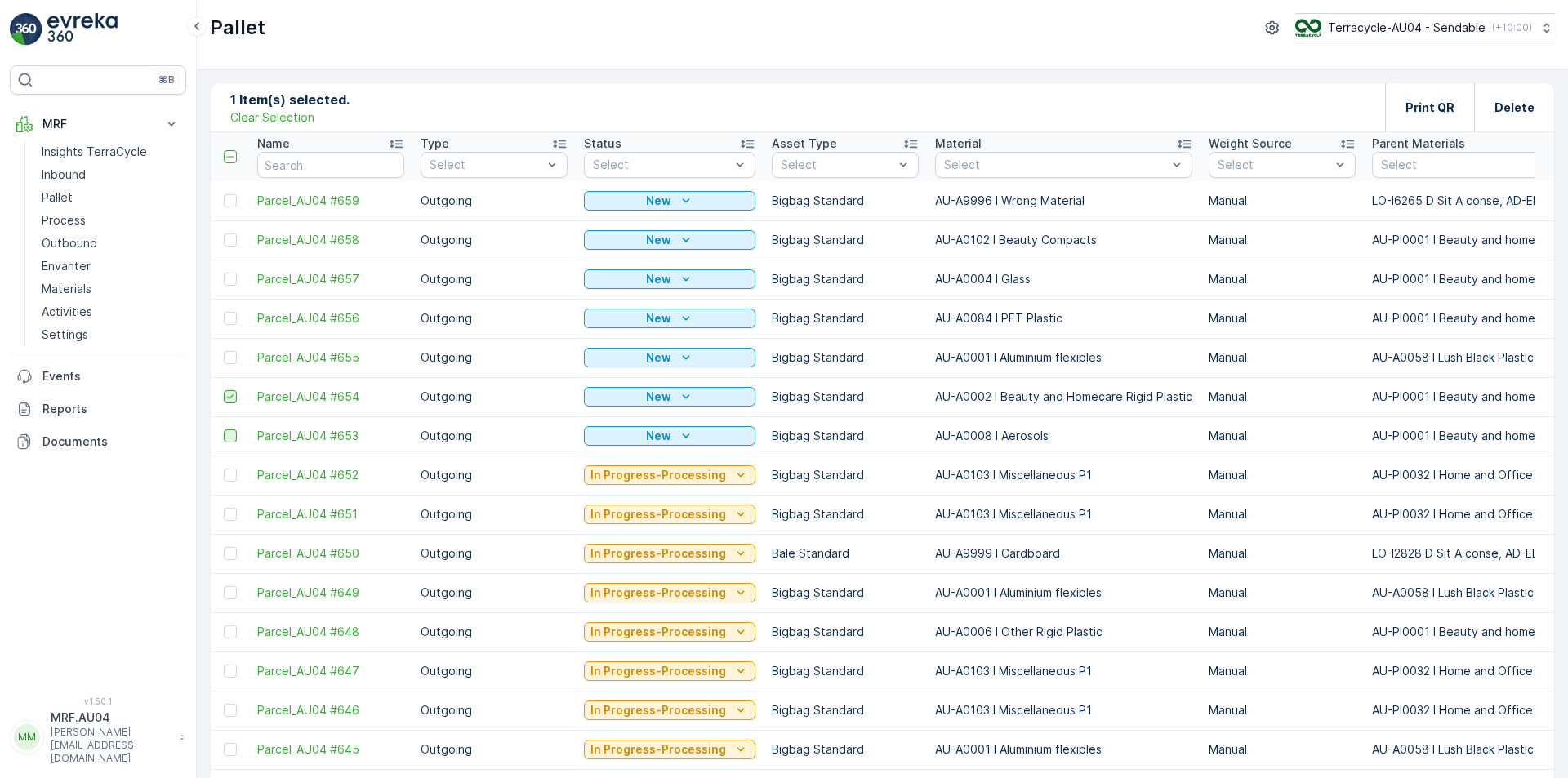
click at [225, 400] on icon at bounding box center [231, 397] width 12 height 12
click at [224, 391] on input "checkbox" at bounding box center [224, 391] width 0 height 0
click at [232, 358] on div at bounding box center [231, 358] width 13 height 13
click at [224, 351] on input "checkbox" at bounding box center [224, 351] width 0 height 0
click at [1425, 98] on div "Print QR" at bounding box center [1430, 106] width 49 height 48
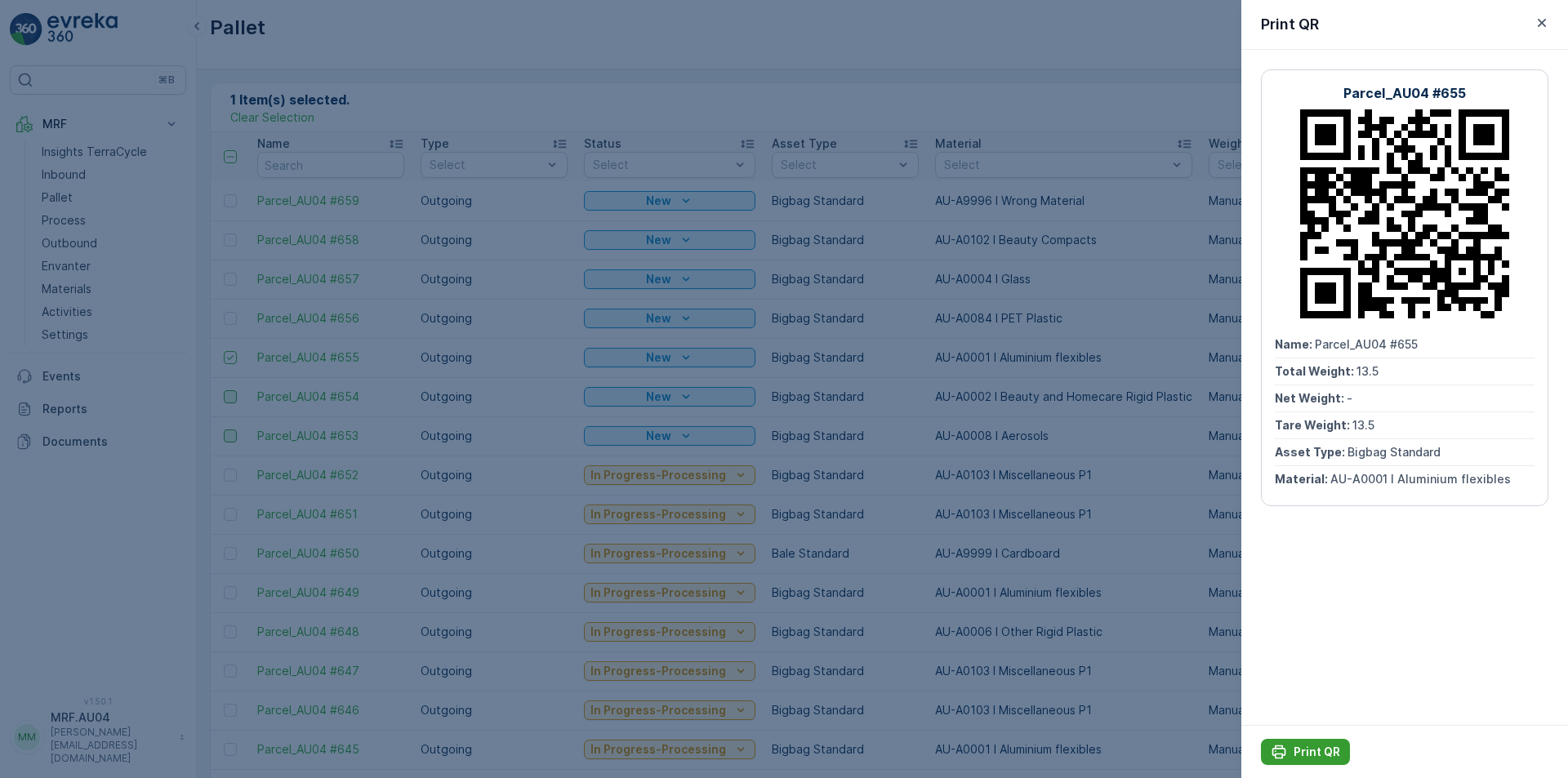
click at [1323, 751] on p "Print QR" at bounding box center [1317, 751] width 47 height 16
click at [1538, 22] on icon "button" at bounding box center [1541, 23] width 16 height 16
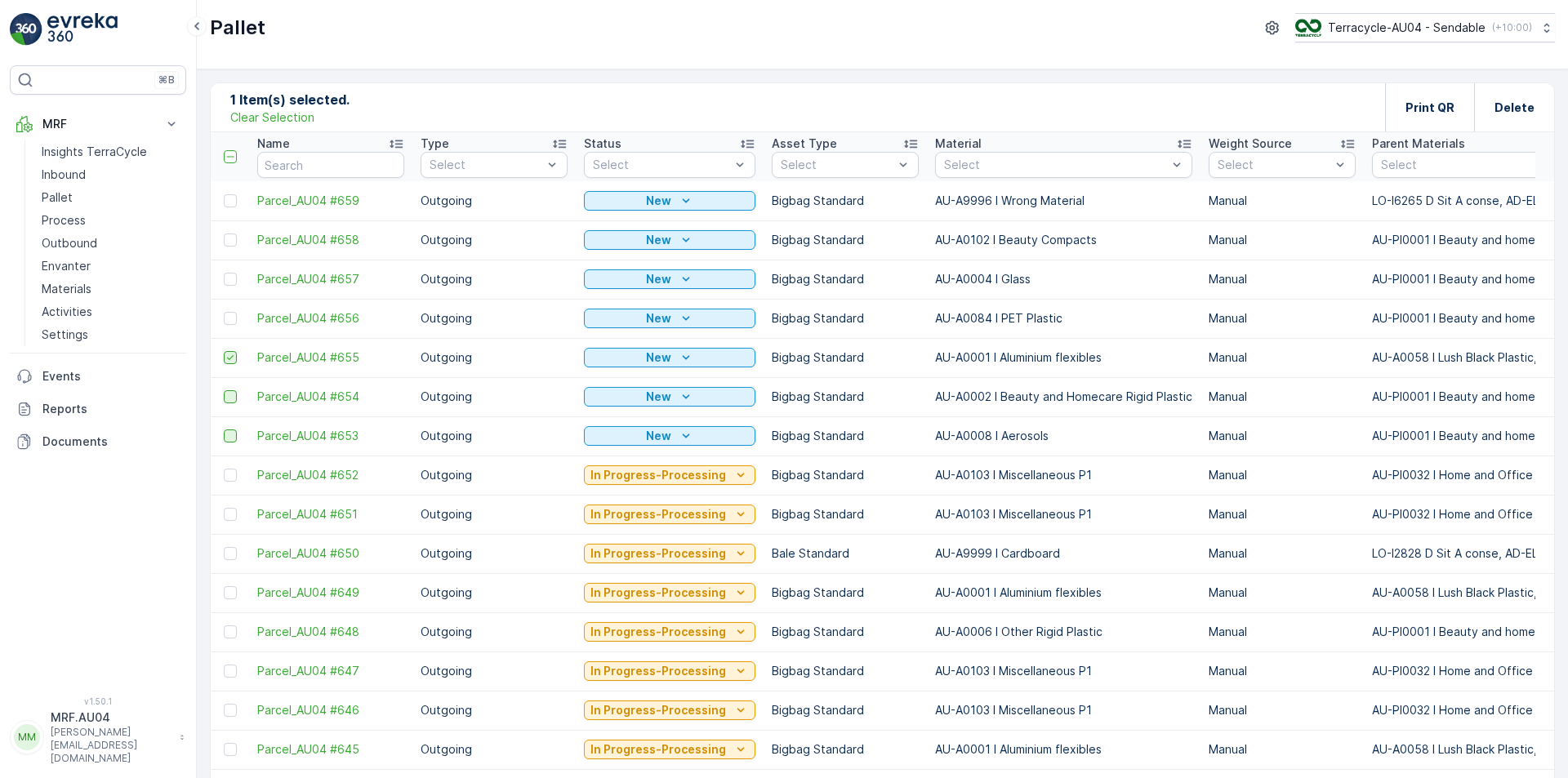
click at [232, 353] on icon at bounding box center [231, 358] width 12 height 12
click at [224, 351] on input "checkbox" at bounding box center [224, 351] width 0 height 0
click at [227, 321] on div at bounding box center [231, 319] width 13 height 13
click at [224, 312] on input "checkbox" at bounding box center [224, 312] width 0 height 0
click at [1405, 115] on p "Print QR" at bounding box center [1430, 107] width 49 height 16
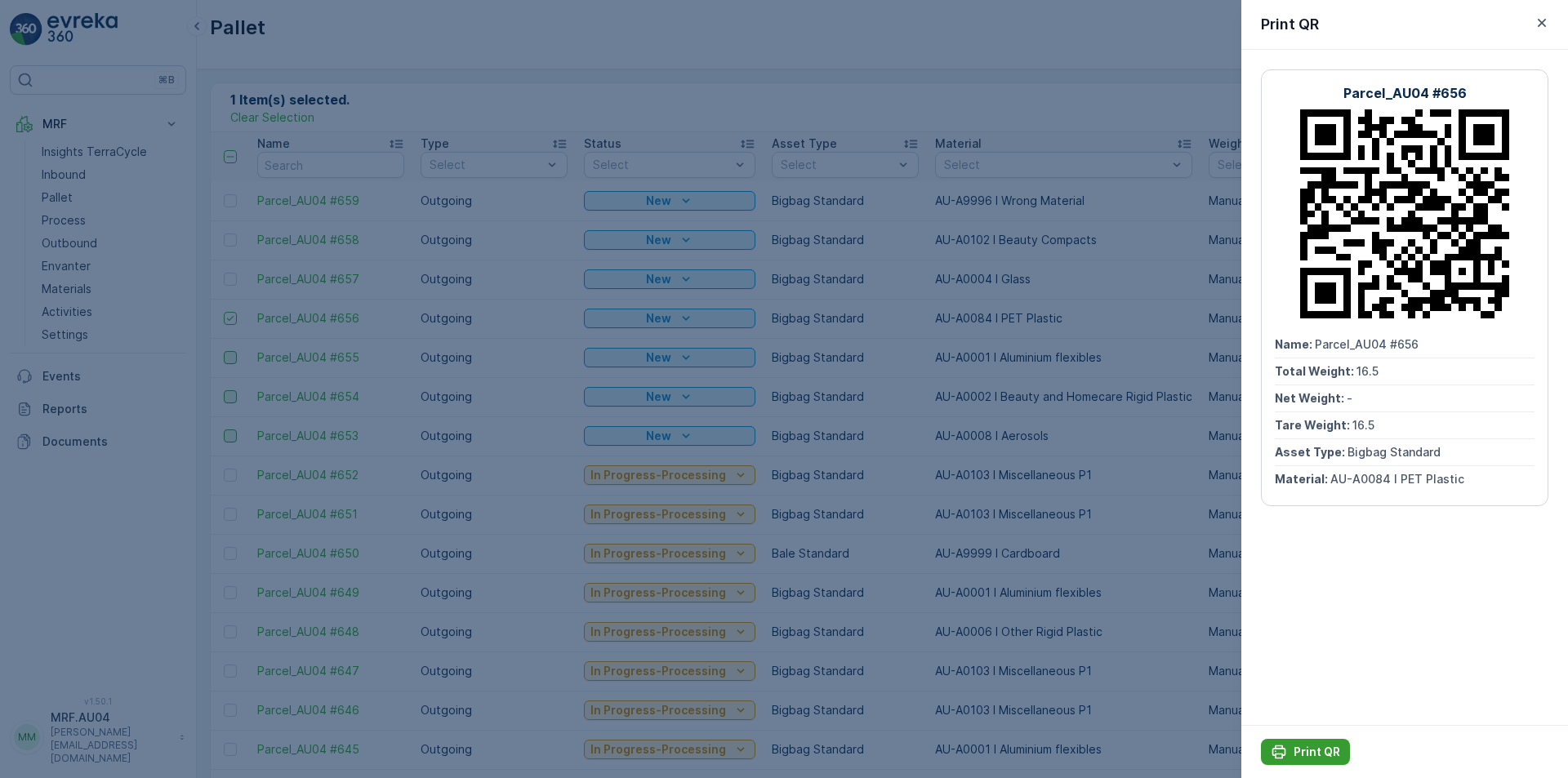
click at [1304, 753] on p "Print QR" at bounding box center [1317, 751] width 47 height 16
click at [1539, 25] on icon "button" at bounding box center [1542, 23] width 8 height 8
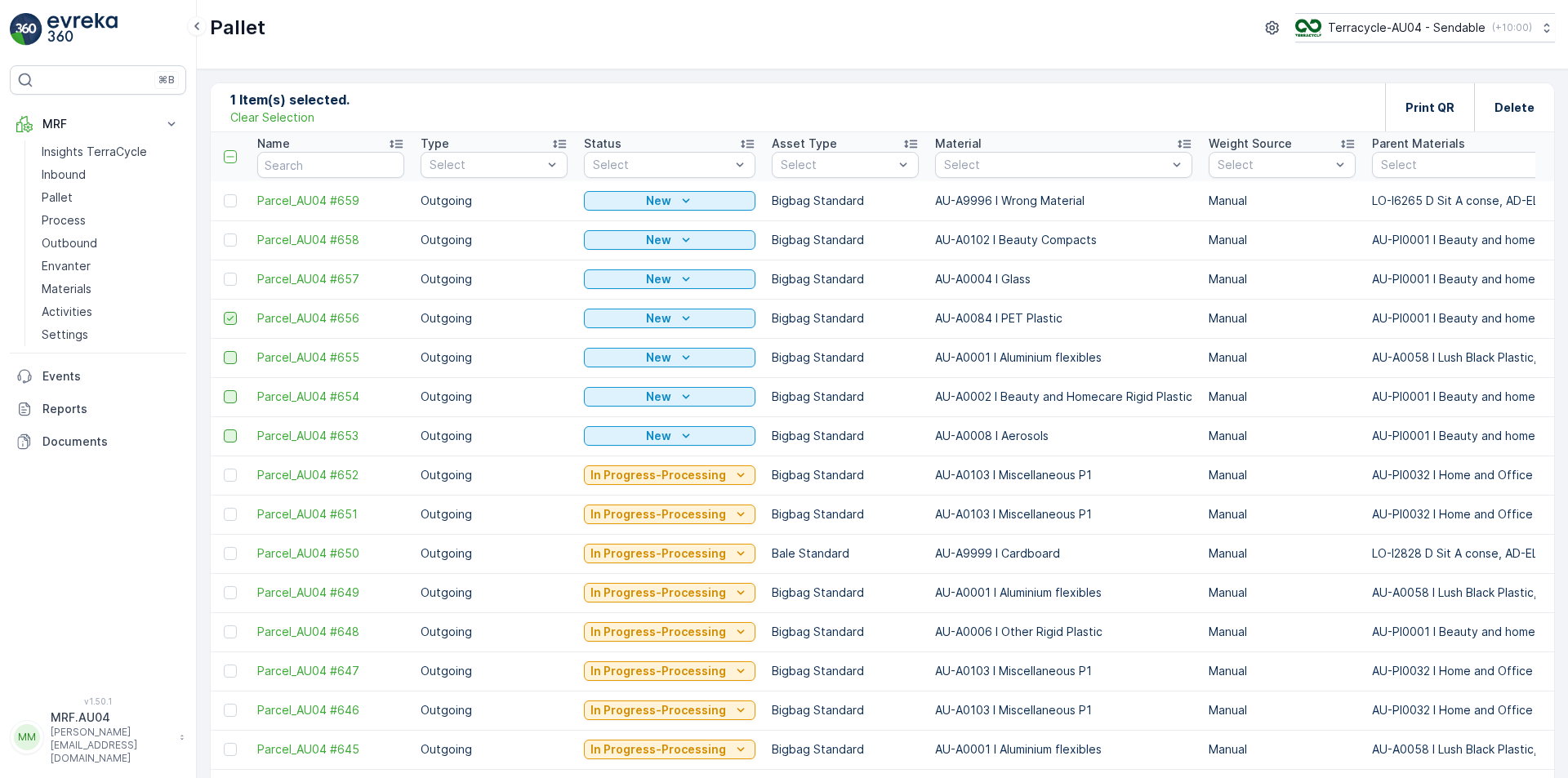
drag, startPoint x: 222, startPoint y: 321, endPoint x: 234, endPoint y: 318, distance: 12.4
click at [224, 321] on td at bounding box center [230, 319] width 39 height 39
click at [234, 318] on icon at bounding box center [231, 319] width 12 height 12
click at [224, 312] on input "checkbox" at bounding box center [224, 312] width 0 height 0
click at [231, 272] on div at bounding box center [231, 279] width 13 height 13
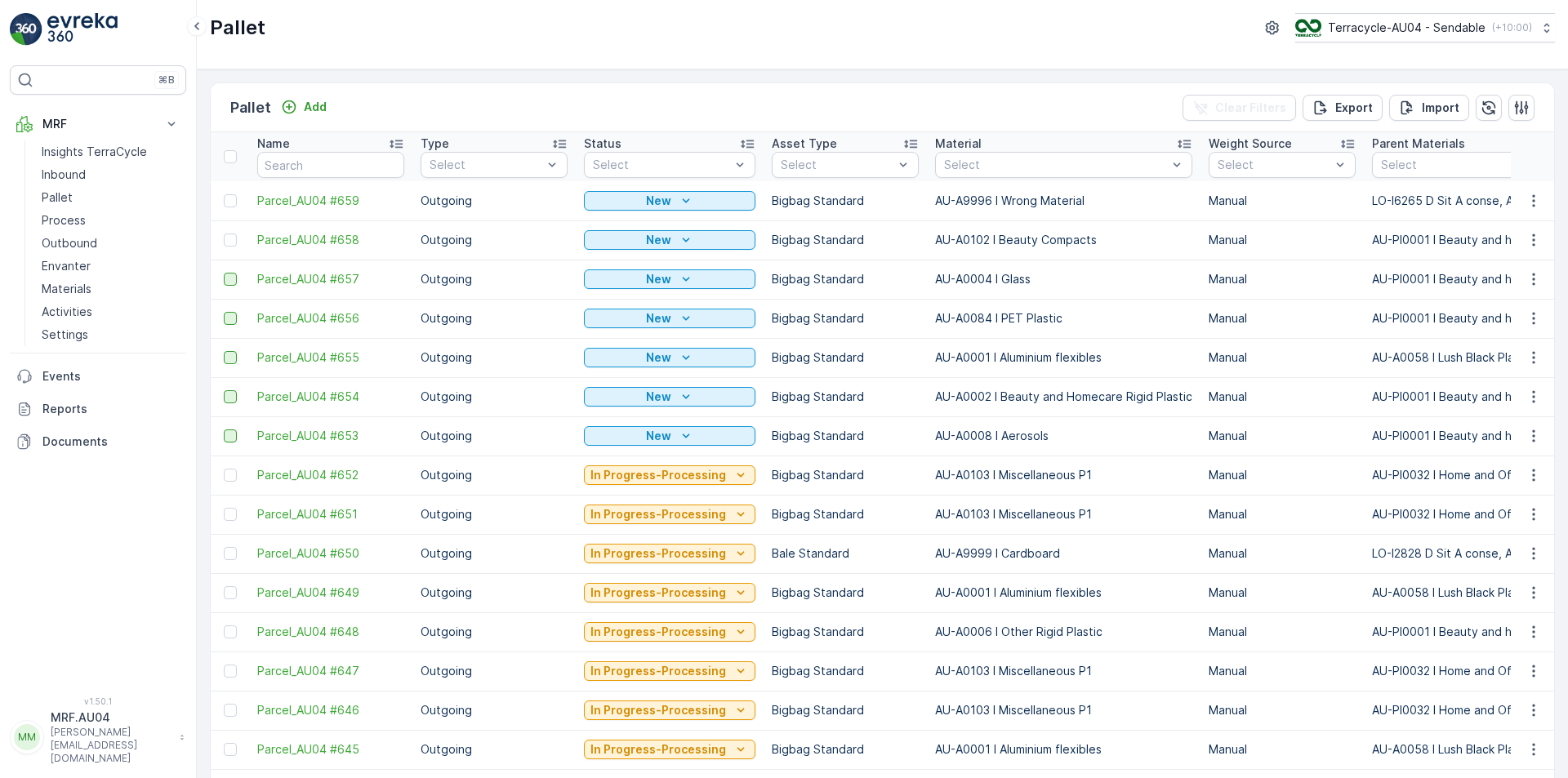
click at [224, 272] on input "checkbox" at bounding box center [224, 272] width 0 height 0
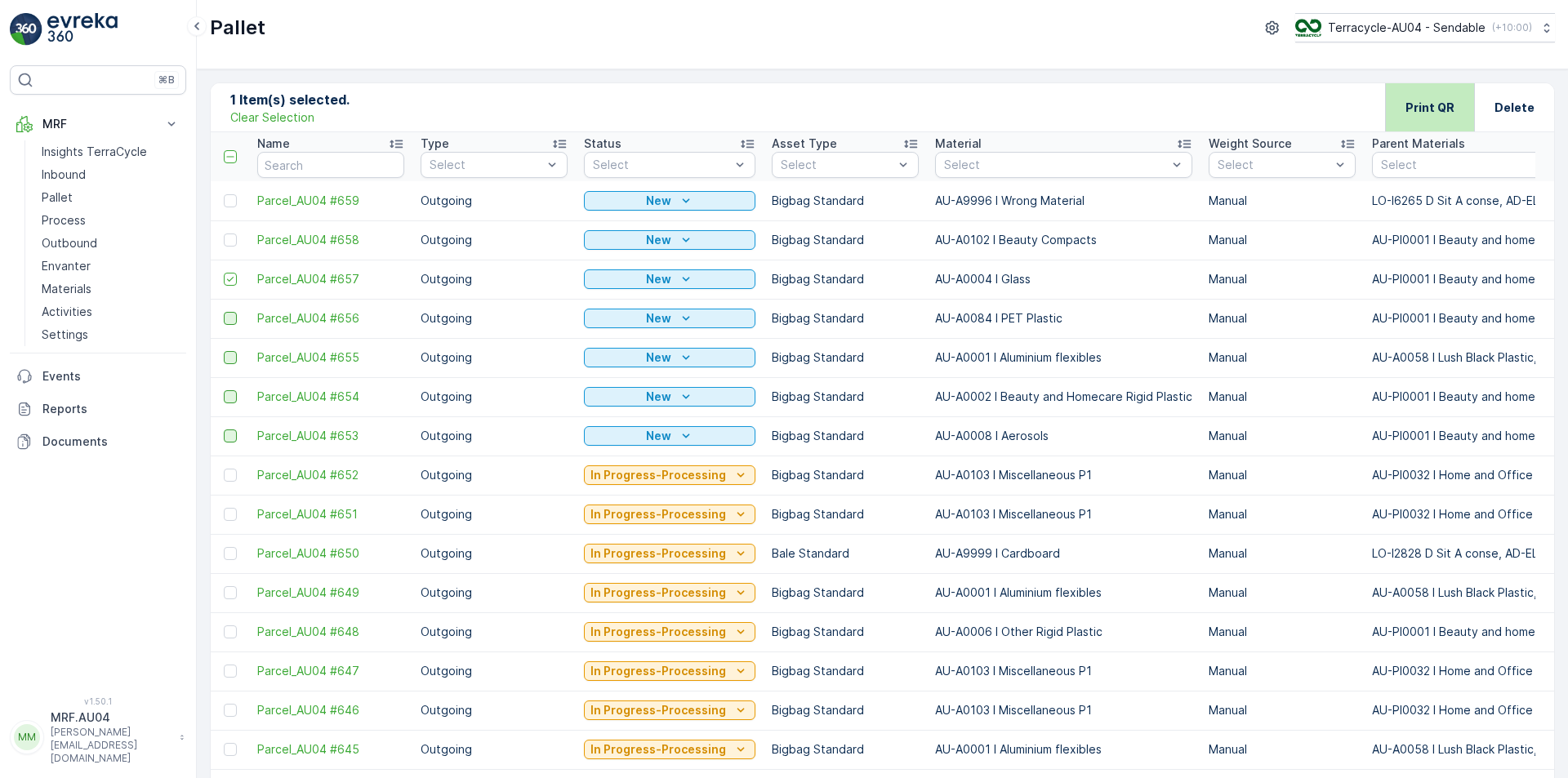
click at [1411, 93] on div "Print QR" at bounding box center [1430, 106] width 49 height 48
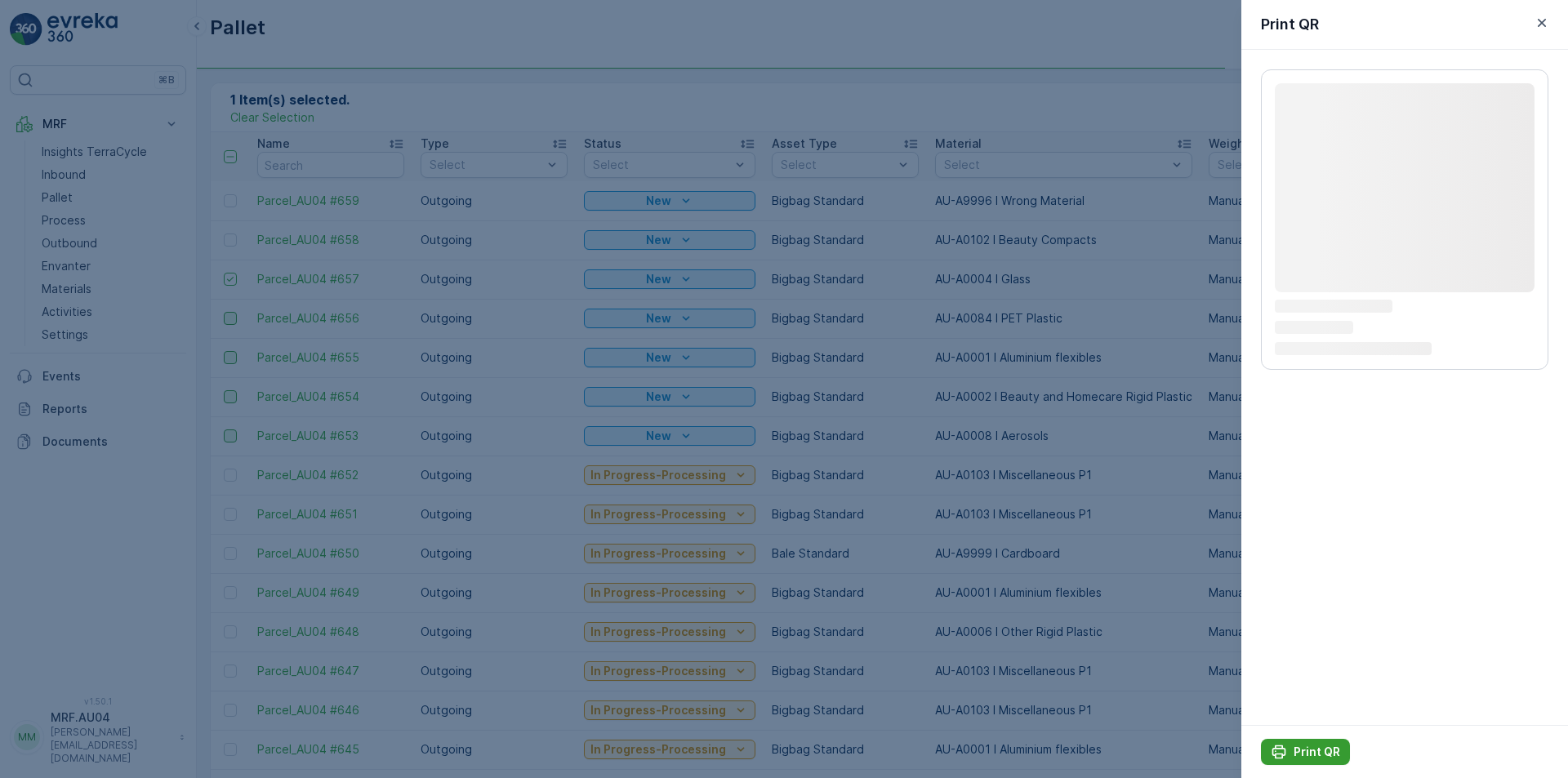
click at [1300, 748] on p "Print QR" at bounding box center [1317, 751] width 47 height 16
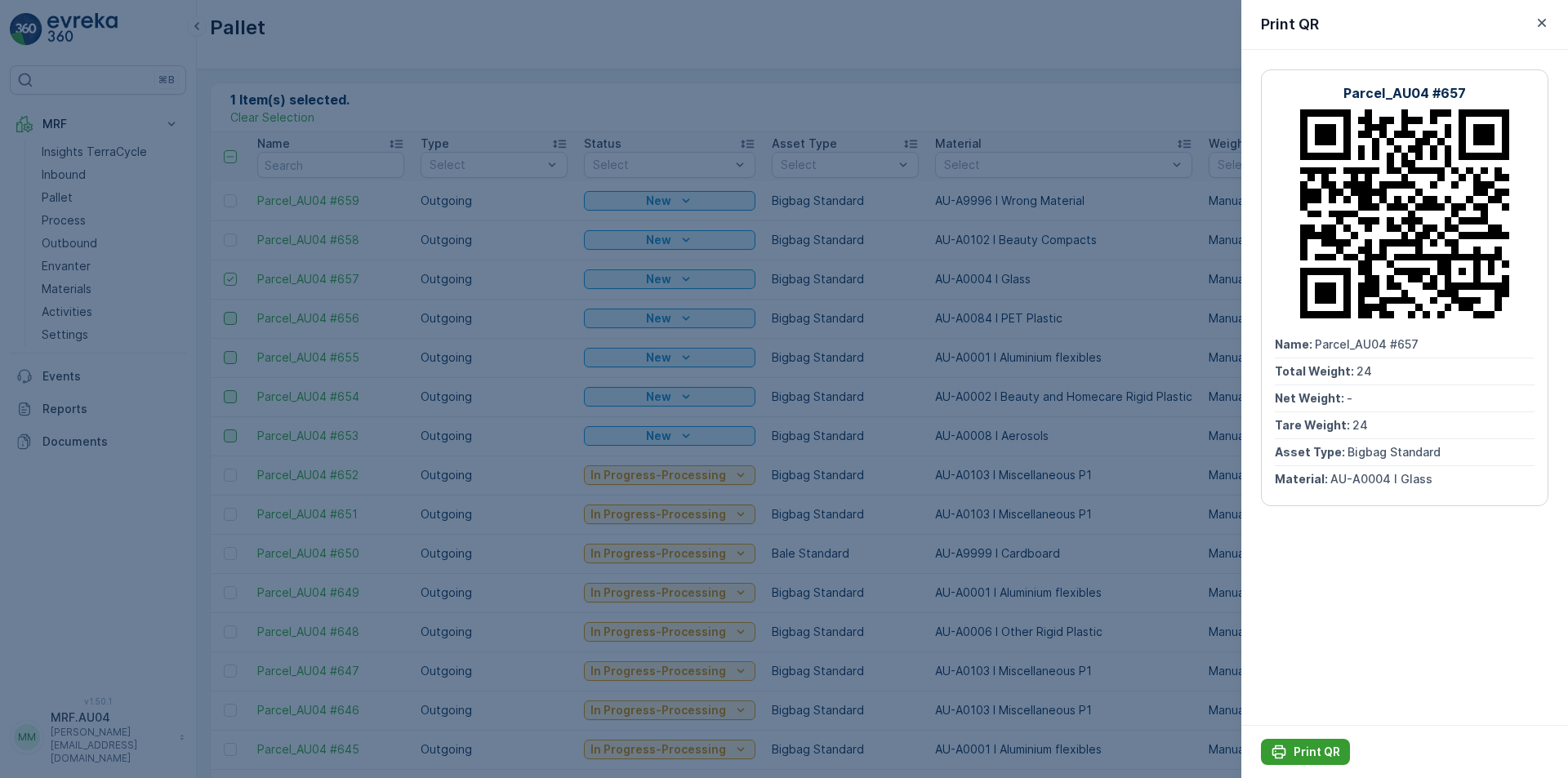
click at [1301, 753] on p "Print QR" at bounding box center [1317, 751] width 47 height 16
click at [1539, 27] on icon "button" at bounding box center [1541, 23] width 16 height 16
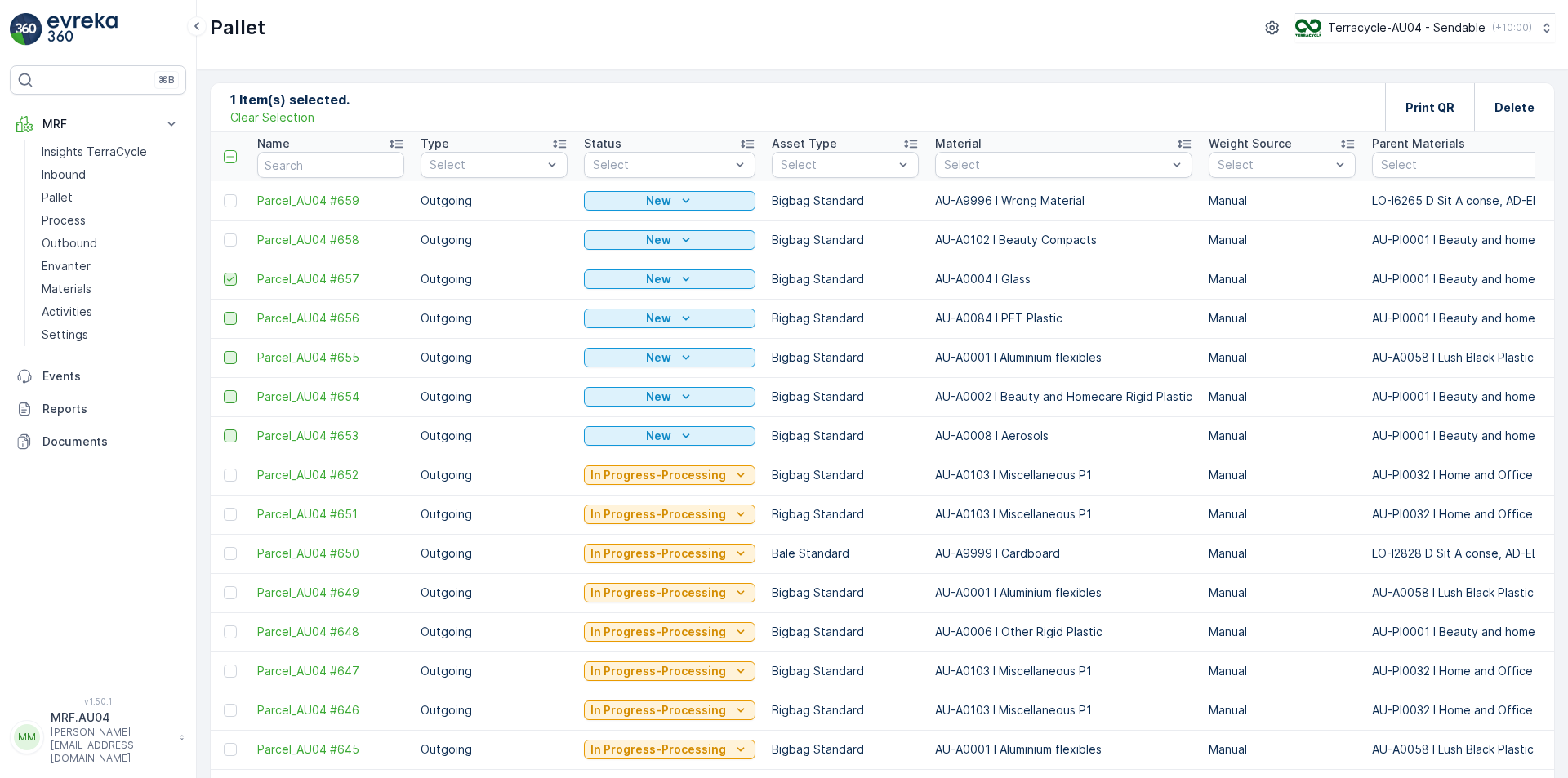
click at [234, 281] on icon at bounding box center [231, 279] width 12 height 12
click at [224, 272] on input "checkbox" at bounding box center [224, 272] width 0 height 0
click at [228, 234] on div at bounding box center [231, 241] width 13 height 13
click at [224, 234] on input "checkbox" at bounding box center [224, 234] width 0 height 0
click at [1420, 111] on p "Print QR" at bounding box center [1430, 107] width 49 height 16
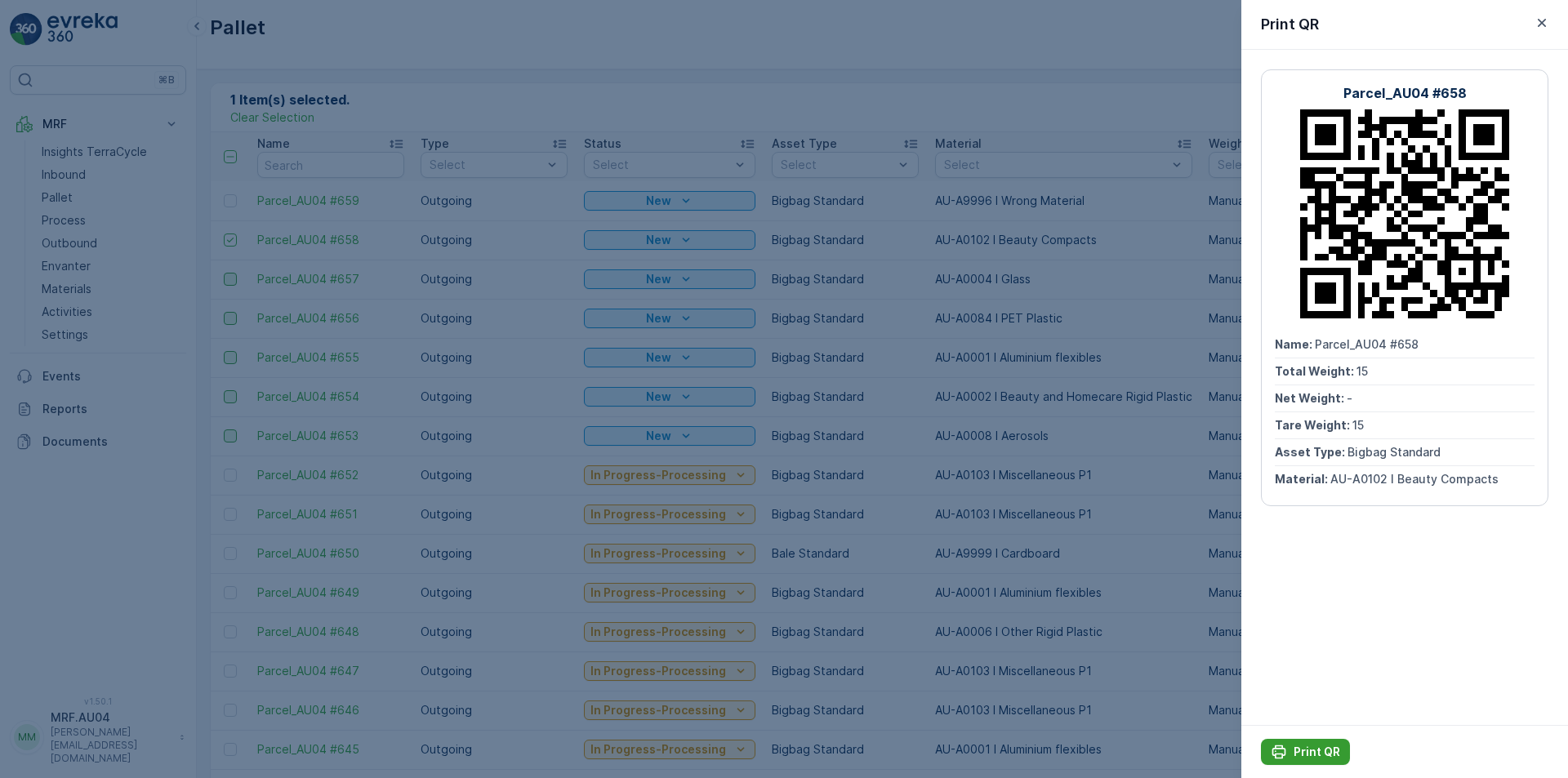
click at [1317, 754] on p "Print QR" at bounding box center [1317, 751] width 47 height 16
click at [1536, 25] on icon "button" at bounding box center [1541, 23] width 16 height 16
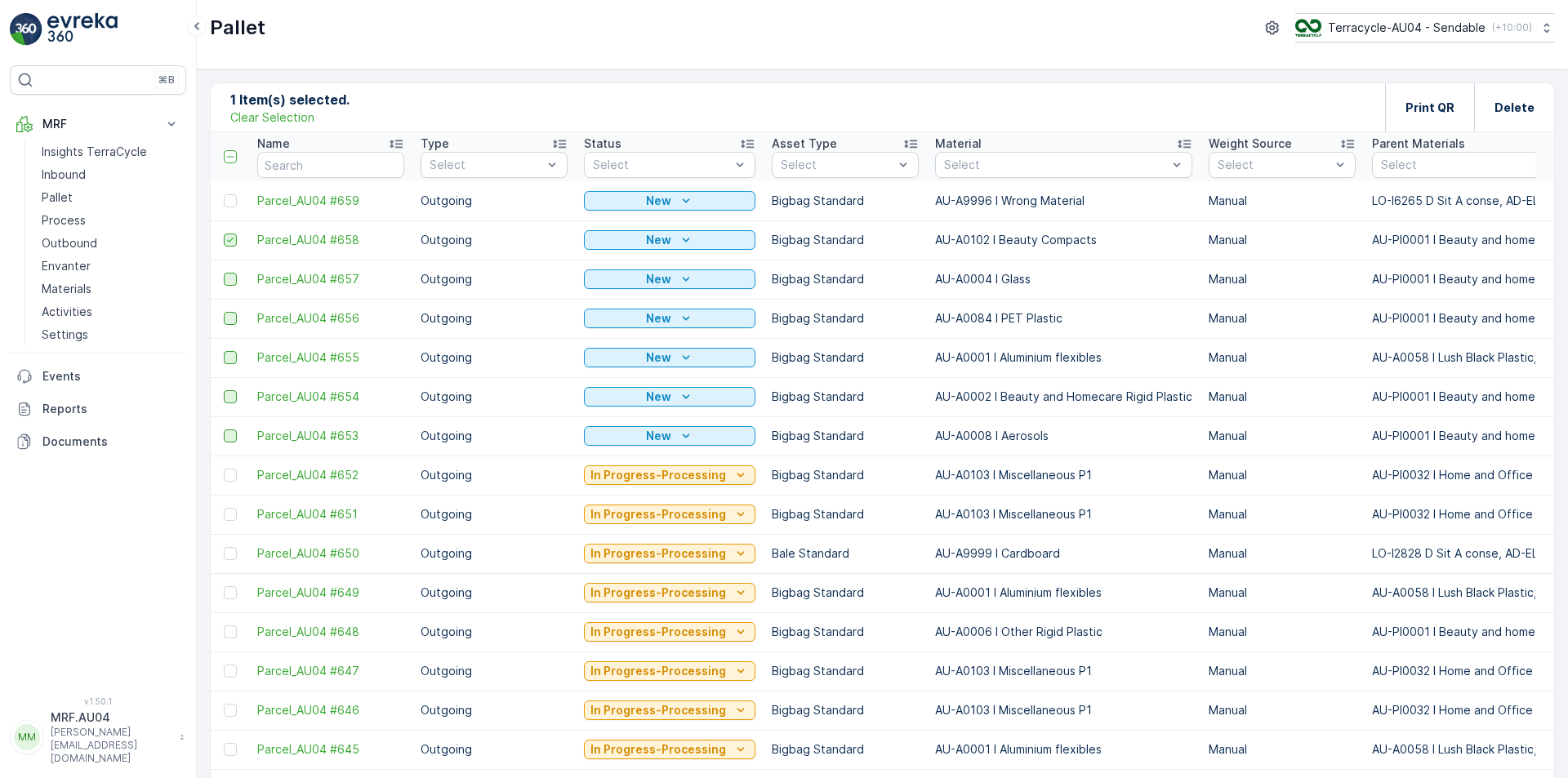
click at [232, 241] on icon at bounding box center [231, 241] width 12 height 12
click at [224, 234] on input "checkbox" at bounding box center [224, 234] width 0 height 0
click at [231, 203] on div at bounding box center [231, 201] width 13 height 13
click at [224, 194] on input "checkbox" at bounding box center [224, 194] width 0 height 0
click at [1417, 112] on p "Print QR" at bounding box center [1430, 107] width 49 height 16
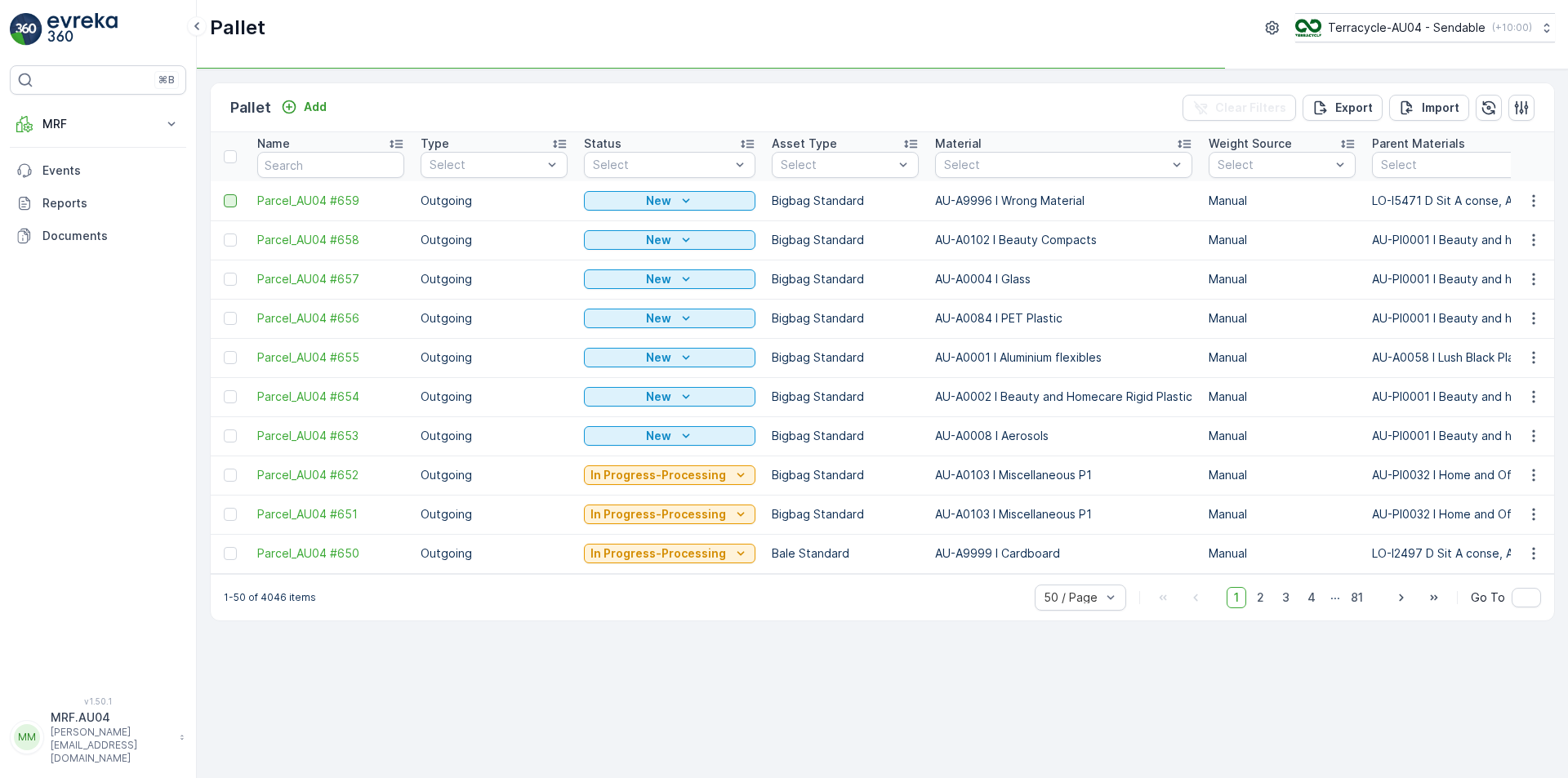
click at [233, 200] on div at bounding box center [231, 201] width 13 height 13
click at [224, 194] on input "checkbox" at bounding box center [224, 194] width 0 height 0
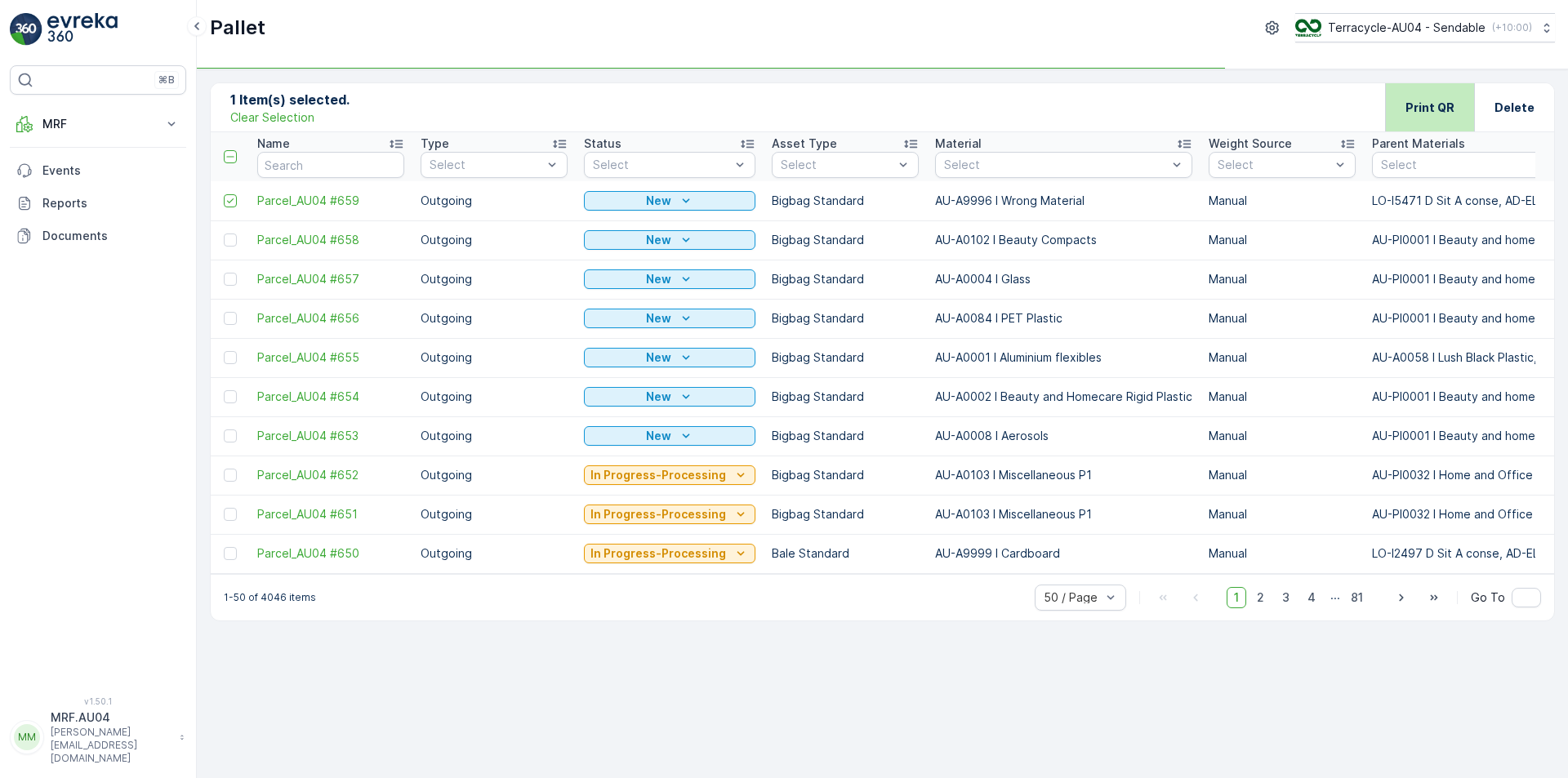
click at [1420, 120] on div "Print QR" at bounding box center [1430, 106] width 49 height 48
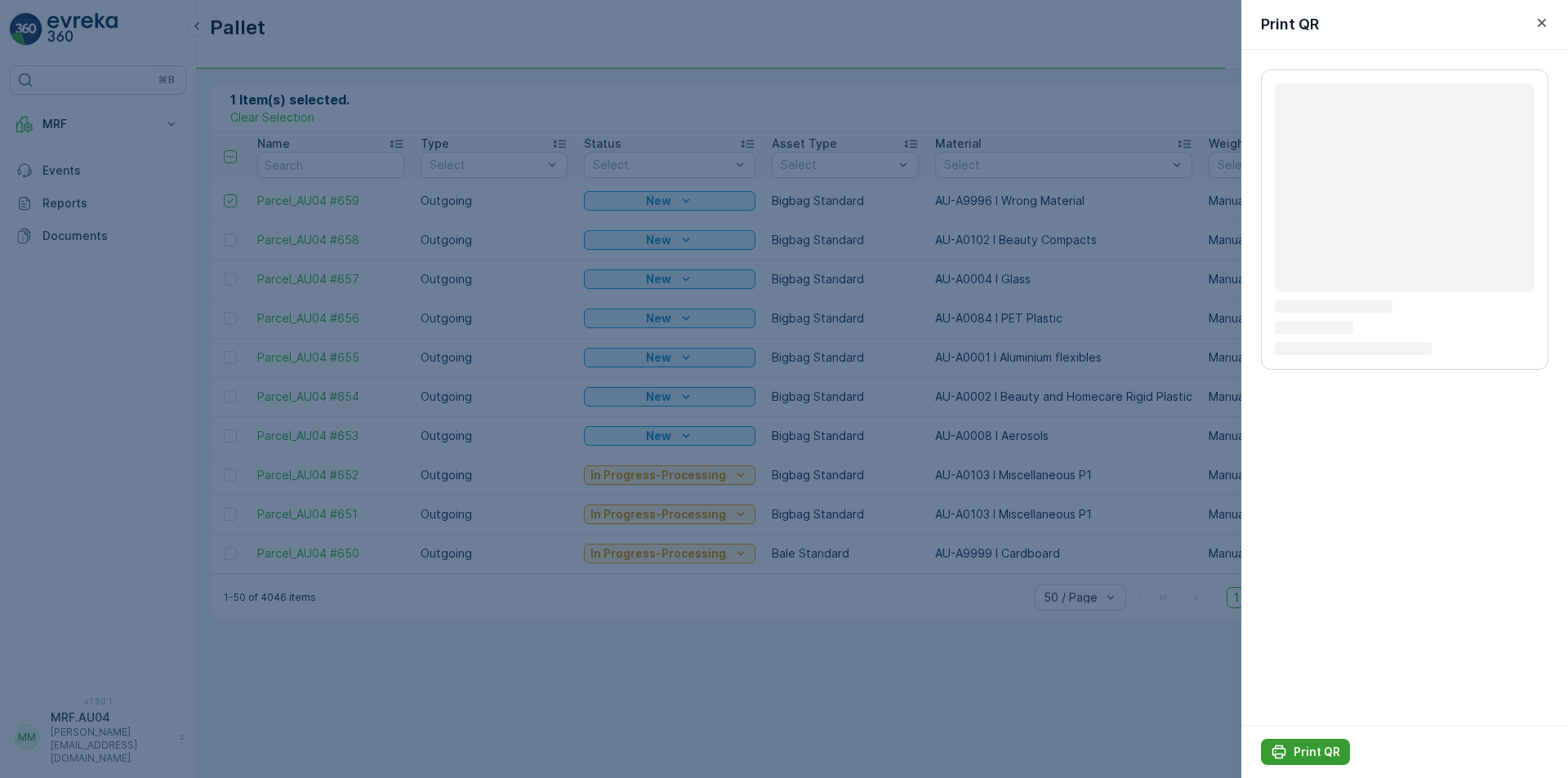
click at [1326, 748] on p "Print QR" at bounding box center [1317, 751] width 47 height 16
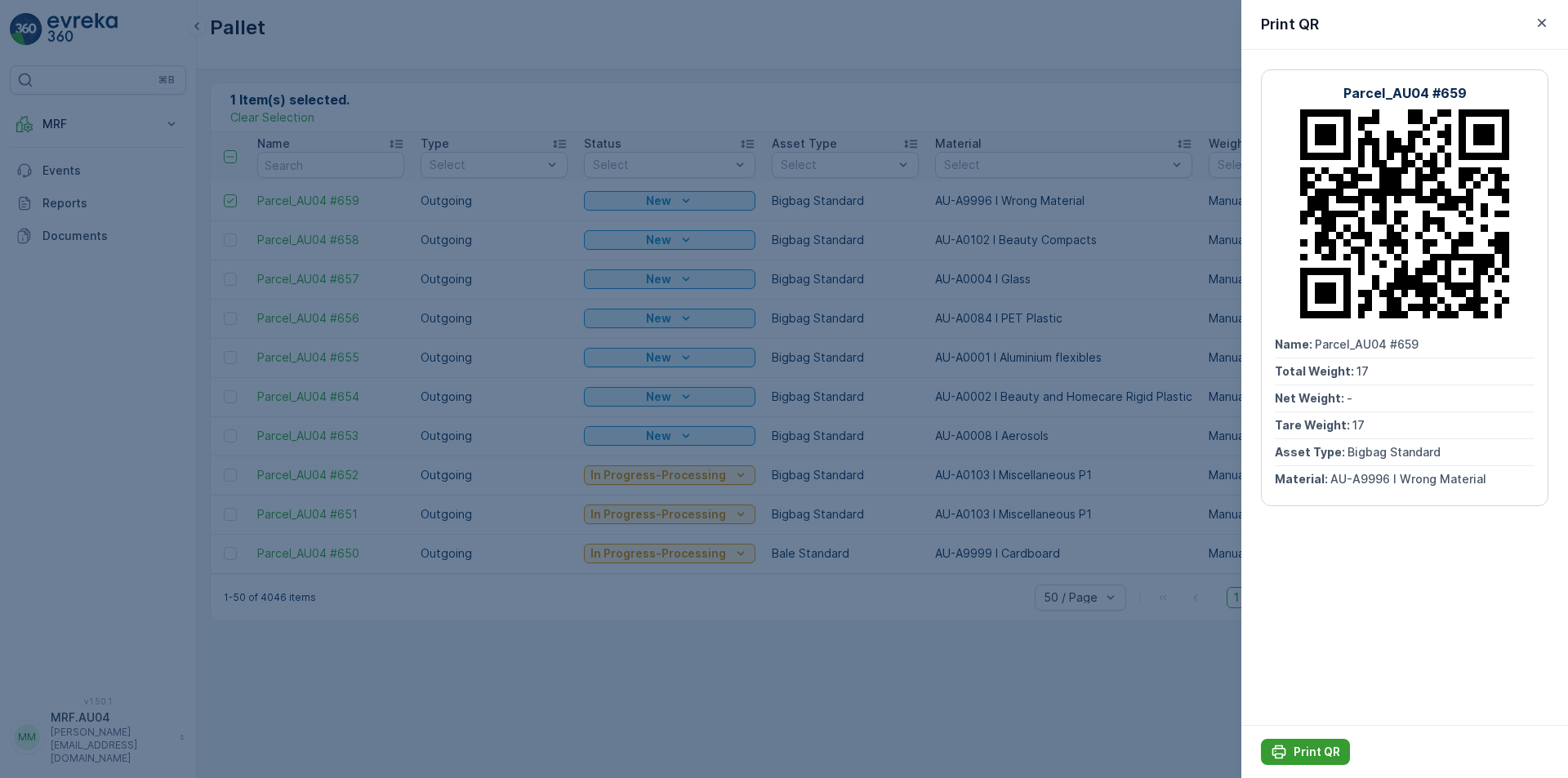
click at [1326, 748] on p "Print QR" at bounding box center [1317, 751] width 47 height 16
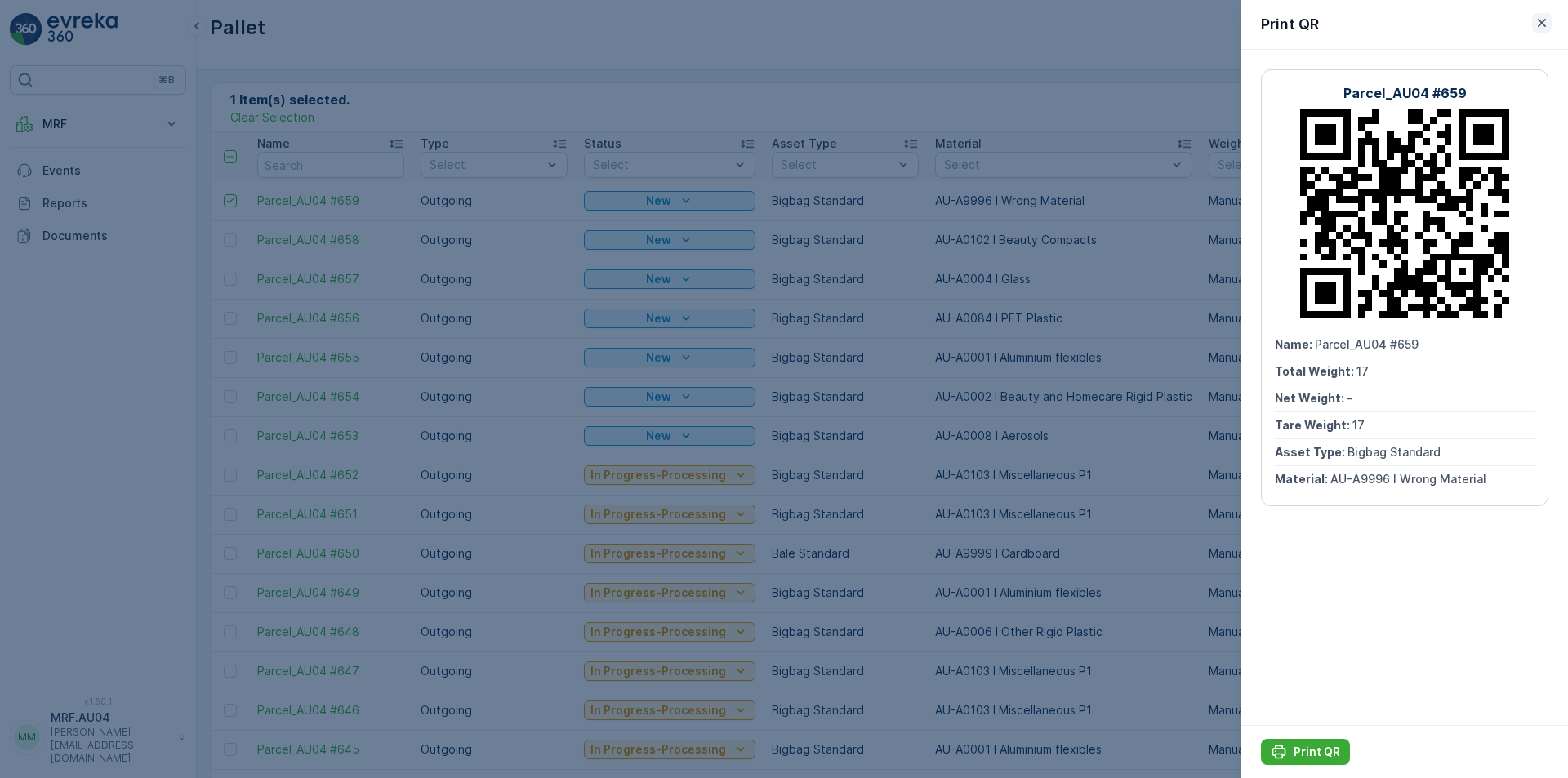
click at [1544, 16] on icon "button" at bounding box center [1541, 23] width 16 height 16
